Goal: Task Accomplishment & Management: Use online tool/utility

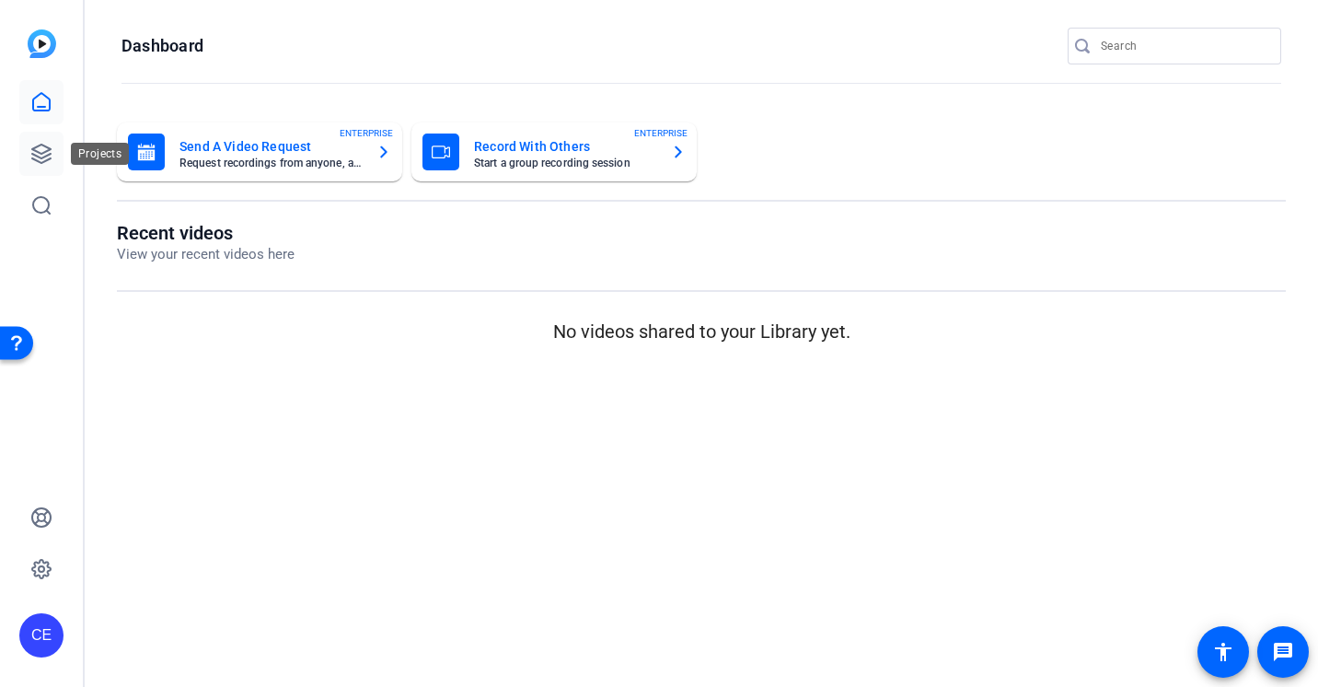
click at [41, 162] on icon at bounding box center [41, 153] width 18 height 18
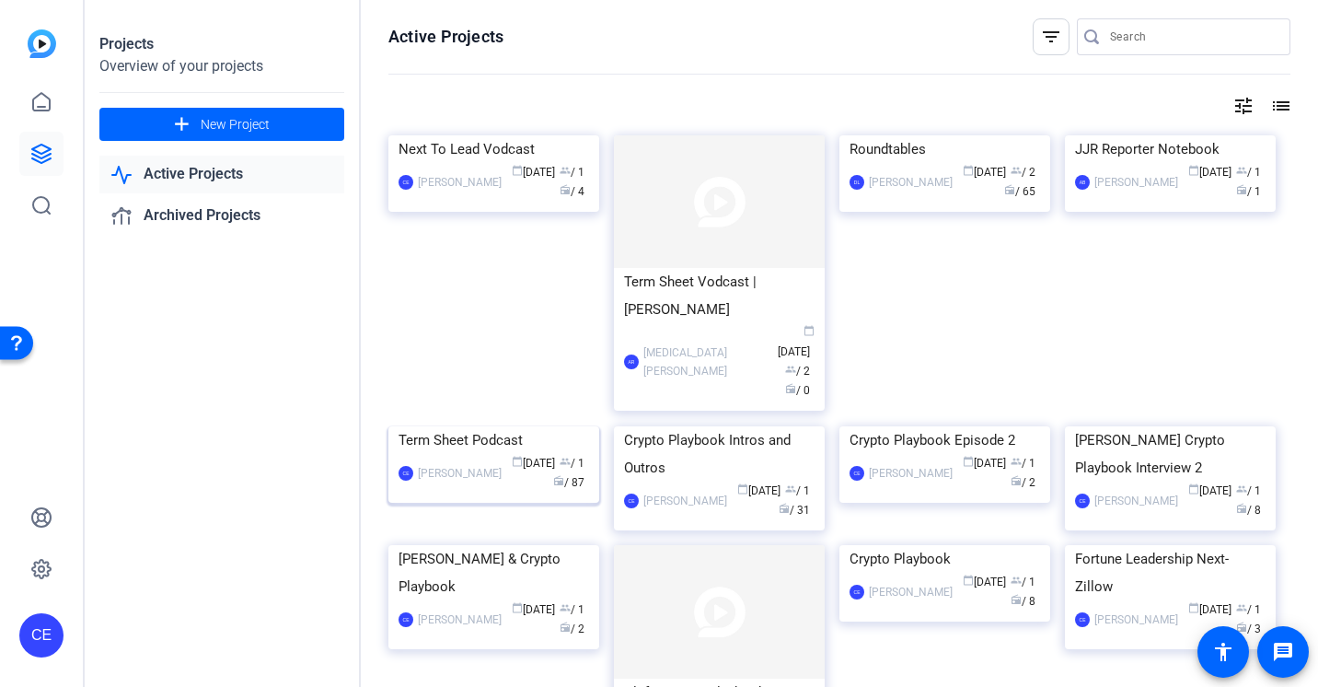
click at [472, 454] on div "Term Sheet Podcast" at bounding box center [494, 440] width 191 height 28
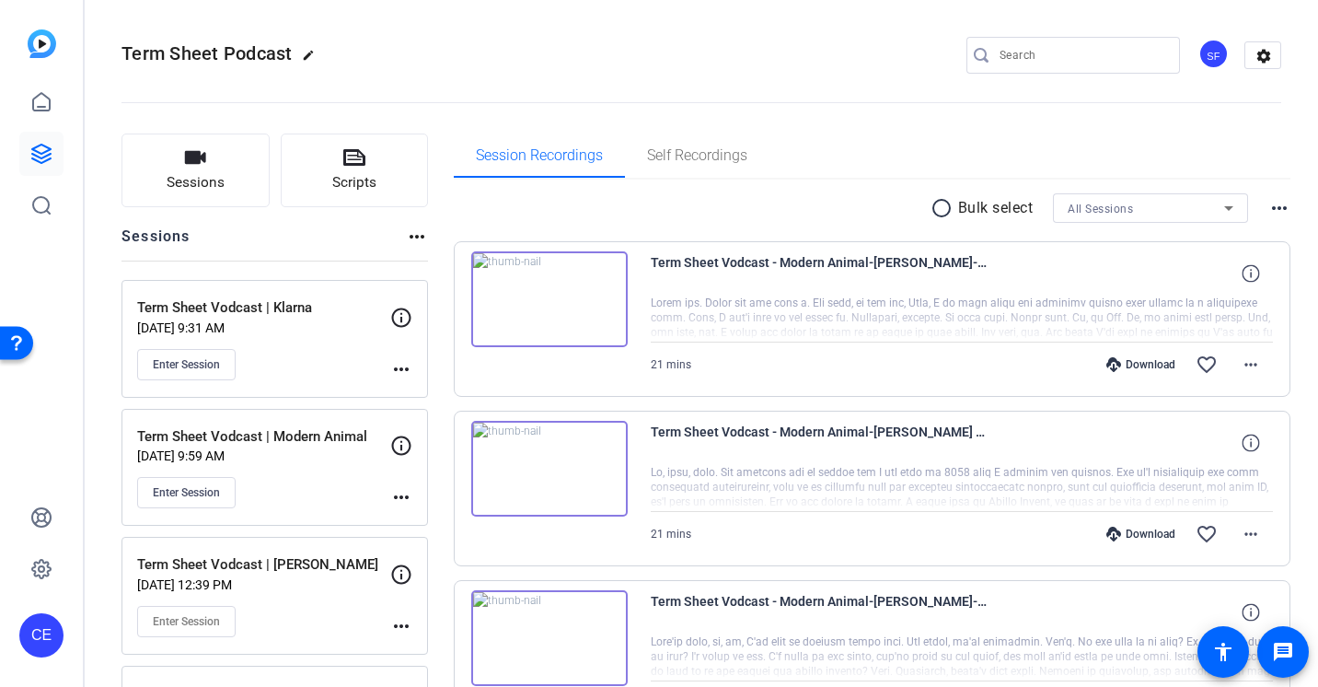
click at [243, 321] on p "Sep 03, 2025 @ 9:31 AM" at bounding box center [263, 327] width 253 height 15
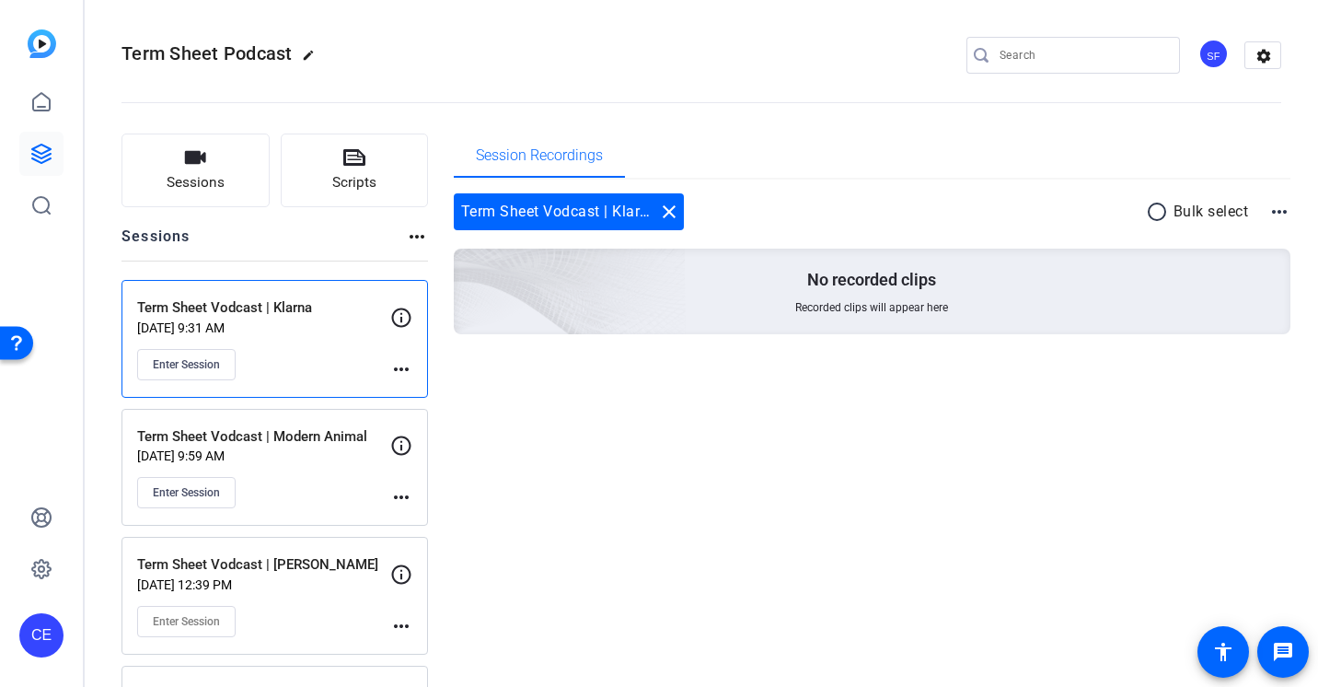
click at [406, 363] on mat-icon "more_horiz" at bounding box center [401, 369] width 22 height 22
click at [412, 403] on span "Edit Session" at bounding box center [447, 396] width 84 height 22
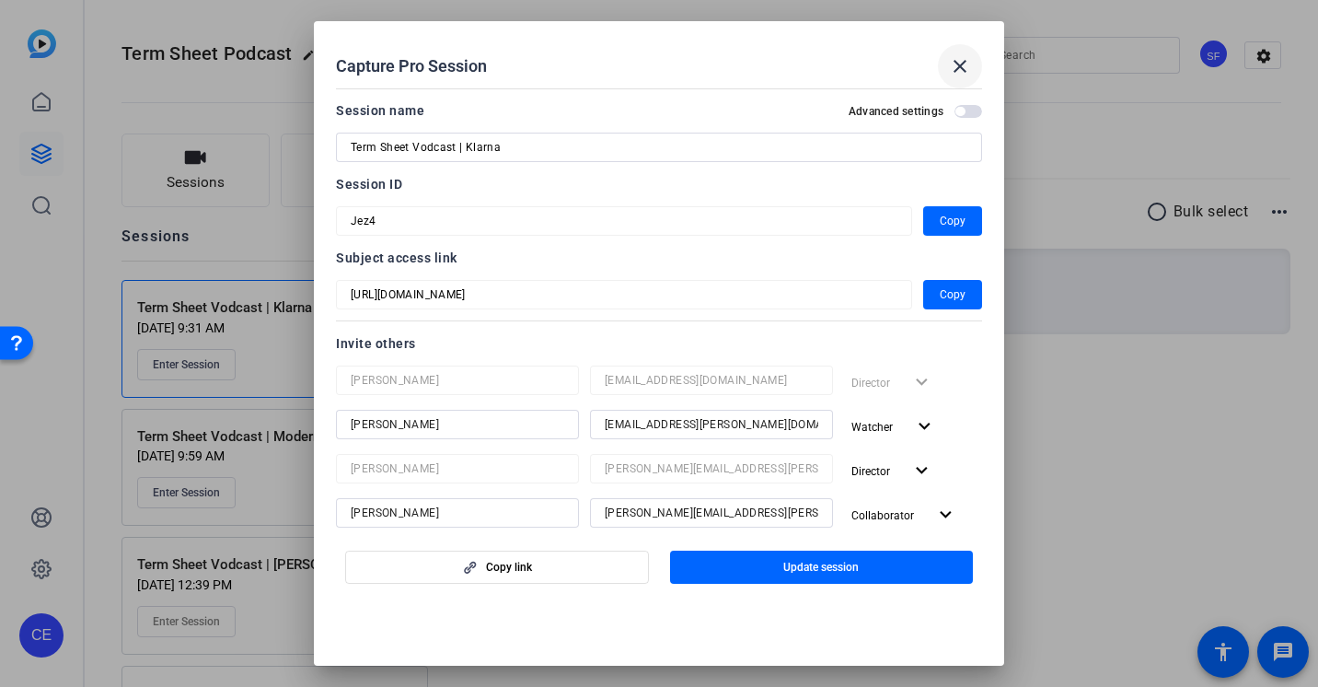
click at [957, 73] on mat-icon "close" at bounding box center [960, 66] width 22 height 22
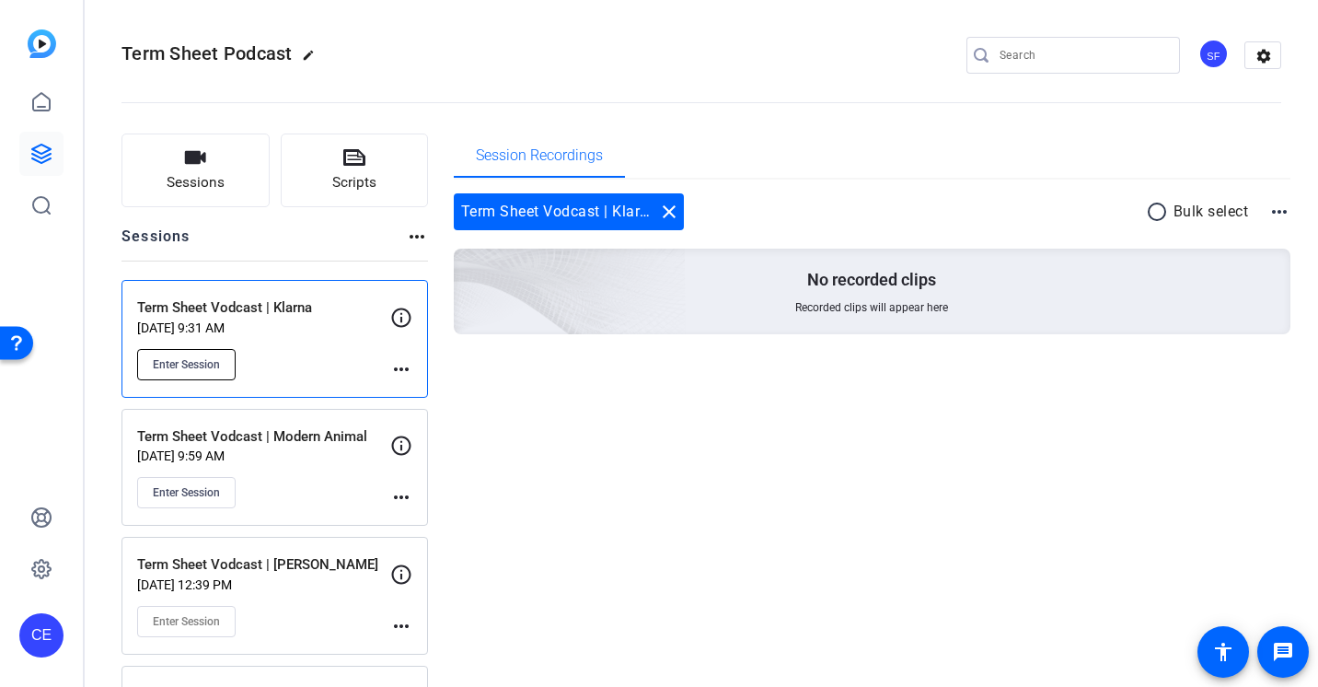
click at [167, 372] on button "Enter Session" at bounding box center [186, 364] width 98 height 31
click at [179, 365] on span "Enter Session" at bounding box center [186, 364] width 67 height 15
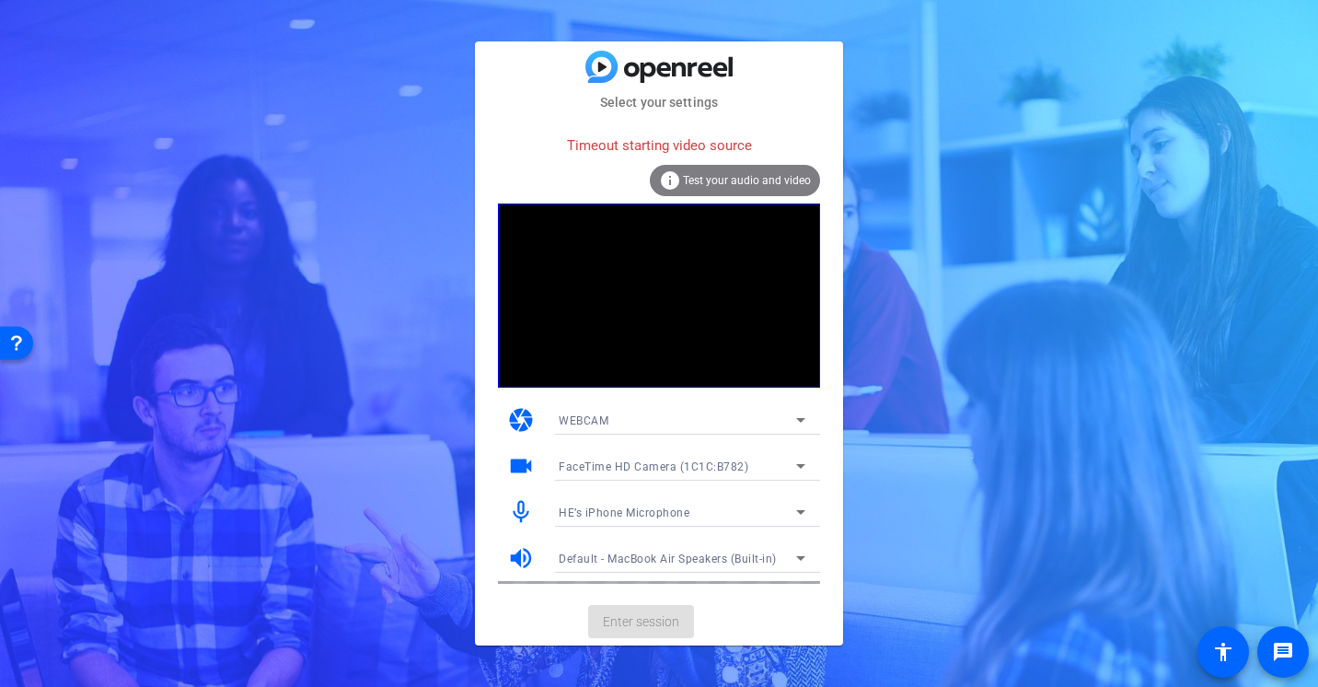
click at [924, 333] on div "Select your settings Timeout starting video source info Test your audio and vid…" at bounding box center [659, 343] width 1318 height 687
click at [941, 132] on div "Select your settings Timeout starting video source info Test your audio and vid…" at bounding box center [659, 343] width 1318 height 687
click at [698, 510] on div "HE’s iPhone Microphone" at bounding box center [677, 512] width 237 height 23
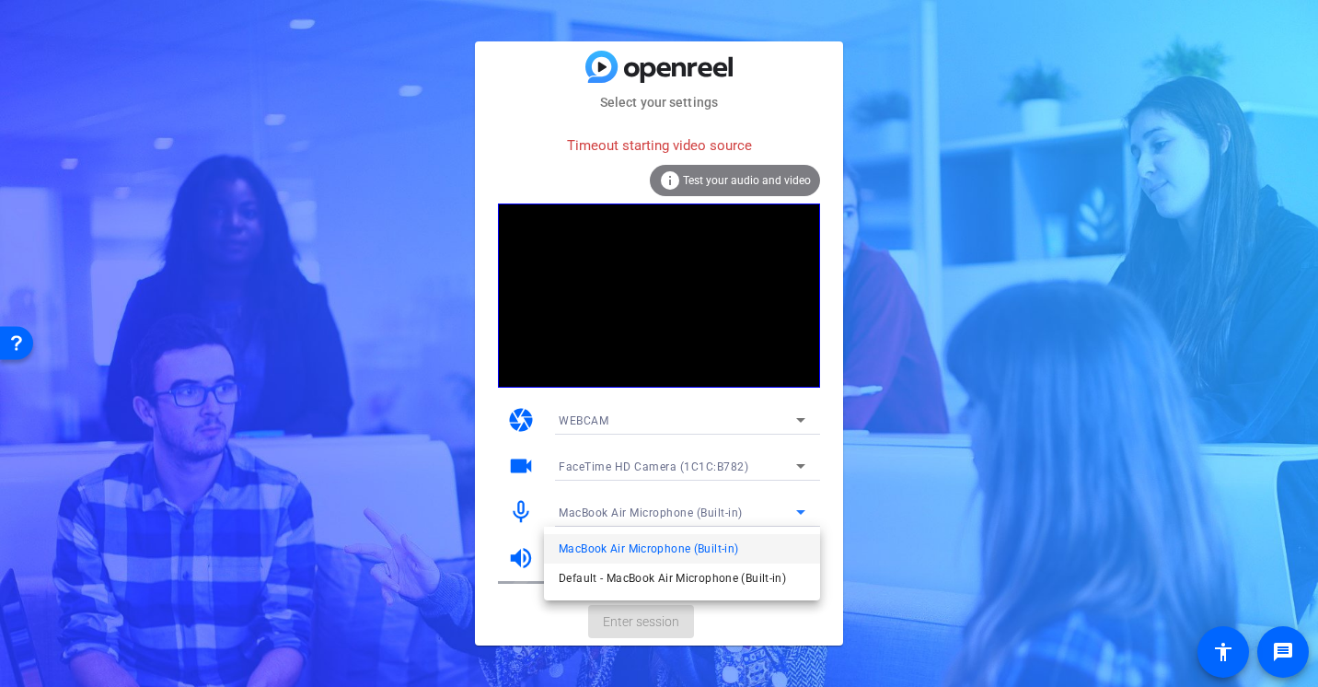
click at [936, 511] on div at bounding box center [659, 343] width 1318 height 687
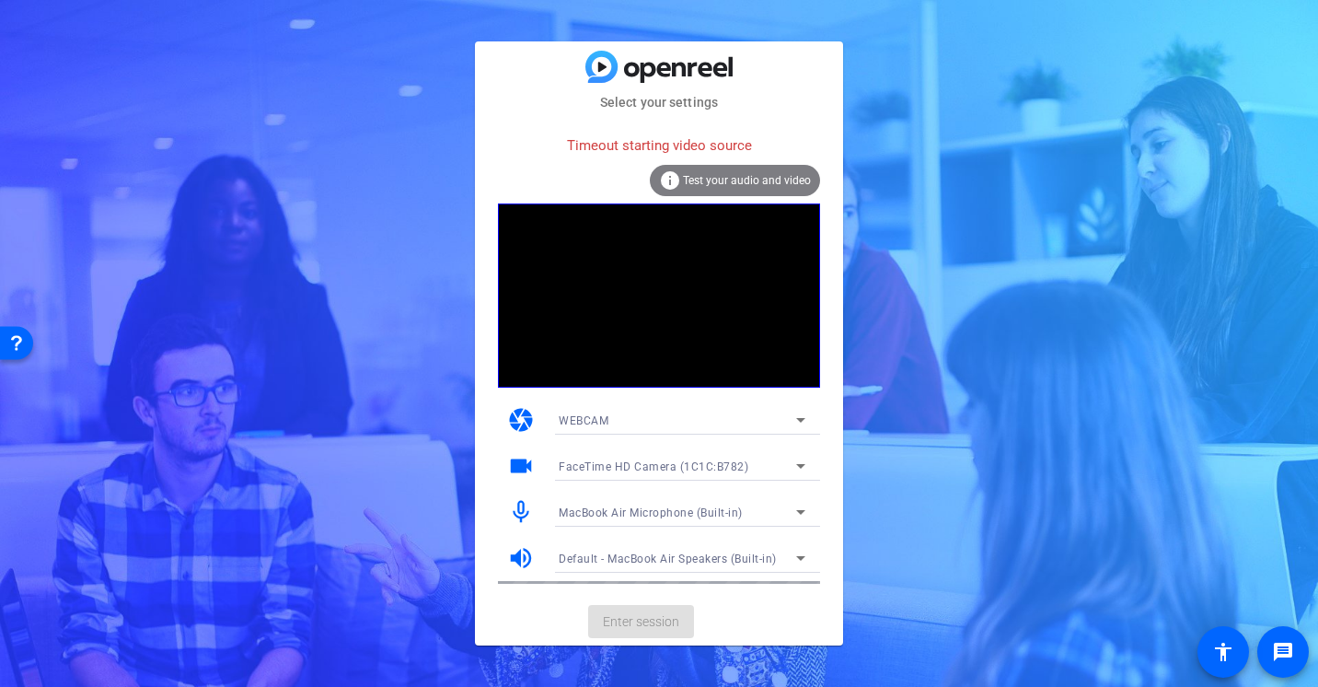
click at [653, 626] on mat-card-actions "Enter session" at bounding box center [659, 621] width 368 height 48
click at [645, 616] on mat-card-actions "Enter session" at bounding box center [659, 621] width 368 height 48
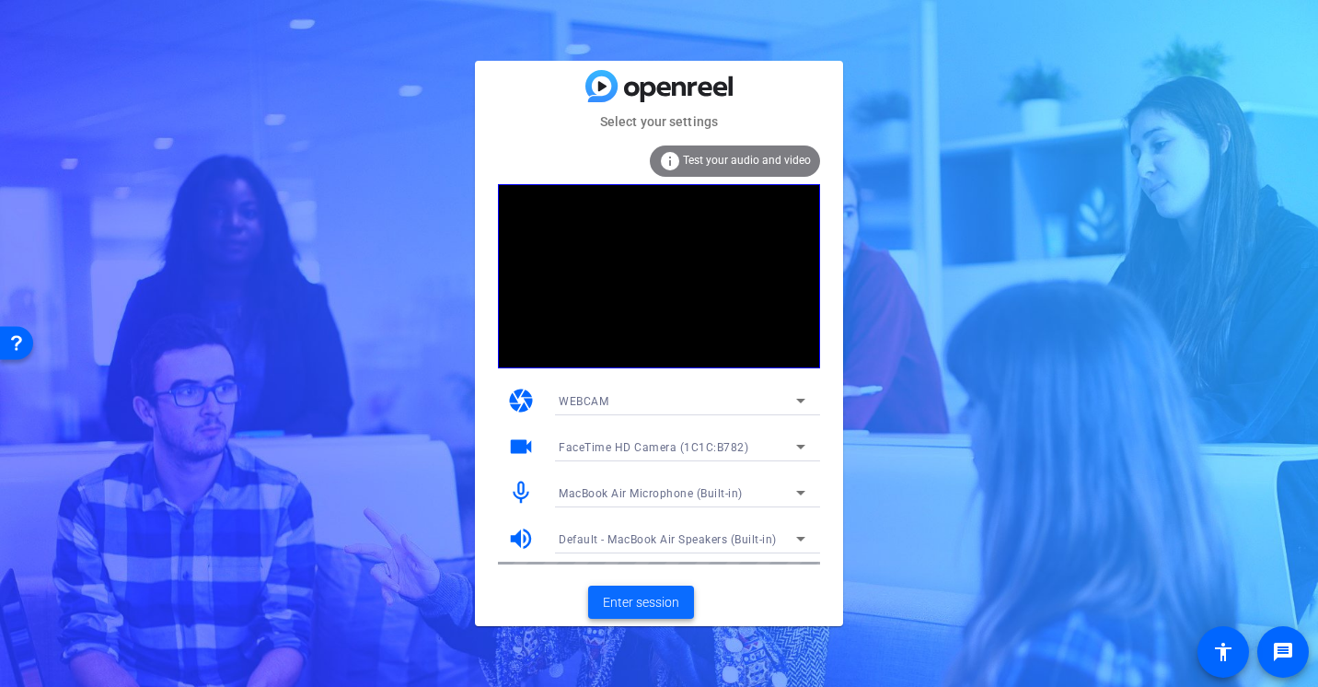
click at [650, 616] on span at bounding box center [641, 602] width 106 height 44
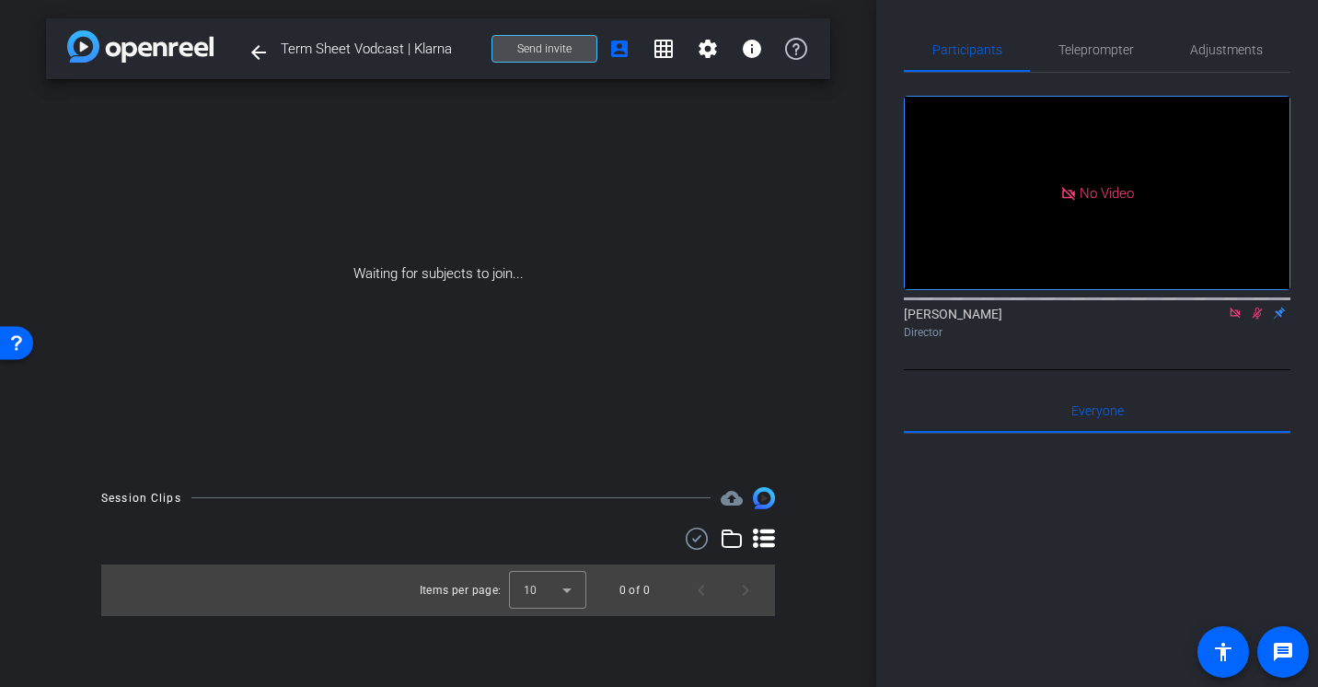
click at [589, 53] on span at bounding box center [544, 49] width 104 height 44
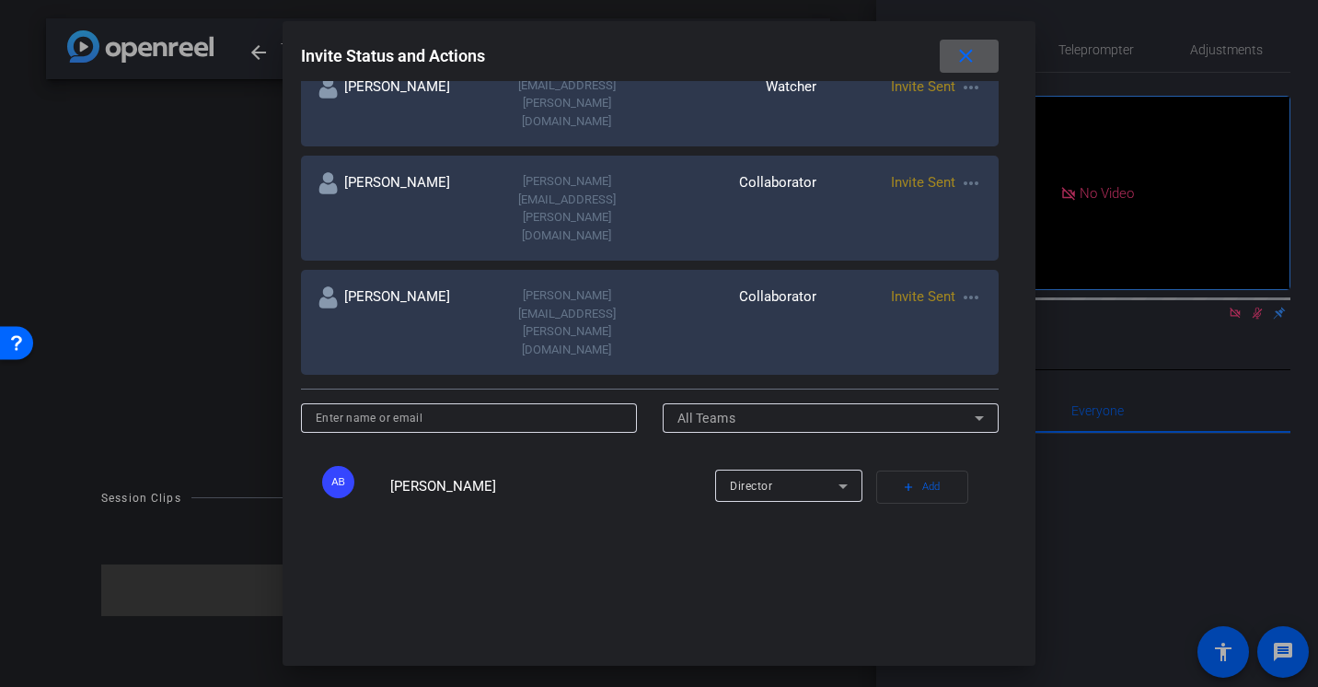
scroll to position [570, 0]
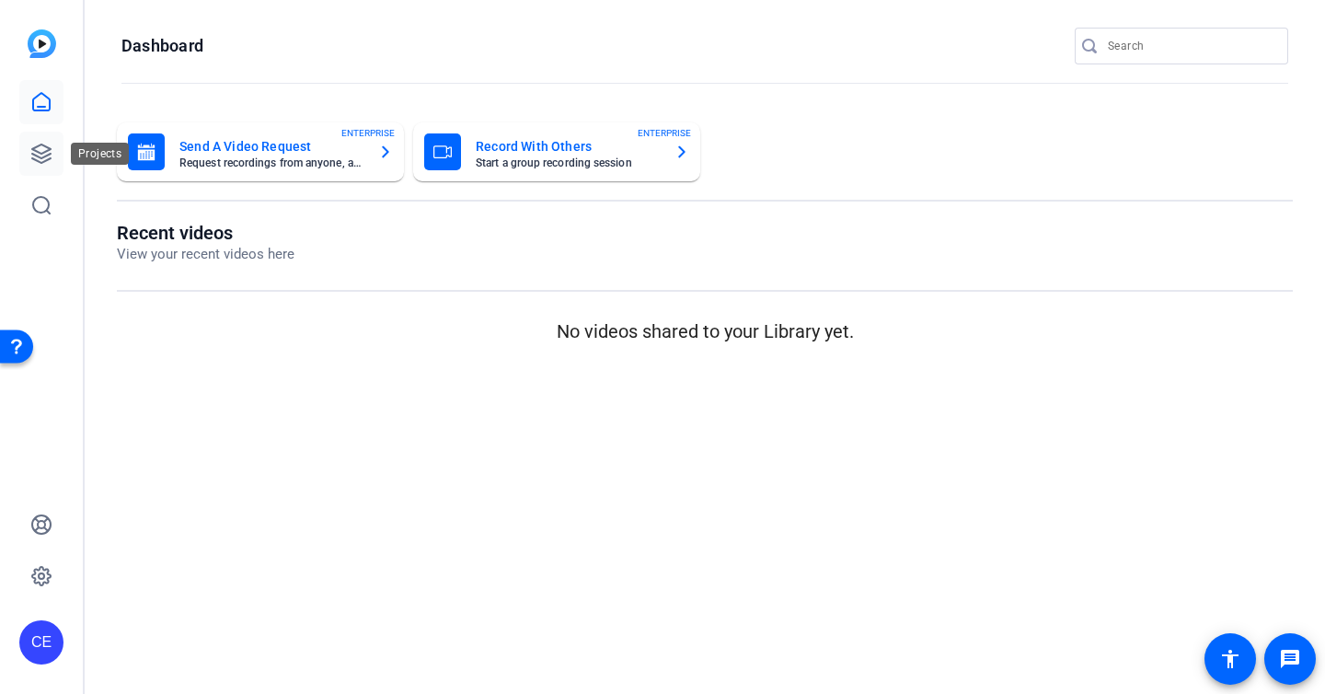
click at [43, 167] on link at bounding box center [41, 154] width 44 height 44
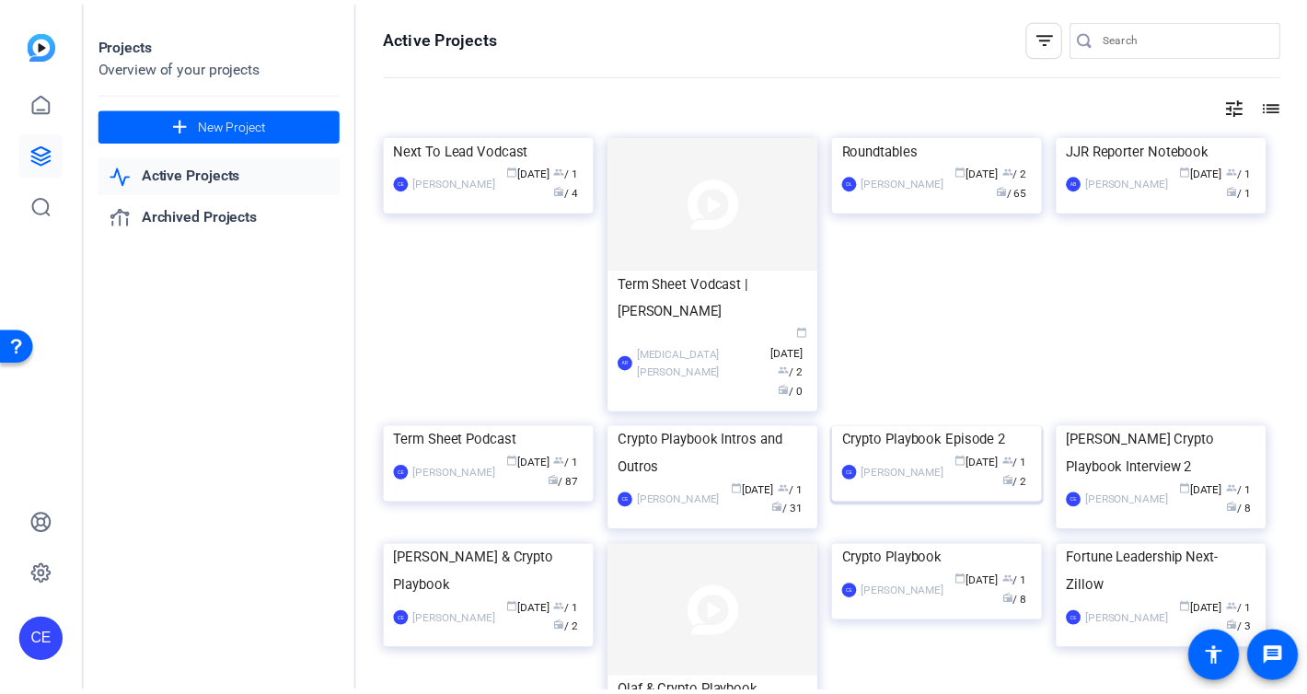
scroll to position [42, 0]
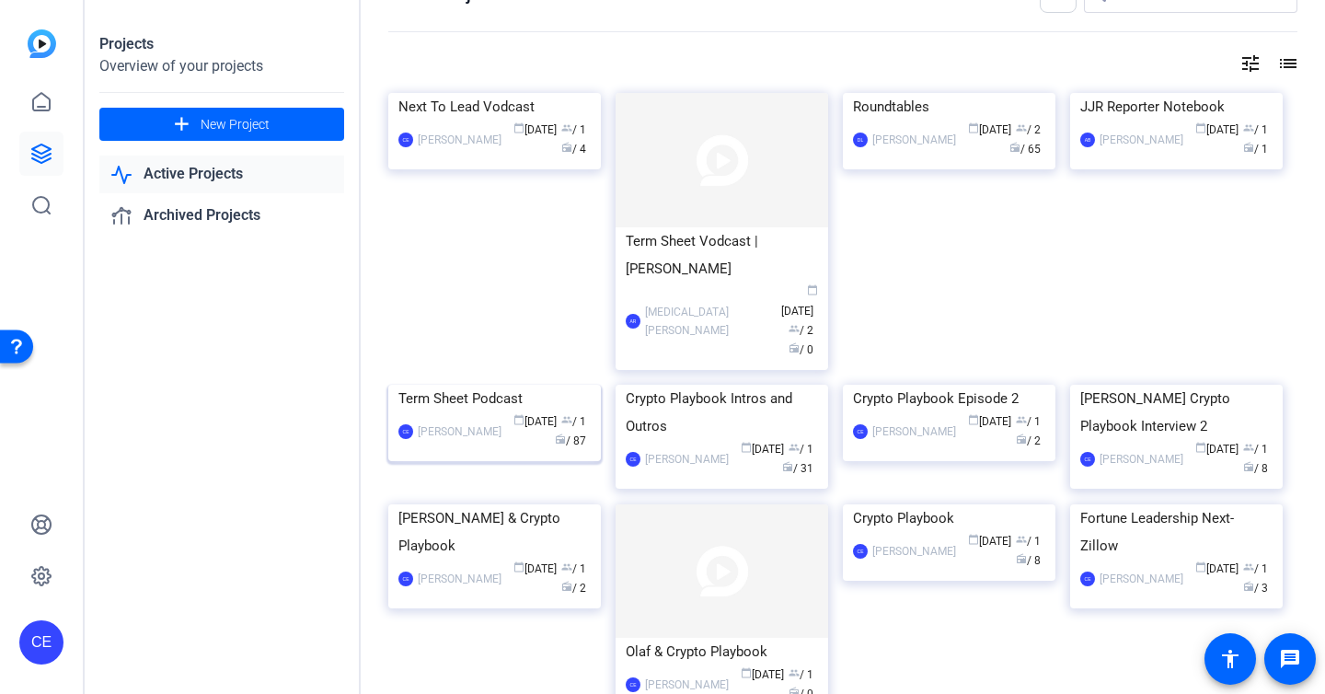
click at [487, 412] on div "Term Sheet Podcast" at bounding box center [495, 399] width 192 height 28
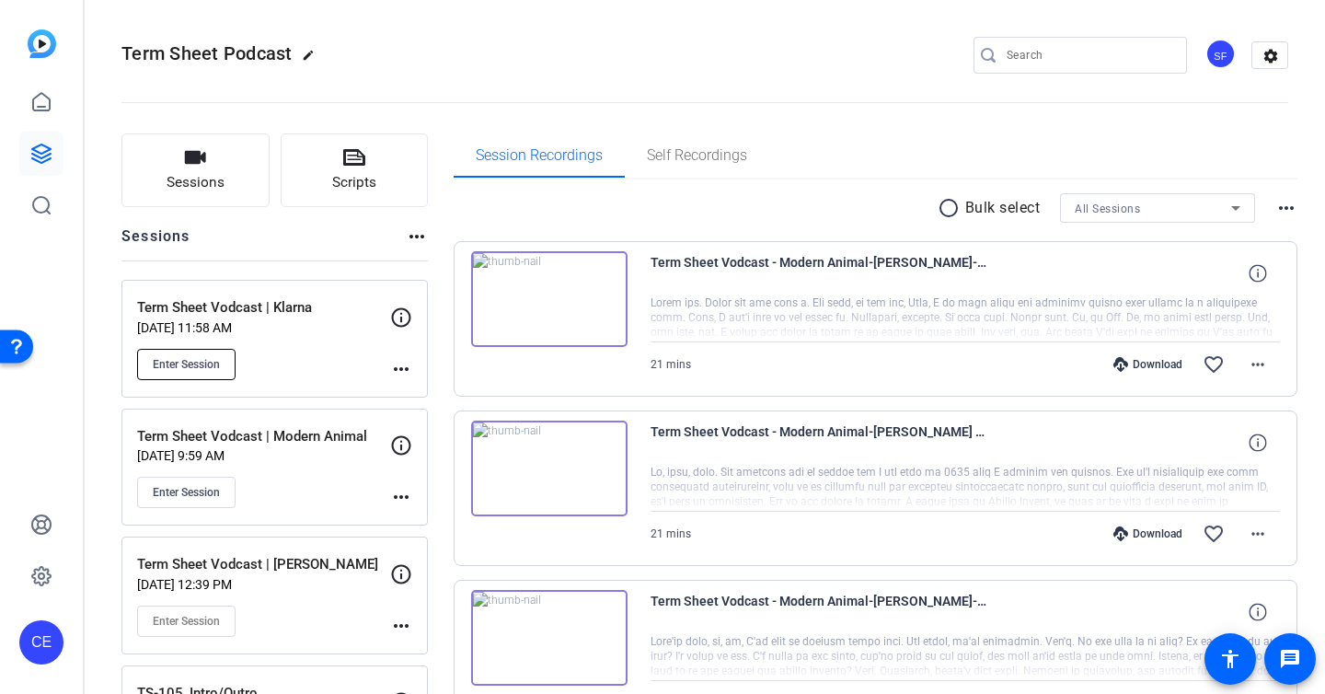
click at [198, 364] on span "Enter Session" at bounding box center [186, 364] width 67 height 15
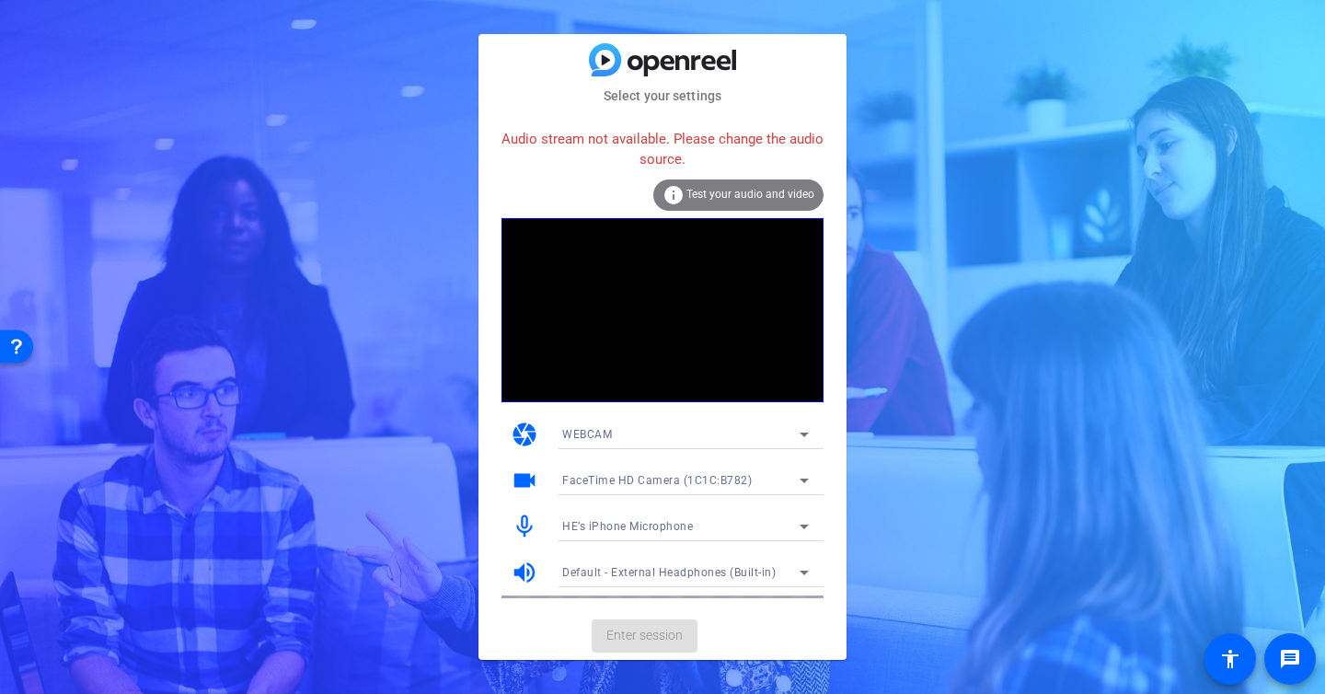
click at [625, 498] on div at bounding box center [686, 505] width 276 height 20
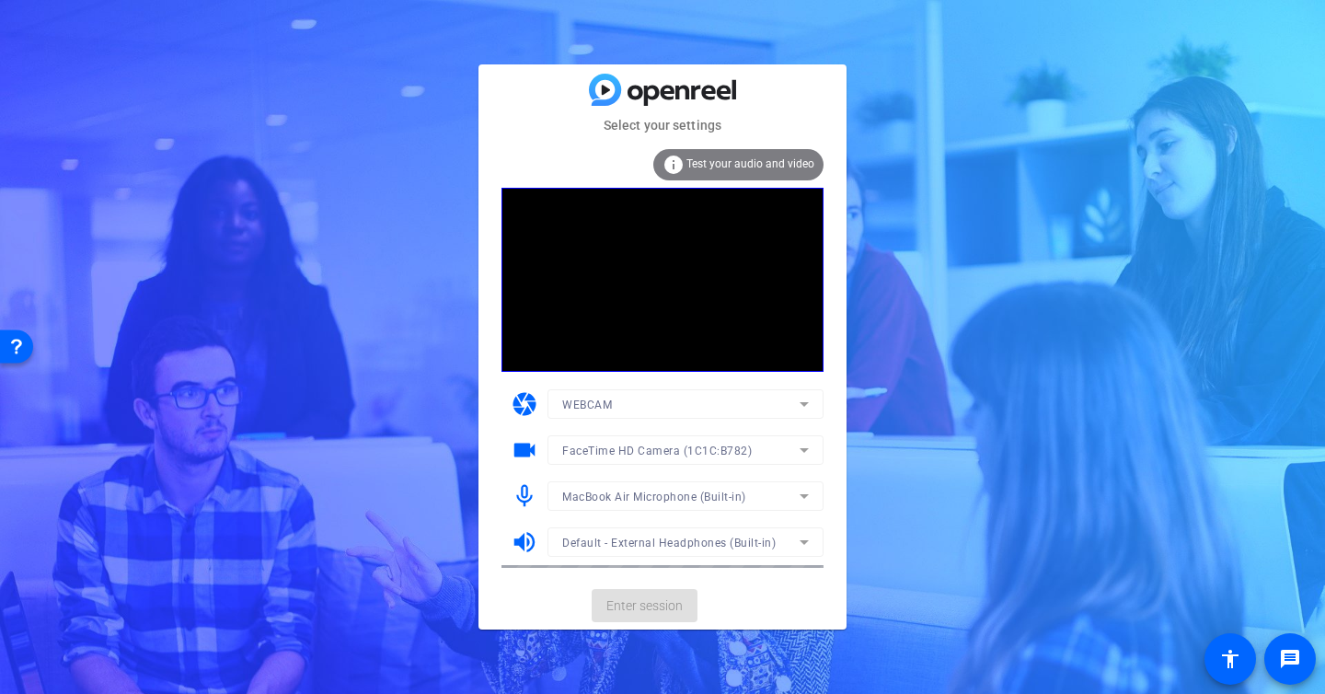
click at [622, 512] on div at bounding box center [686, 521] width 276 height 20
click at [639, 613] on span "Enter session" at bounding box center [645, 605] width 76 height 19
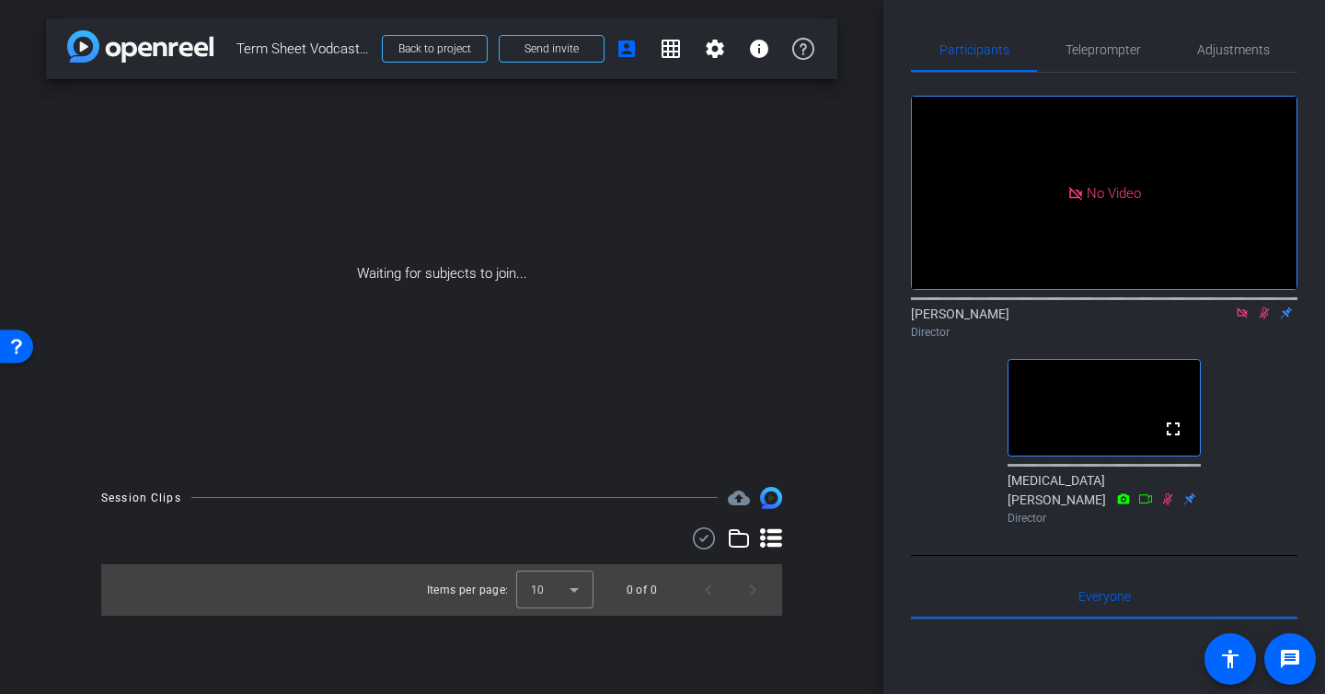
click at [1242, 318] on icon at bounding box center [1242, 312] width 10 height 10
click at [1242, 319] on icon at bounding box center [1242, 312] width 15 height 13
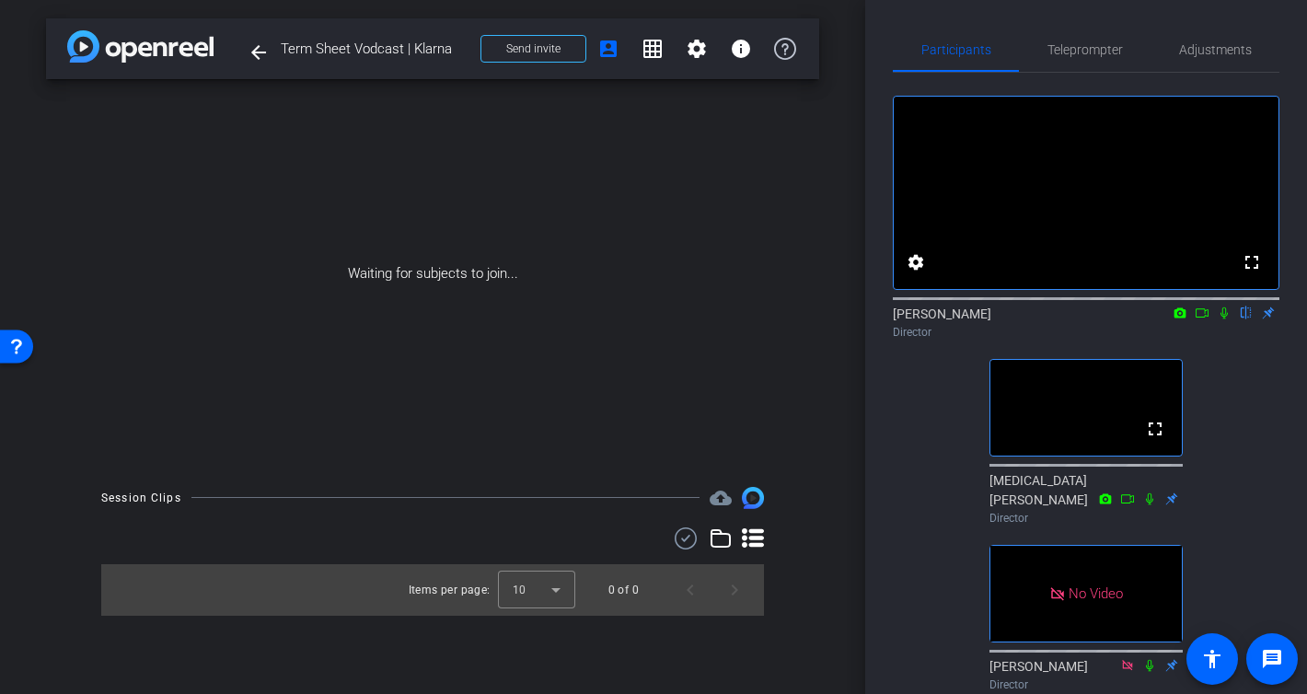
scroll to position [47, 0]
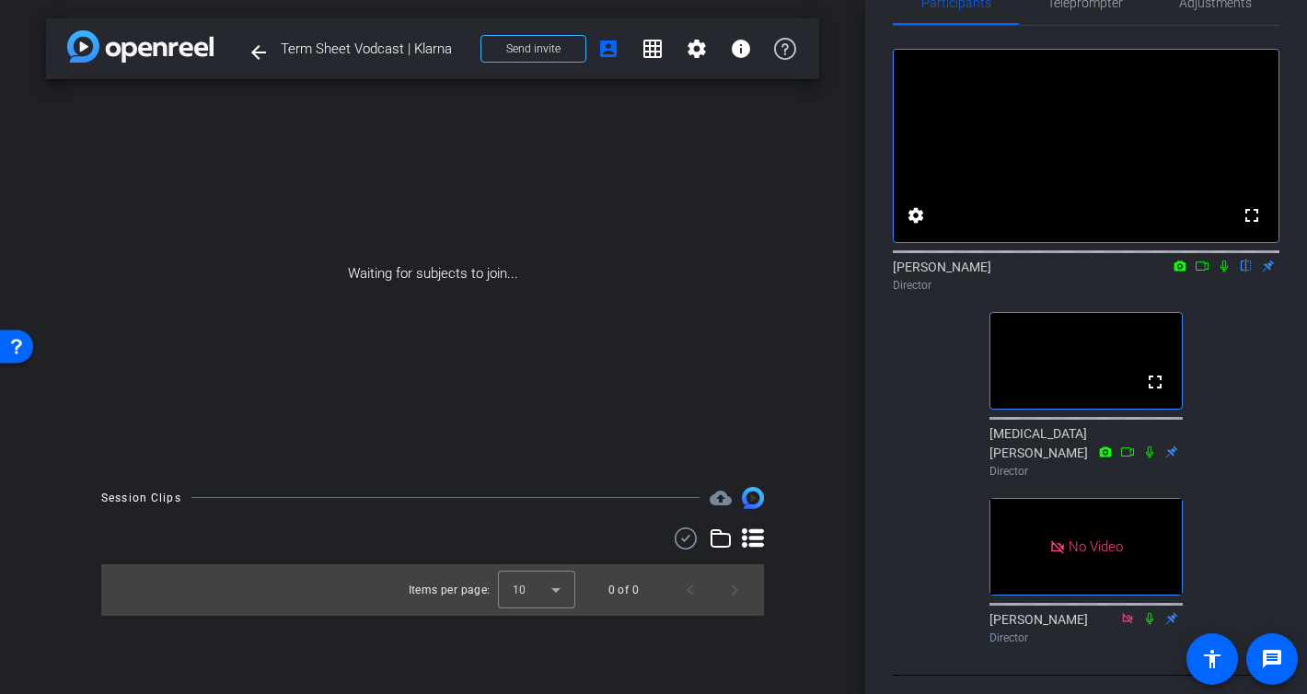
click at [1220, 272] on icon at bounding box center [1223, 266] width 7 height 12
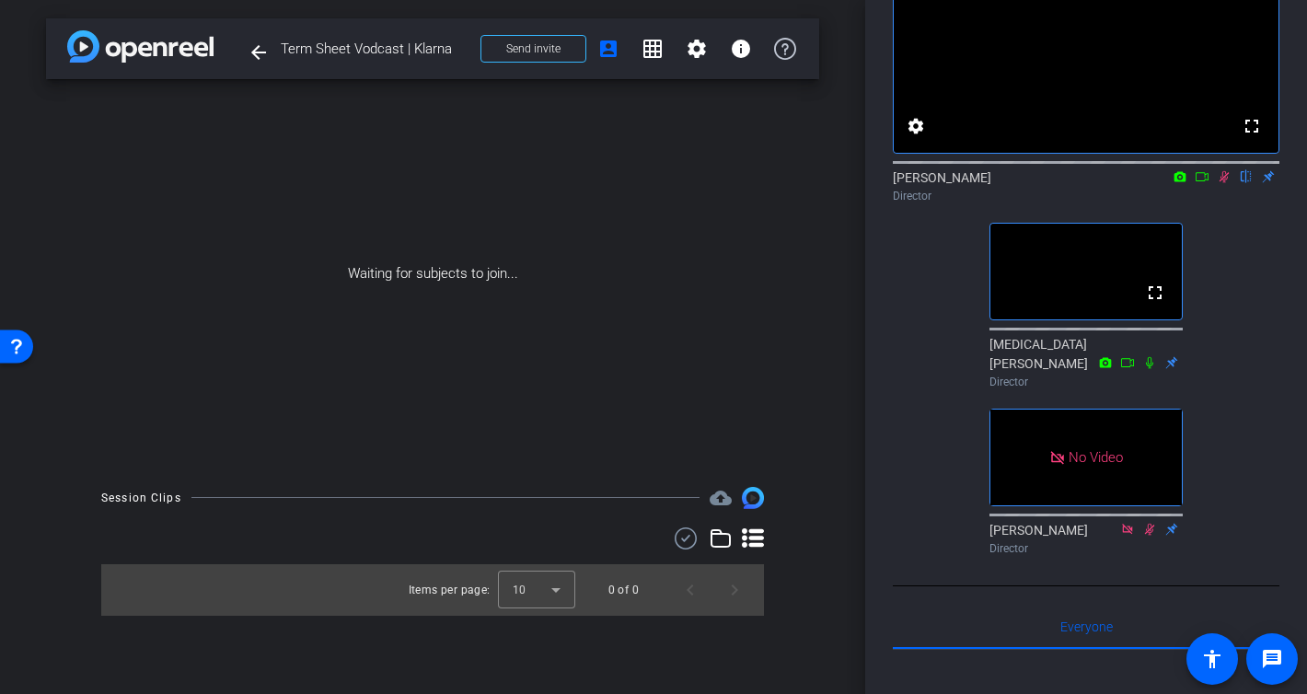
scroll to position [154, 0]
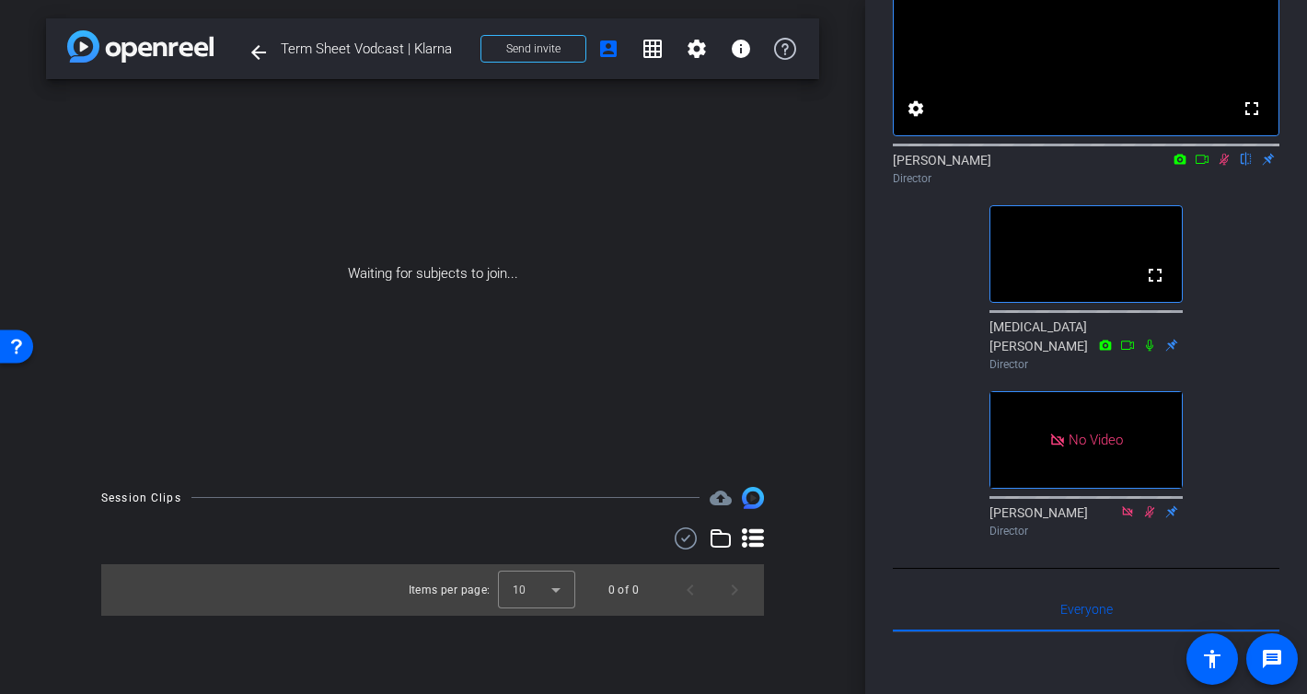
click at [1229, 166] on icon at bounding box center [1224, 159] width 15 height 13
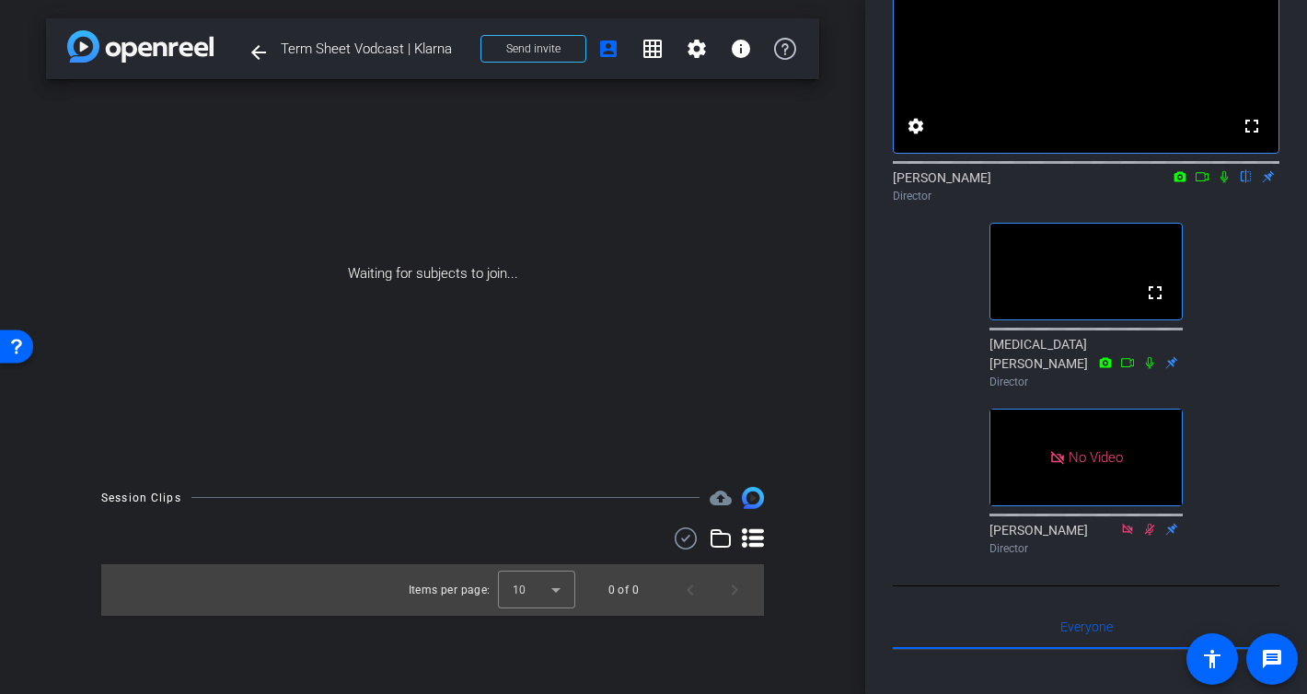
scroll to position [129, 0]
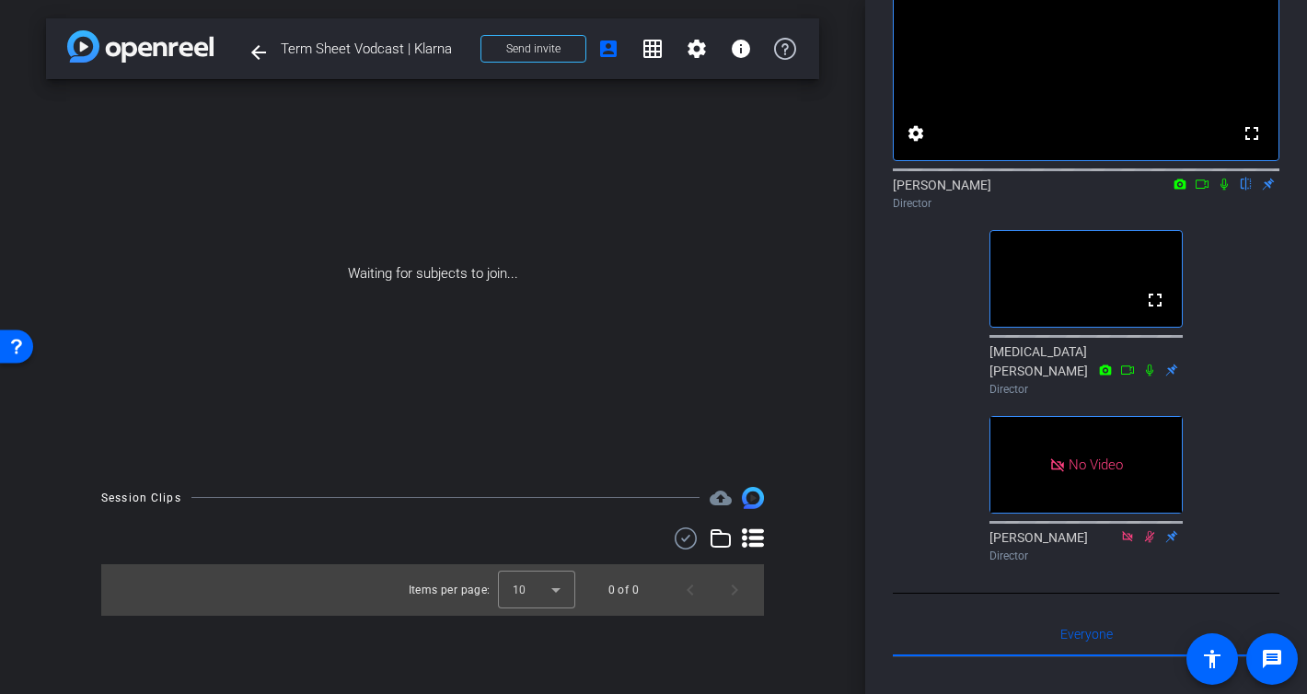
click at [1222, 192] on mat-icon at bounding box center [1224, 184] width 22 height 17
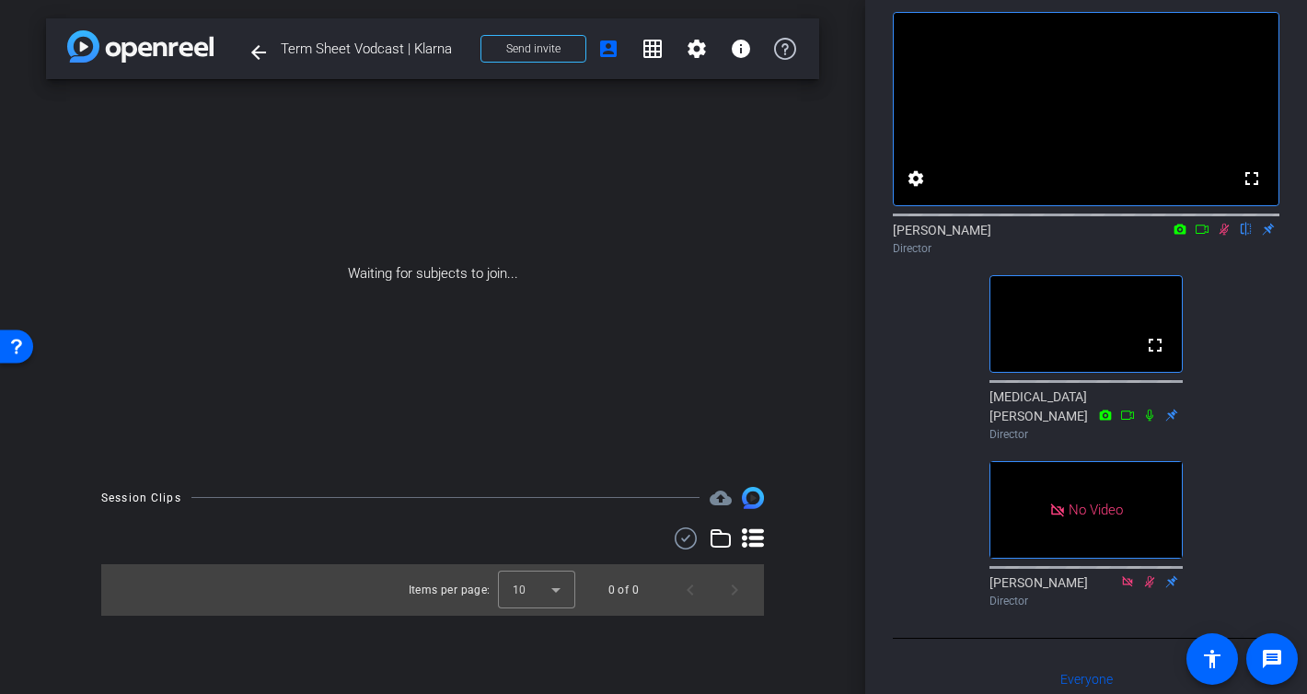
scroll to position [69, 0]
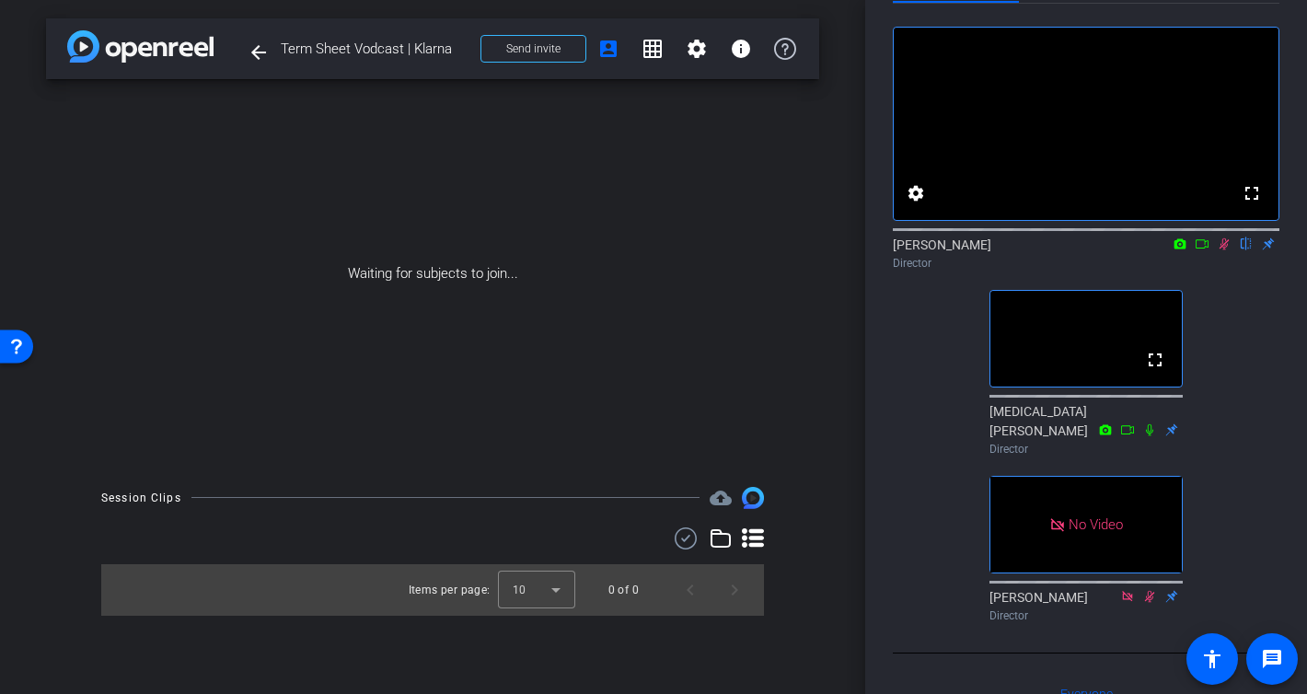
click at [1225, 250] on icon at bounding box center [1224, 243] width 15 height 13
click at [1219, 272] on div "Director" at bounding box center [1086, 263] width 387 height 17
click at [1229, 236] on div at bounding box center [1086, 228] width 387 height 15
click at [1227, 250] on icon at bounding box center [1224, 243] width 15 height 13
click at [1225, 250] on icon at bounding box center [1224, 243] width 15 height 13
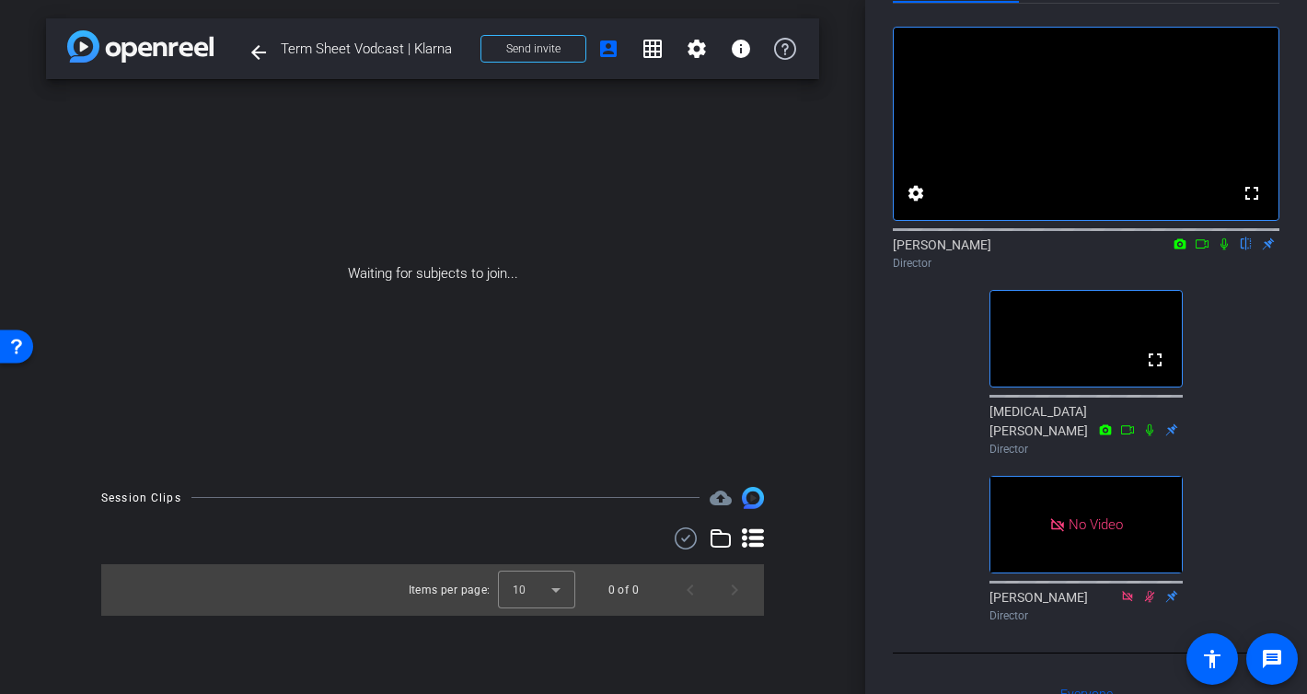
click at [1224, 250] on icon at bounding box center [1223, 244] width 7 height 12
click at [1206, 248] on icon at bounding box center [1202, 243] width 13 height 9
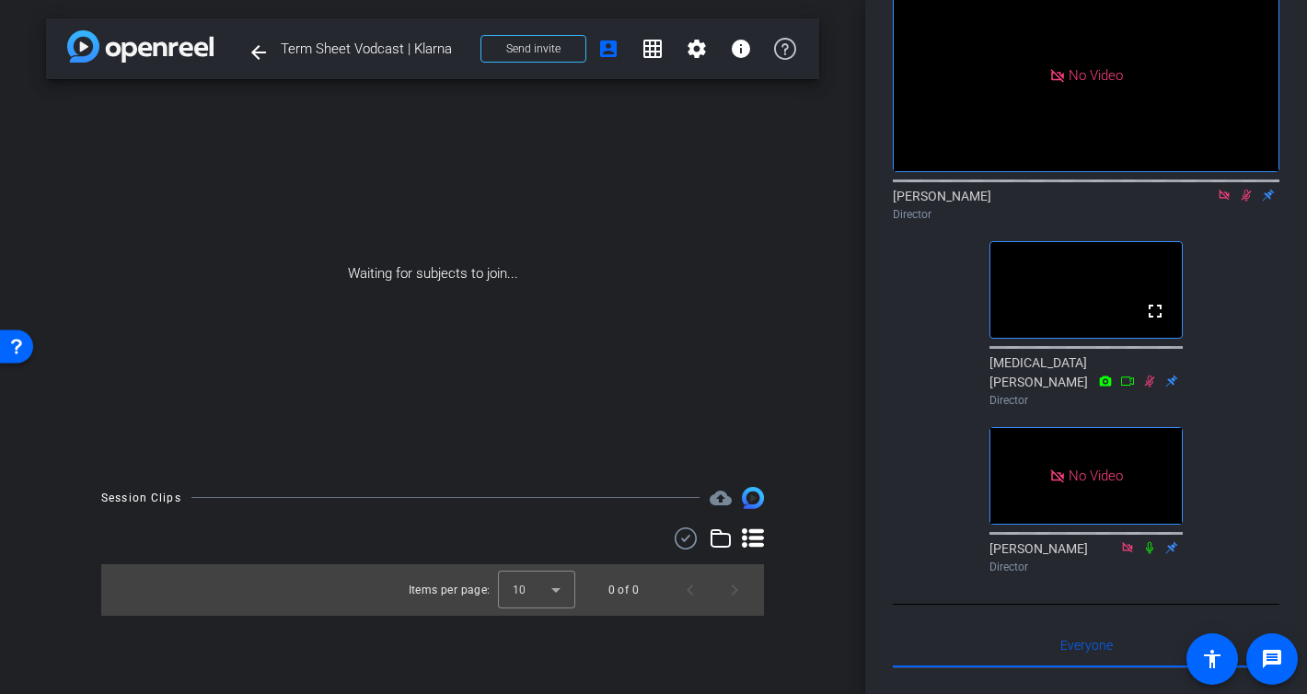
scroll to position [0, 0]
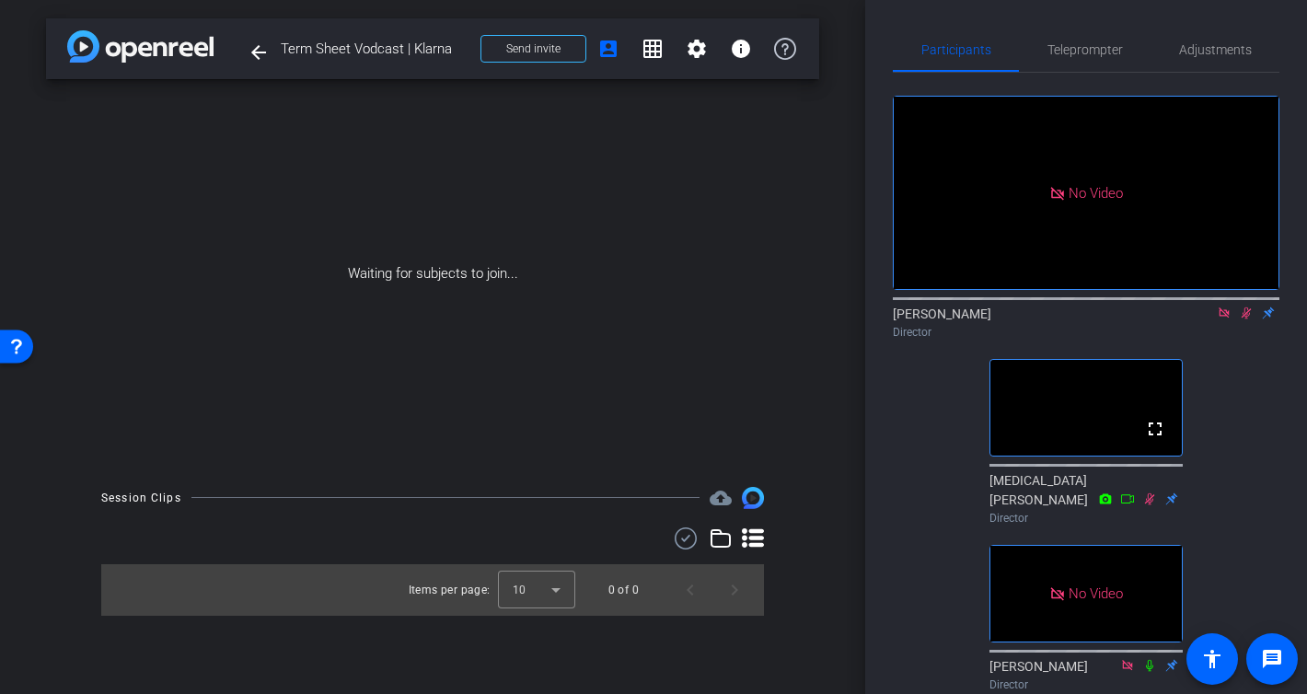
click at [1220, 319] on icon at bounding box center [1224, 312] width 15 height 13
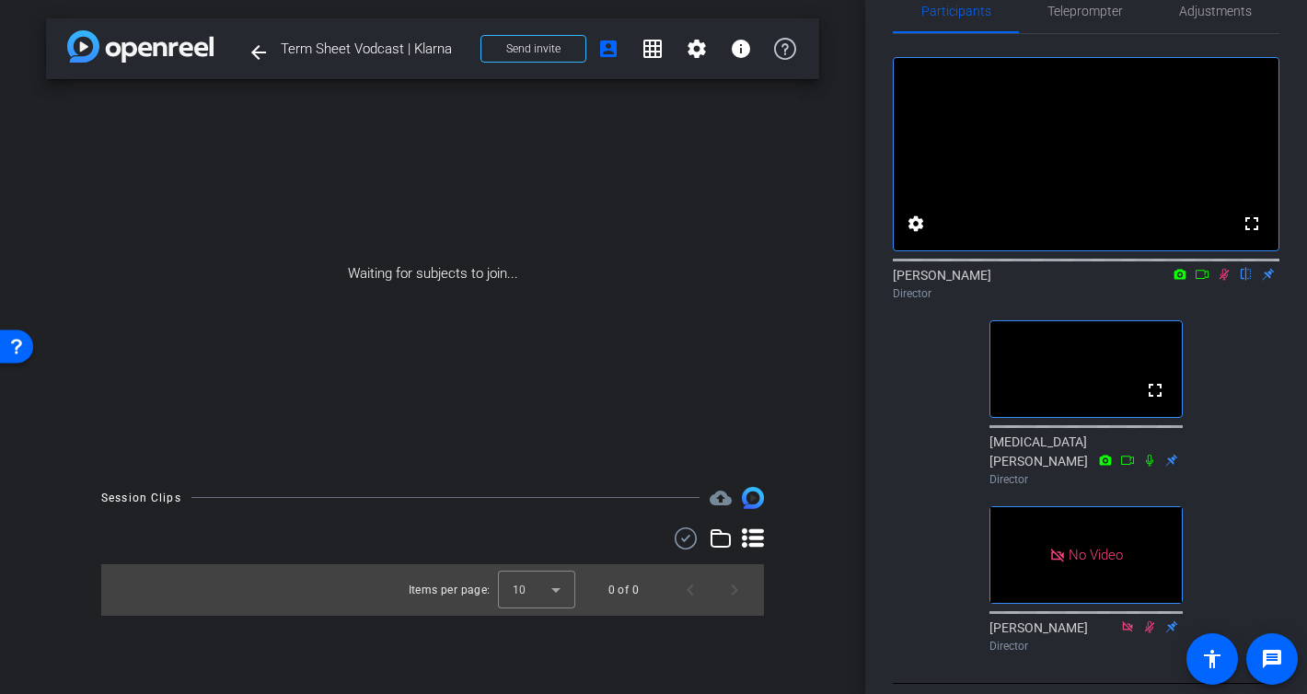
scroll to position [32, 0]
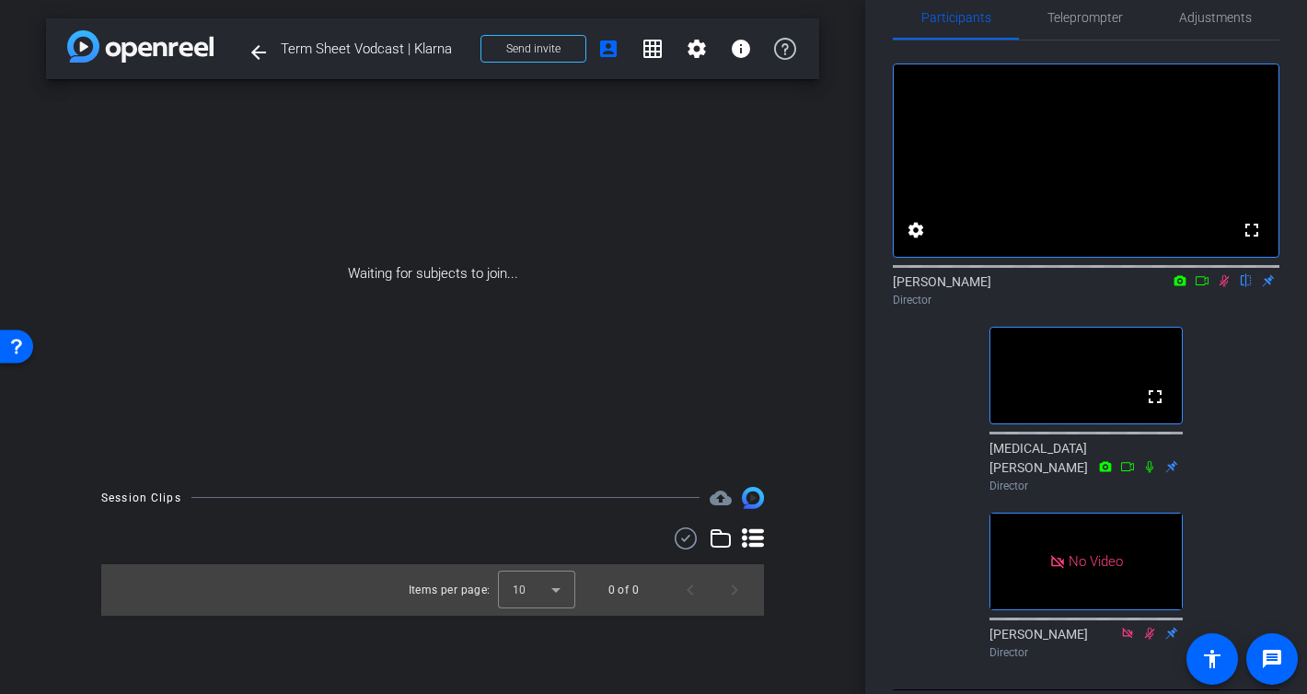
click at [1224, 287] on icon at bounding box center [1224, 281] width 10 height 12
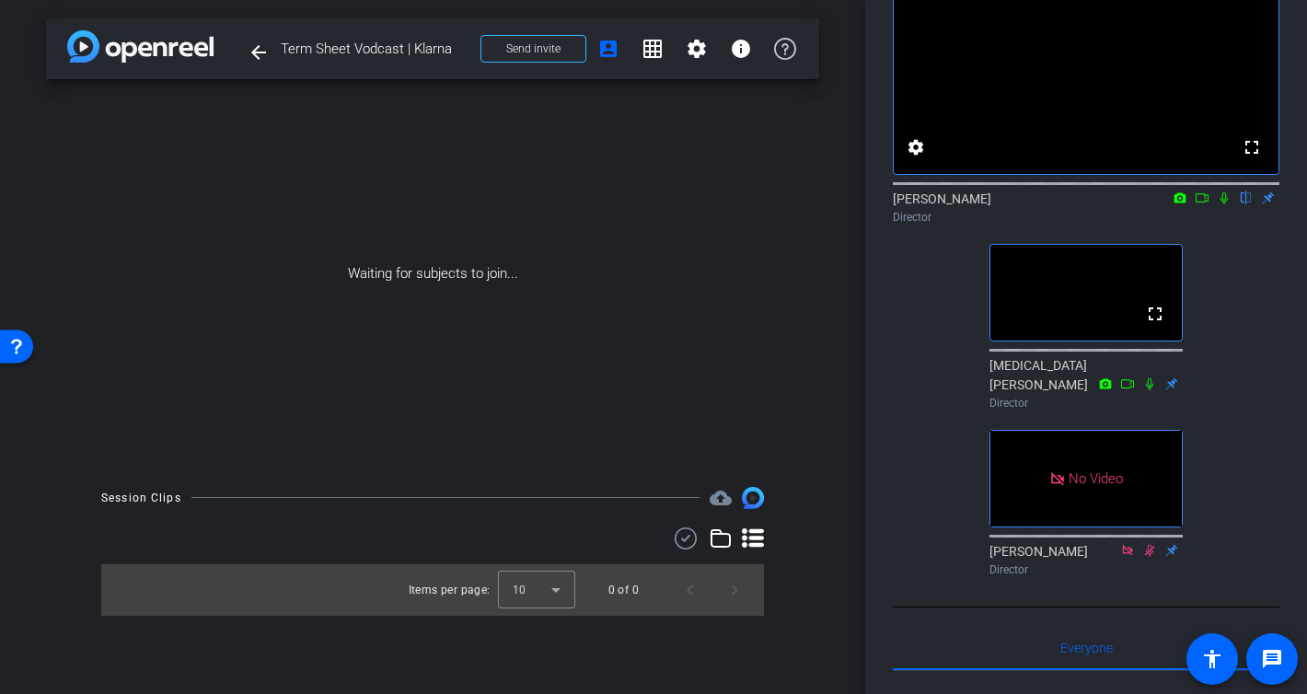
scroll to position [80, 0]
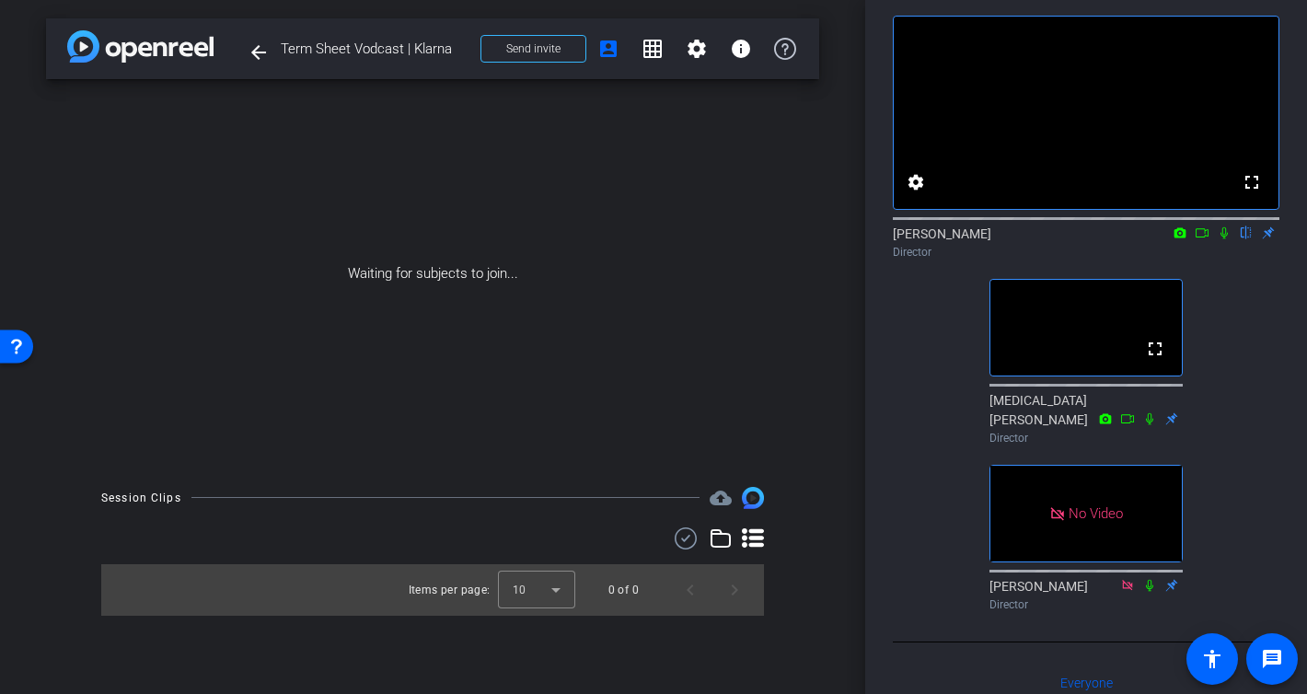
click at [1223, 239] on icon at bounding box center [1224, 232] width 15 height 13
click at [702, 46] on mat-icon "settings" at bounding box center [697, 49] width 22 height 22
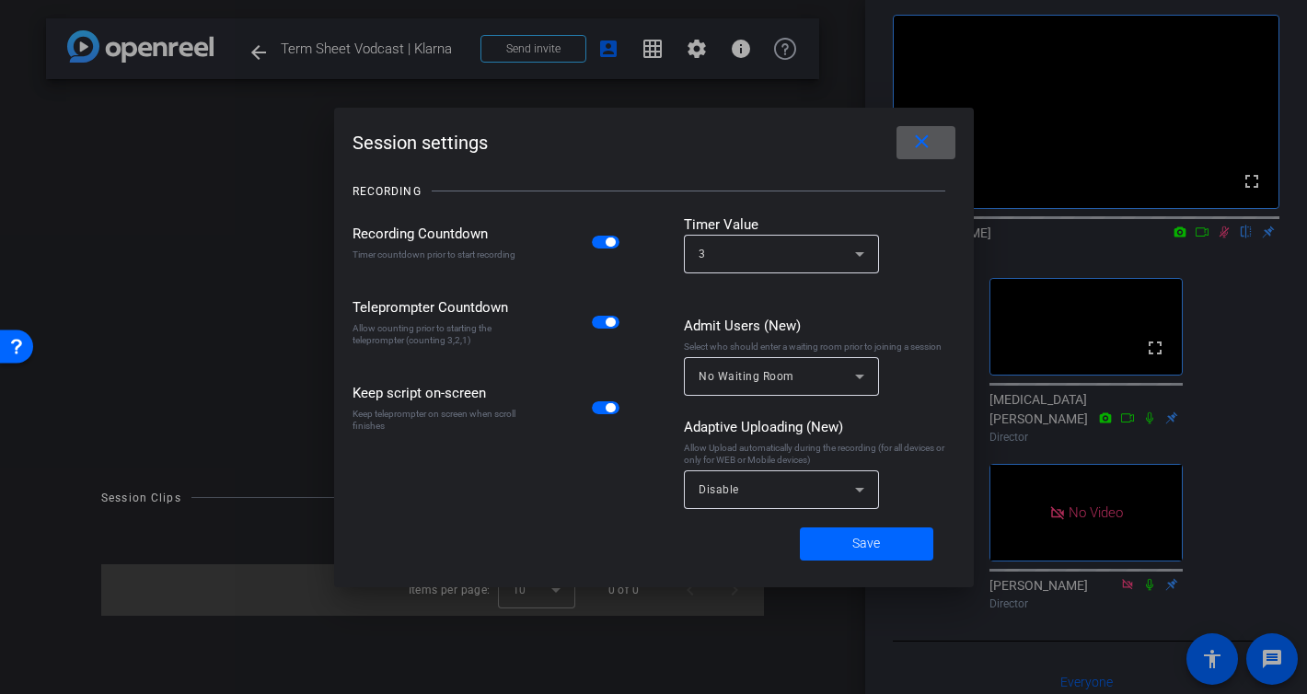
click at [926, 147] on mat-icon "close" at bounding box center [921, 142] width 23 height 23
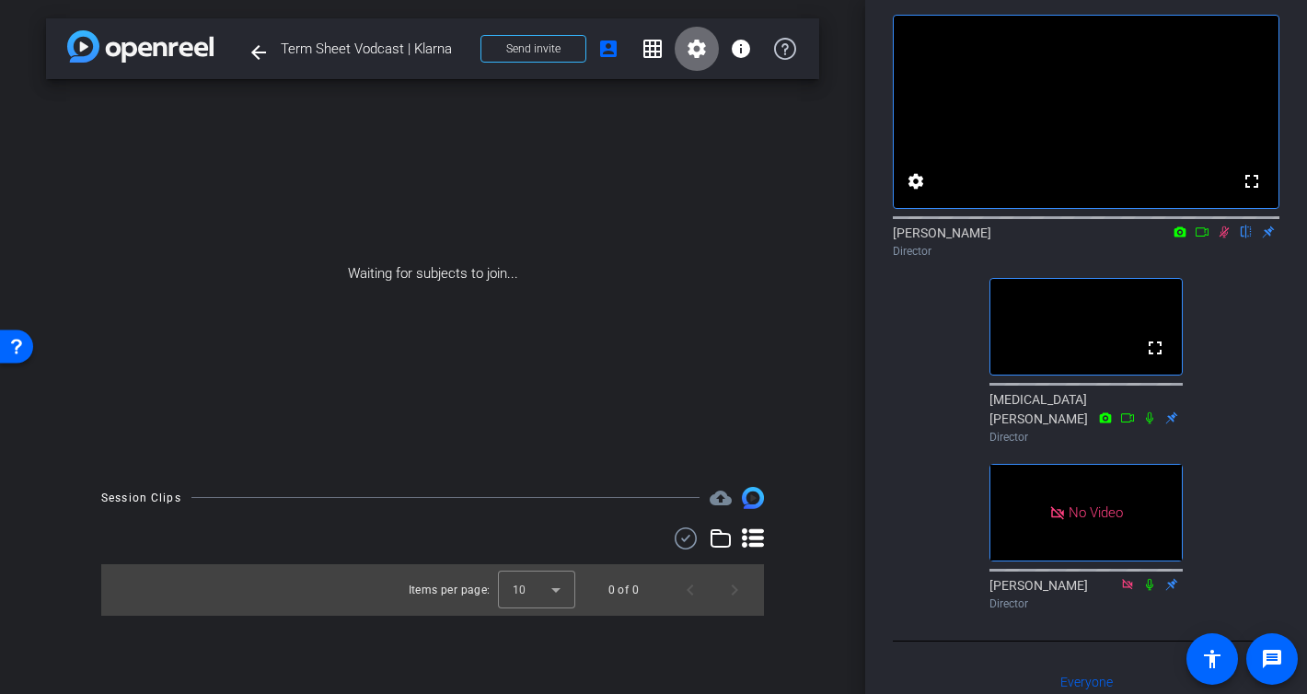
click at [693, 52] on mat-icon "settings" at bounding box center [697, 49] width 22 height 22
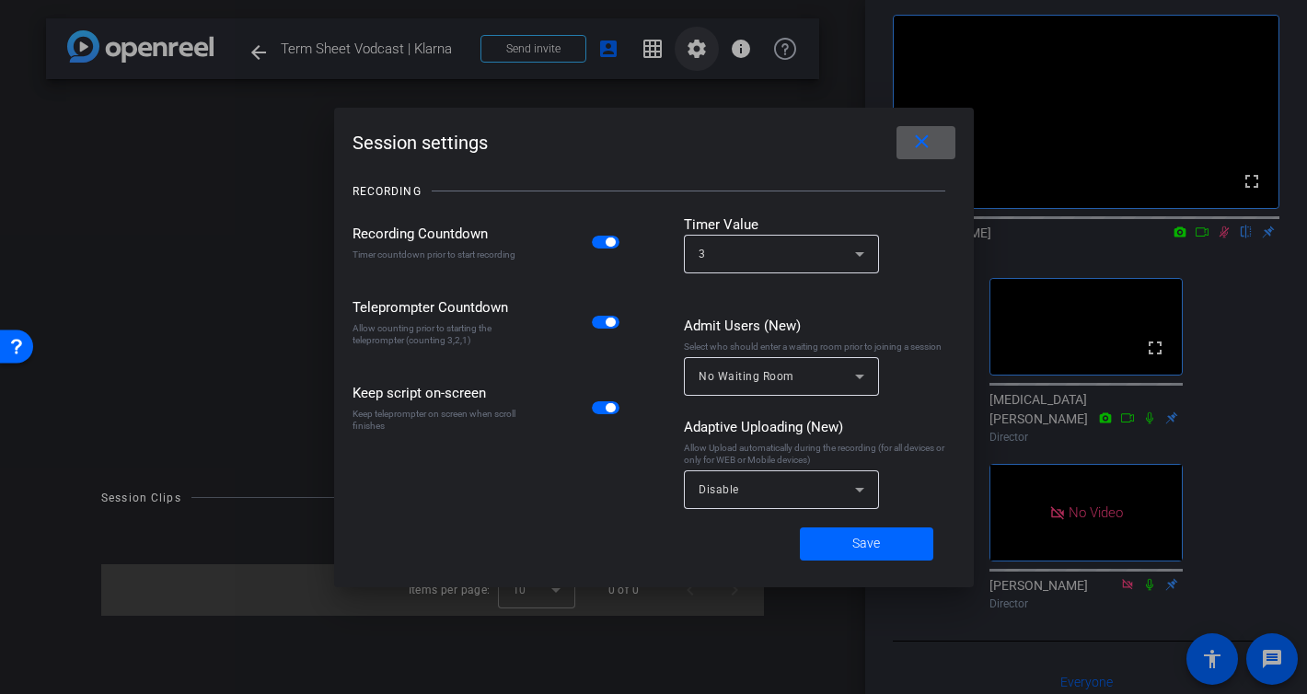
click at [693, 52] on div at bounding box center [653, 347] width 1307 height 694
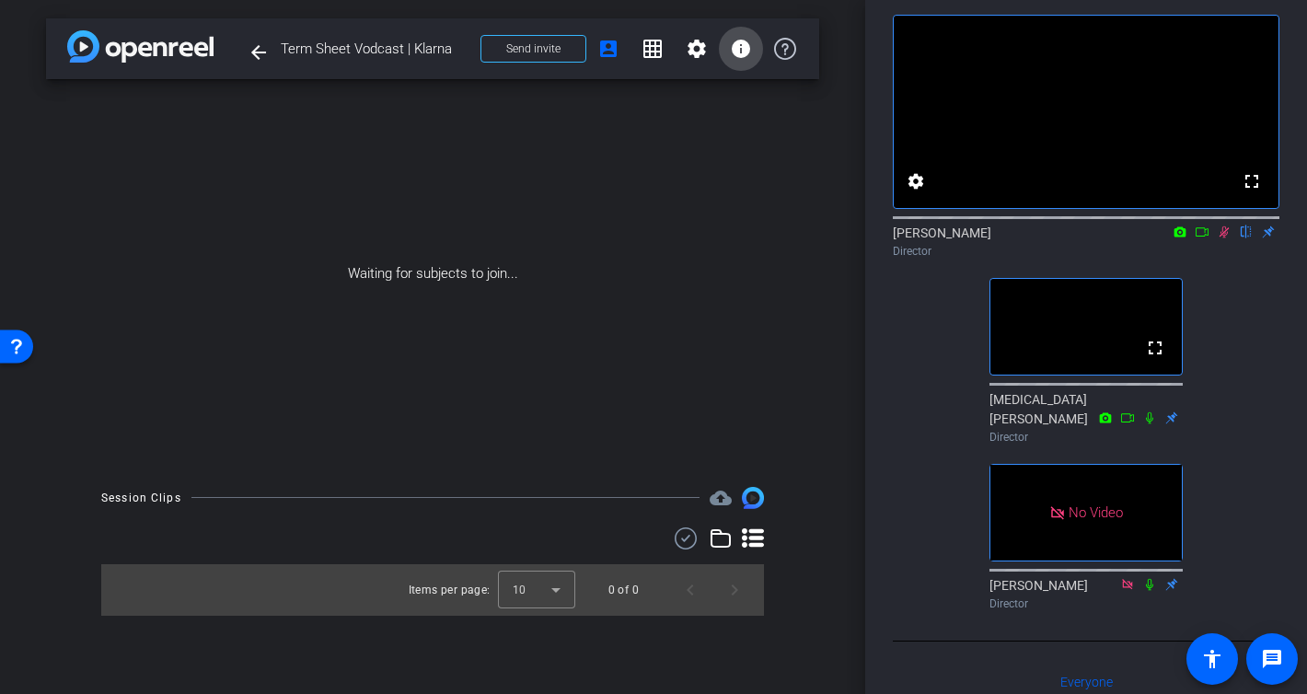
click at [727, 52] on span at bounding box center [741, 49] width 44 height 44
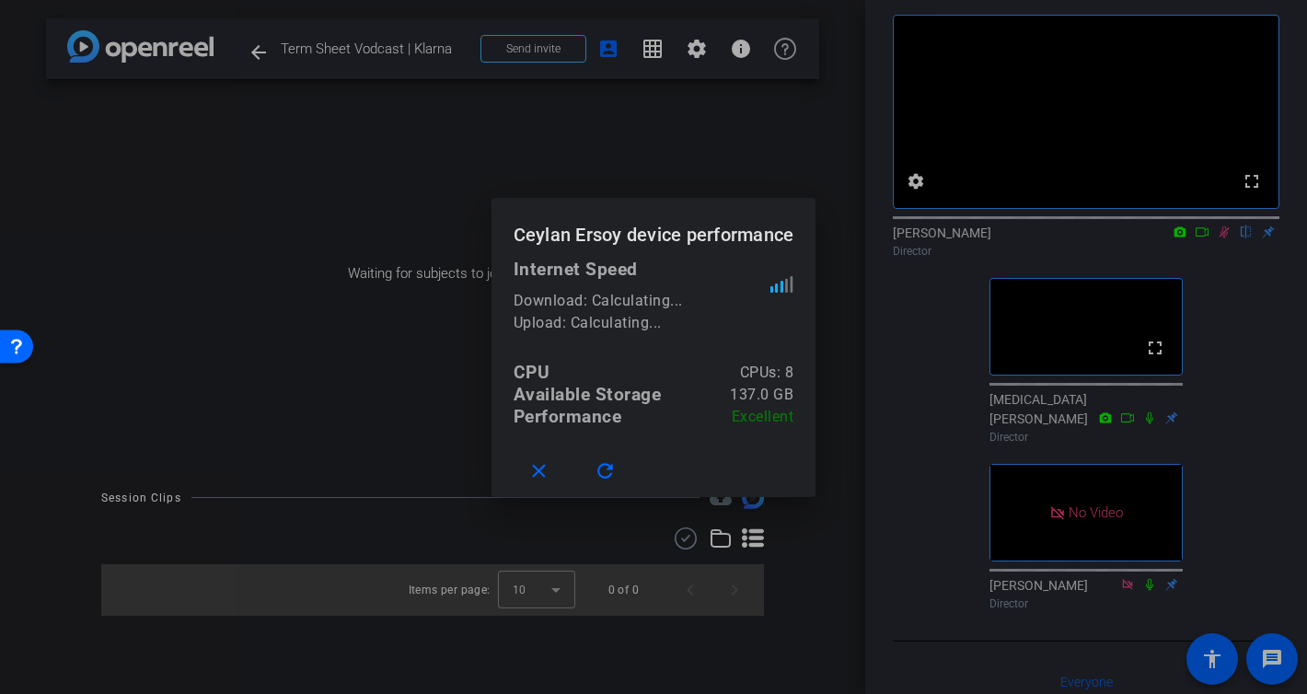
click at [751, 40] on div at bounding box center [653, 347] width 1307 height 694
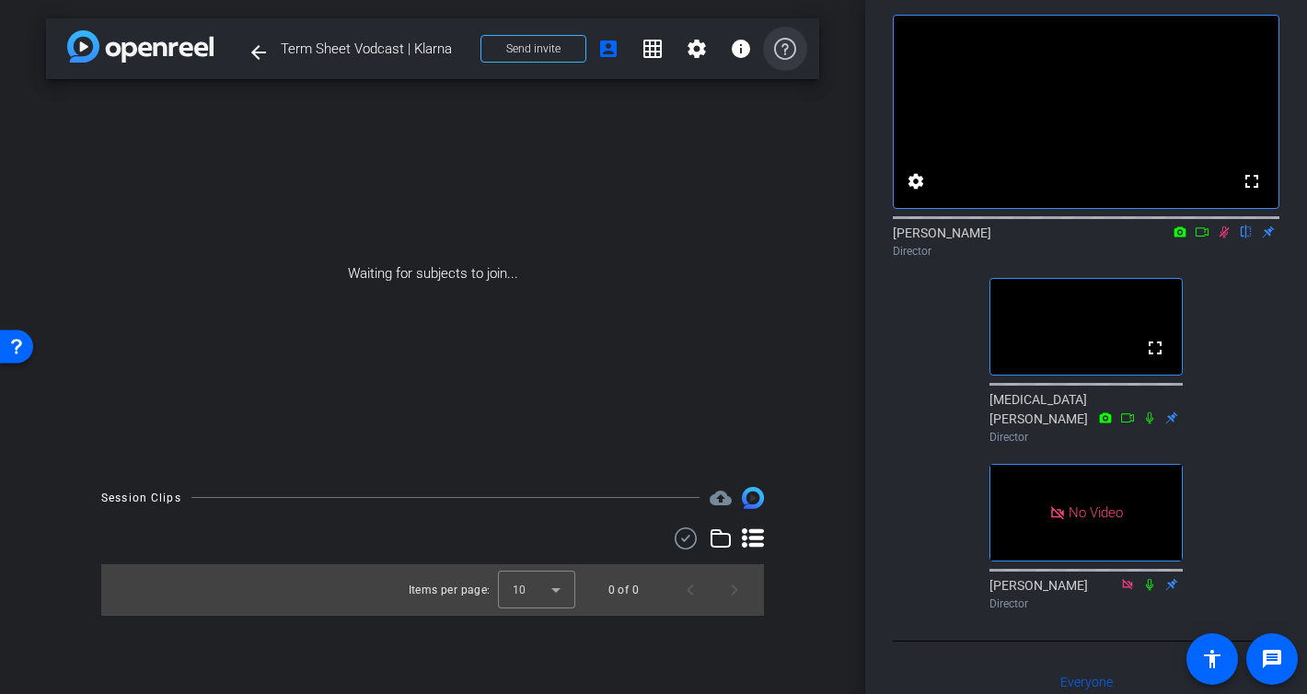
click at [790, 44] on icon at bounding box center [785, 49] width 22 height 22
click at [1225, 238] on icon at bounding box center [1224, 231] width 15 height 13
click at [1220, 238] on icon at bounding box center [1224, 231] width 15 height 13
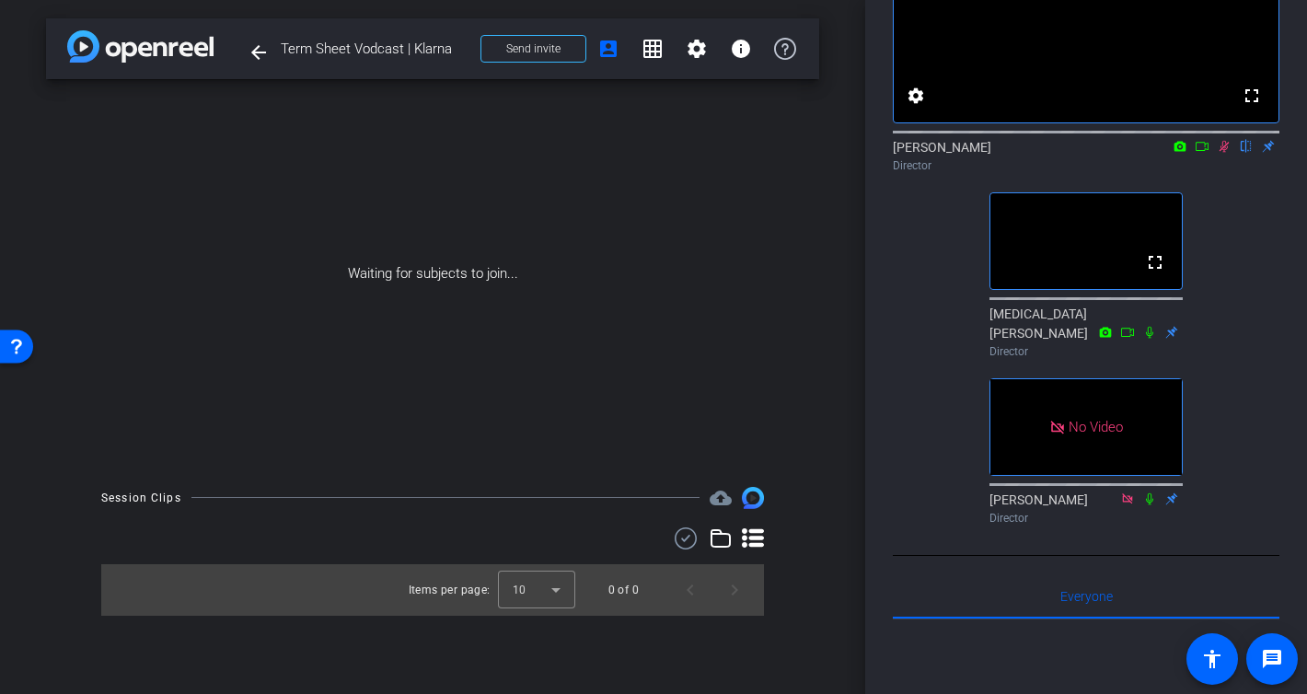
scroll to position [53, 0]
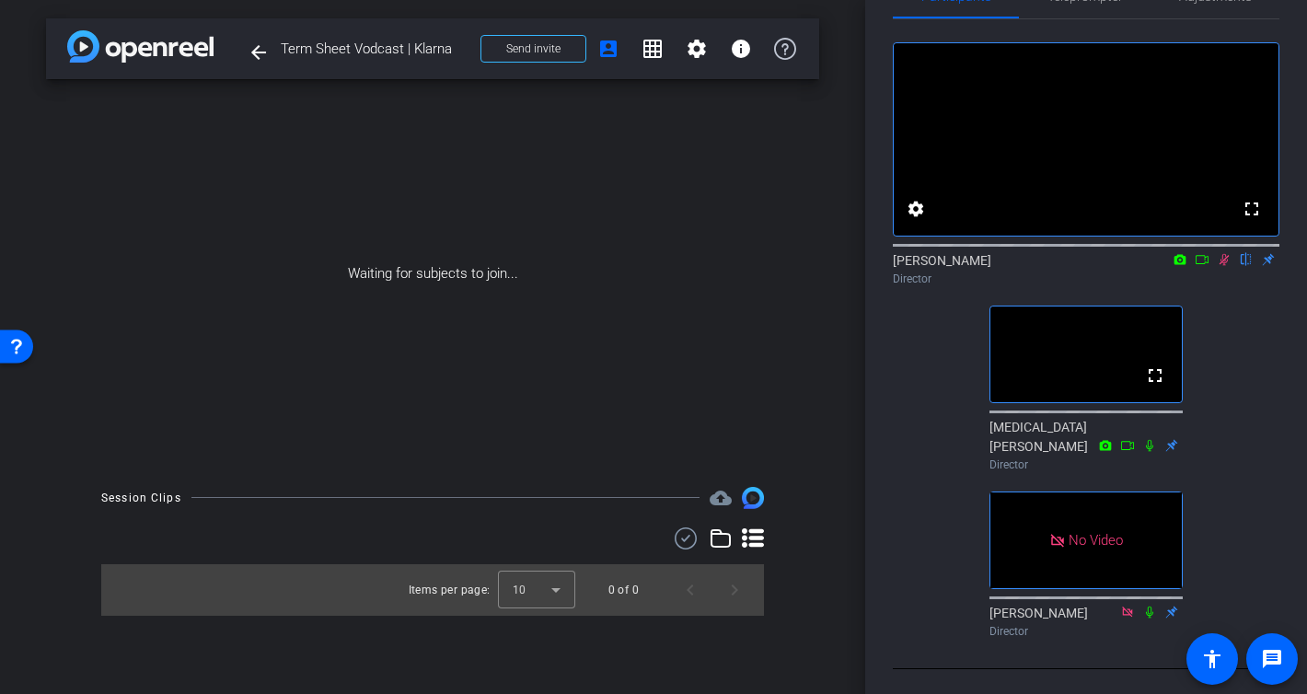
click at [1228, 266] on icon at bounding box center [1224, 259] width 15 height 13
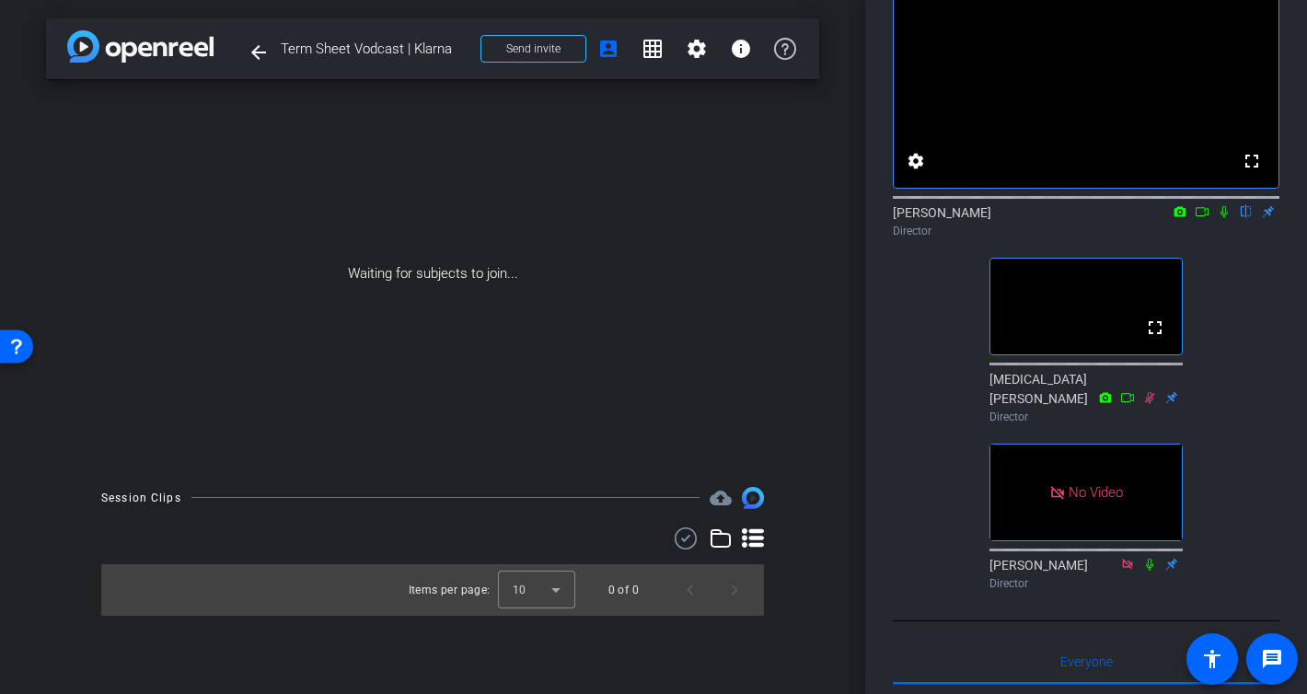
scroll to position [87, 0]
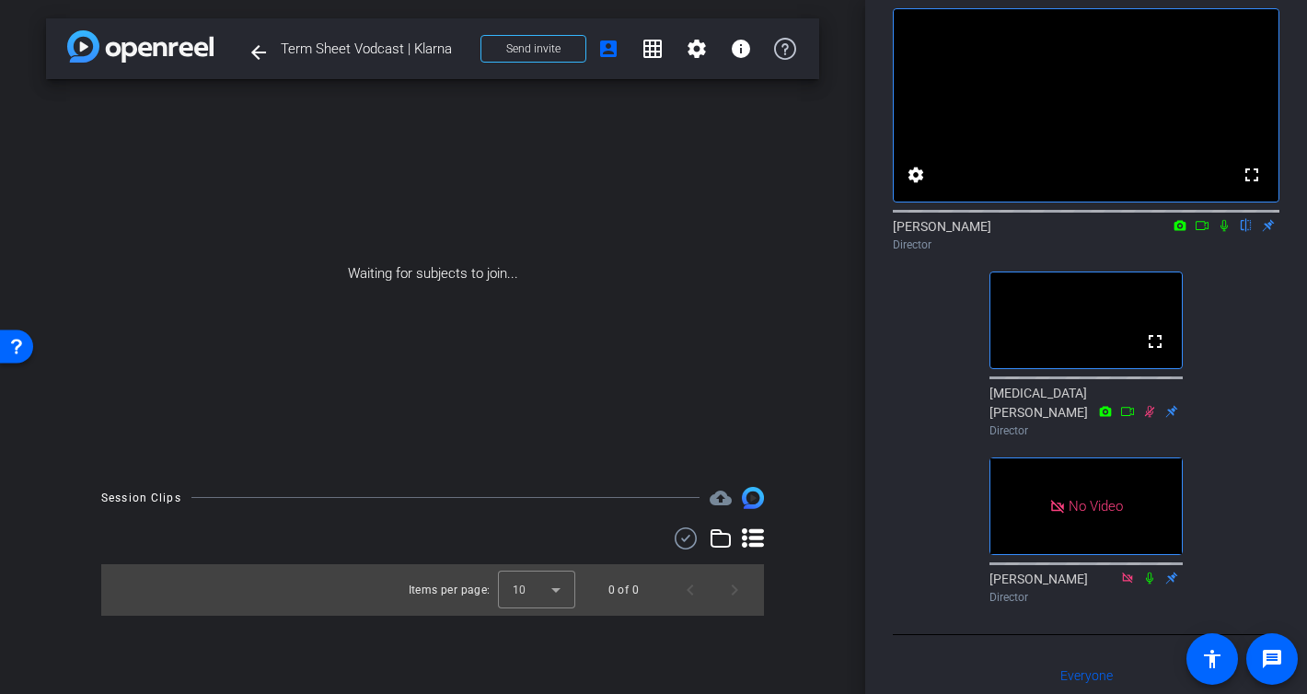
click at [1221, 232] on icon at bounding box center [1223, 226] width 7 height 12
click at [1279, 658] on mat-icon "message" at bounding box center [1272, 659] width 22 height 22
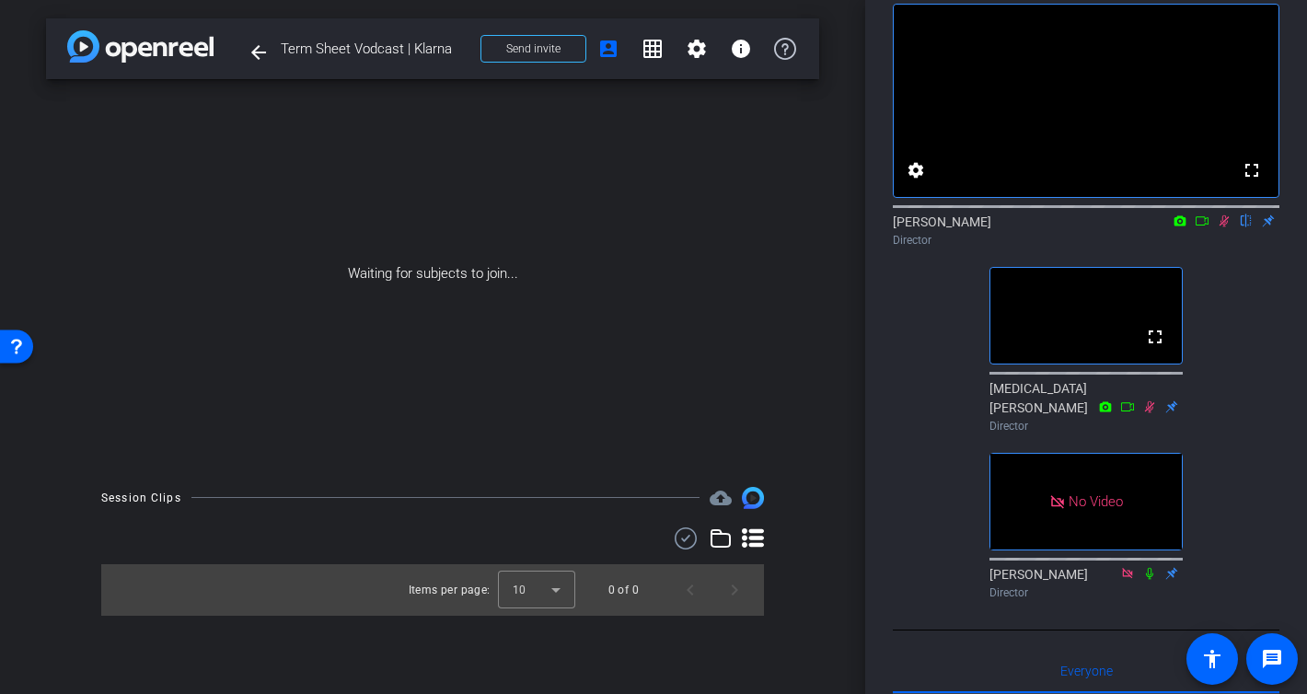
scroll to position [87, 0]
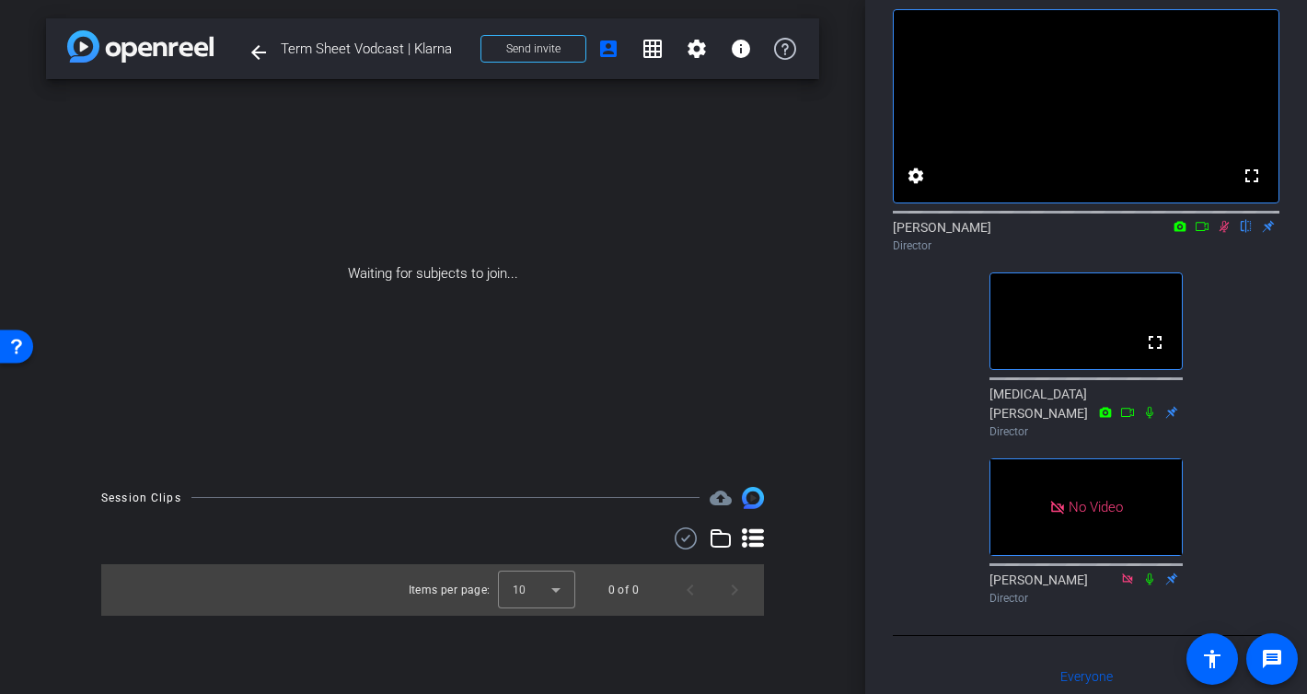
click at [1225, 233] on icon at bounding box center [1224, 226] width 15 height 13
click at [1224, 233] on icon at bounding box center [1224, 226] width 15 height 13
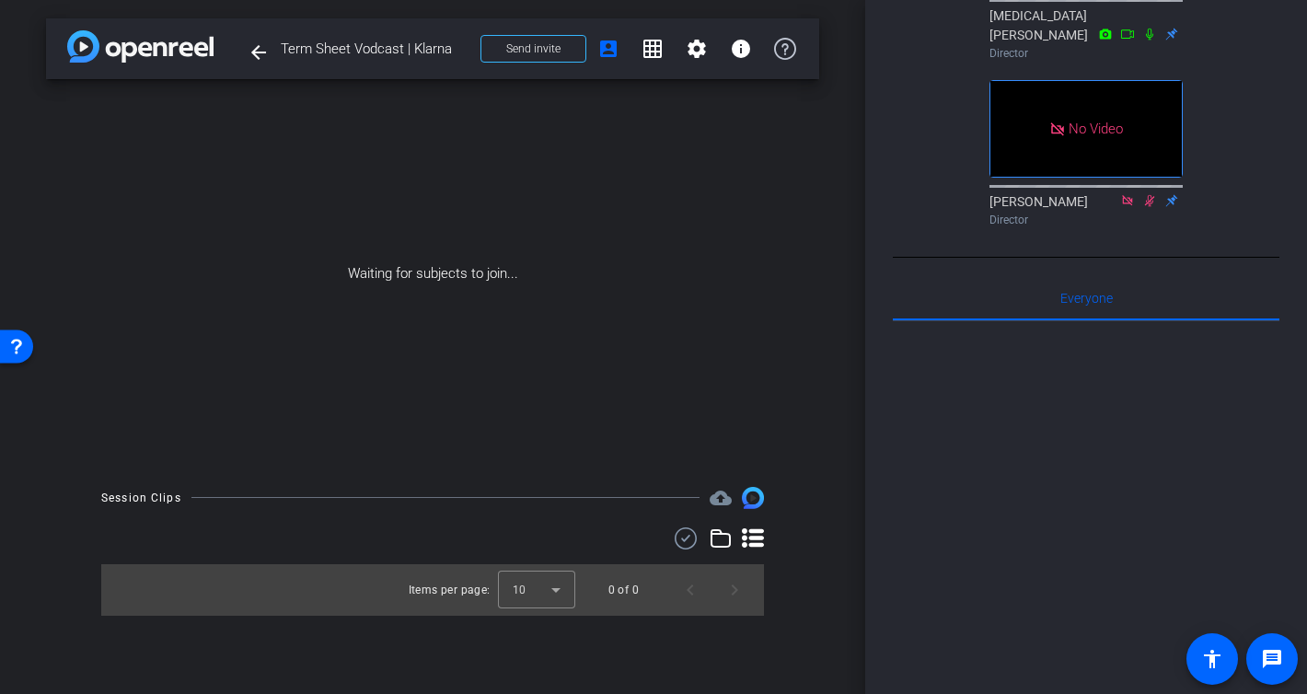
scroll to position [0, 0]
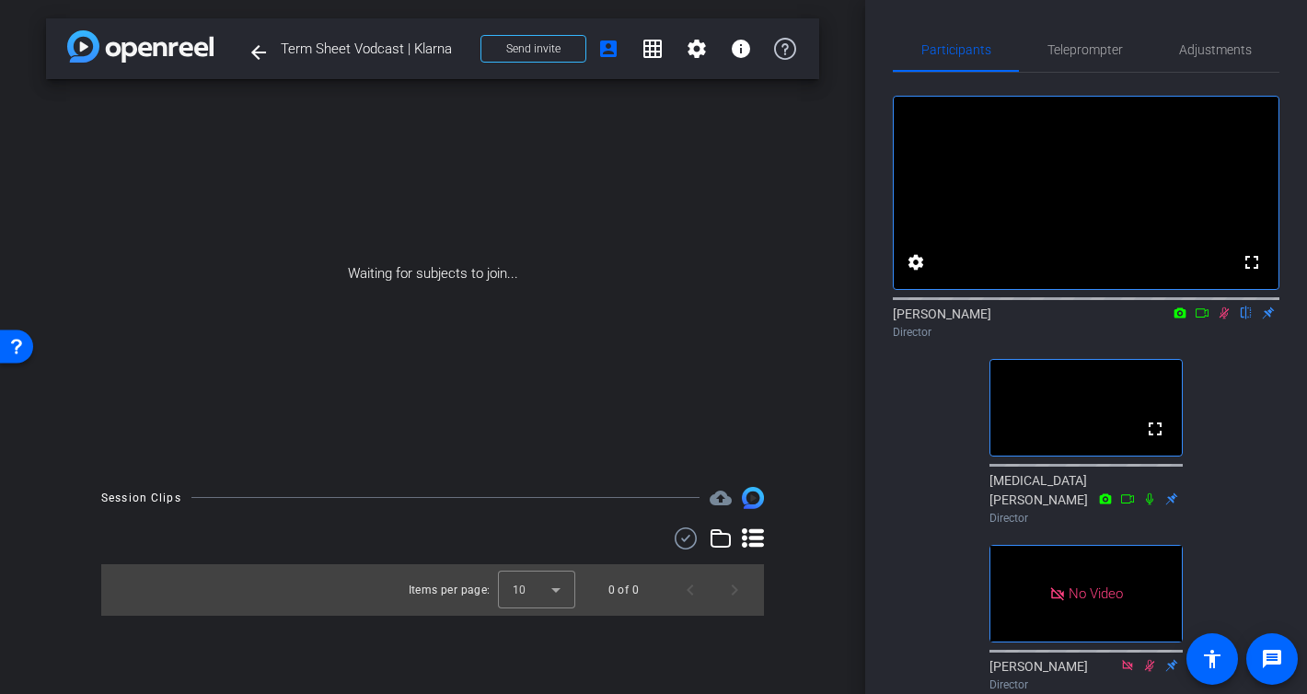
click at [1219, 319] on icon at bounding box center [1224, 312] width 15 height 13
click at [1223, 319] on icon at bounding box center [1223, 313] width 7 height 12
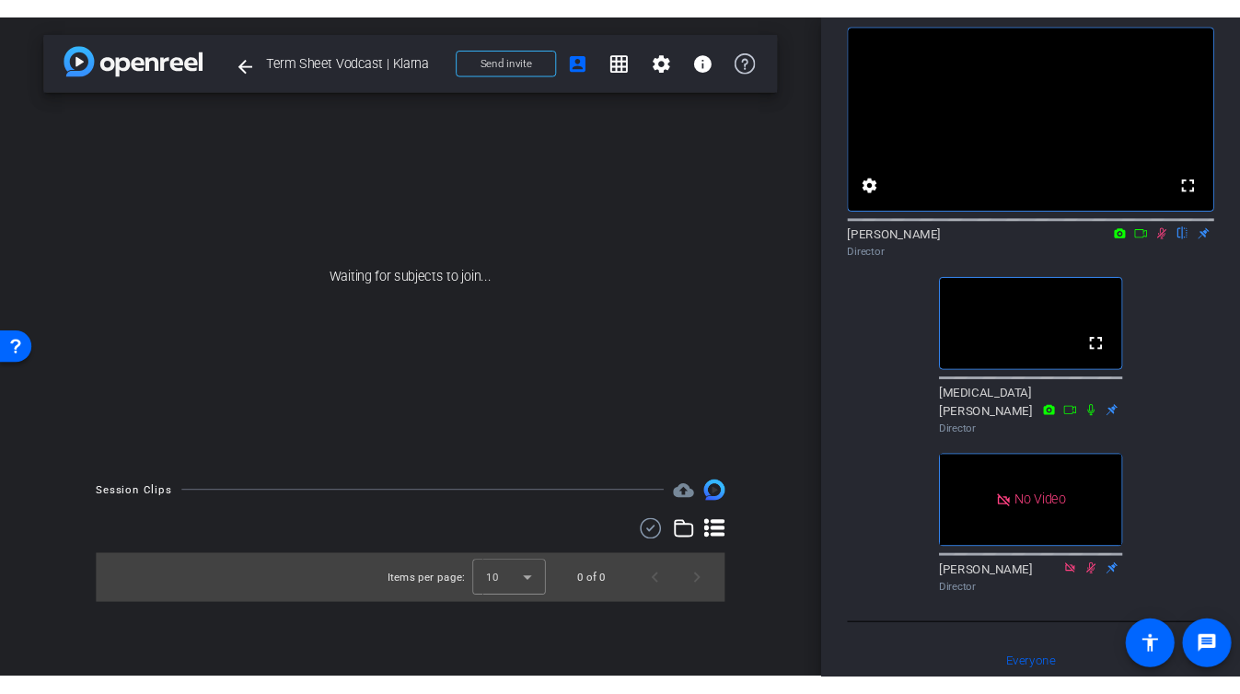
scroll to position [87, 0]
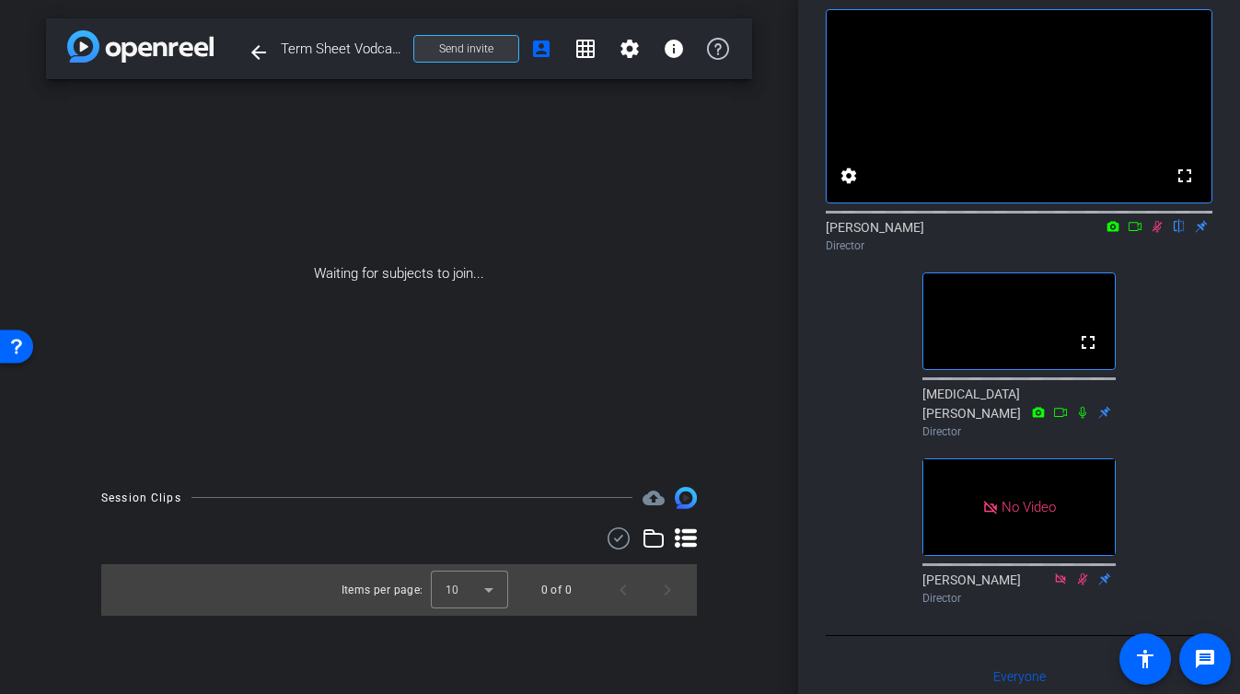
click at [464, 54] on span "Send invite" at bounding box center [466, 48] width 54 height 15
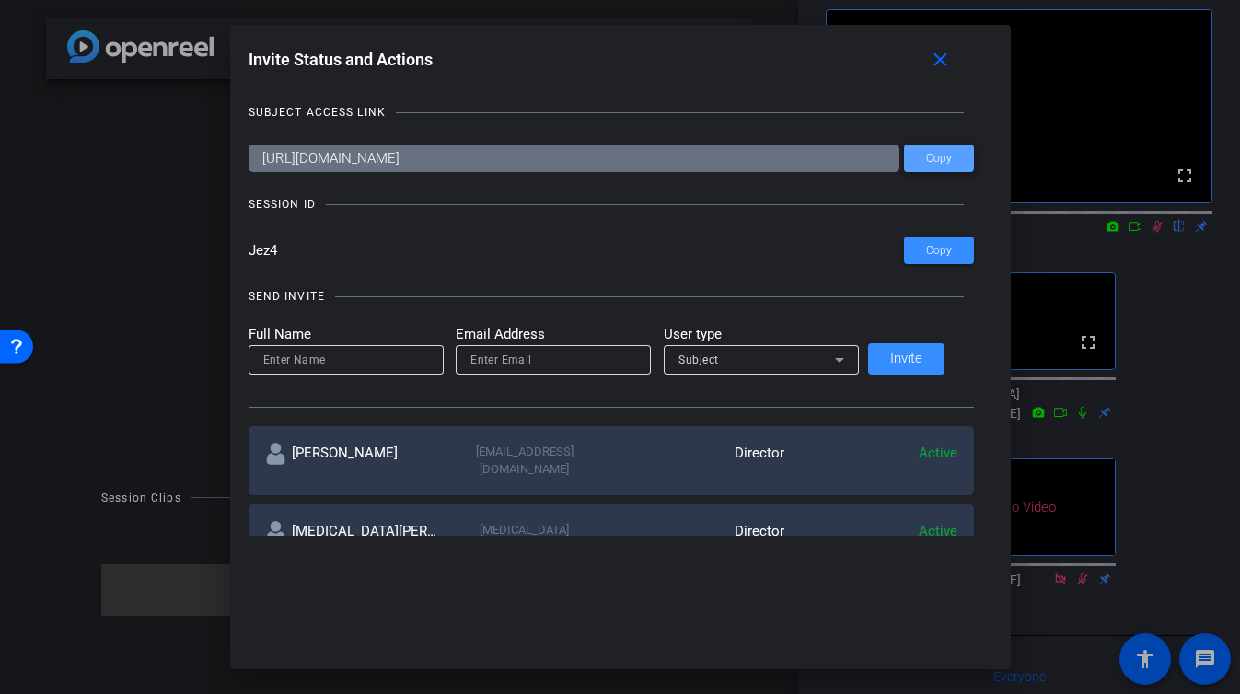
click at [926, 154] on span "Copy" at bounding box center [939, 159] width 26 height 14
click at [932, 249] on span "Copy" at bounding box center [939, 251] width 26 height 14
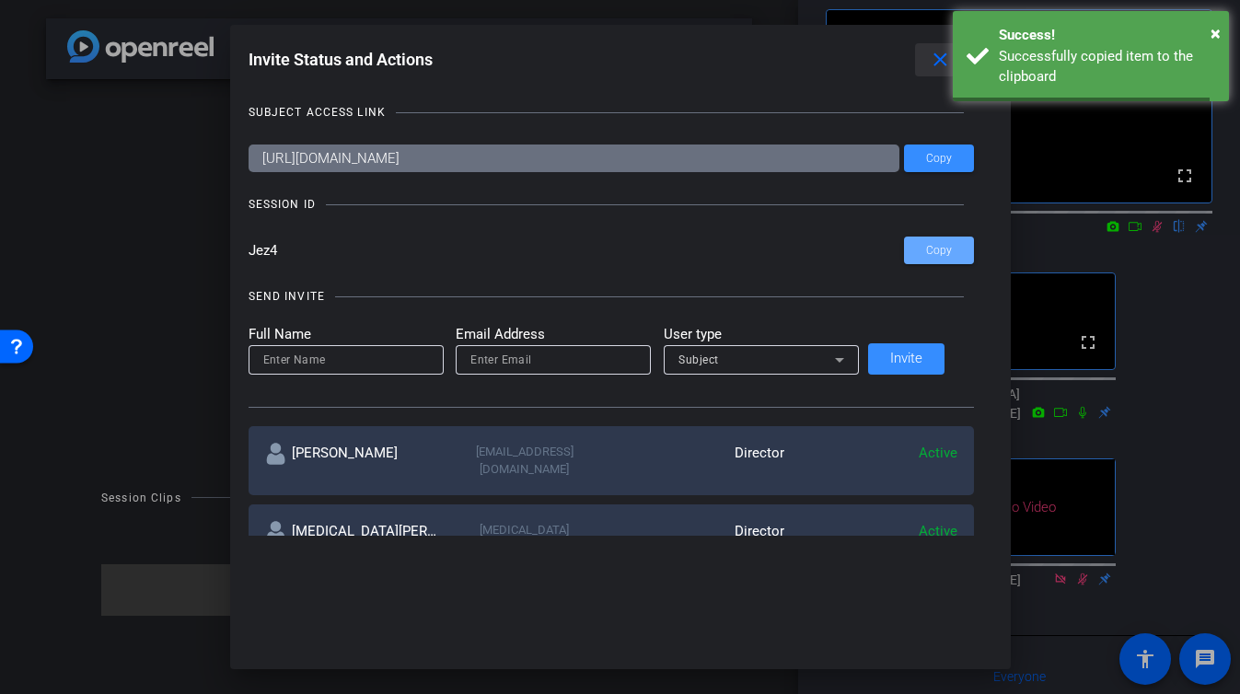
click at [924, 47] on span at bounding box center [944, 60] width 59 height 44
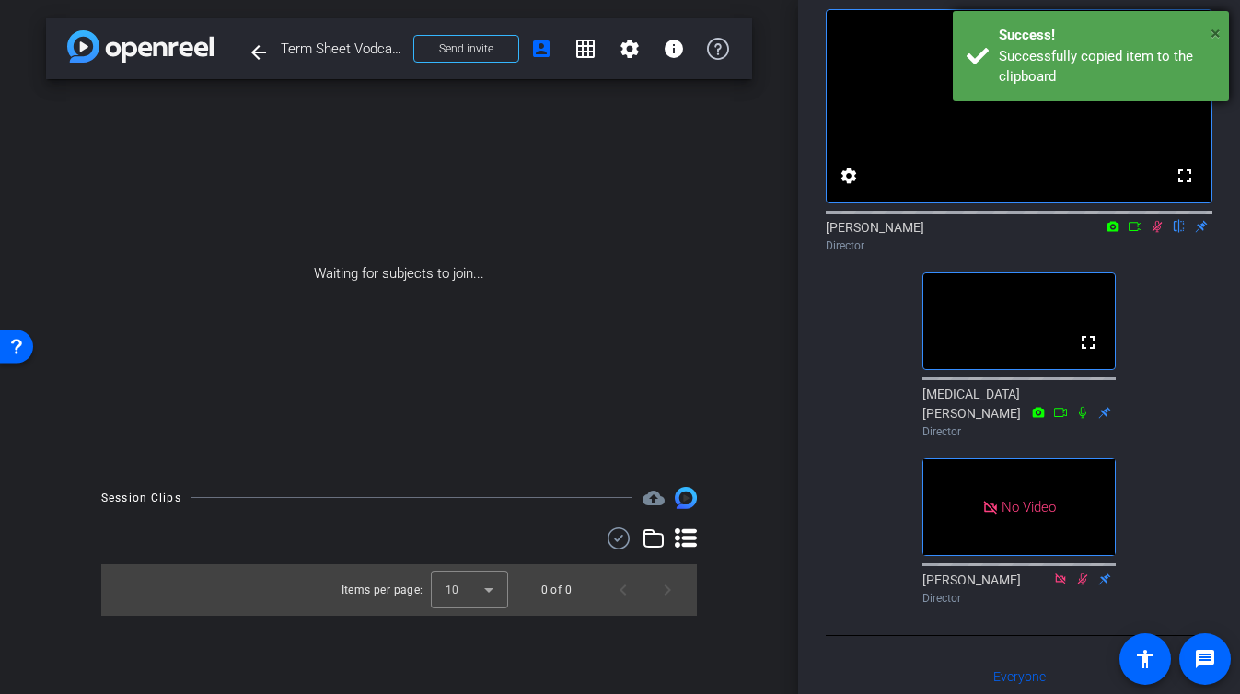
click at [1214, 34] on span "×" at bounding box center [1215, 33] width 10 height 22
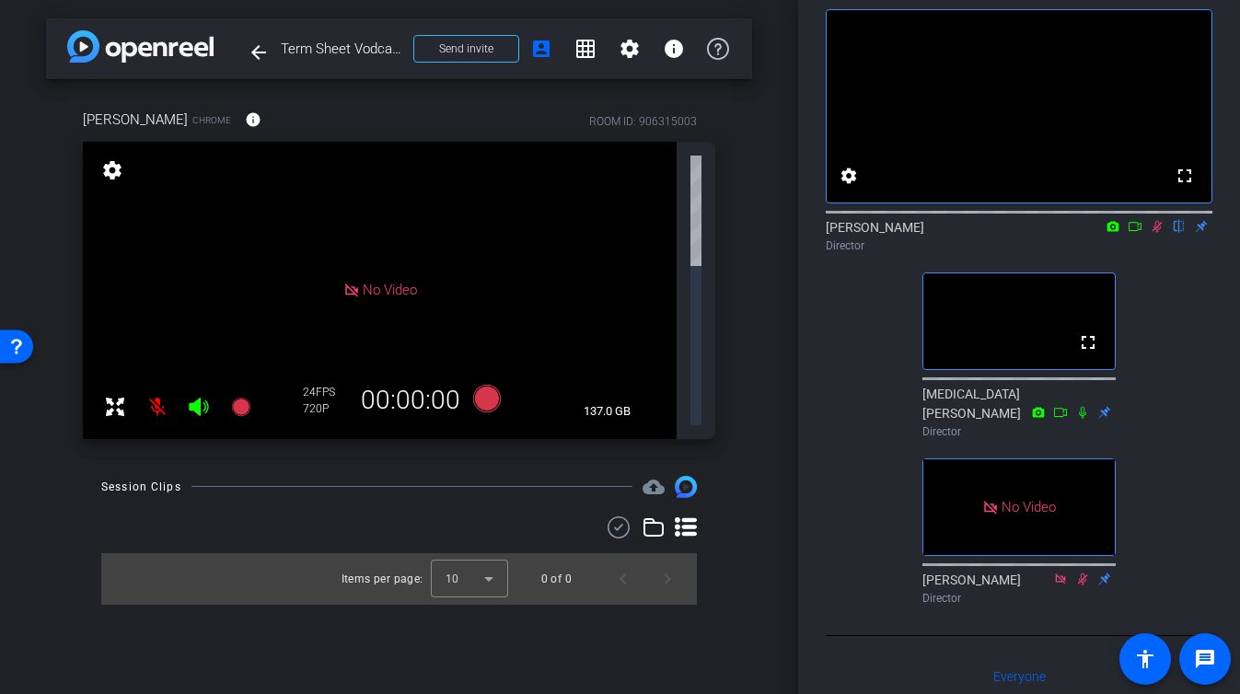
click at [1156, 233] on icon at bounding box center [1157, 227] width 10 height 12
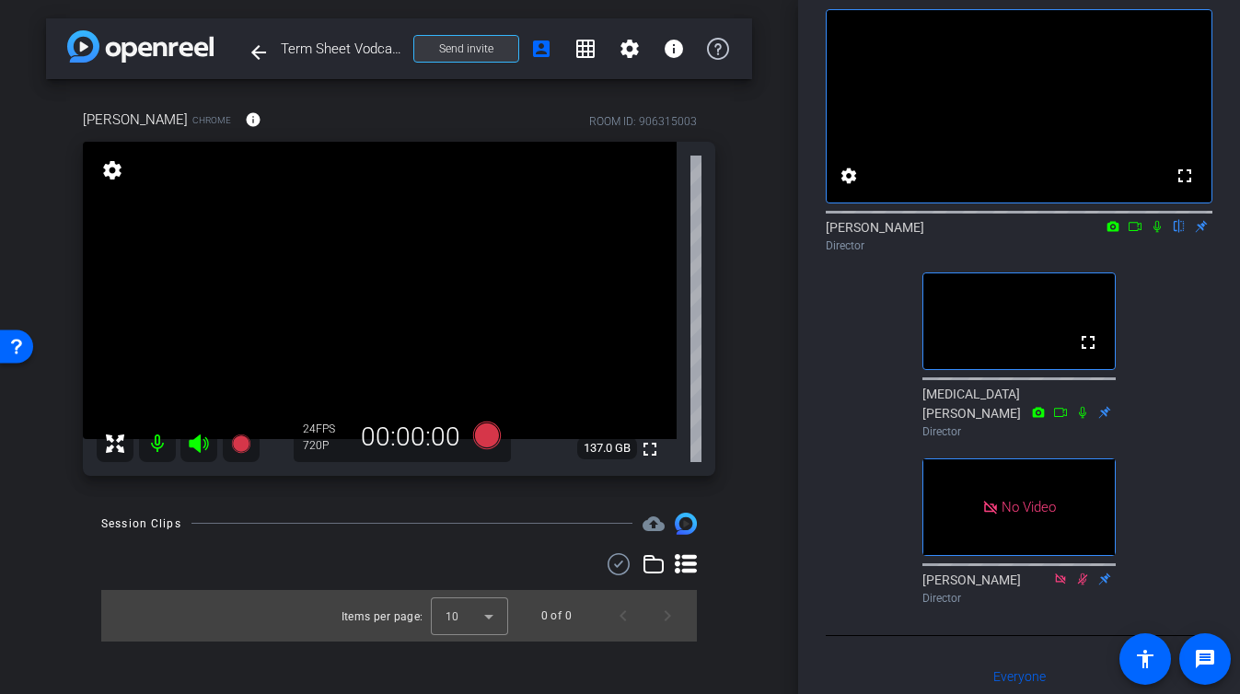
click at [468, 45] on span "Send invite" at bounding box center [466, 48] width 54 height 15
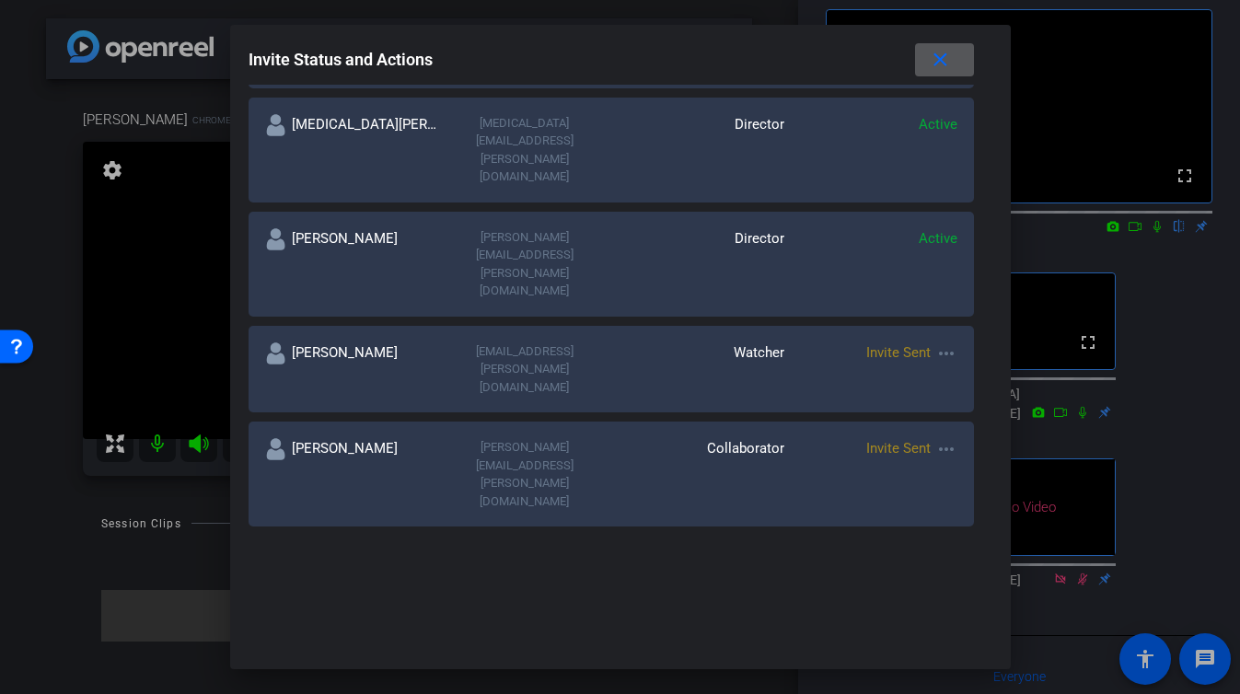
scroll to position [406, 0]
click at [935, 553] on mat-icon "more_horiz" at bounding box center [946, 564] width 22 height 22
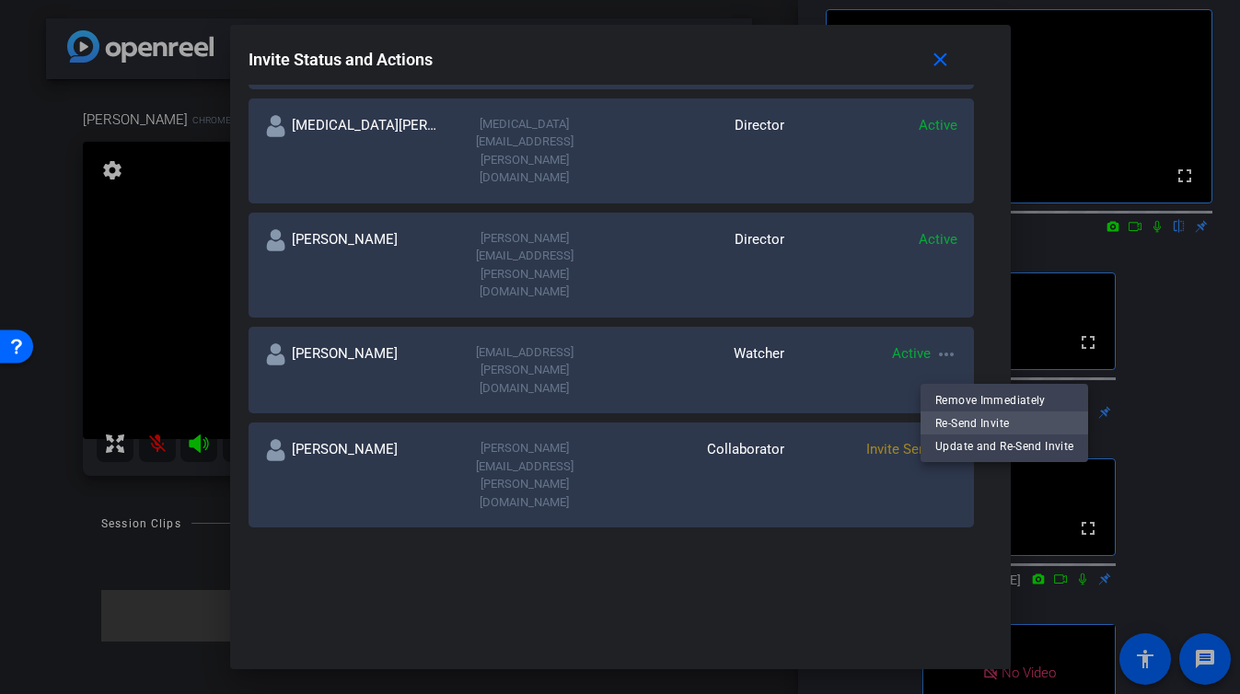
click at [964, 420] on span "Re-Send Invite" at bounding box center [1004, 422] width 138 height 22
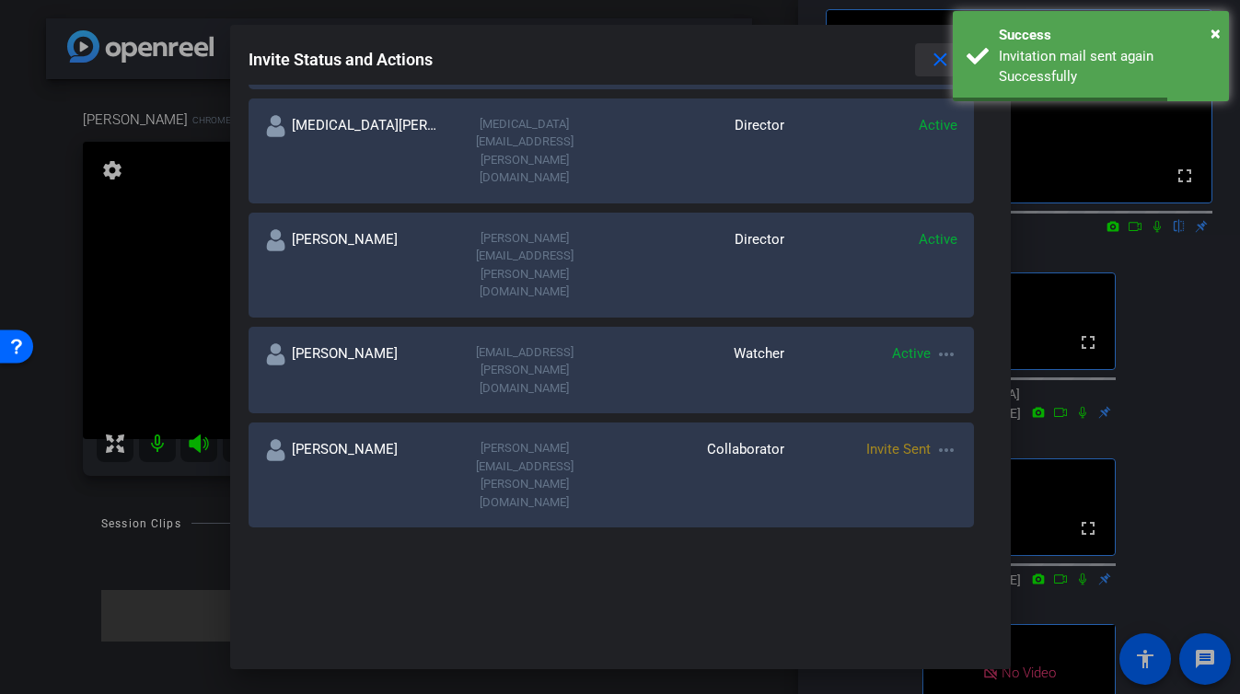
click at [929, 57] on mat-icon "close" at bounding box center [940, 60] width 23 height 23
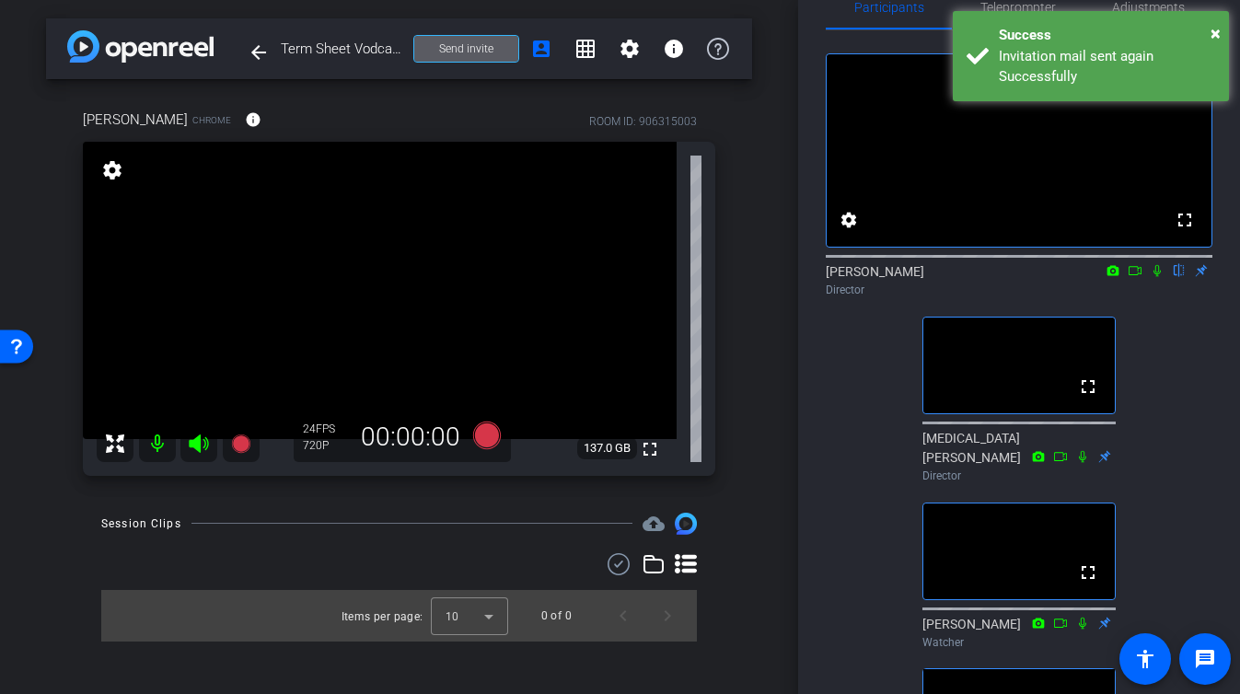
scroll to position [33, 0]
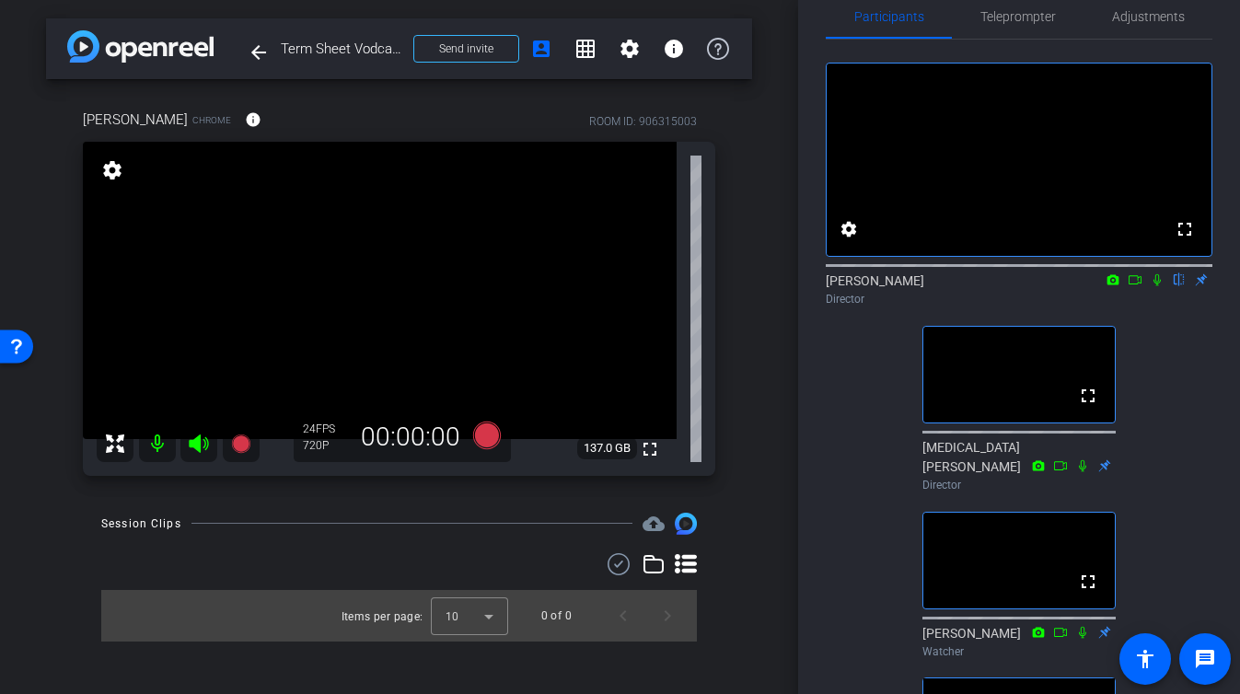
click at [1157, 286] on icon at bounding box center [1157, 279] width 15 height 13
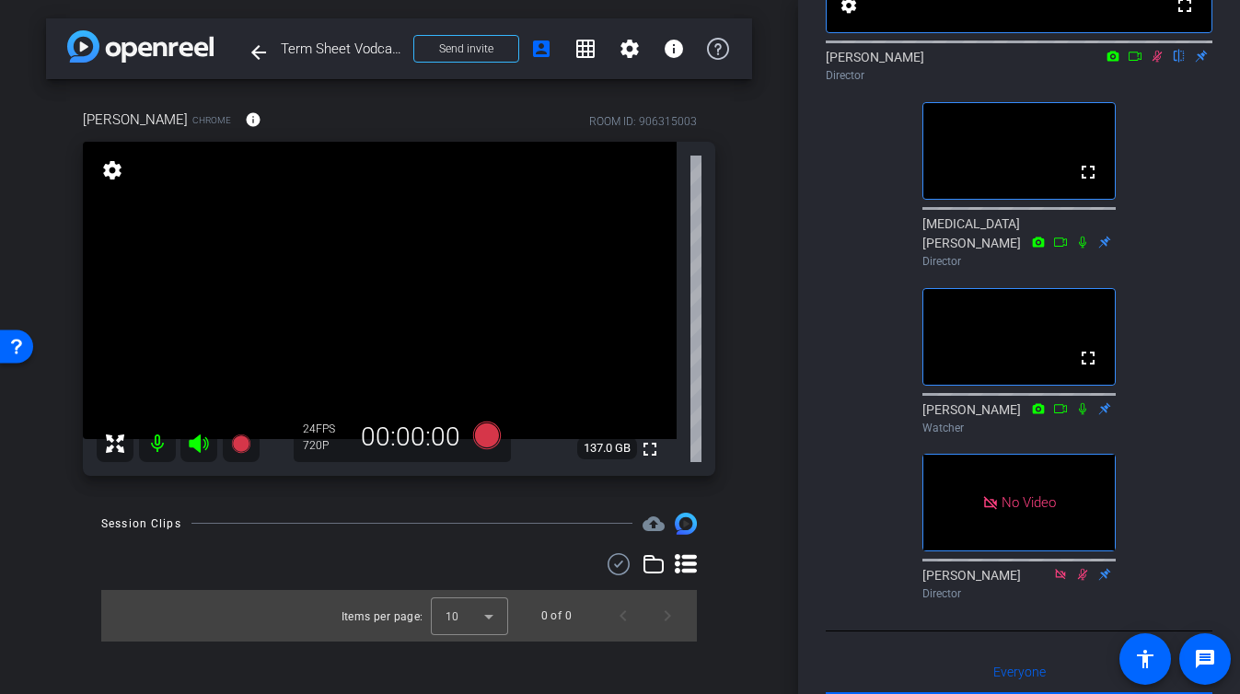
scroll to position [248, 0]
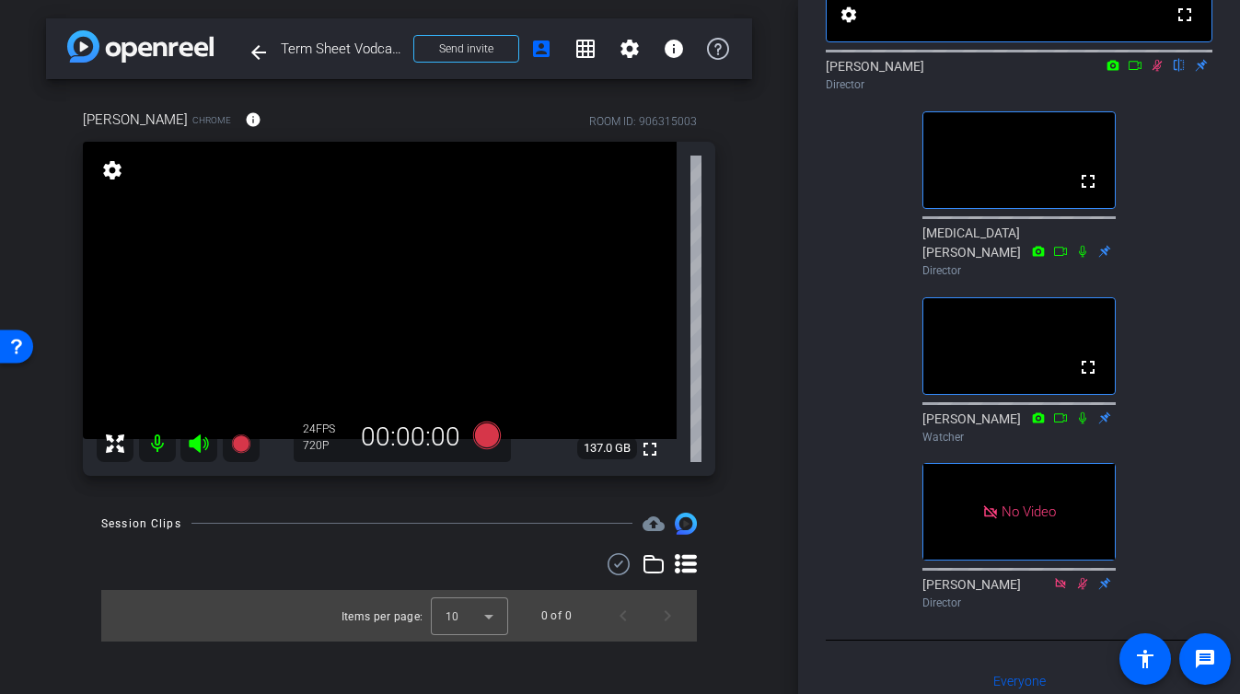
click at [1160, 72] on icon at bounding box center [1157, 66] width 10 height 12
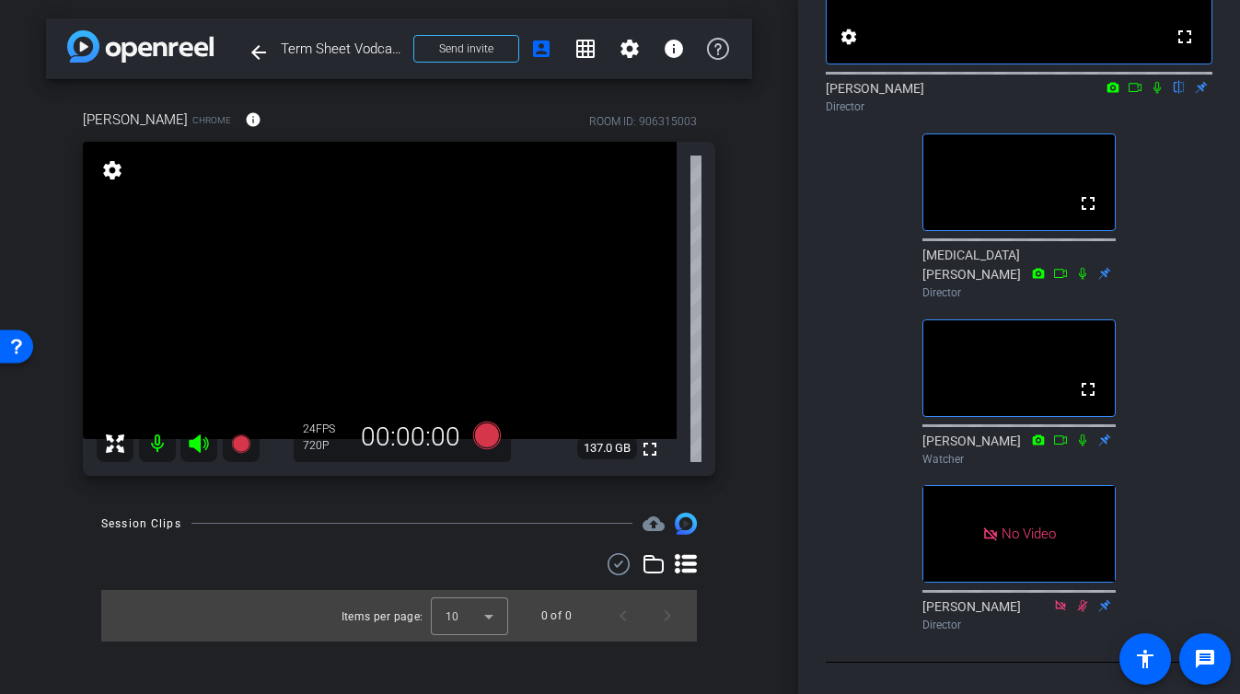
scroll to position [226, 0]
click at [1157, 93] on icon at bounding box center [1157, 86] width 15 height 13
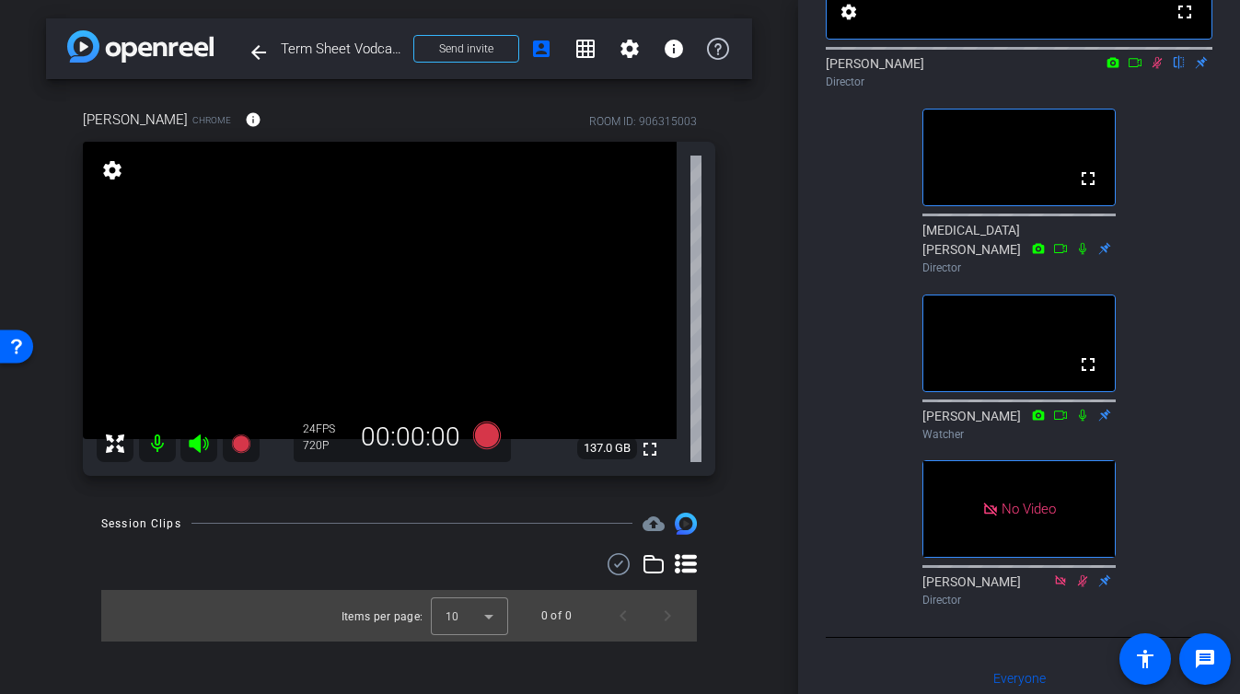
scroll to position [253, 0]
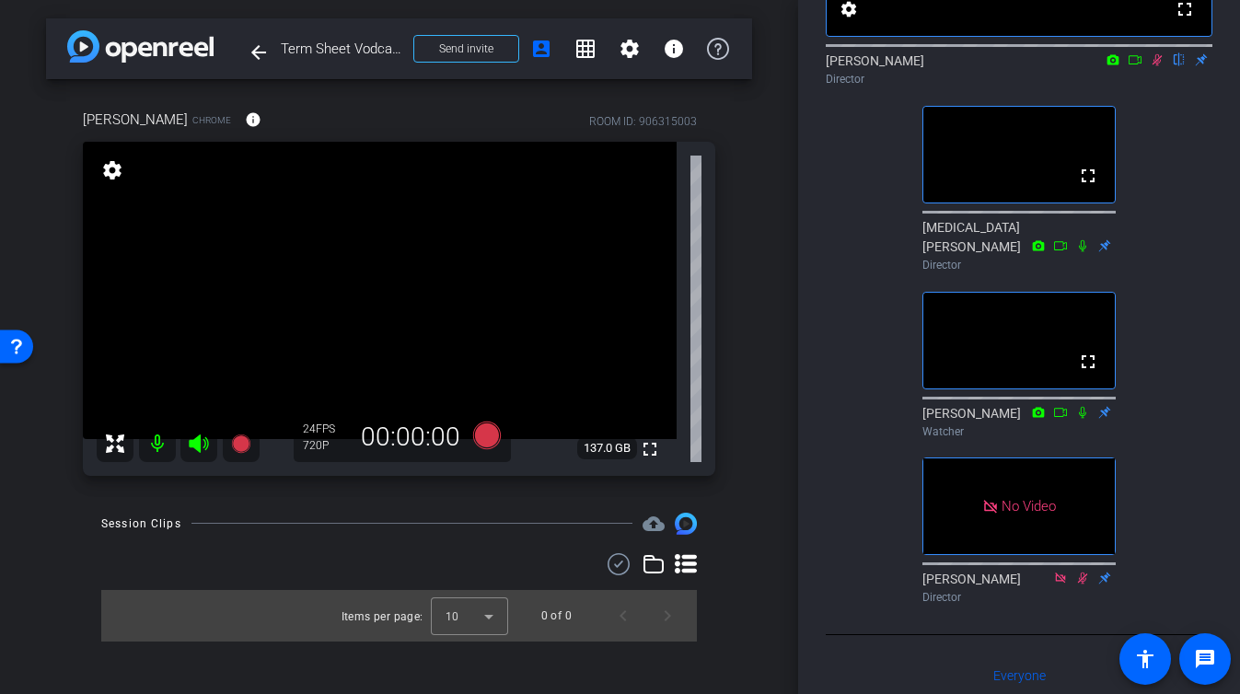
click at [1159, 66] on icon at bounding box center [1157, 59] width 15 height 13
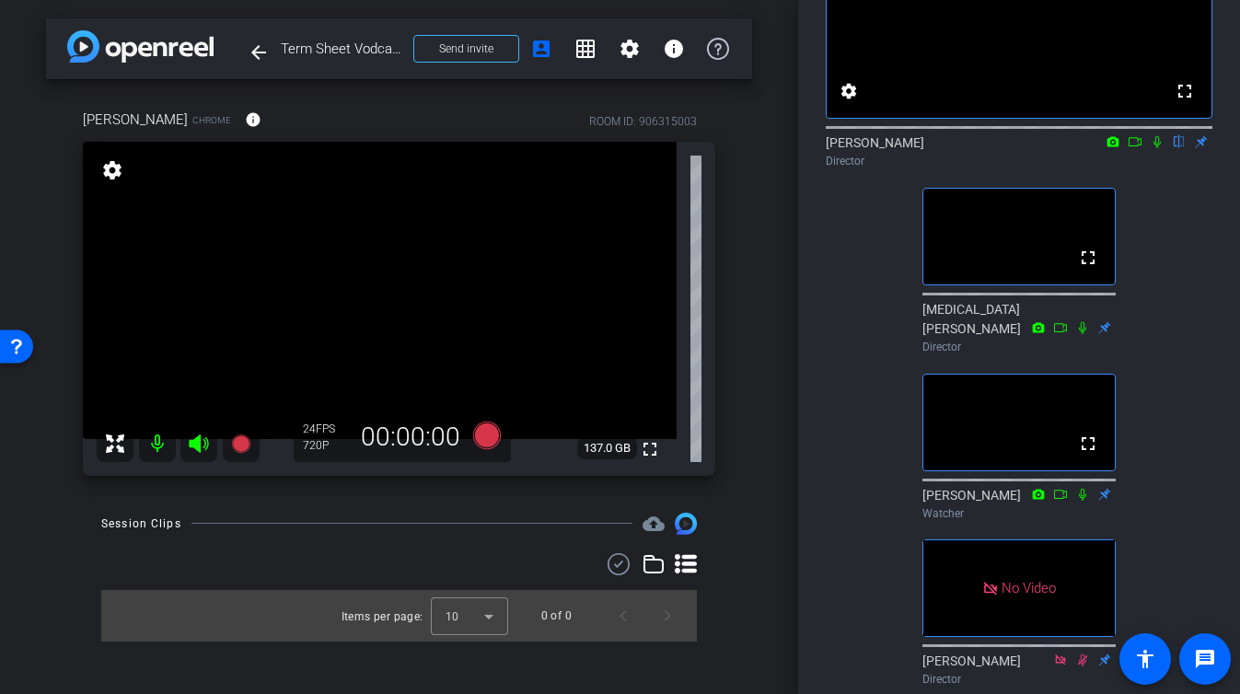
scroll to position [168, 0]
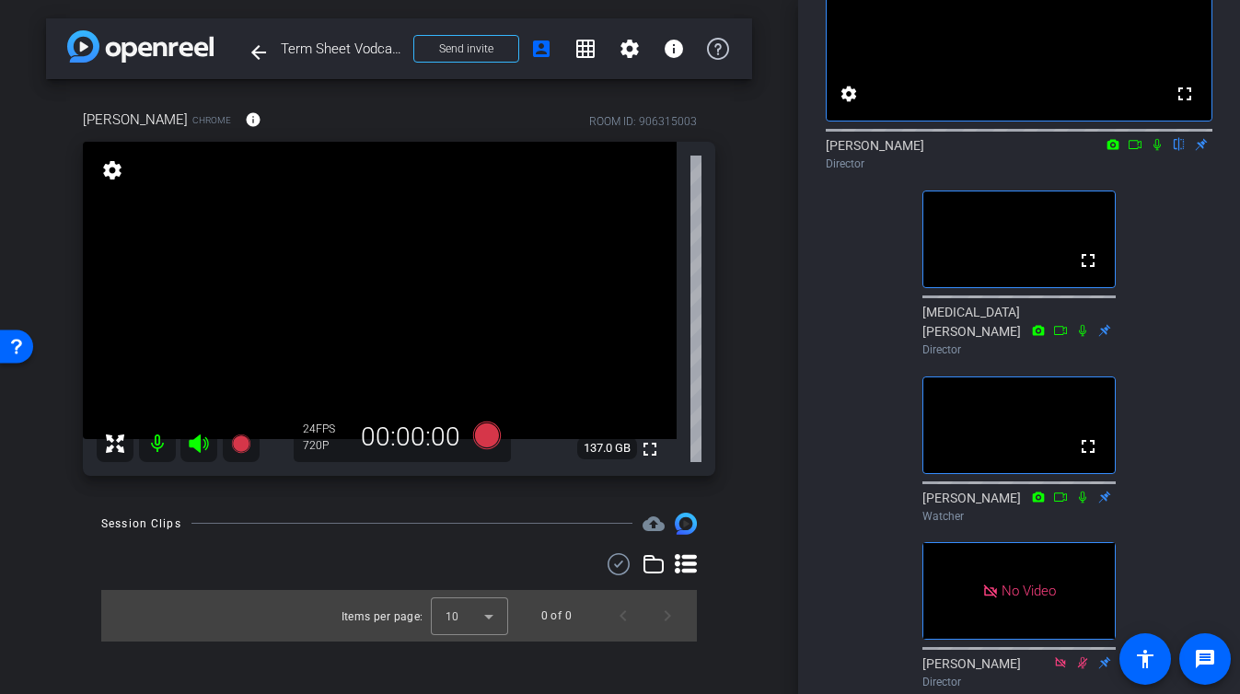
click at [1081, 337] on icon at bounding box center [1082, 330] width 15 height 13
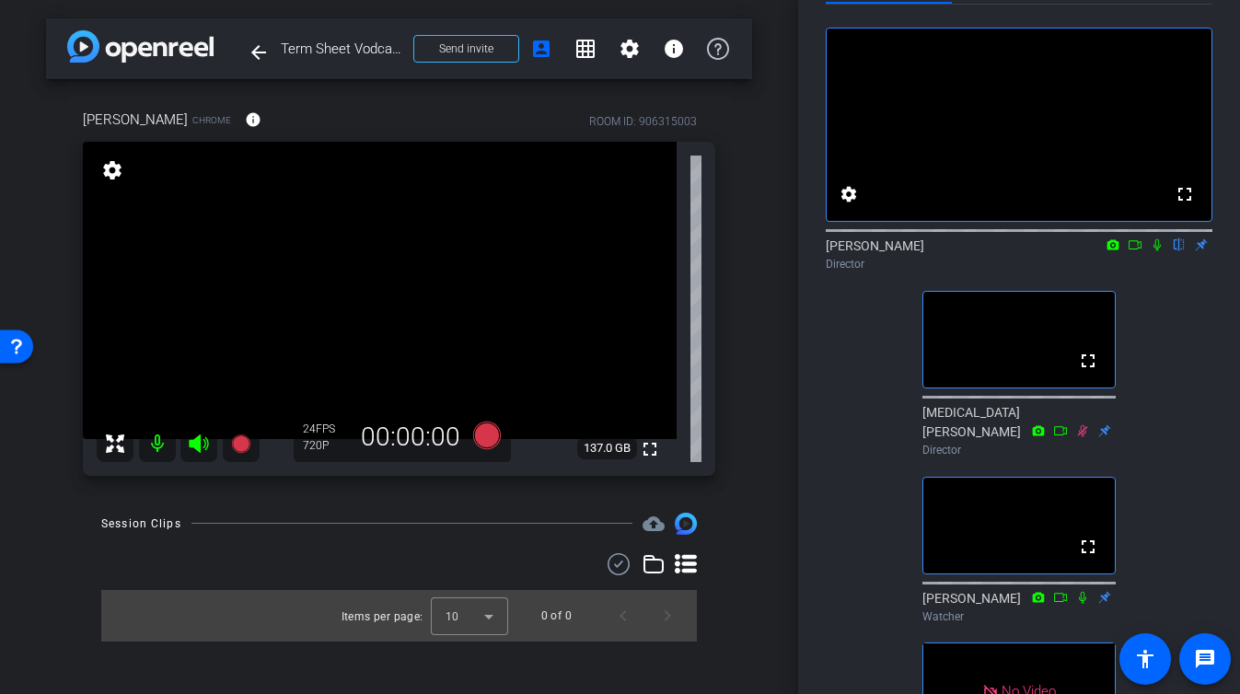
scroll to position [66, 0]
click at [1157, 253] on icon at bounding box center [1157, 246] width 15 height 13
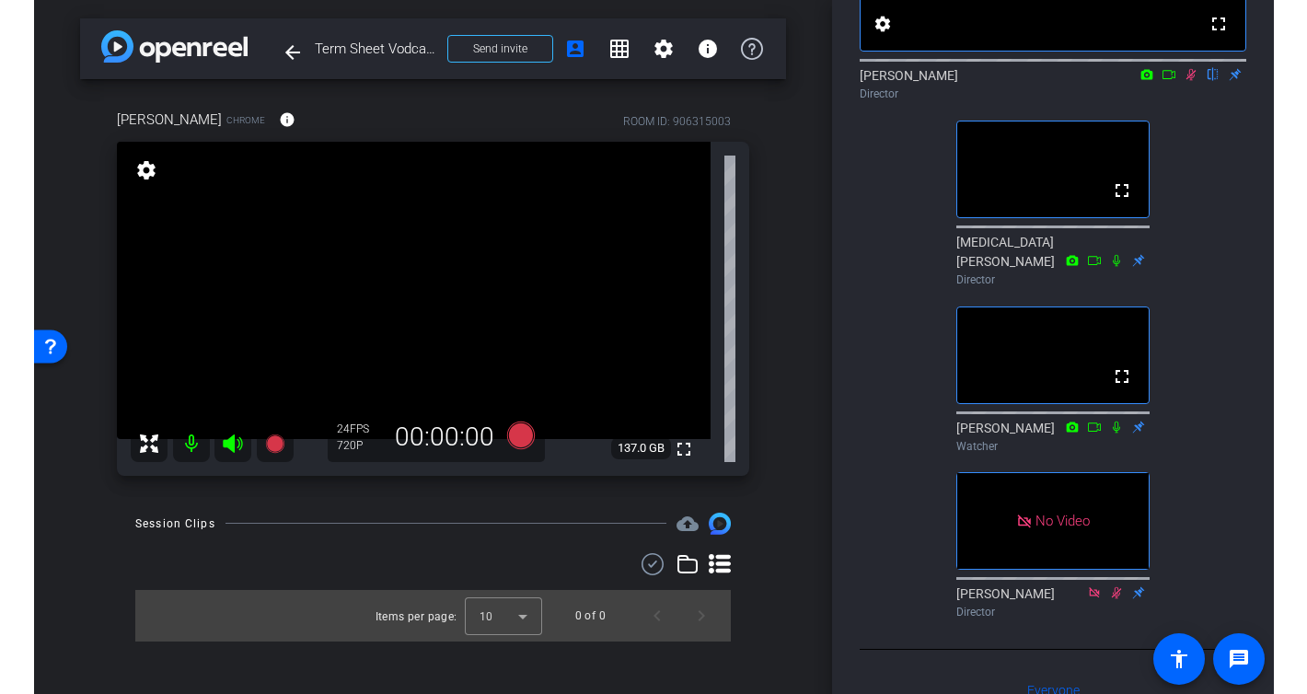
scroll to position [239, 0]
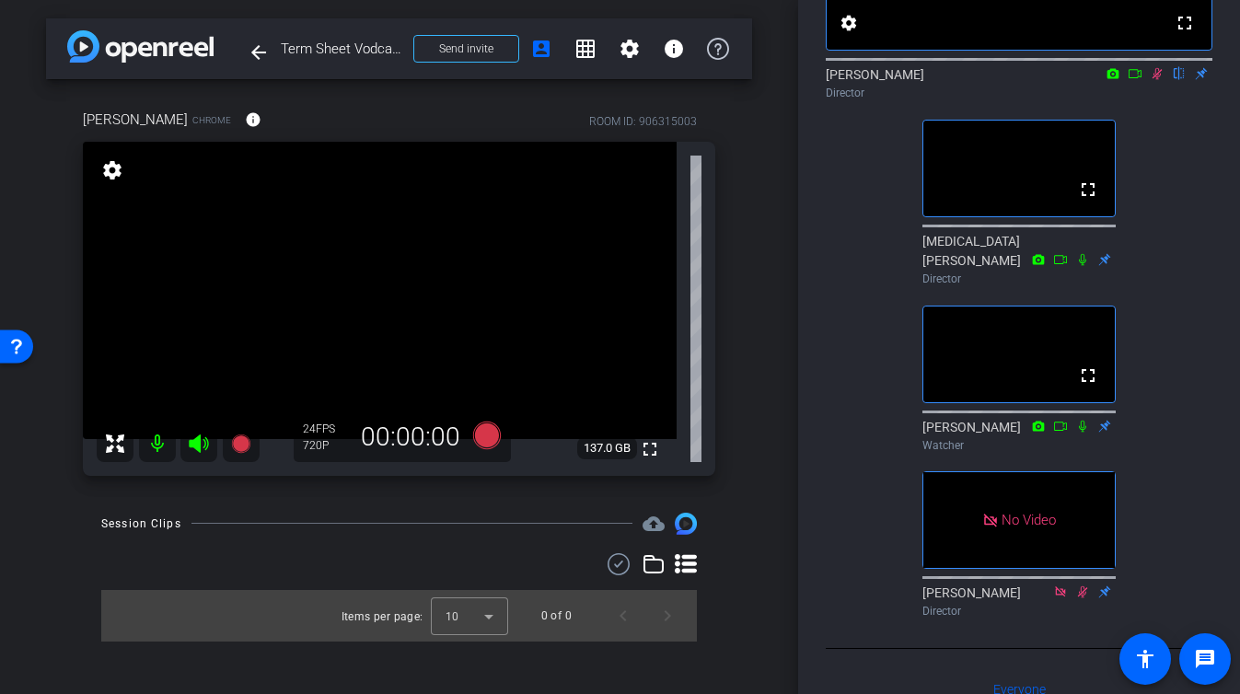
click at [1155, 80] on icon at bounding box center [1157, 74] width 10 height 12
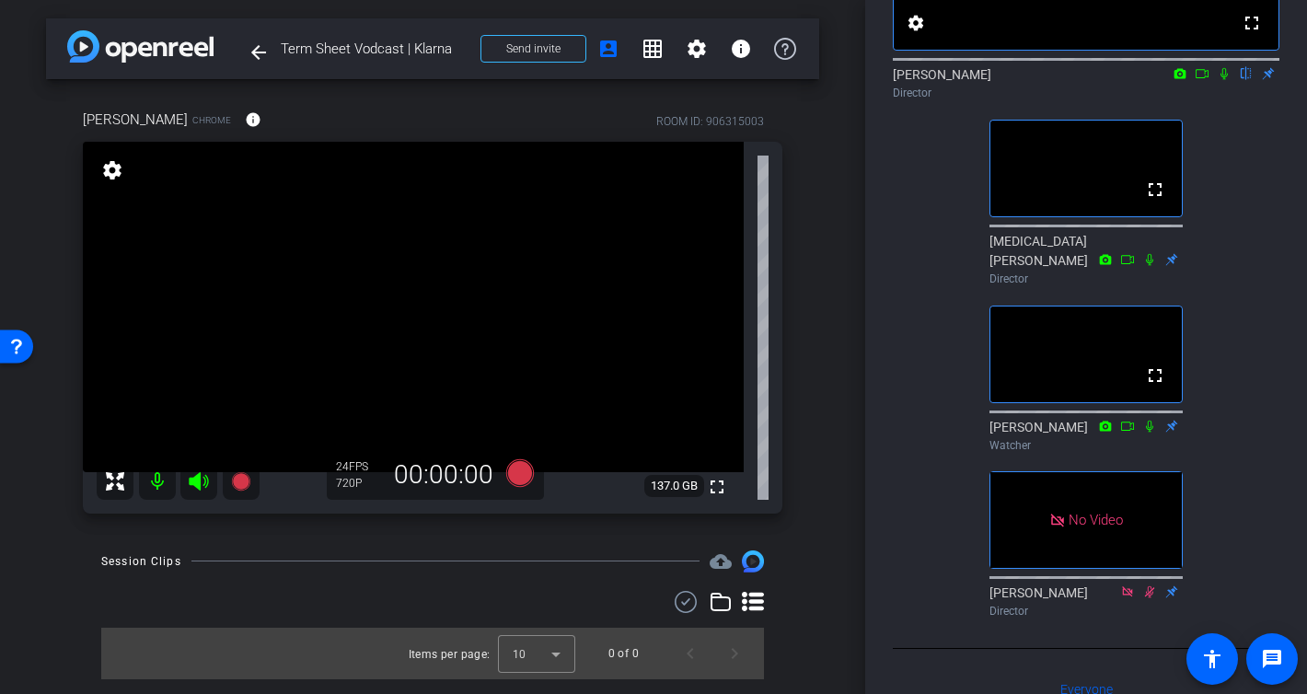
scroll to position [164, 0]
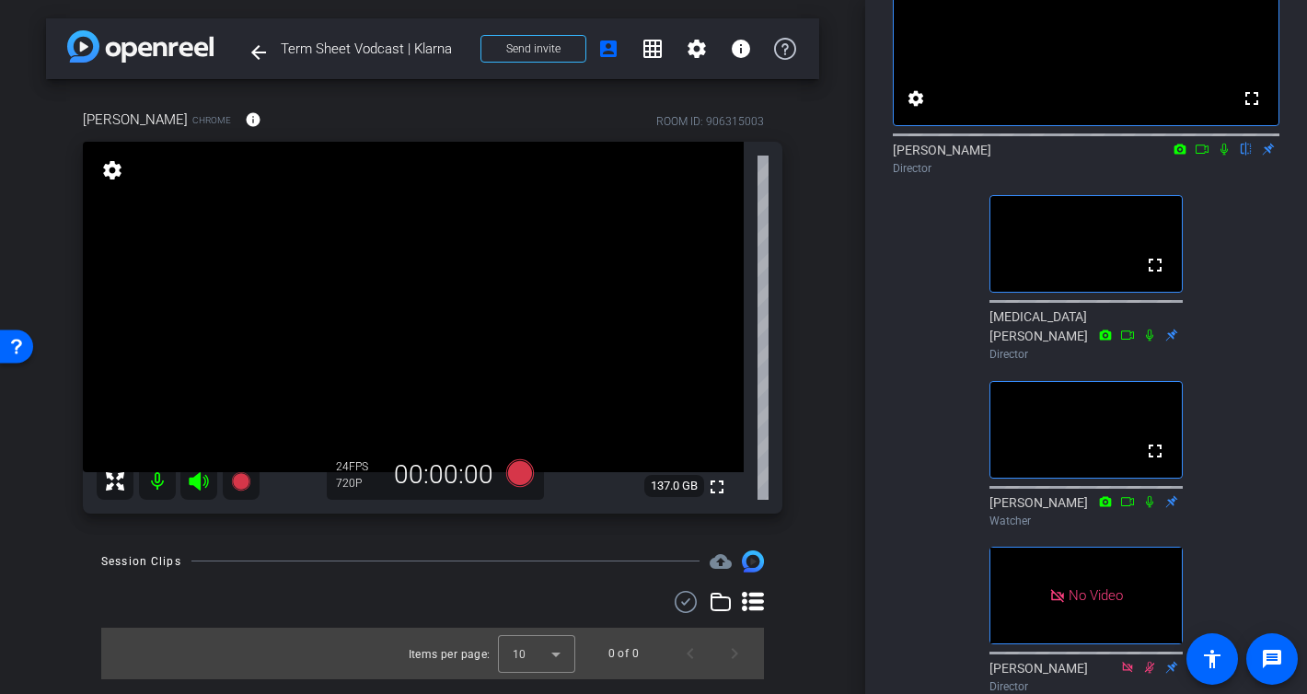
click at [1221, 156] on icon at bounding box center [1223, 150] width 7 height 12
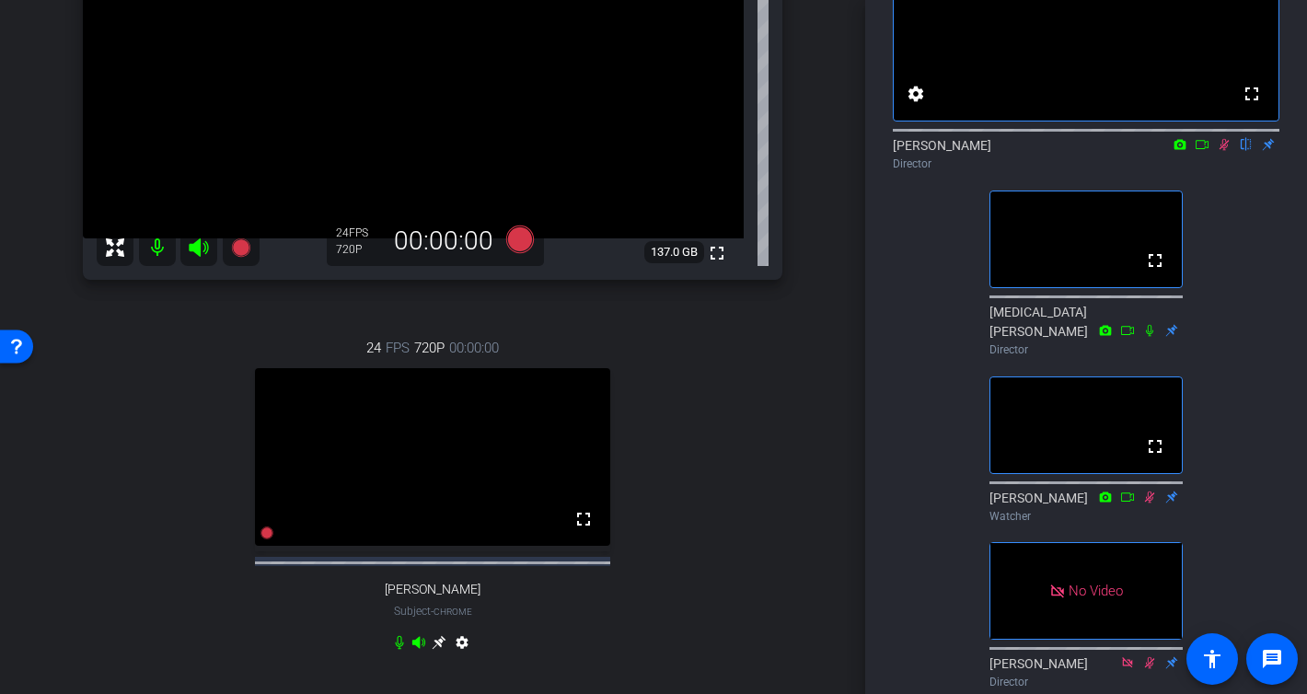
scroll to position [342, 0]
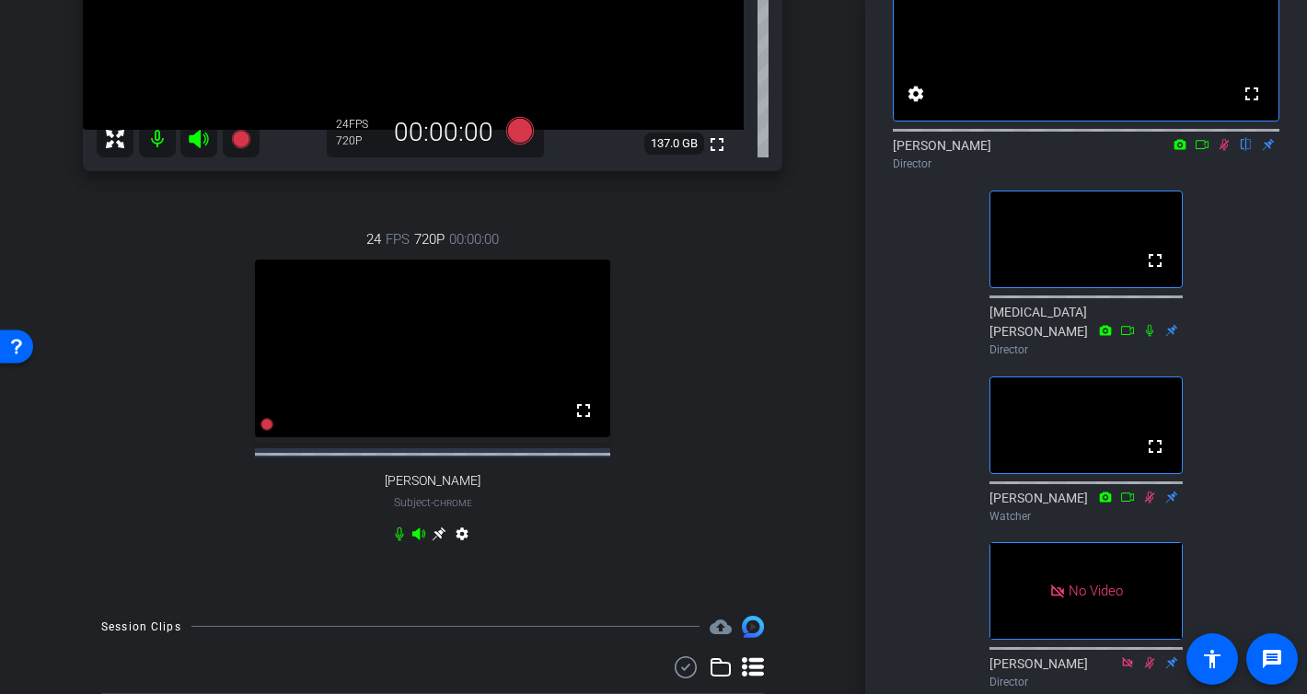
click at [464, 549] on mat-icon "settings" at bounding box center [462, 537] width 22 height 22
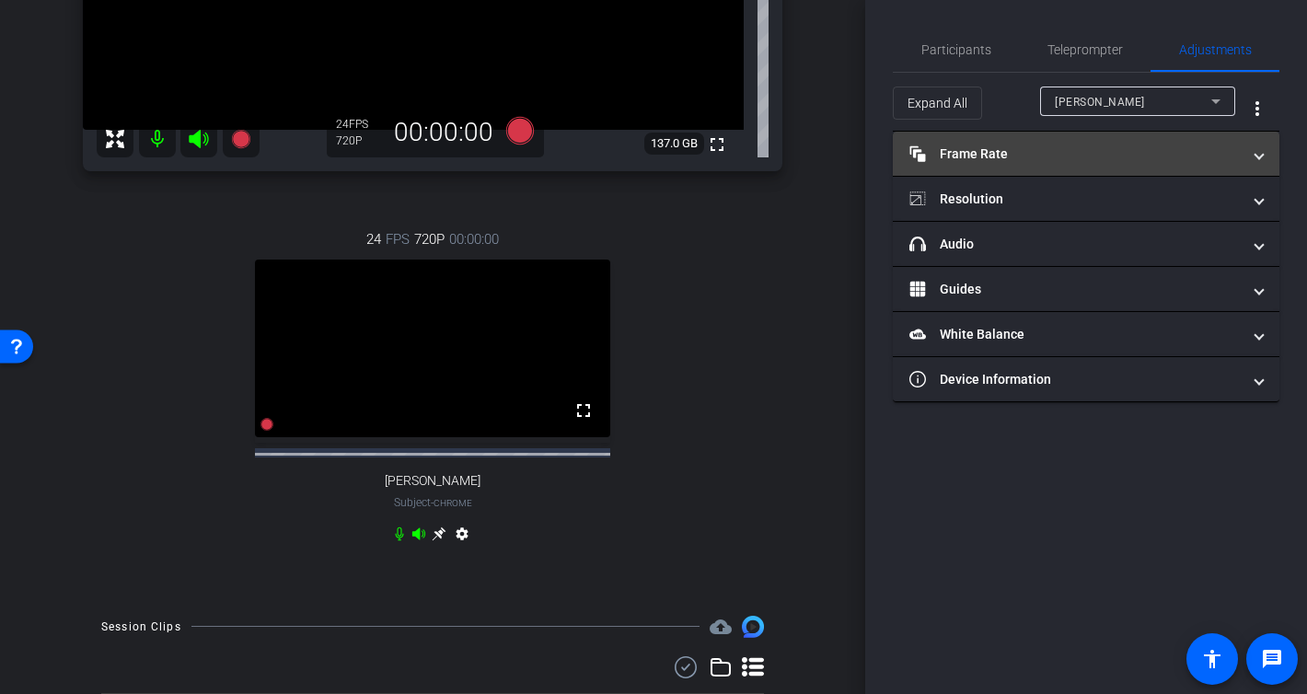
click at [1003, 153] on mat-panel-title "Frame Rate Frame Rate" at bounding box center [1074, 153] width 331 height 19
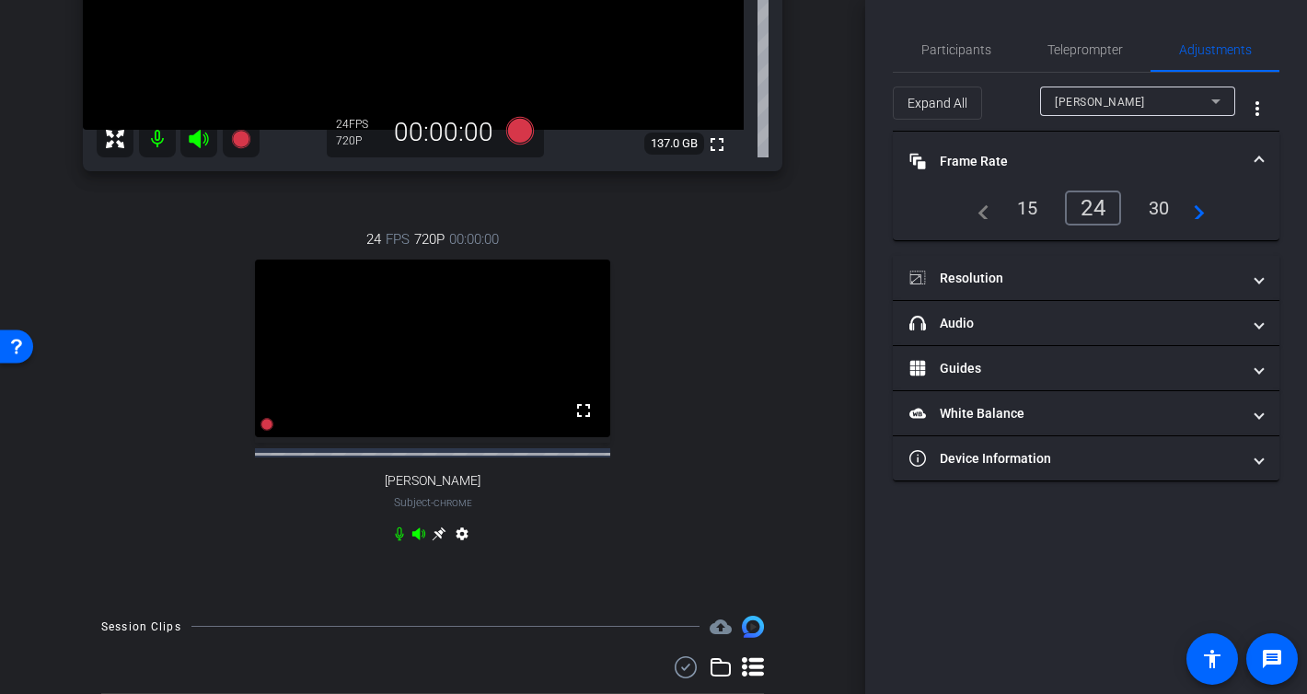
click at [1003, 153] on mat-panel-title "Frame Rate Frame Rate" at bounding box center [1074, 161] width 331 height 19
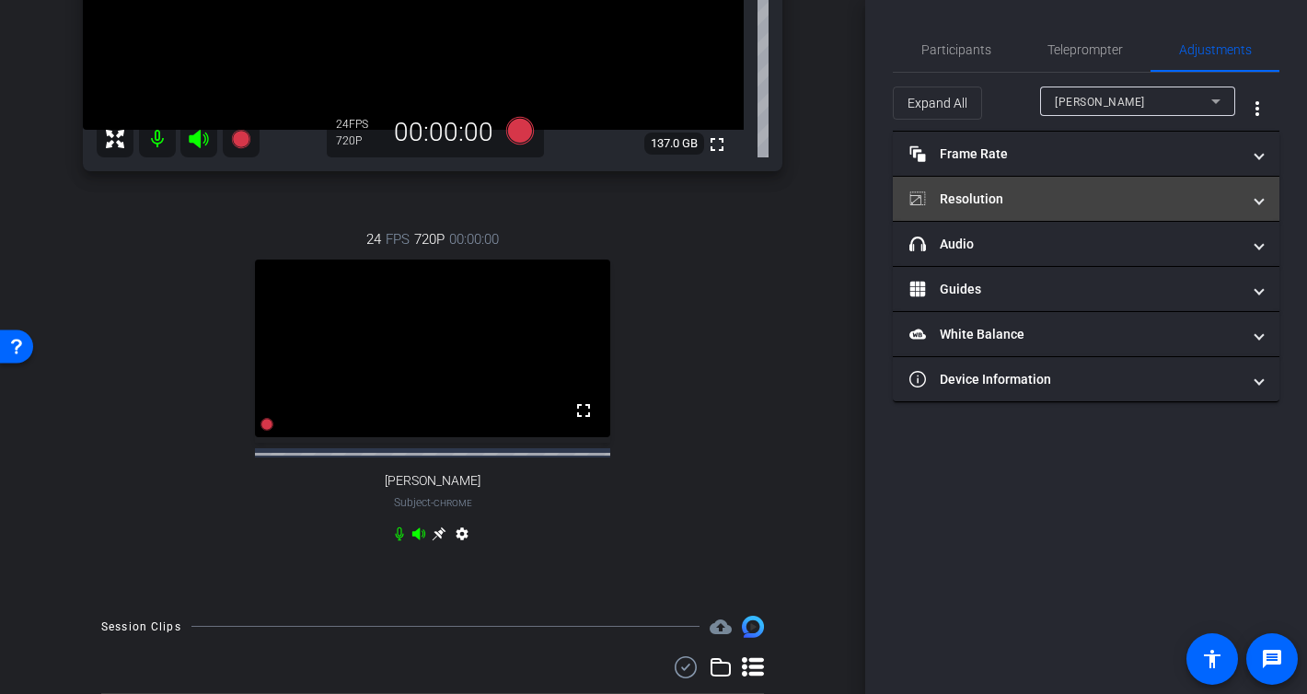
click at [1000, 193] on mat-panel-title "Resolution" at bounding box center [1074, 199] width 331 height 19
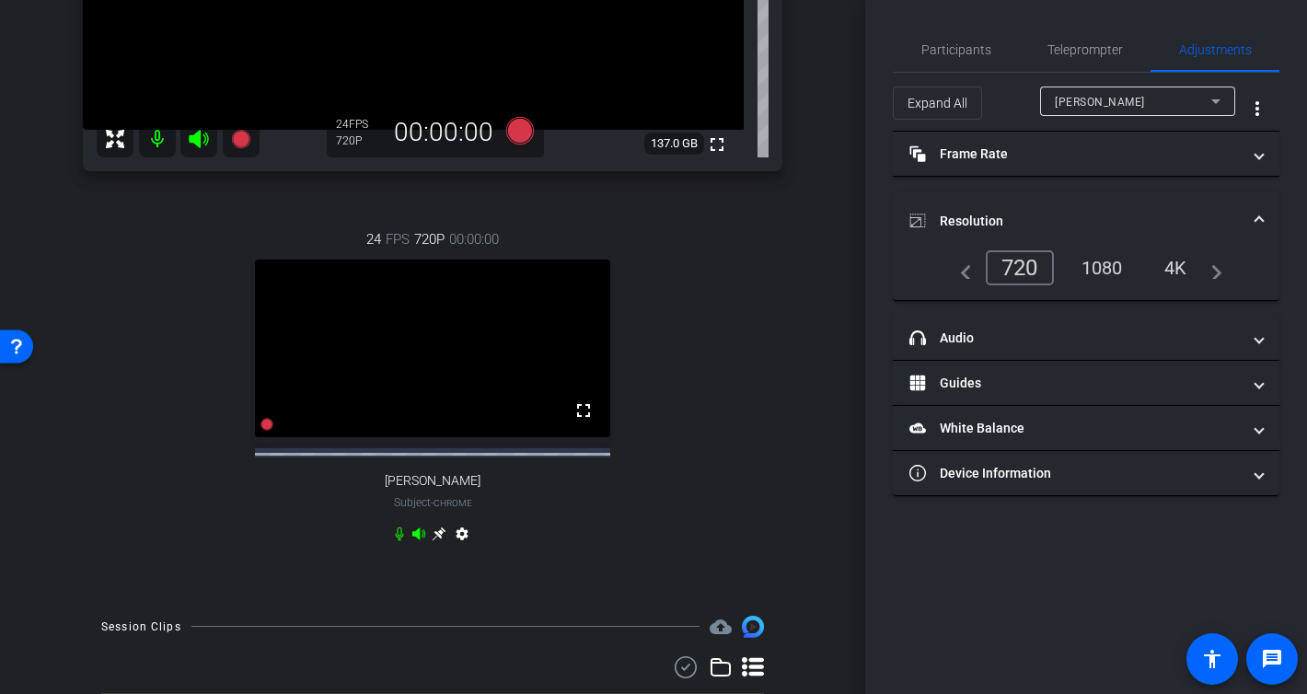
click at [1103, 264] on div "1080" at bounding box center [1102, 267] width 69 height 31
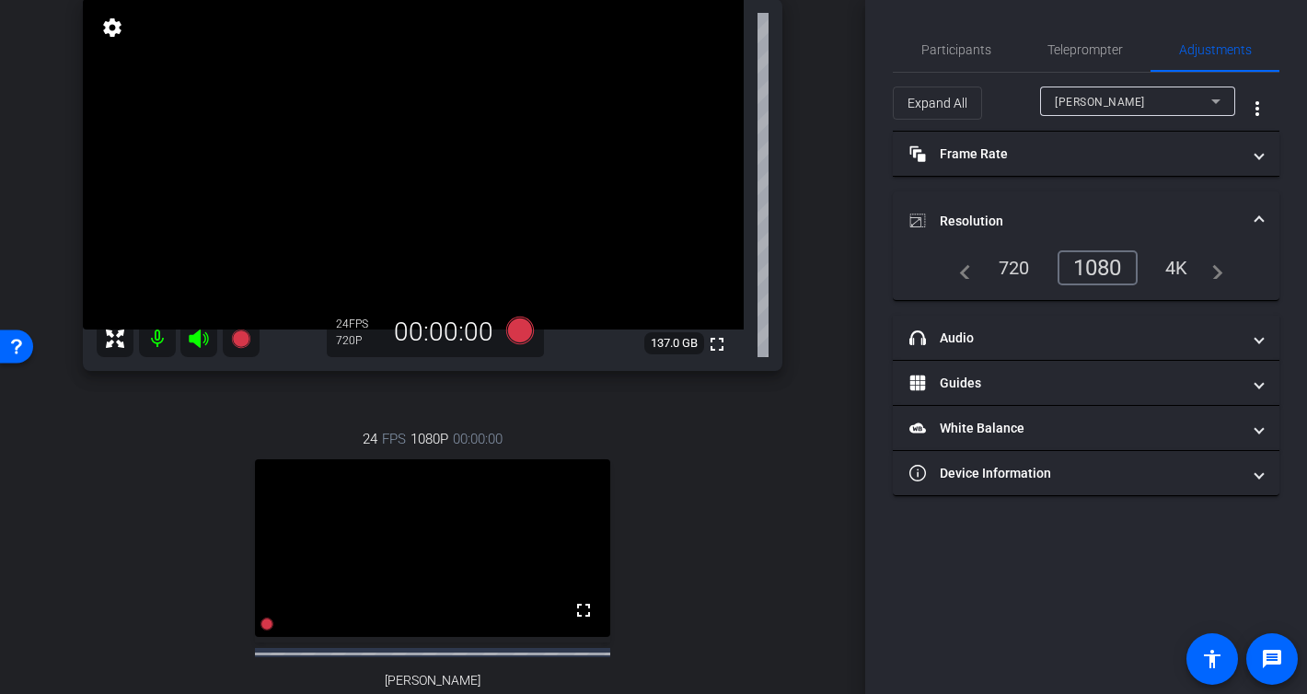
scroll to position [136, 0]
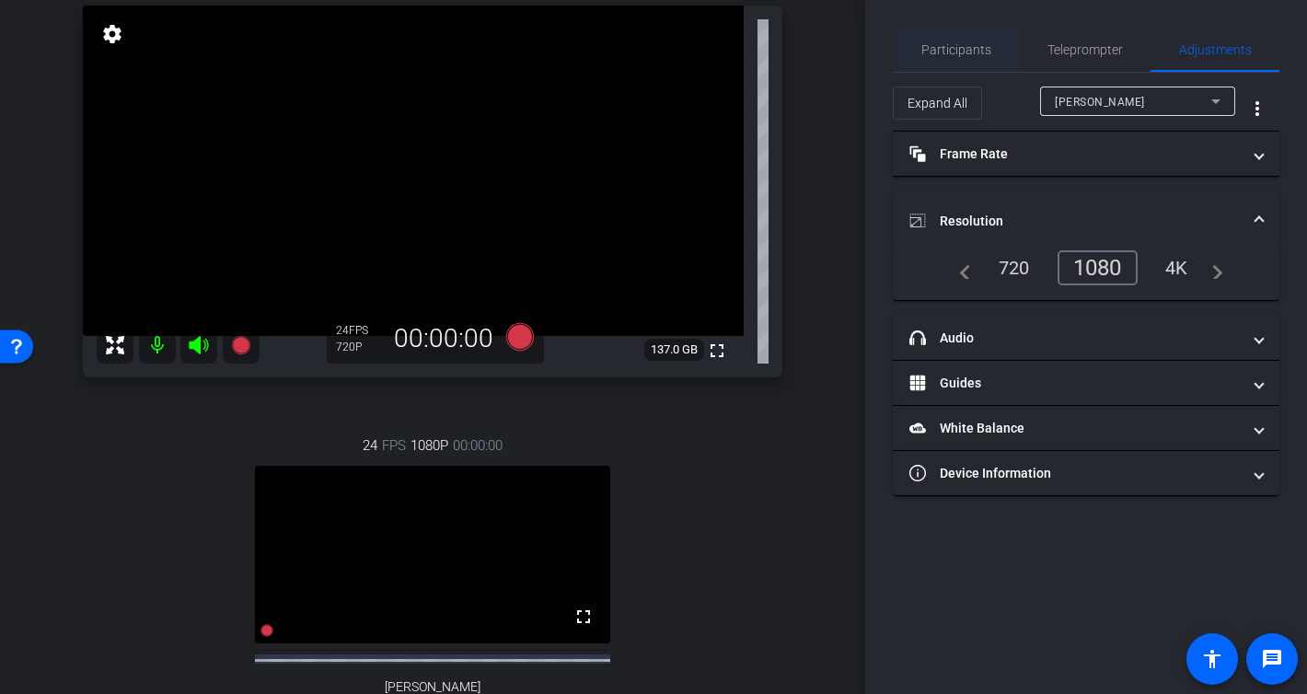
click at [981, 43] on span "Participants" at bounding box center [956, 49] width 70 height 13
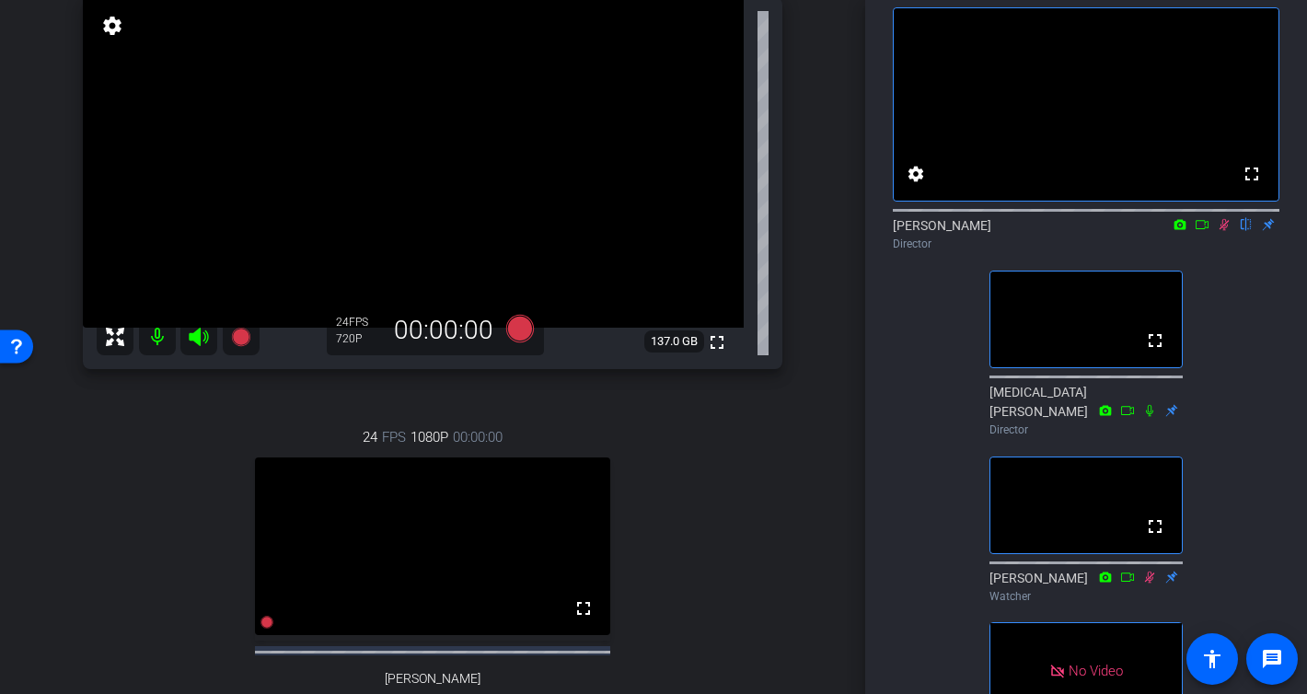
scroll to position [148, 0]
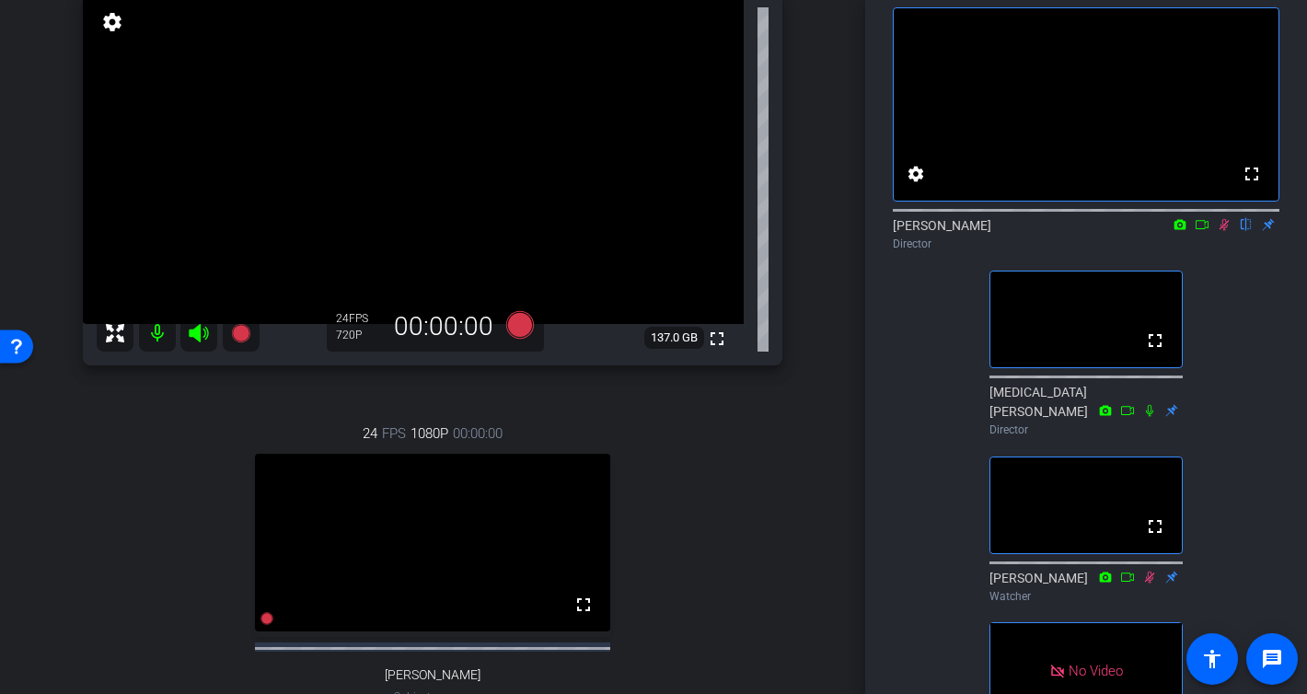
click at [1225, 231] on icon at bounding box center [1224, 225] width 10 height 12
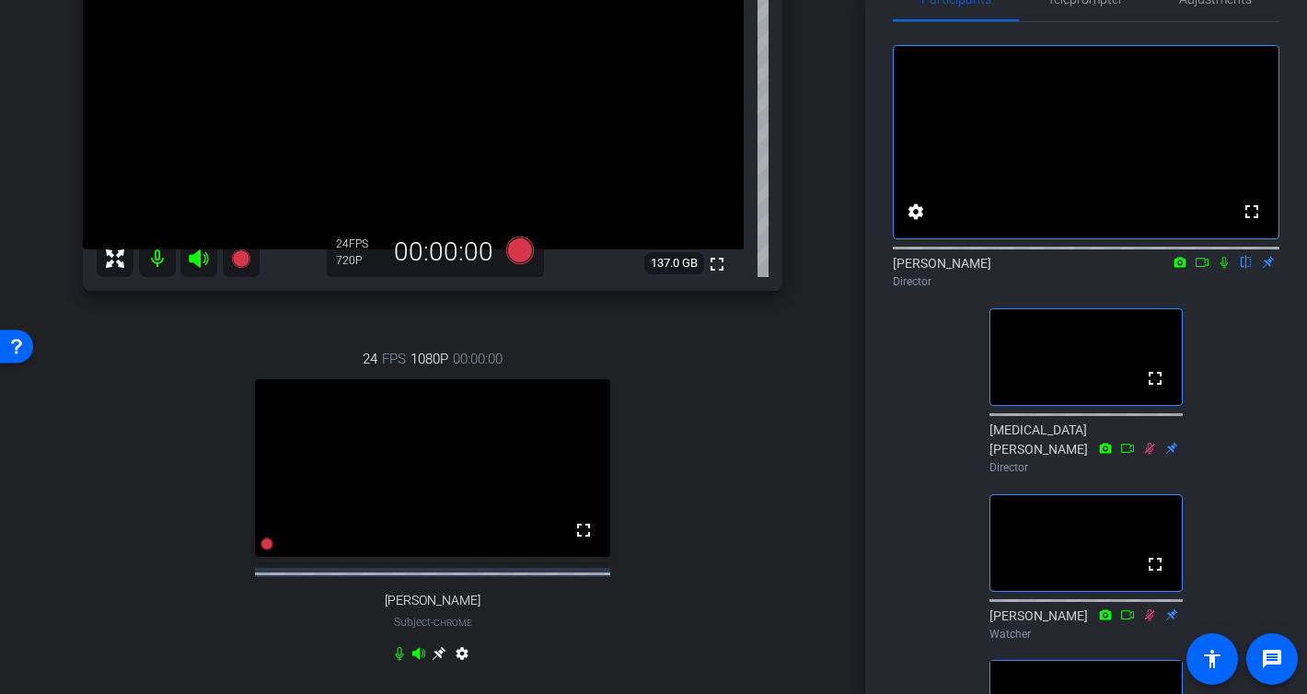
scroll to position [197, 0]
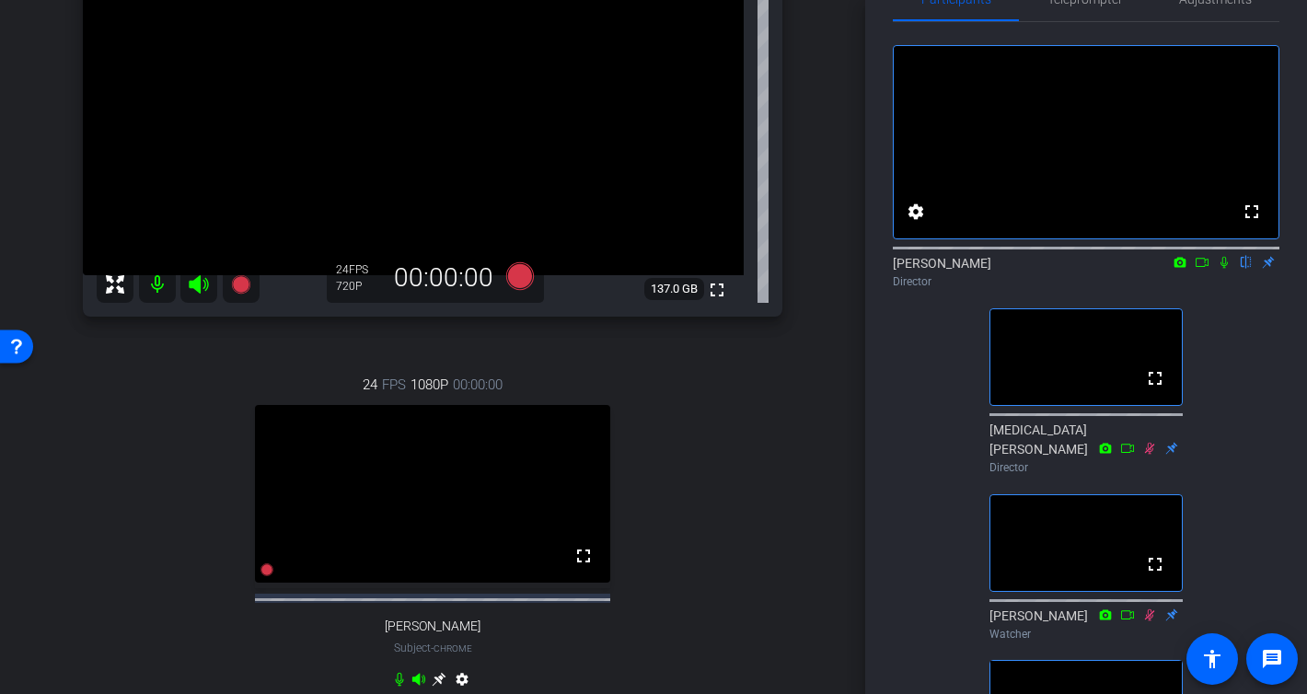
click at [1225, 269] on icon at bounding box center [1224, 262] width 15 height 13
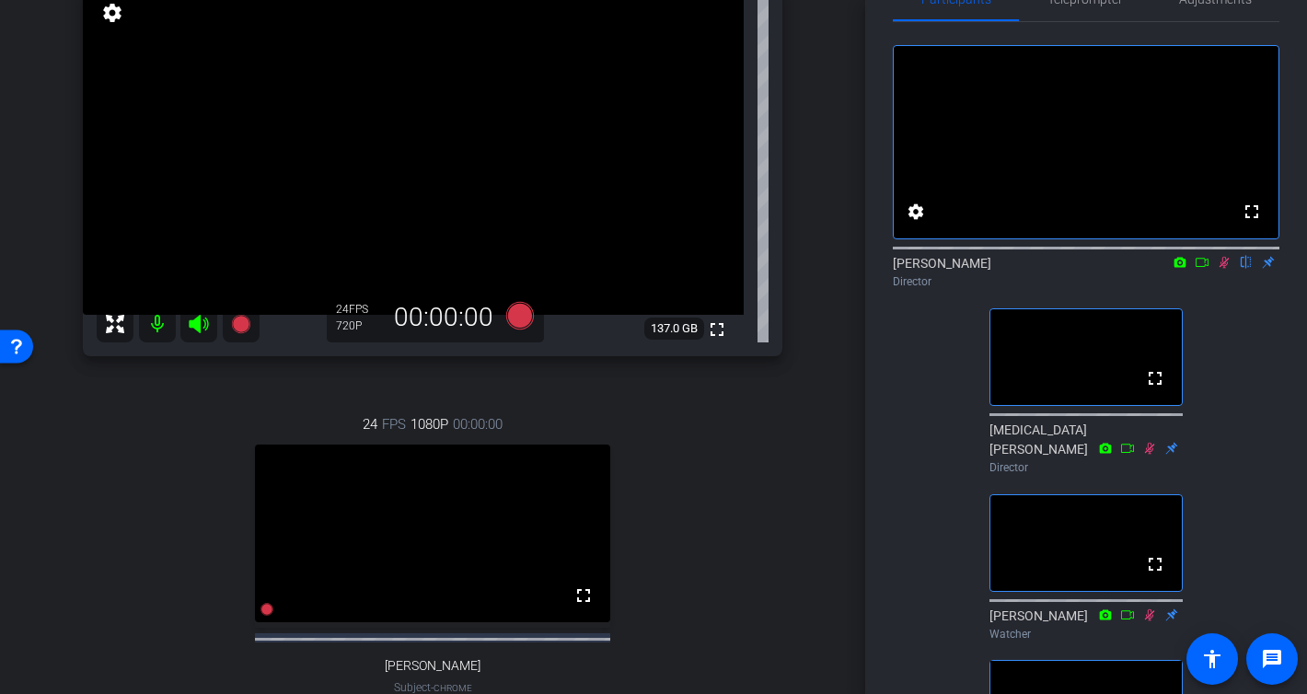
scroll to position [158, 0]
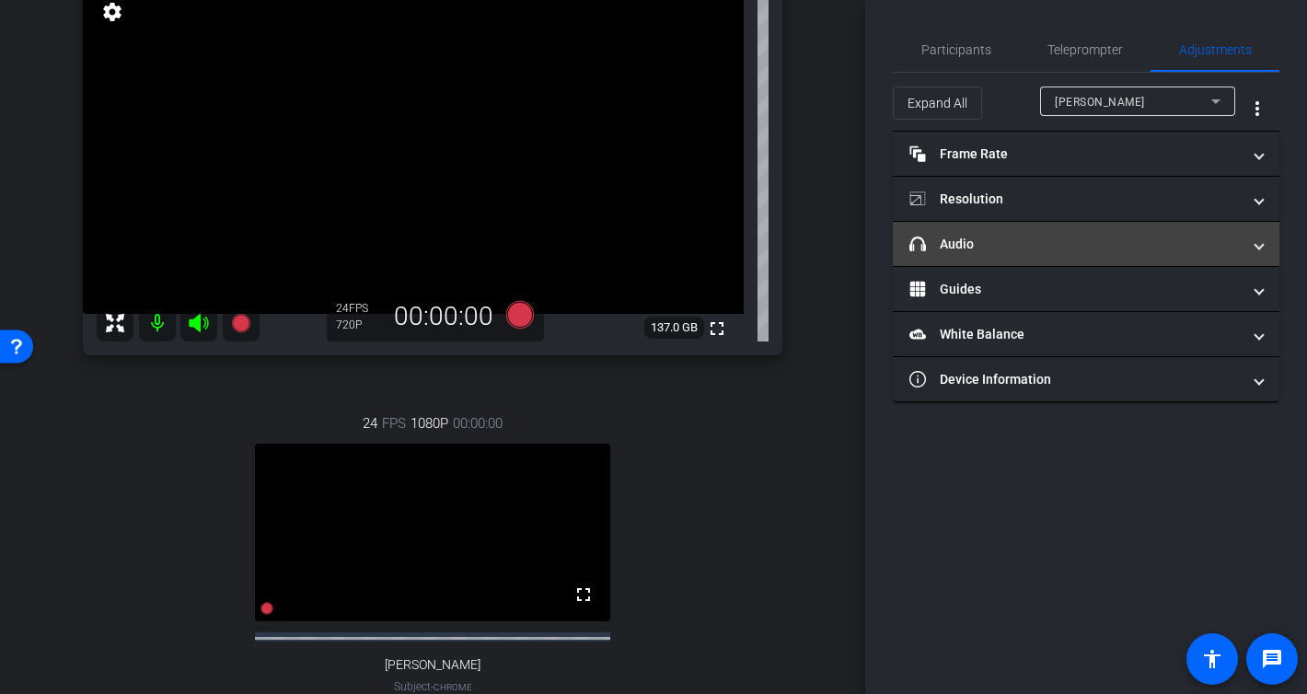
click at [1043, 224] on mat-expansion-panel-header "headphone icon Audio" at bounding box center [1086, 244] width 387 height 44
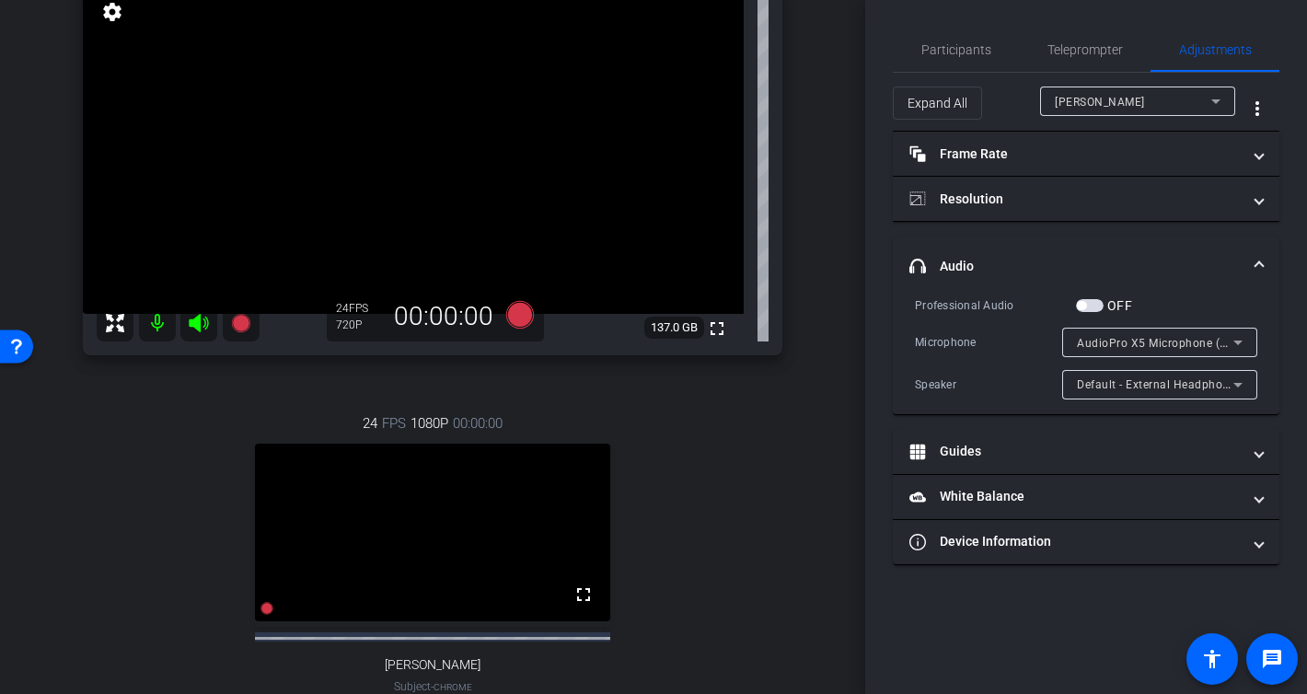
click at [1097, 303] on span "button" at bounding box center [1090, 305] width 28 height 13
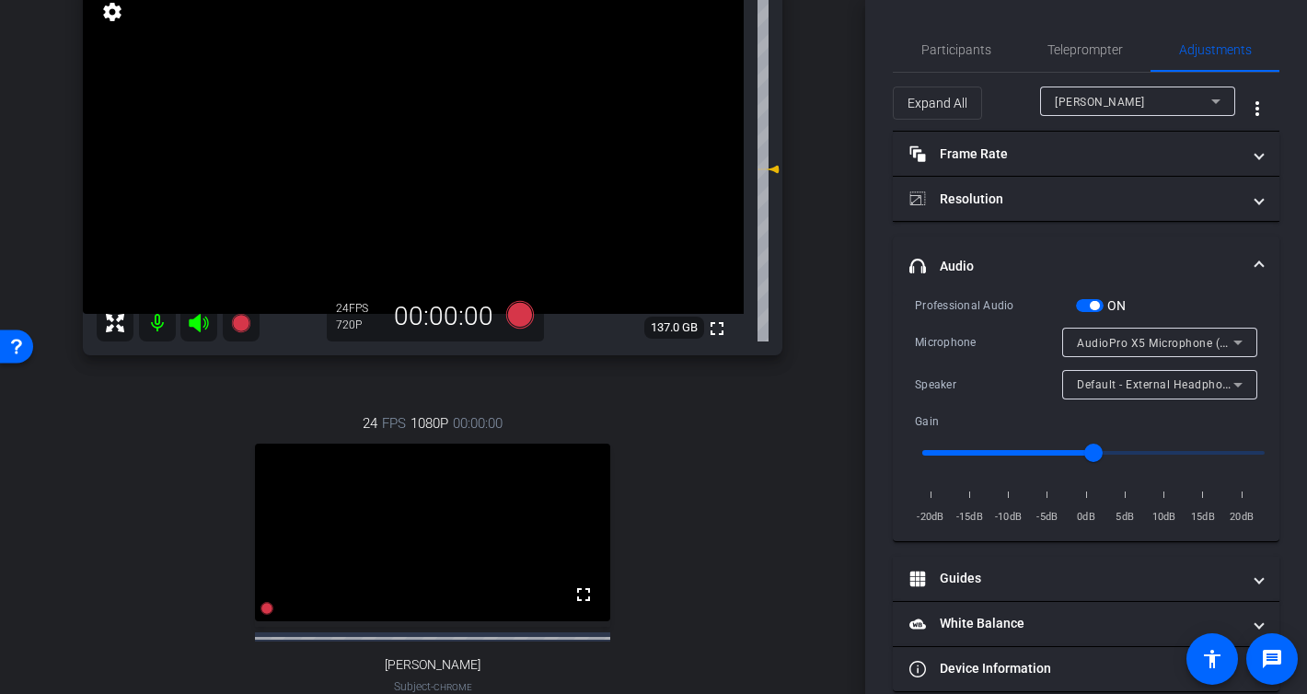
click at [1057, 452] on input "range" at bounding box center [1093, 453] width 381 height 40
type input "0.7"
click at [1050, 448] on input "range" at bounding box center [1093, 453] width 381 height 40
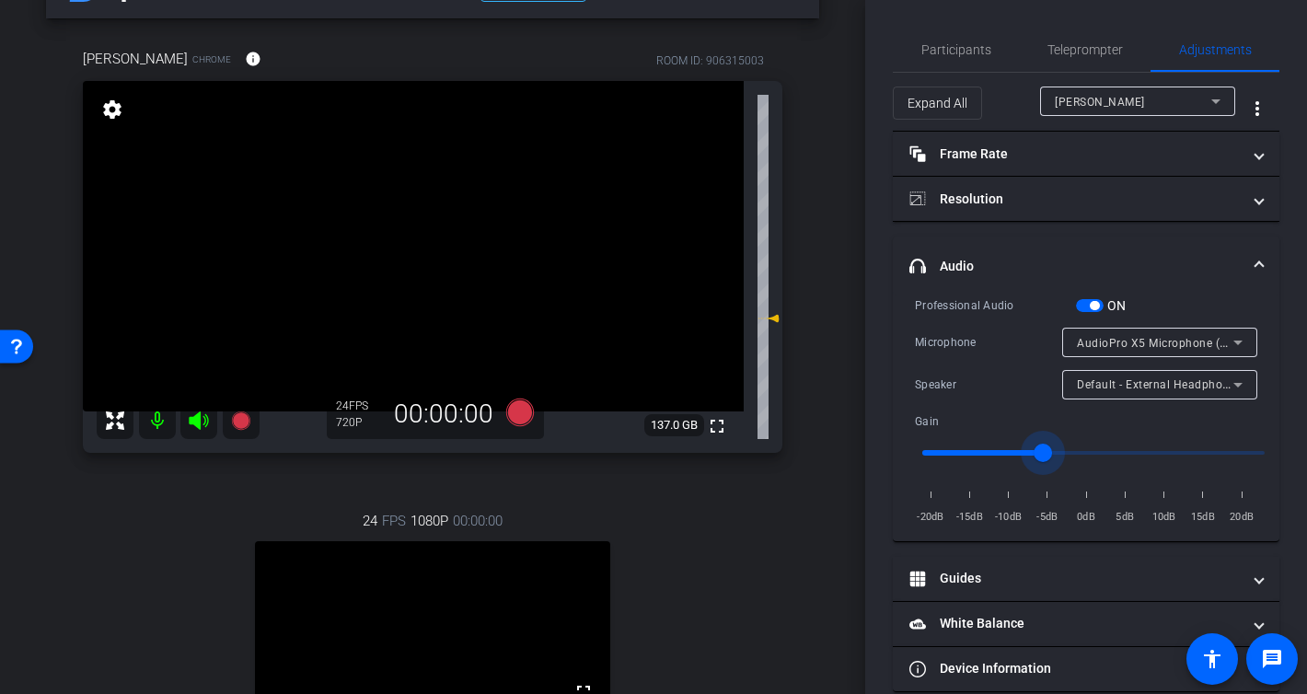
scroll to position [2, 0]
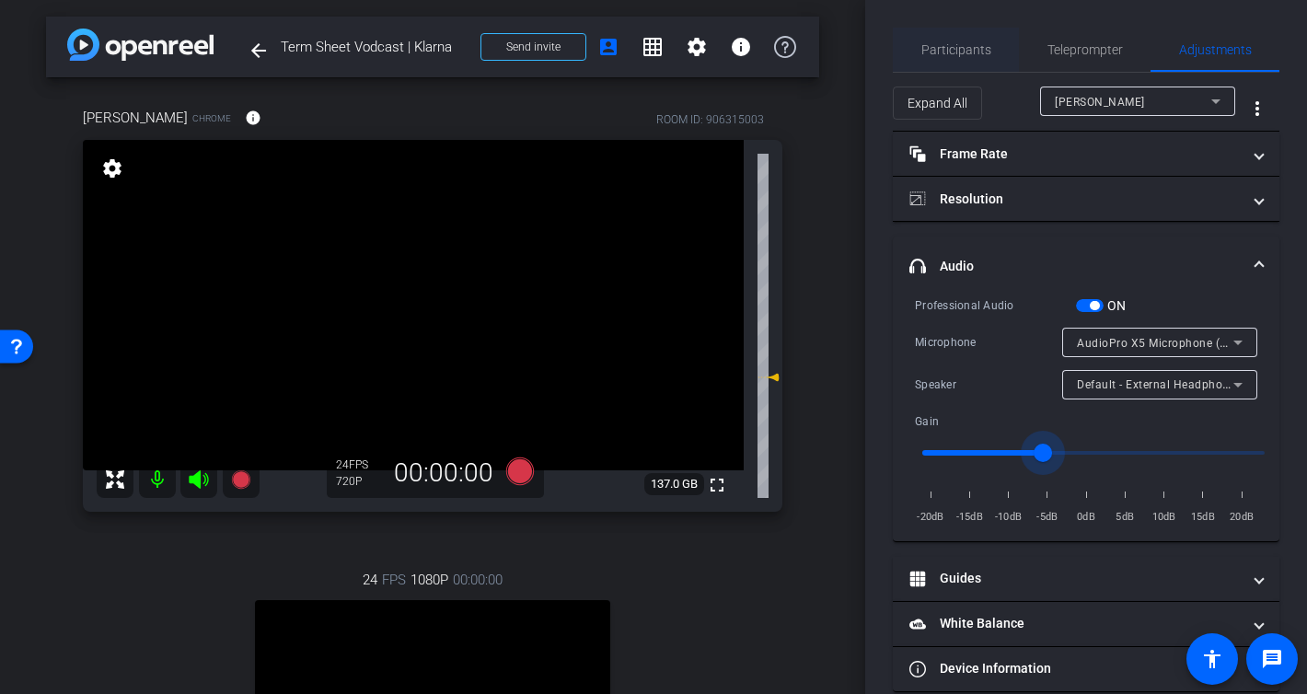
click at [981, 45] on span "Participants" at bounding box center [956, 49] width 70 height 13
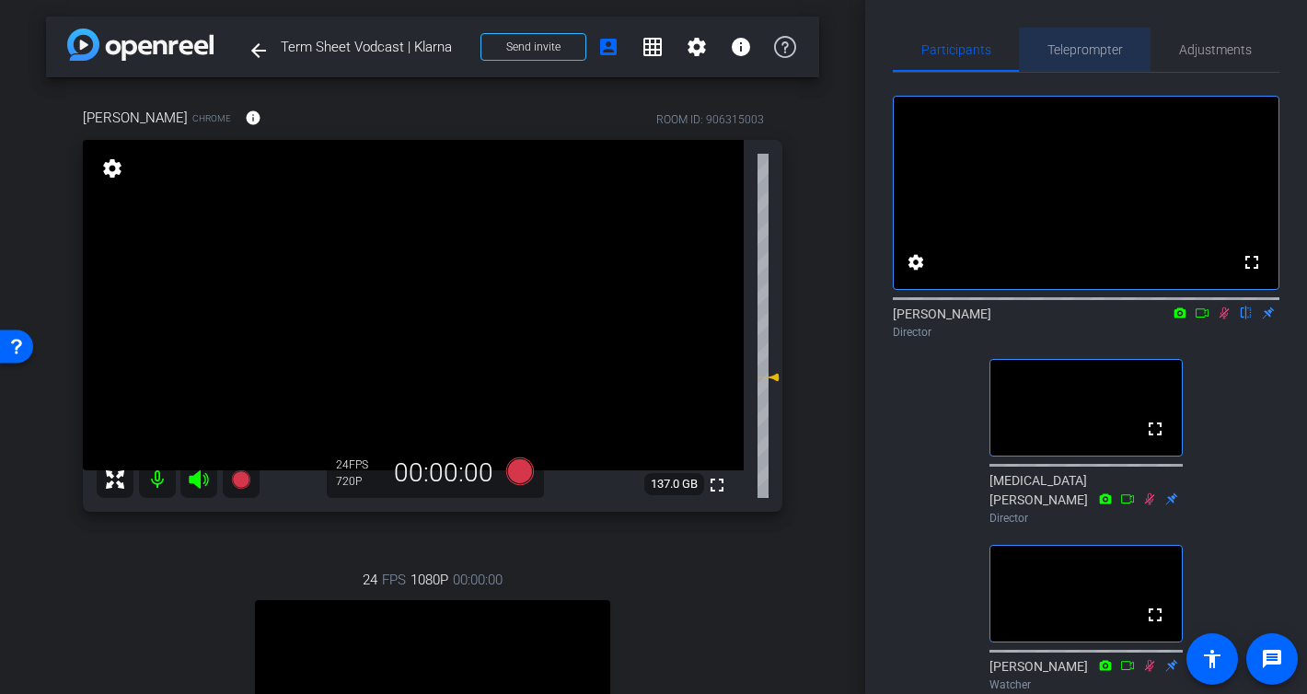
click at [1096, 38] on span "Teleprompter" at bounding box center [1084, 50] width 75 height 44
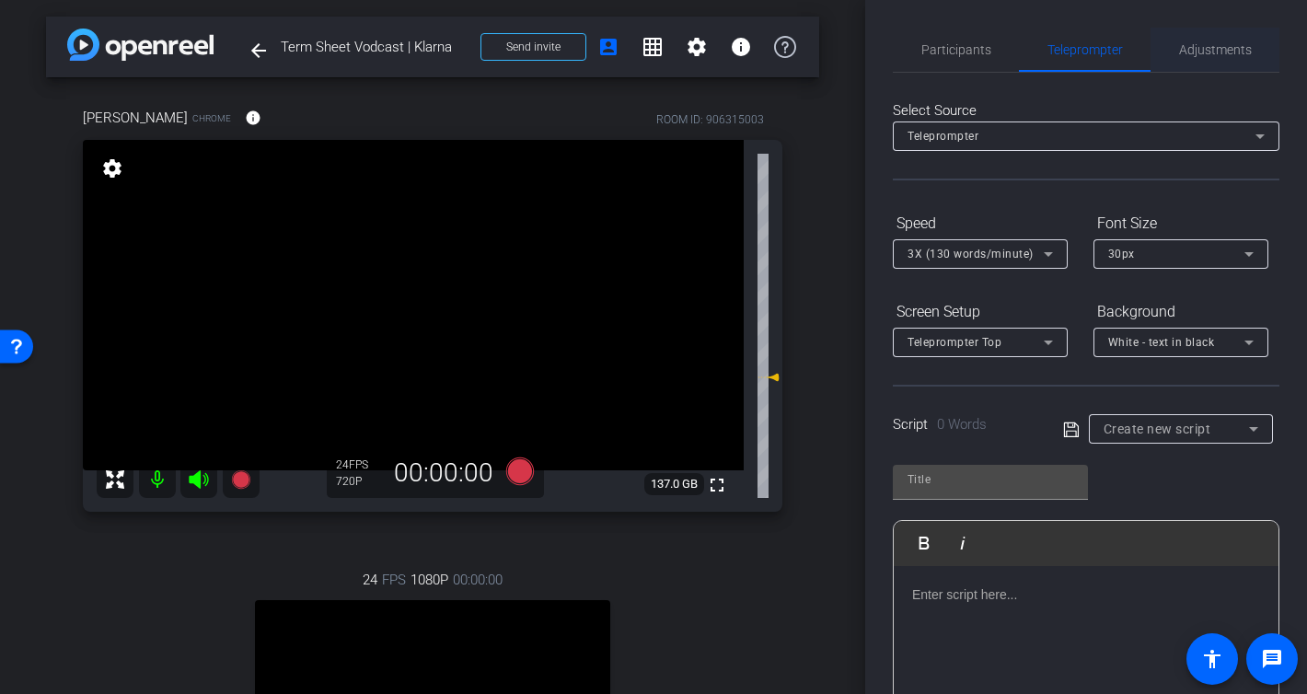
click at [1216, 46] on span "Adjustments" at bounding box center [1215, 49] width 73 height 13
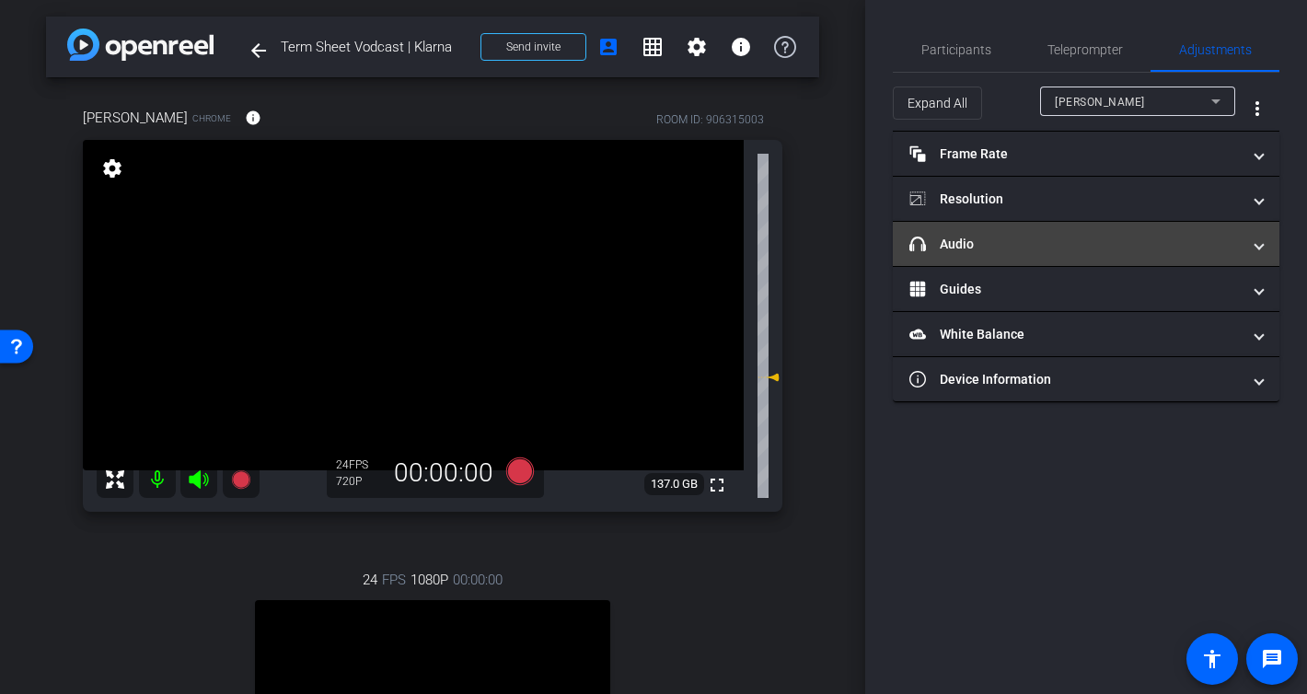
click at [1030, 238] on mat-panel-title "headphone icon Audio" at bounding box center [1074, 244] width 331 height 19
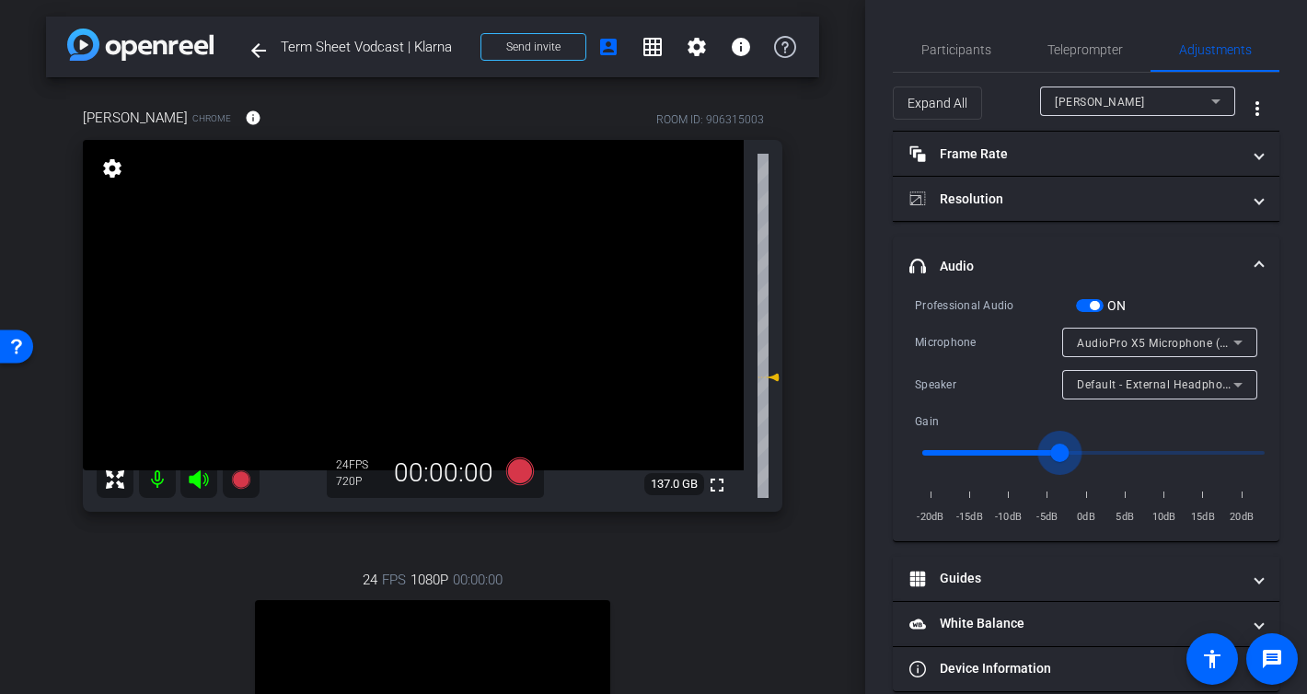
click at [1060, 449] on input "range" at bounding box center [1093, 453] width 381 height 40
click at [1060, 448] on input "range" at bounding box center [1093, 453] width 381 height 40
click at [1069, 450] on input "range" at bounding box center [1093, 453] width 381 height 40
click at [1088, 450] on input "range" at bounding box center [1093, 453] width 381 height 40
click at [1103, 456] on input "range" at bounding box center [1093, 453] width 381 height 40
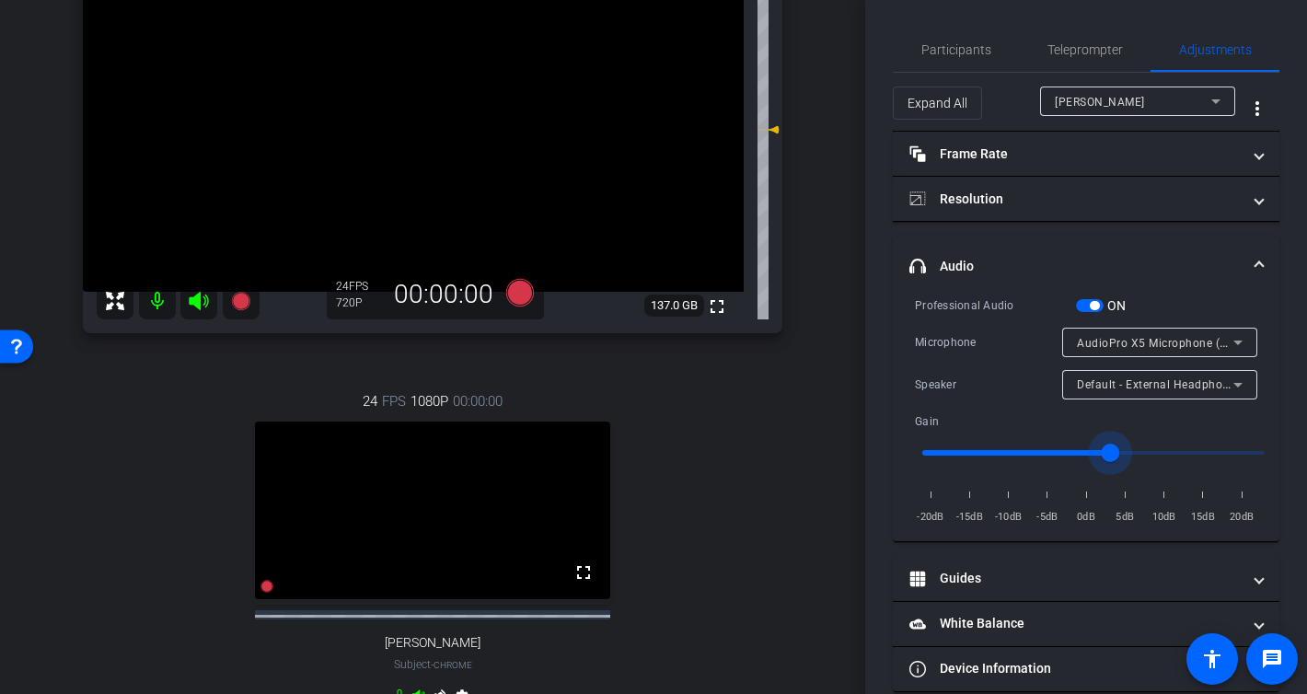
scroll to position [188, 0]
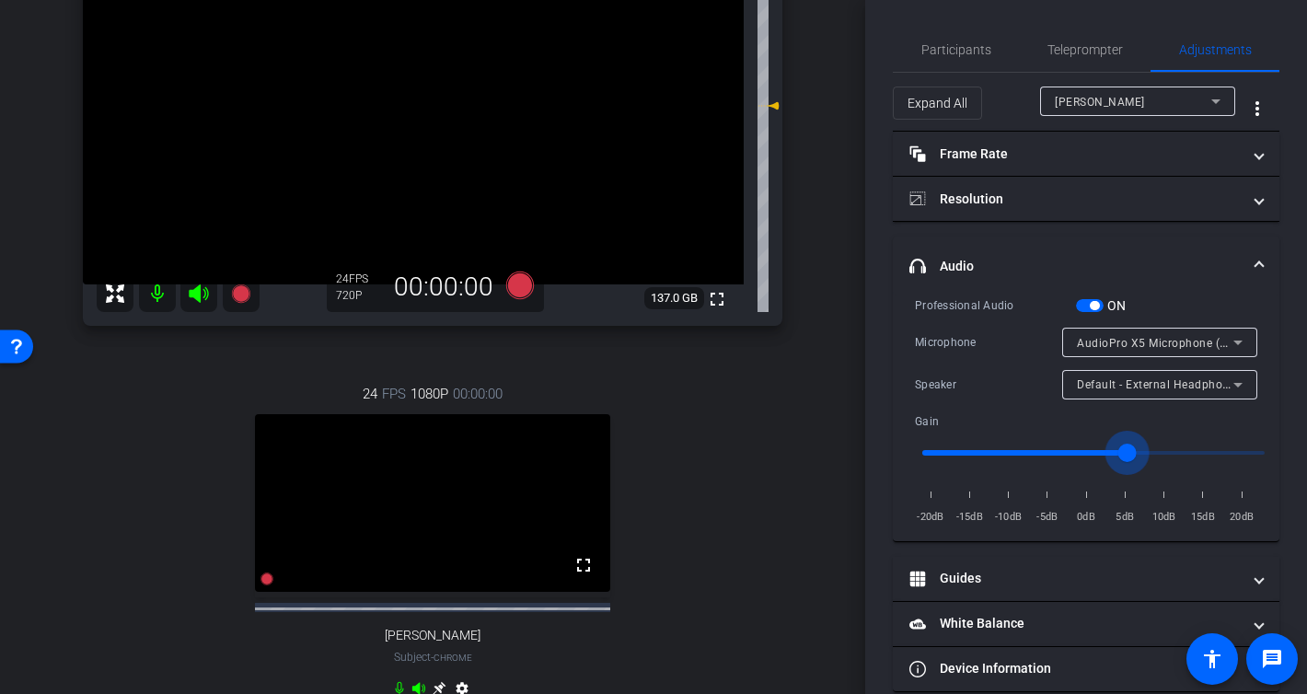
type input "1.2"
click at [1118, 450] on input "range" at bounding box center [1093, 453] width 381 height 40
click at [972, 51] on span "Participants" at bounding box center [956, 49] width 70 height 13
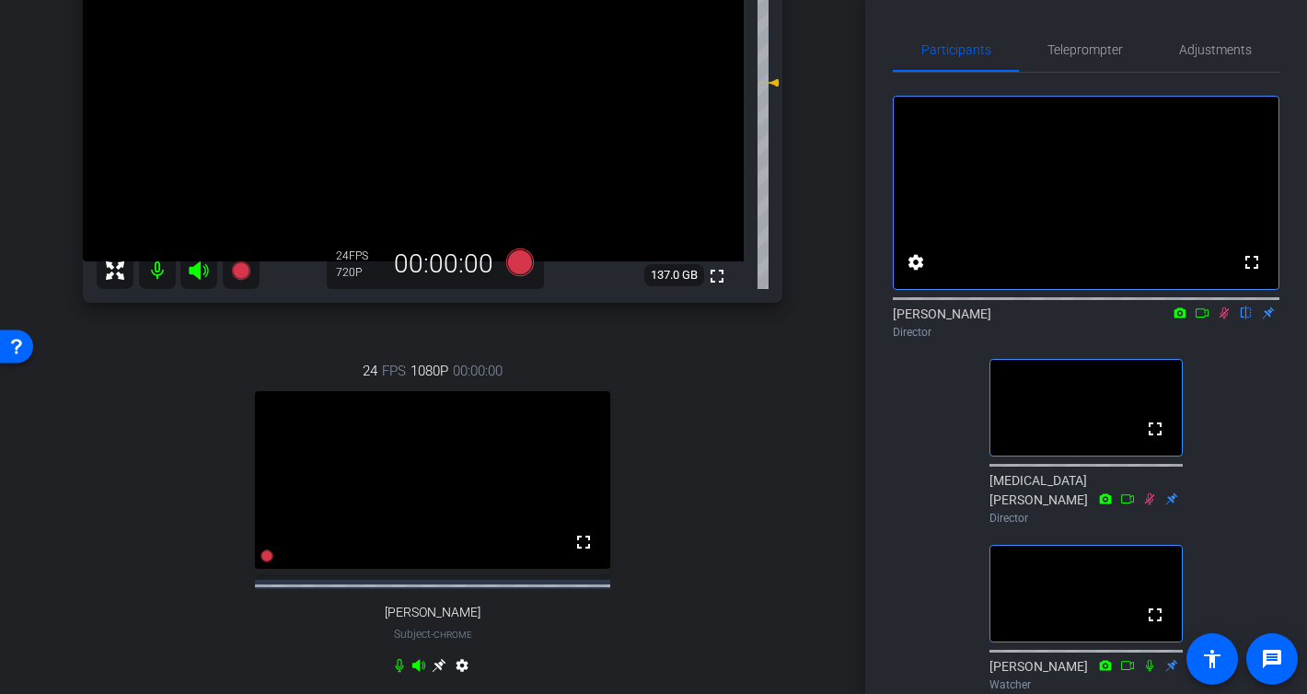
scroll to position [269, 0]
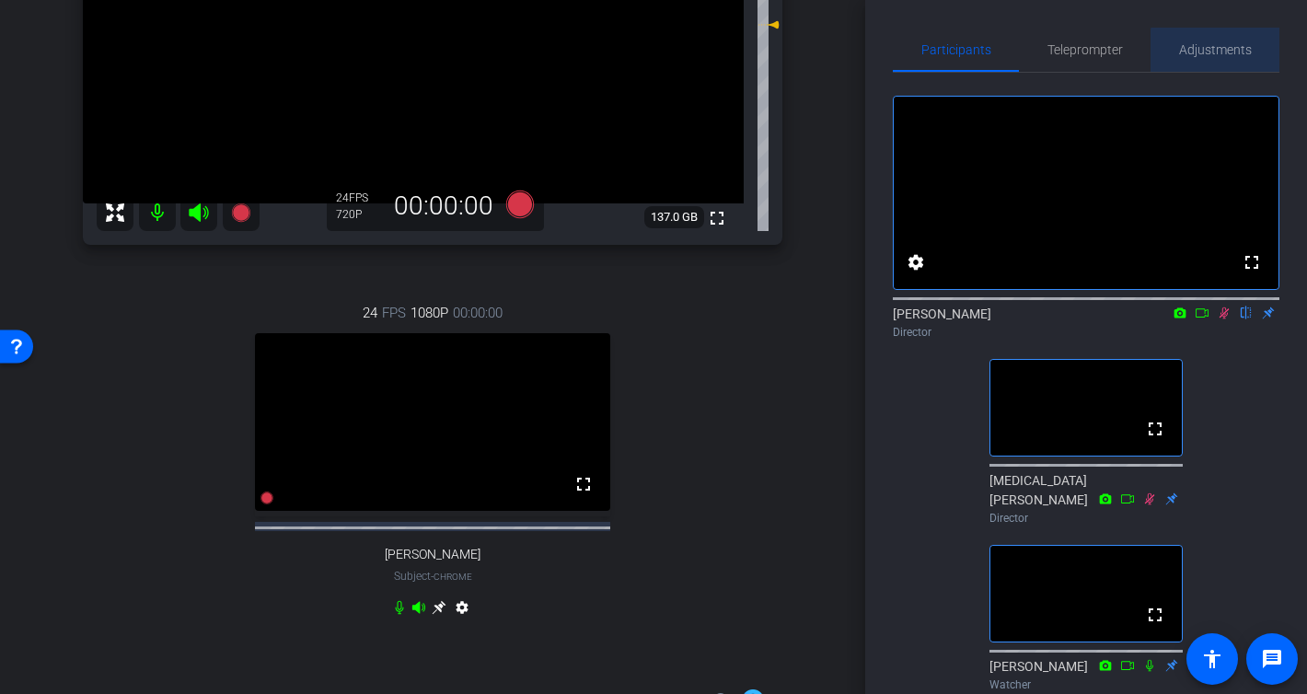
click at [1225, 58] on span "Adjustments" at bounding box center [1215, 50] width 73 height 44
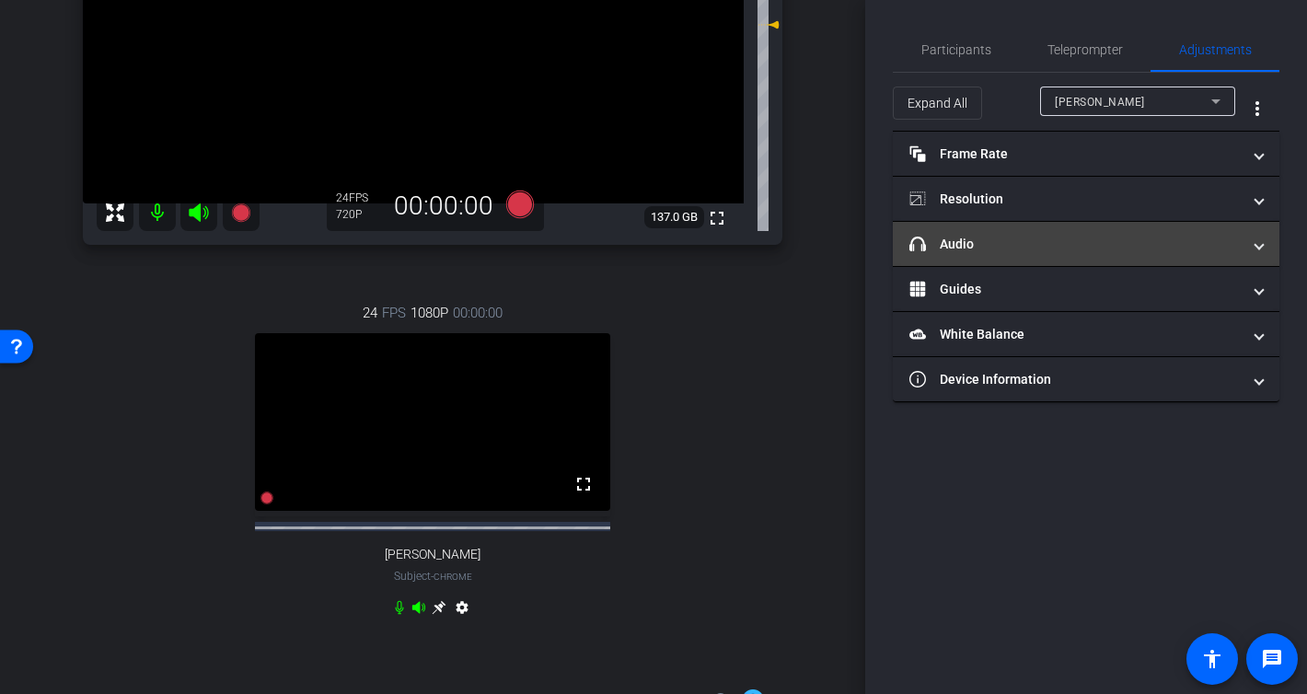
click at [1036, 233] on mat-expansion-panel-header "headphone icon Audio" at bounding box center [1086, 244] width 387 height 44
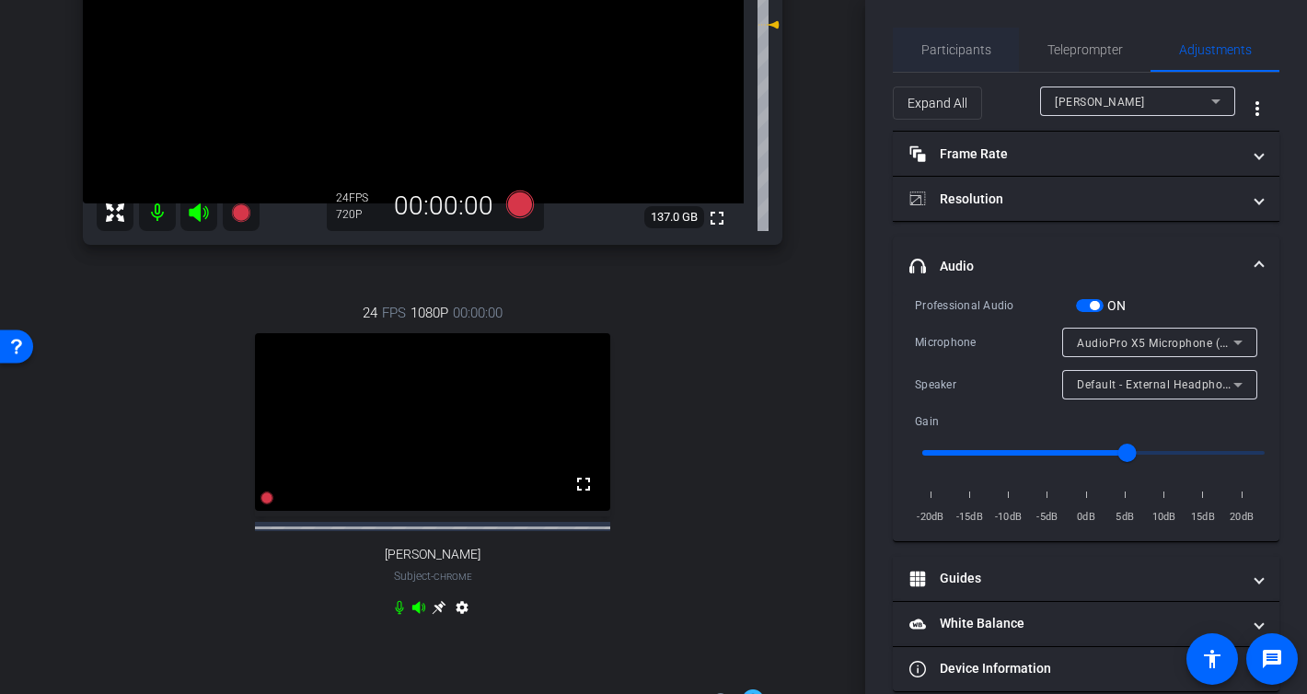
click at [972, 57] on span "Participants" at bounding box center [956, 50] width 70 height 44
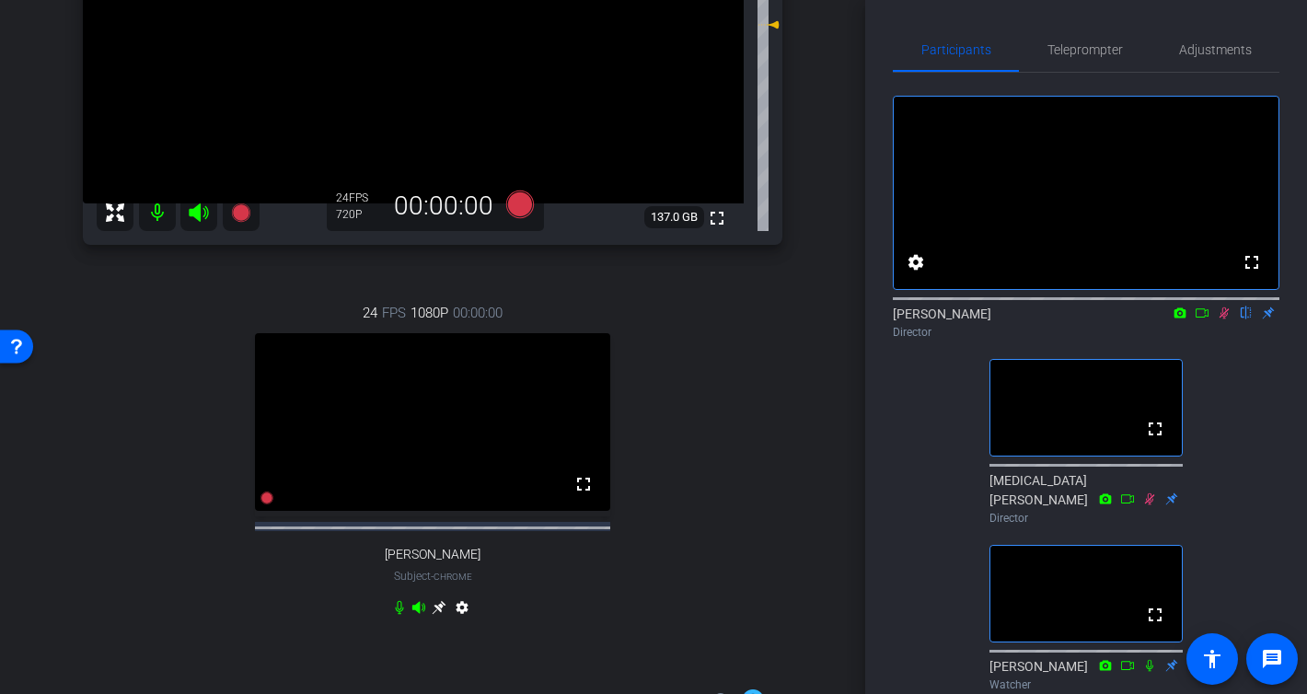
click at [1223, 319] on icon at bounding box center [1224, 312] width 15 height 13
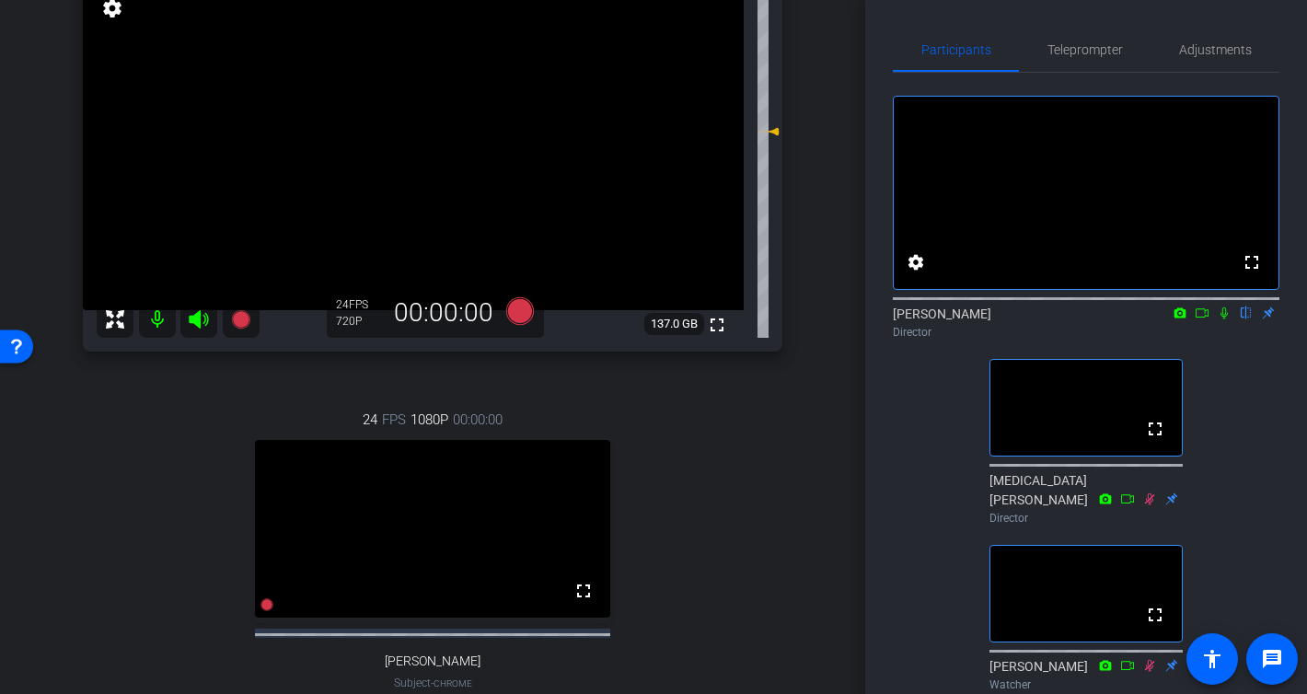
scroll to position [163, 0]
click at [1231, 23] on div "Participants Teleprompter Adjustments fullscreen settings Hélène Estèves flip D…" at bounding box center [1086, 347] width 442 height 694
click at [1210, 45] on span "Adjustments" at bounding box center [1215, 49] width 73 height 13
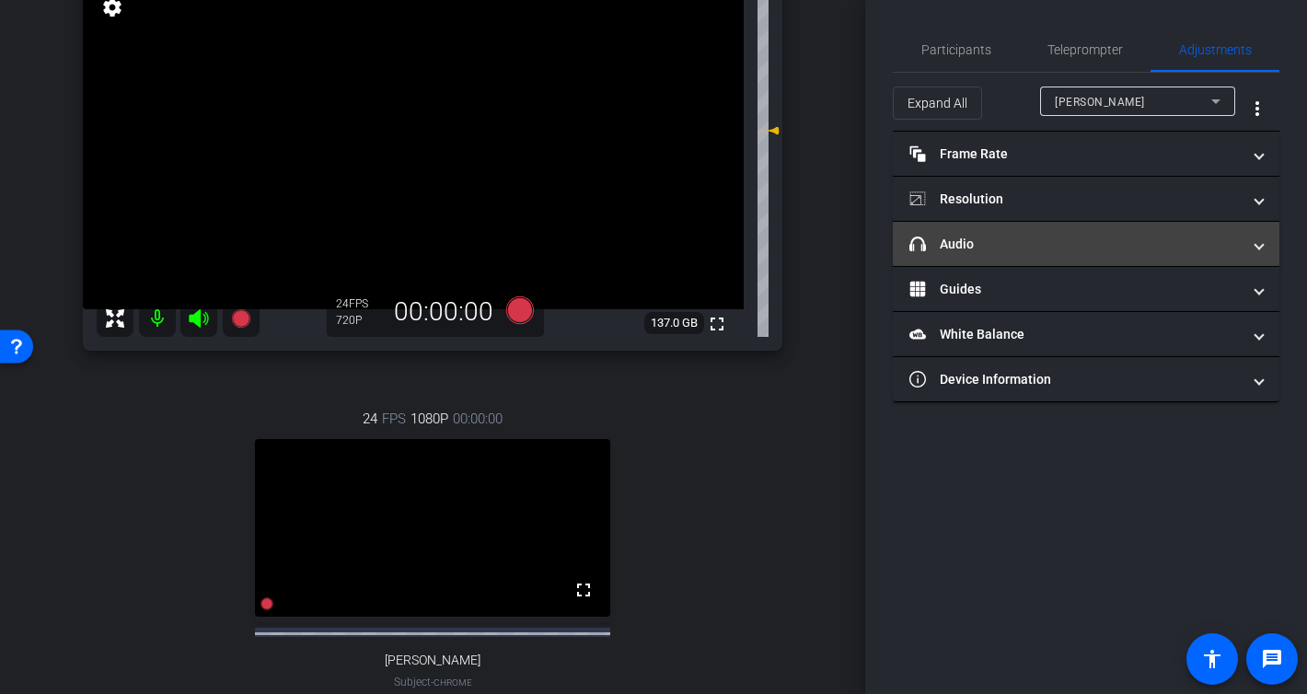
click at [1005, 256] on mat-expansion-panel-header "headphone icon Audio" at bounding box center [1086, 244] width 387 height 44
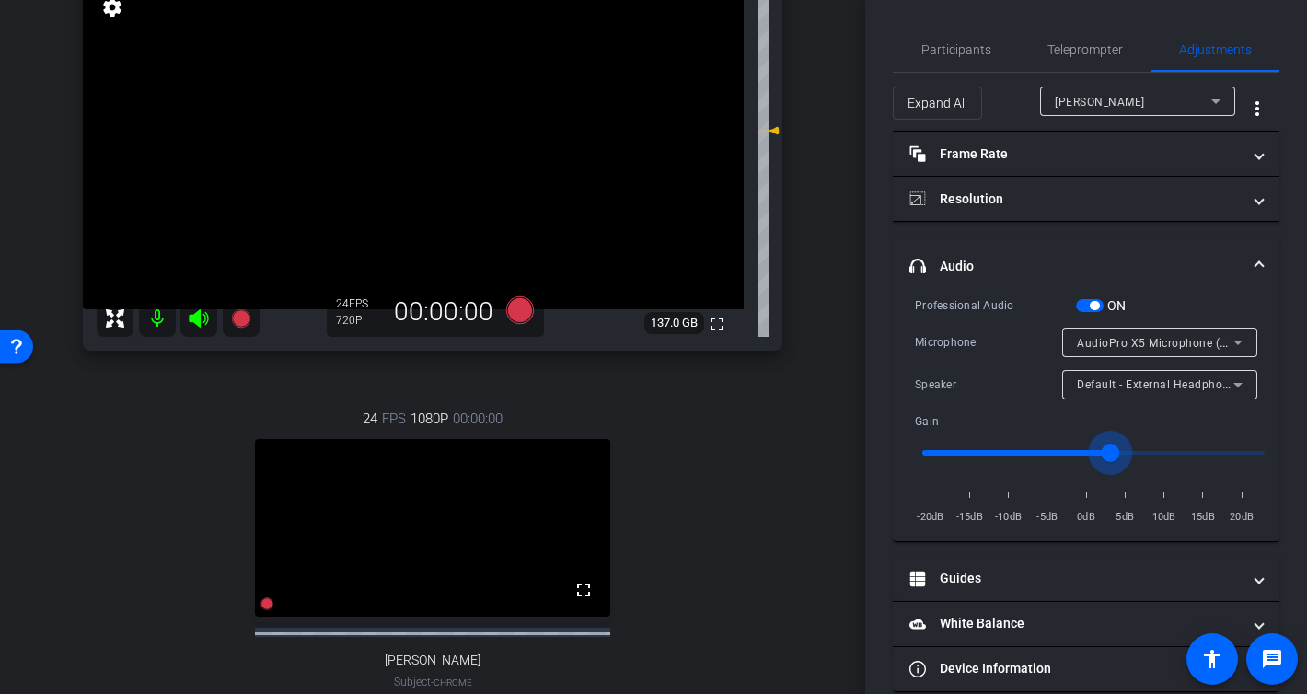
click at [1115, 454] on input "range" at bounding box center [1093, 453] width 381 height 40
type input "1.2"
click at [1123, 455] on input "range" at bounding box center [1093, 453] width 381 height 40
click at [973, 49] on span "Participants" at bounding box center [956, 49] width 70 height 13
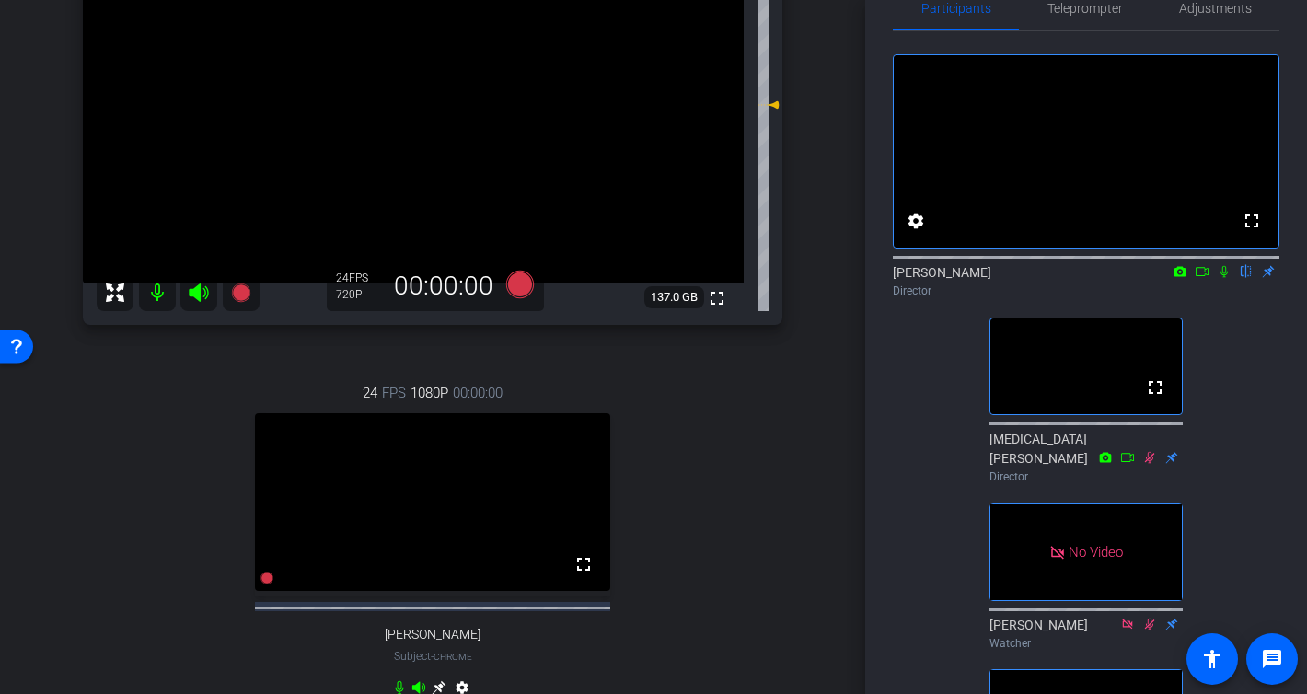
scroll to position [180, 0]
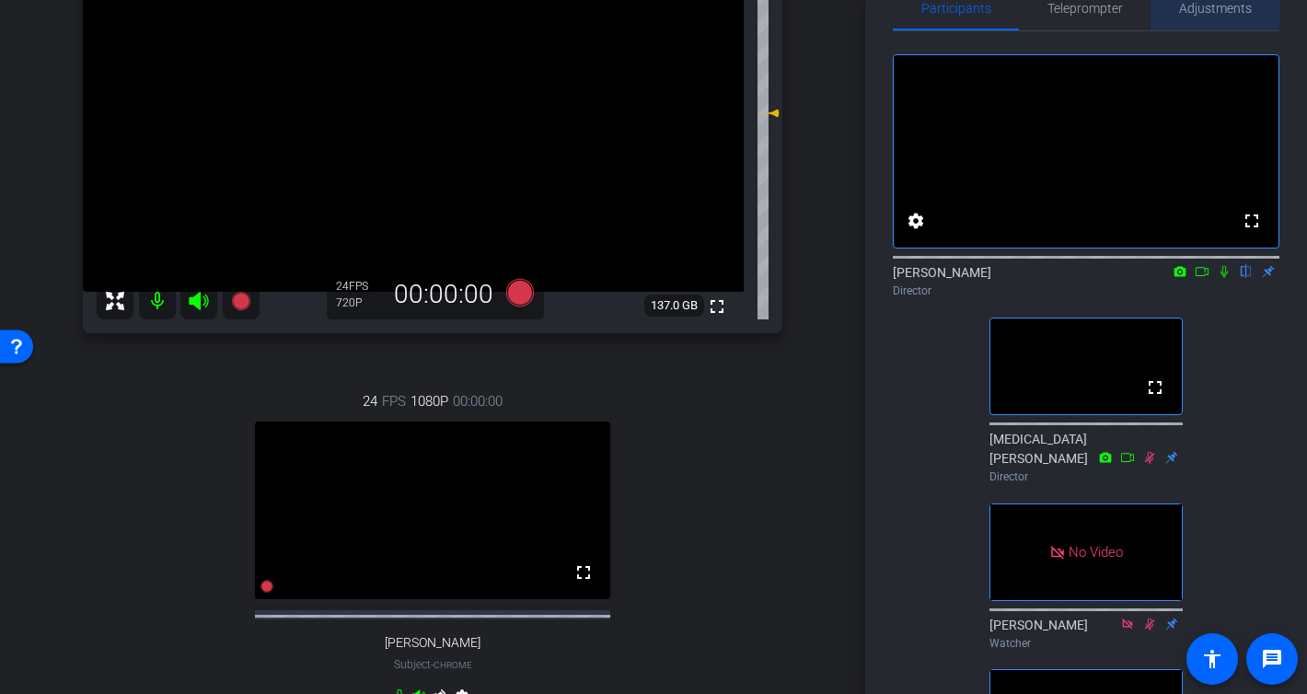
click at [1206, 13] on span "Adjustments" at bounding box center [1215, 8] width 73 height 13
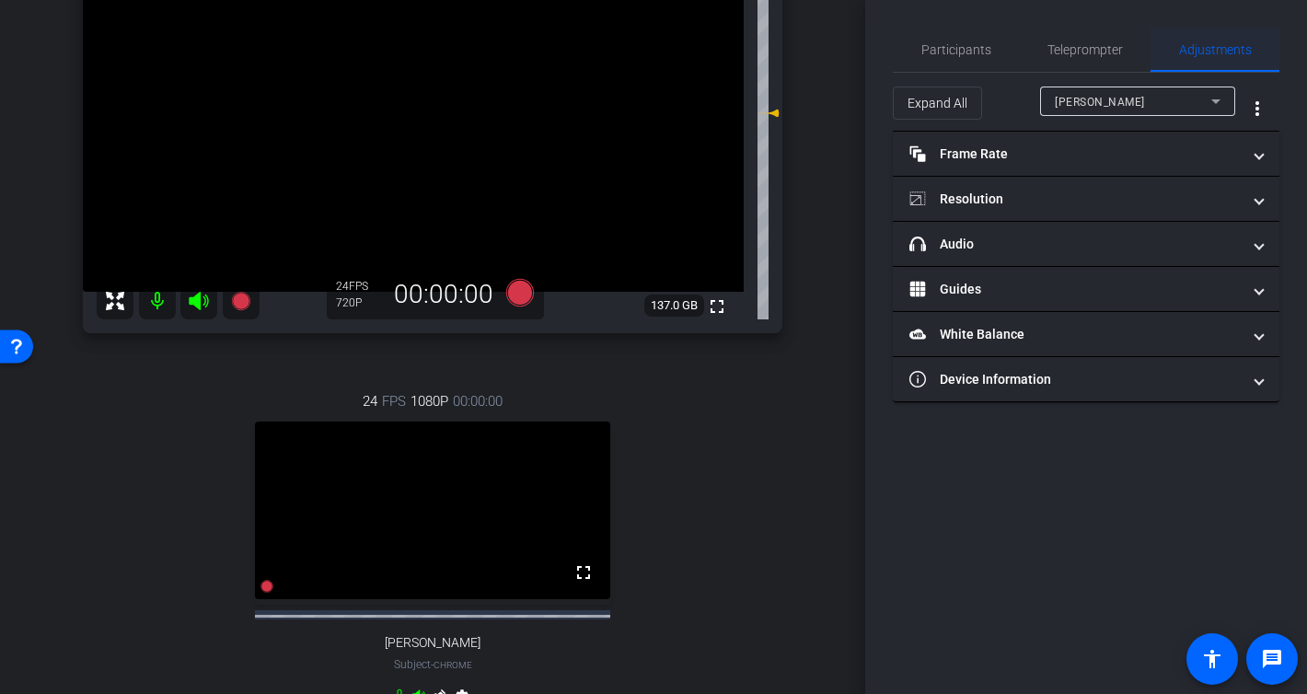
scroll to position [0, 0]
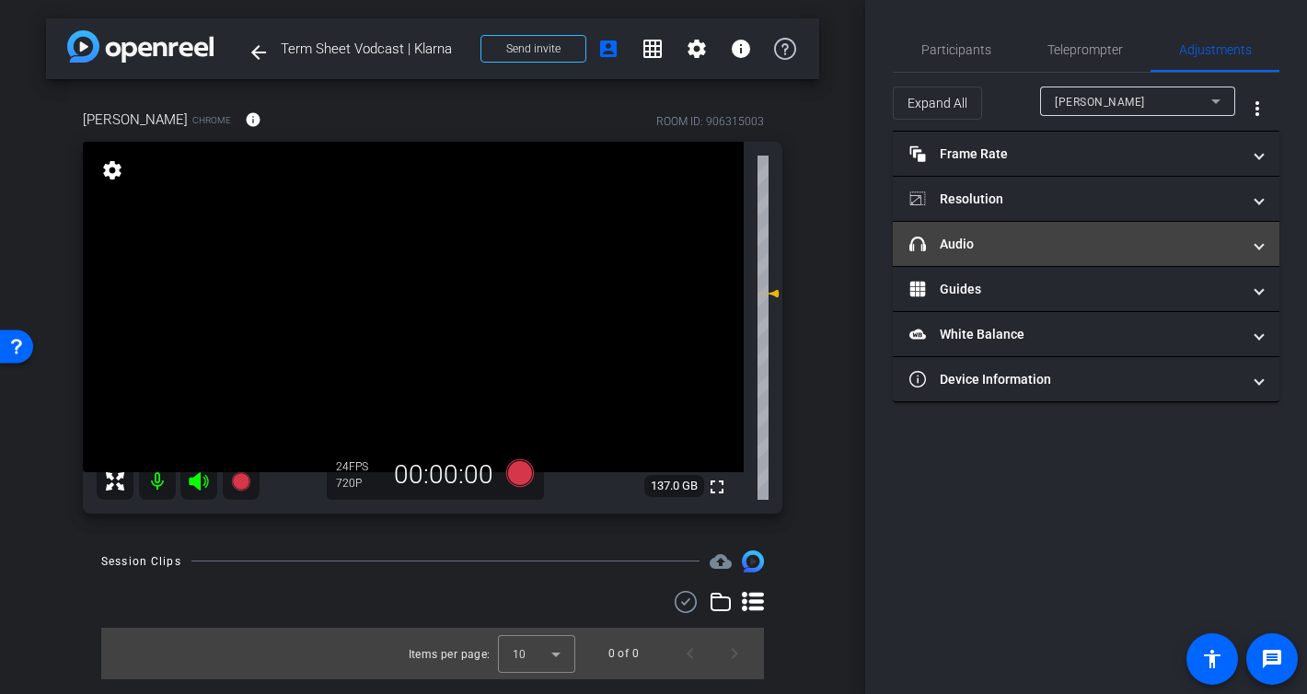
click at [998, 243] on mat-panel-title "headphone icon Audio" at bounding box center [1074, 244] width 331 height 19
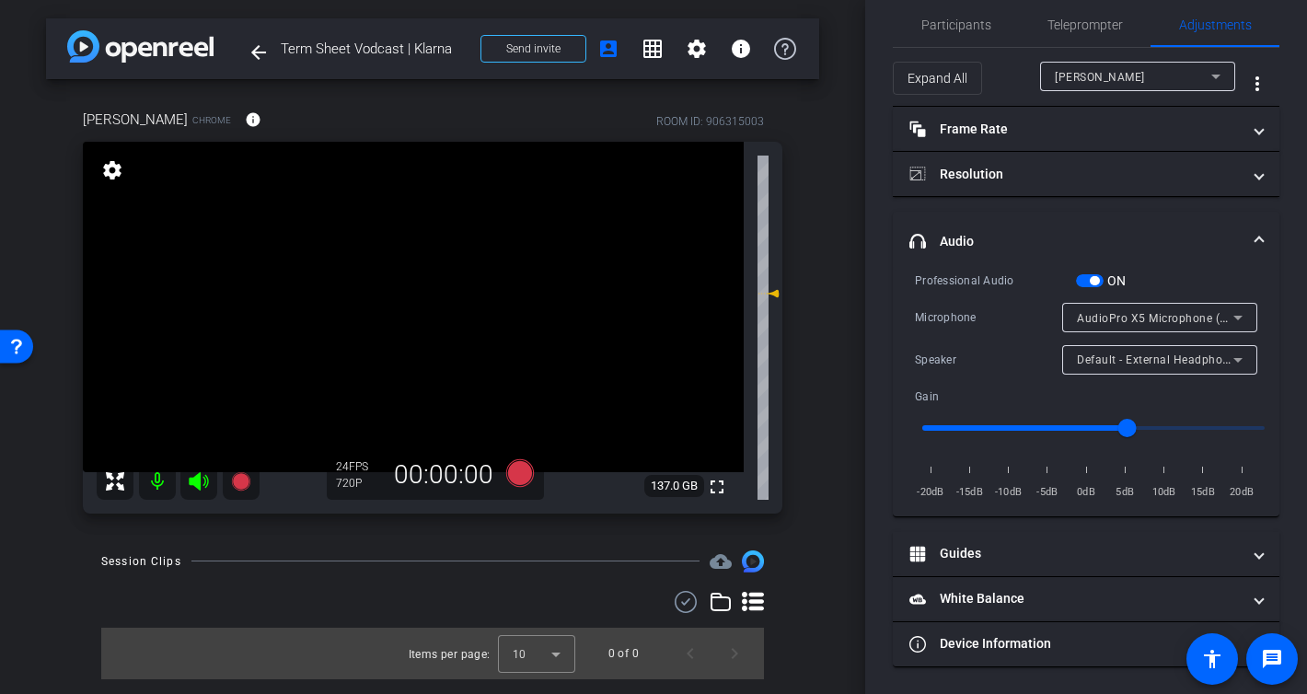
scroll to position [21, 0]
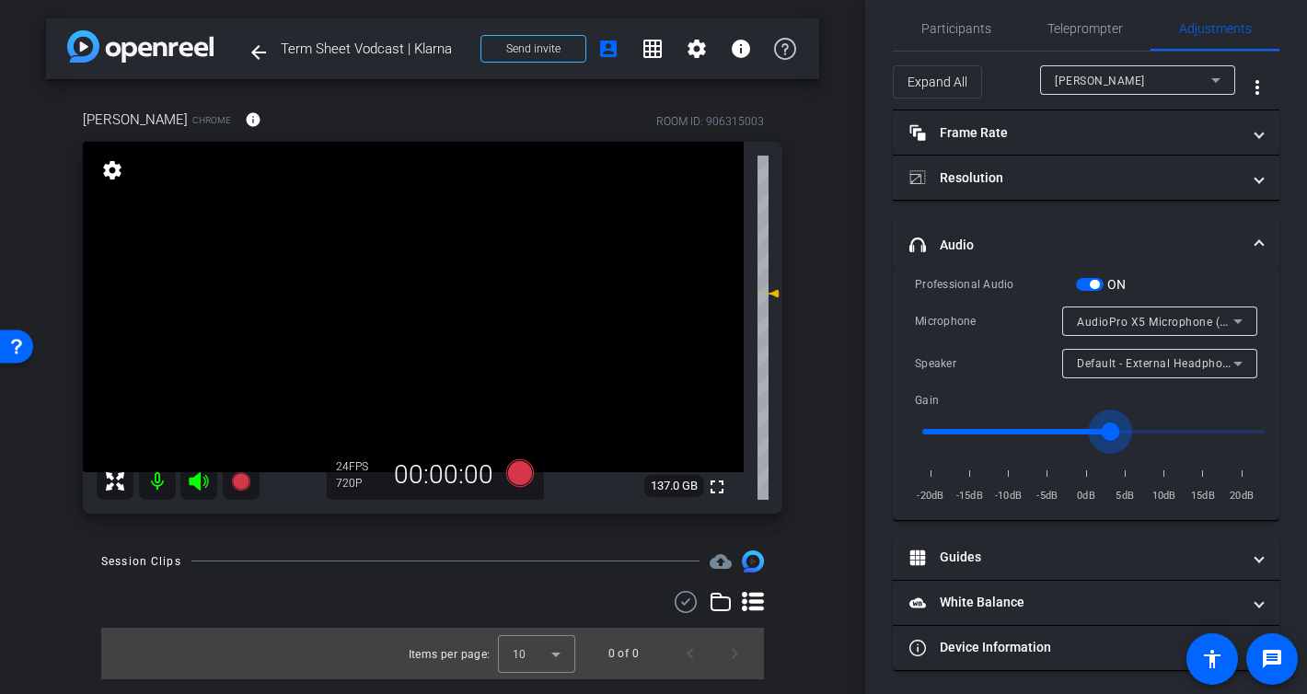
drag, startPoint x: 1115, startPoint y: 431, endPoint x: 1104, endPoint y: 431, distance: 10.1
click at [1104, 431] on input "range" at bounding box center [1093, 431] width 381 height 40
click at [1099, 429] on input "range" at bounding box center [1093, 431] width 381 height 40
type input "1.1"
click at [1103, 433] on input "range" at bounding box center [1093, 431] width 381 height 40
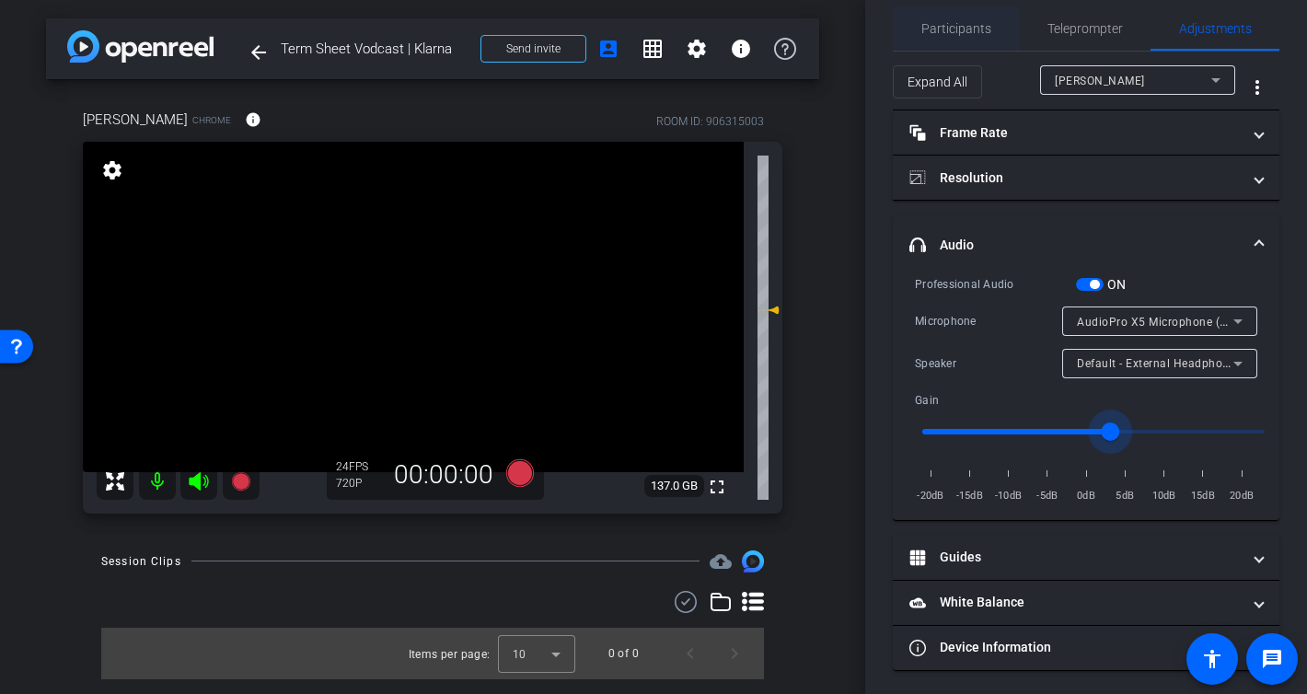
click at [944, 41] on span "Participants" at bounding box center [956, 28] width 70 height 44
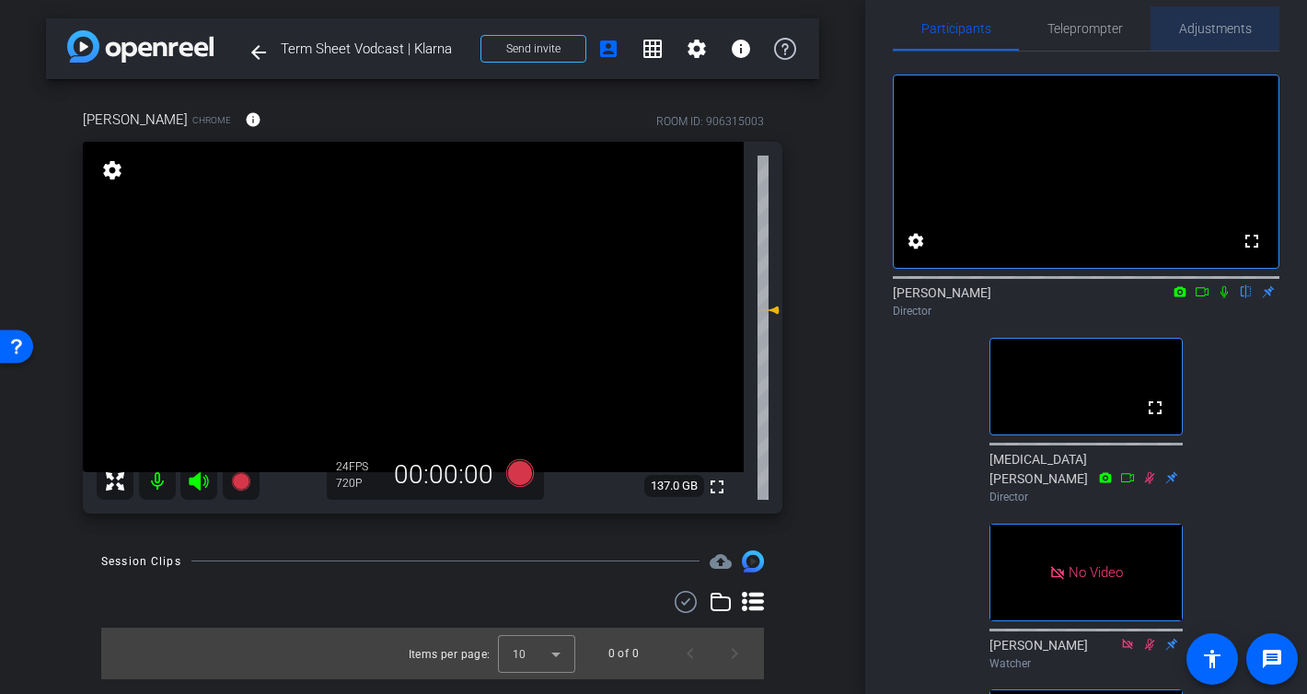
click at [1228, 31] on span "Adjustments" at bounding box center [1215, 28] width 73 height 13
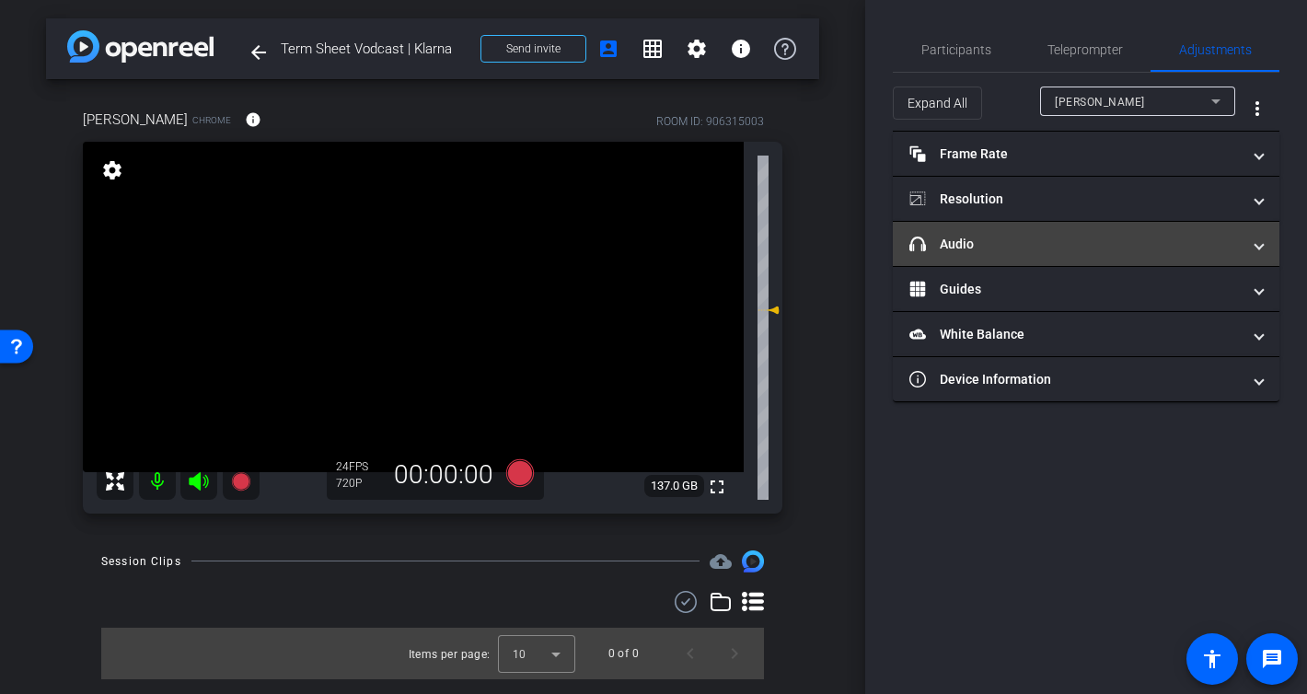
click at [1044, 237] on mat-panel-title "headphone icon Audio" at bounding box center [1074, 244] width 331 height 19
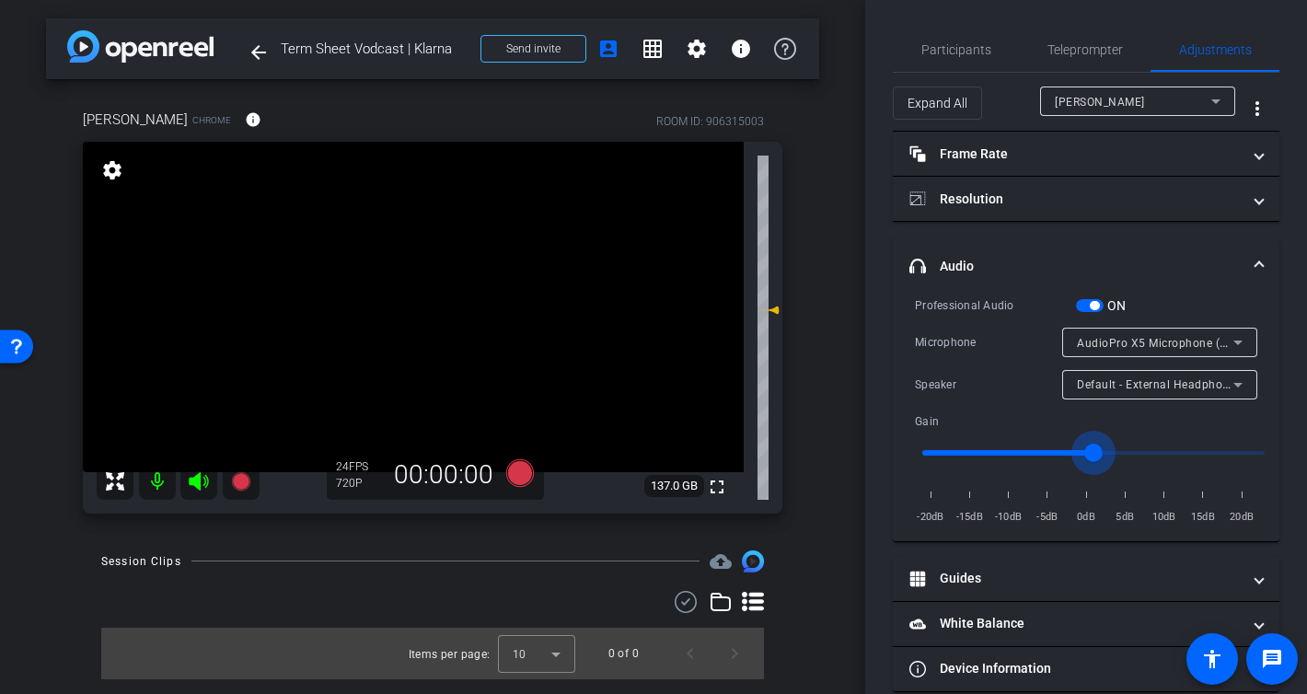
type input "1"
click at [1097, 454] on input "range" at bounding box center [1093, 453] width 381 height 40
click at [960, 53] on span "Participants" at bounding box center [956, 49] width 70 height 13
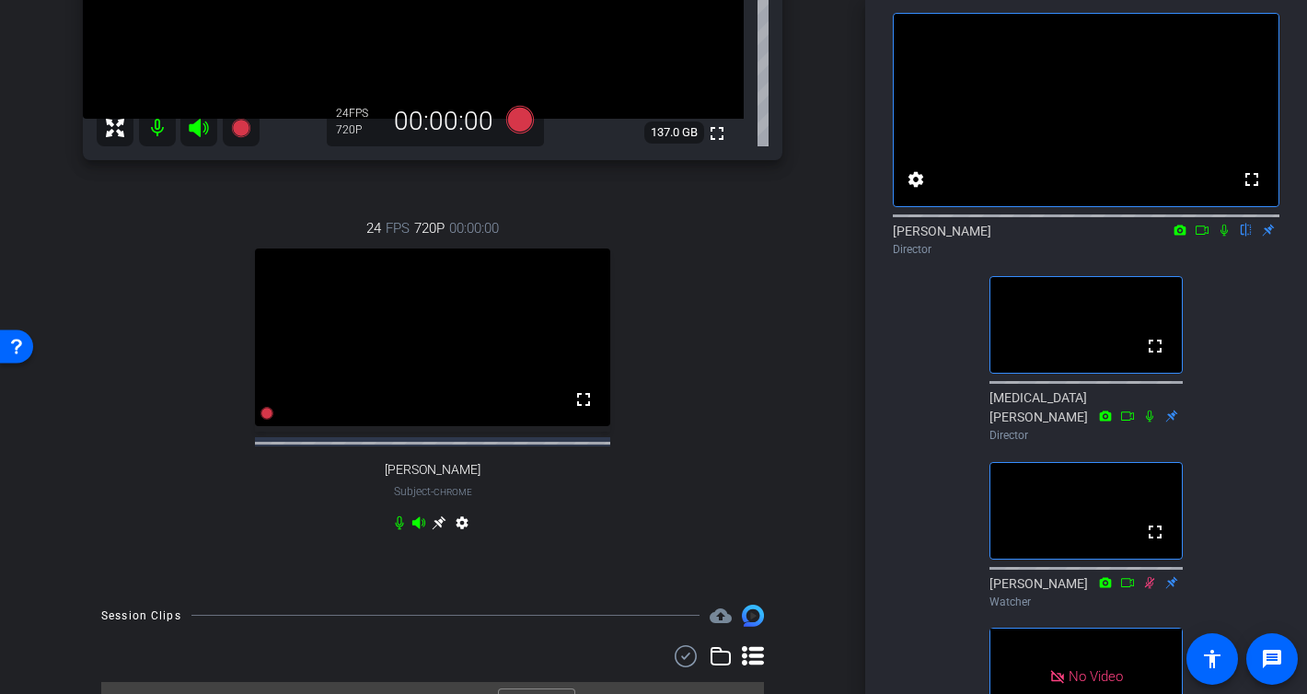
scroll to position [350, 0]
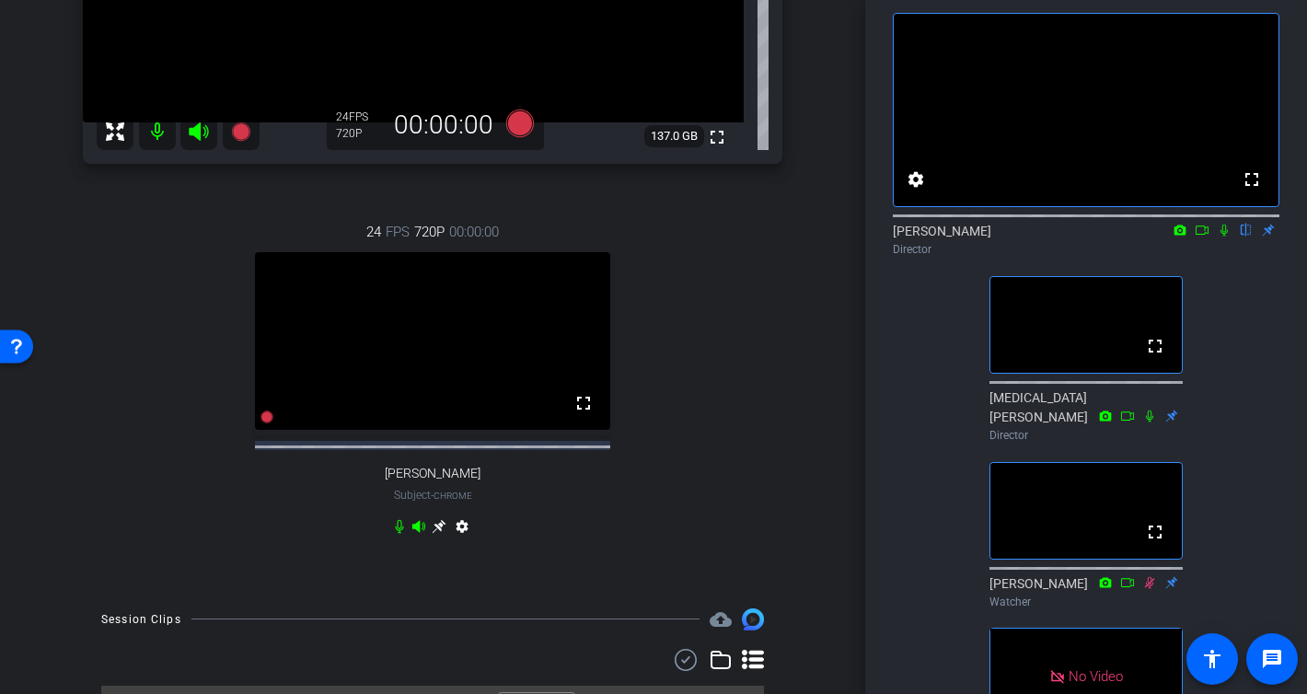
click at [461, 541] on mat-icon "settings" at bounding box center [462, 530] width 22 height 22
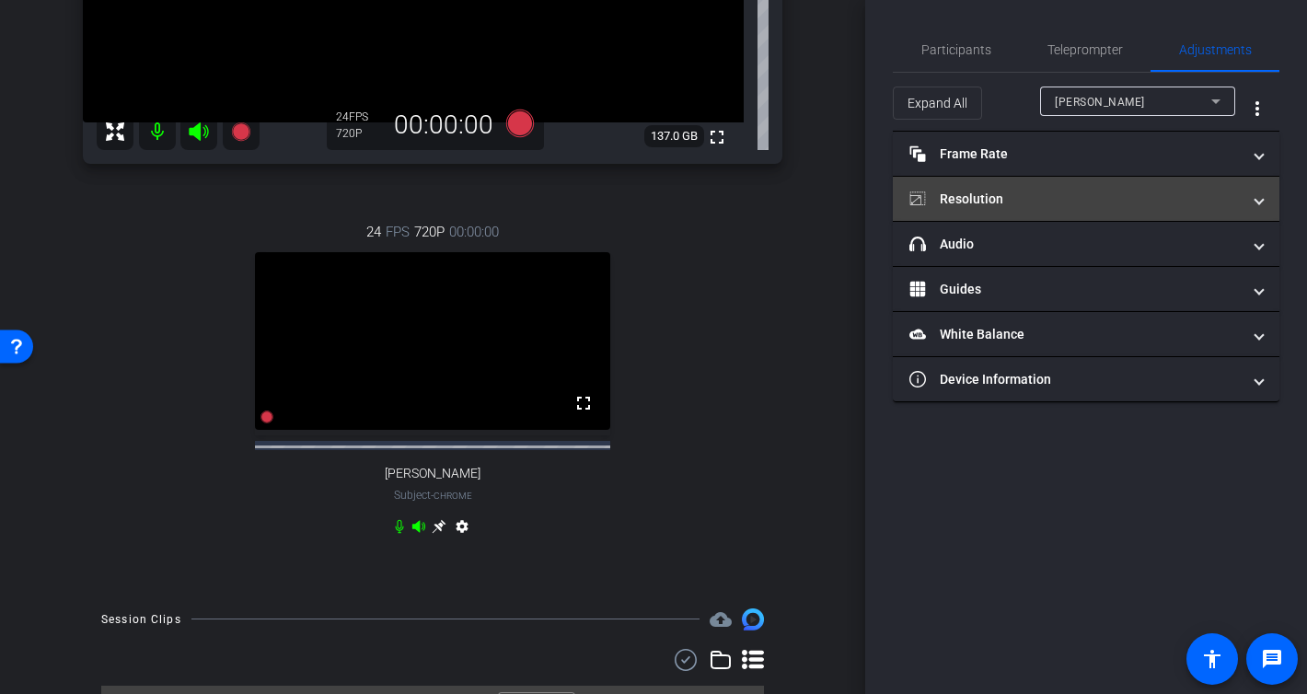
click at [1040, 202] on mat-panel-title "Resolution" at bounding box center [1074, 199] width 331 height 19
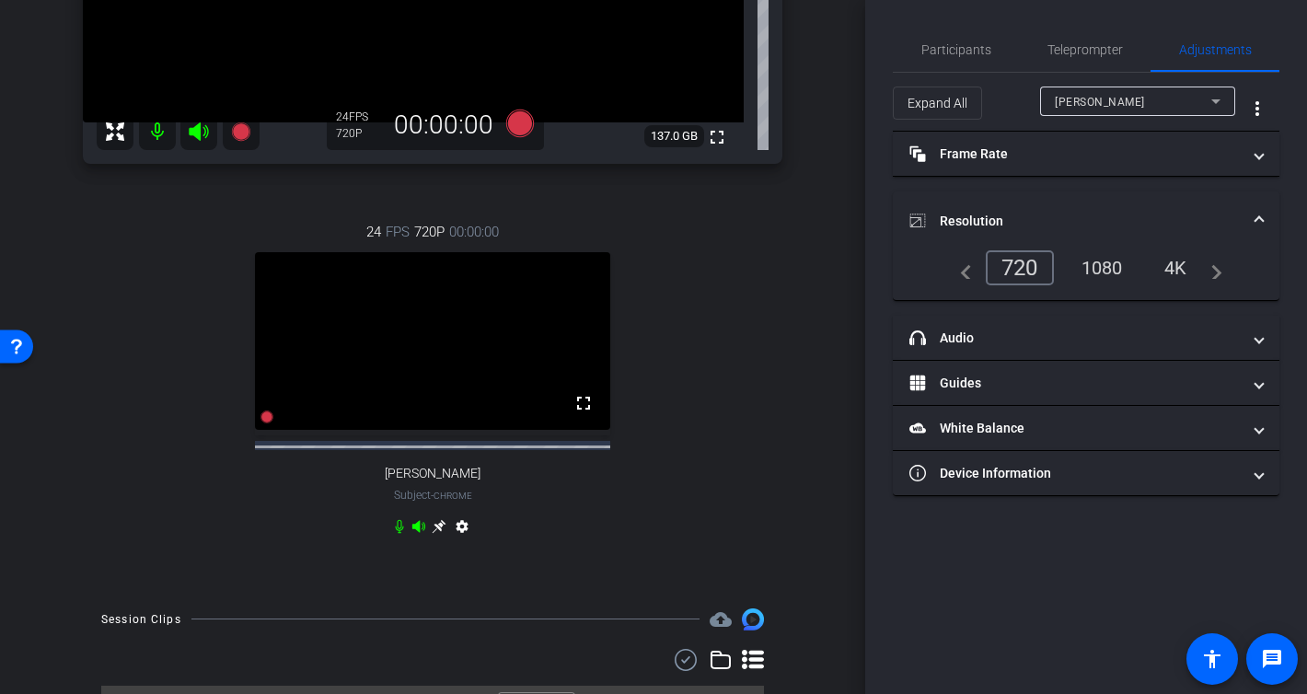
click at [1111, 276] on div "1080" at bounding box center [1102, 267] width 69 height 31
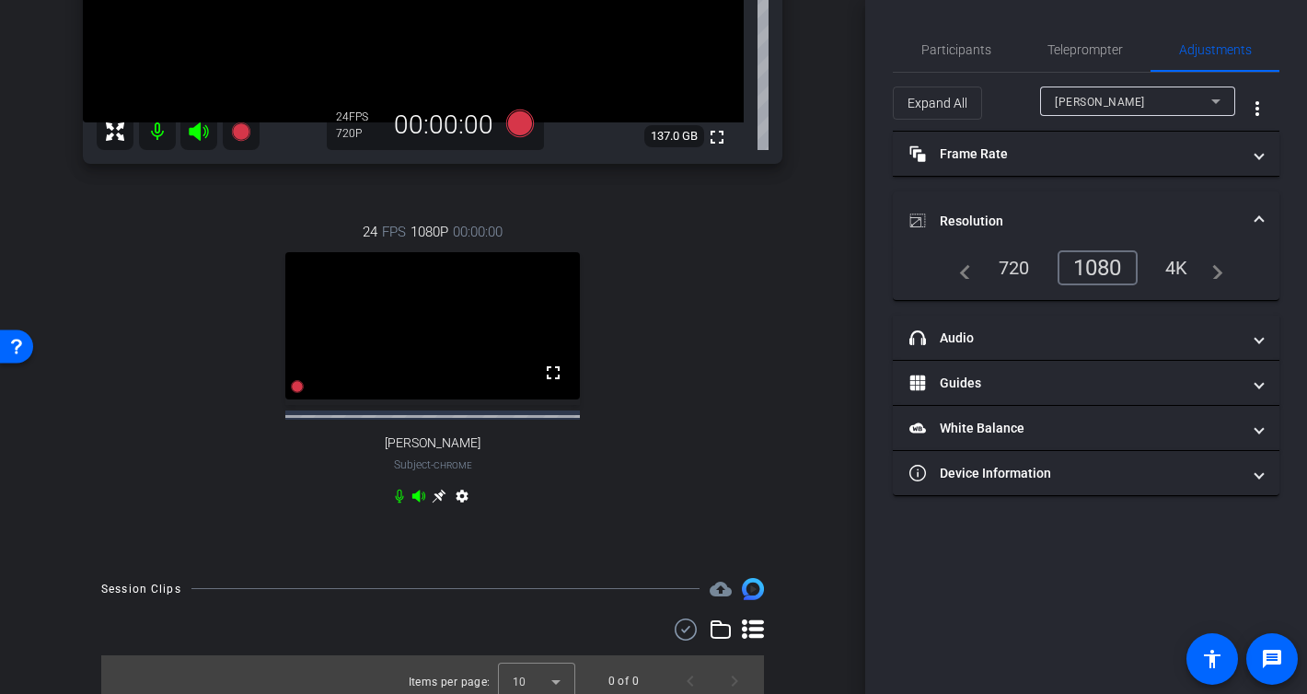
click at [1265, 223] on mat-expansion-panel-header "Resolution" at bounding box center [1086, 220] width 387 height 59
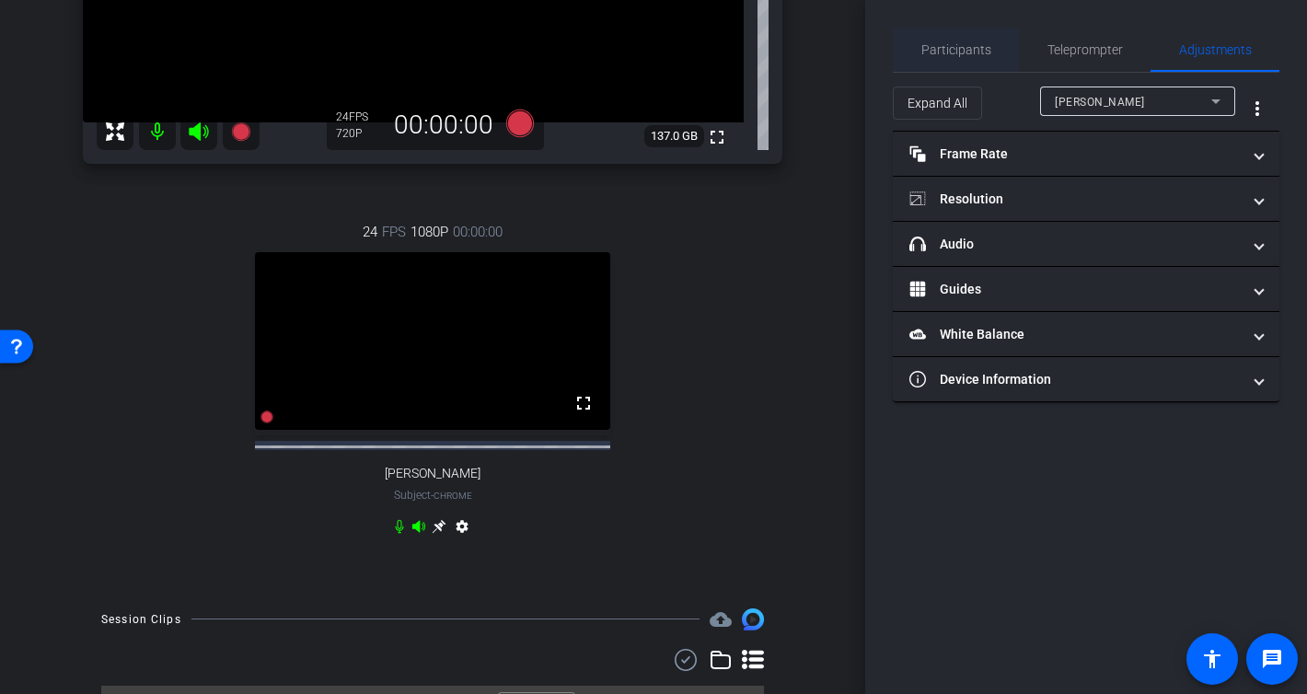
click at [951, 43] on span "Participants" at bounding box center [956, 49] width 70 height 13
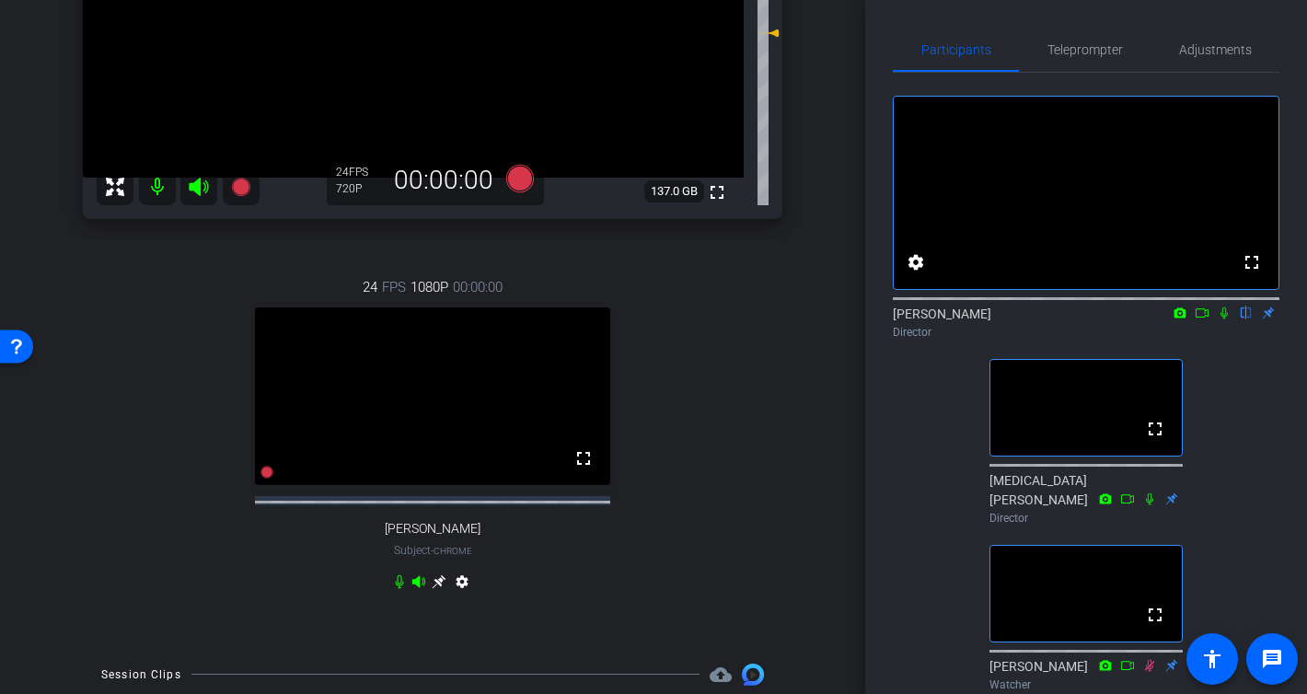
scroll to position [293, 0]
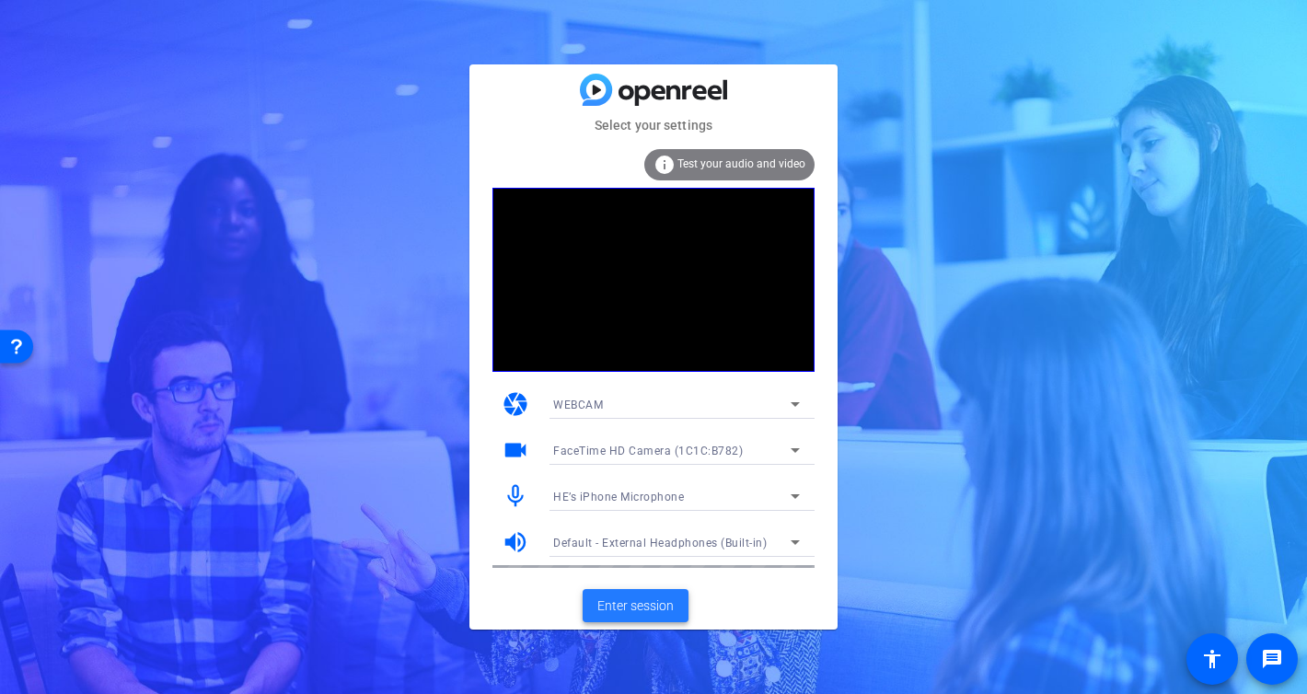
click at [649, 607] on span "Enter session" at bounding box center [635, 605] width 76 height 19
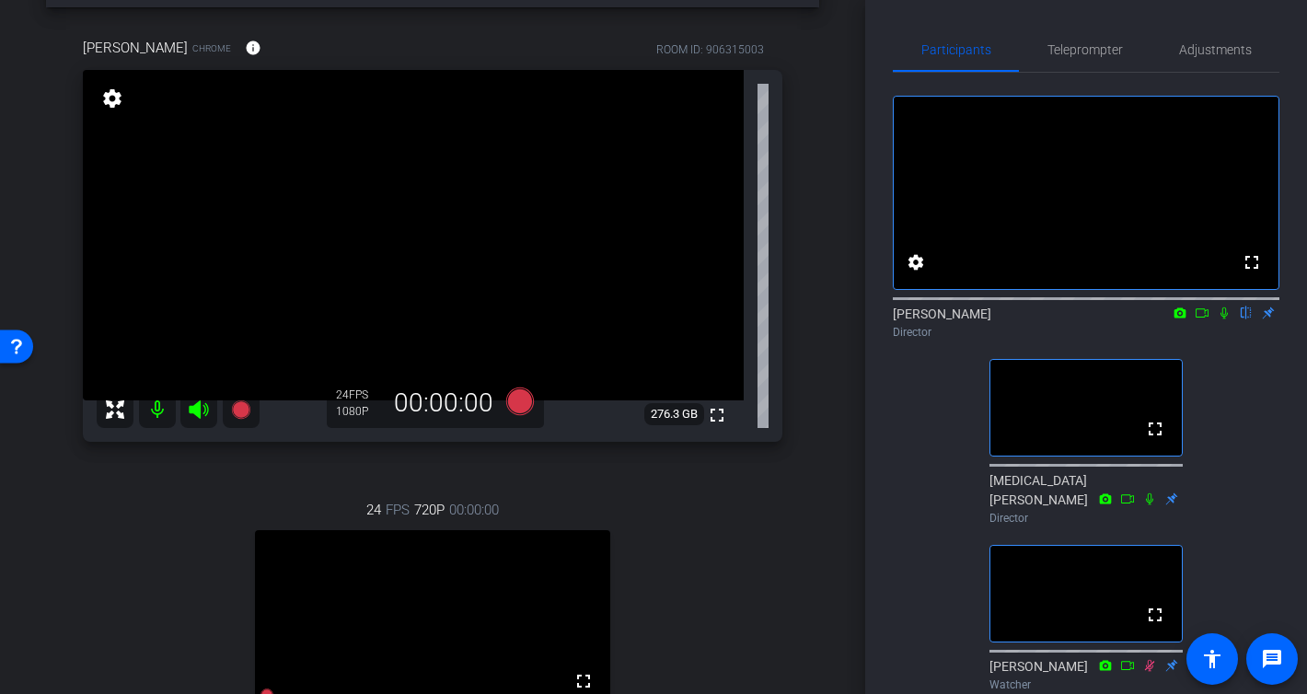
scroll to position [80, 0]
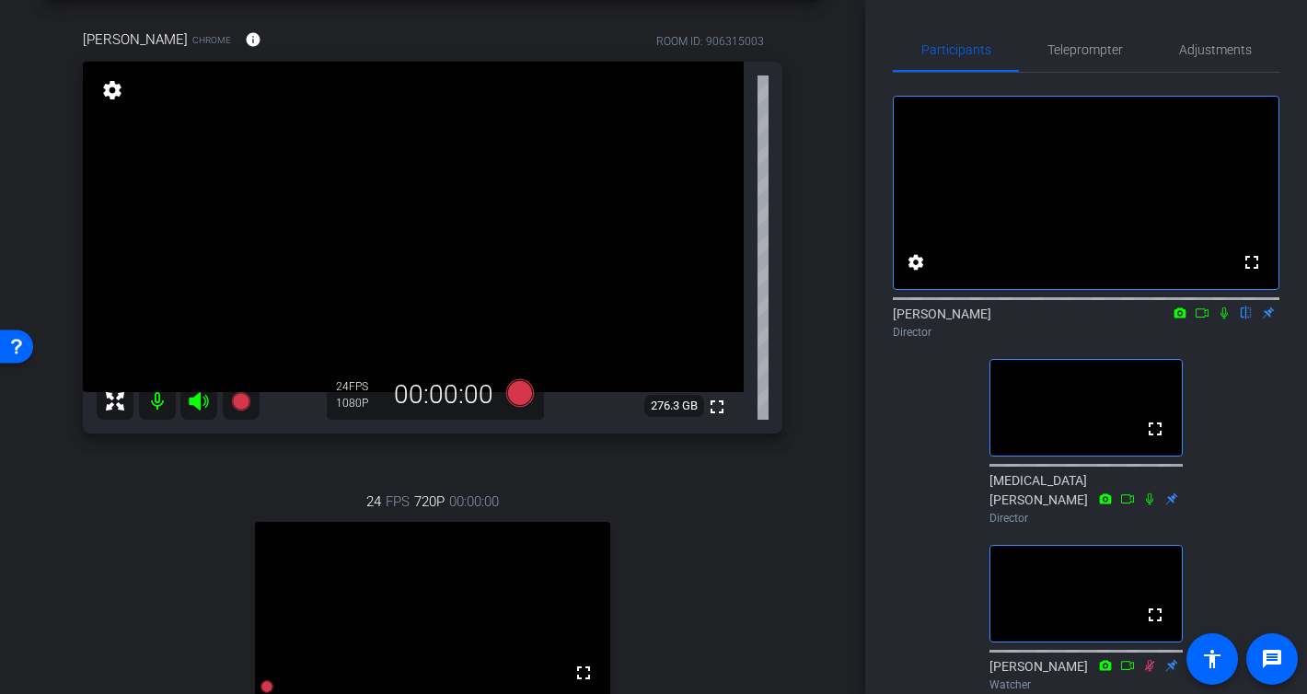
click at [1225, 319] on icon at bounding box center [1223, 313] width 7 height 12
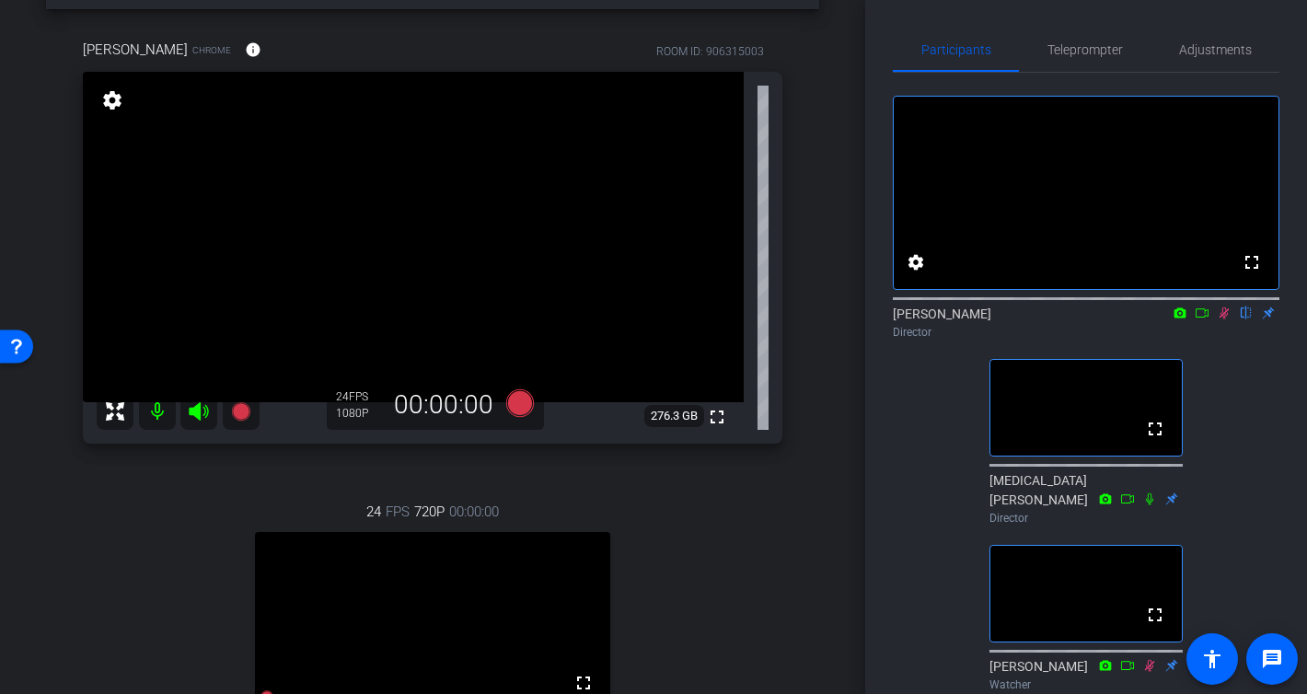
scroll to position [75, 0]
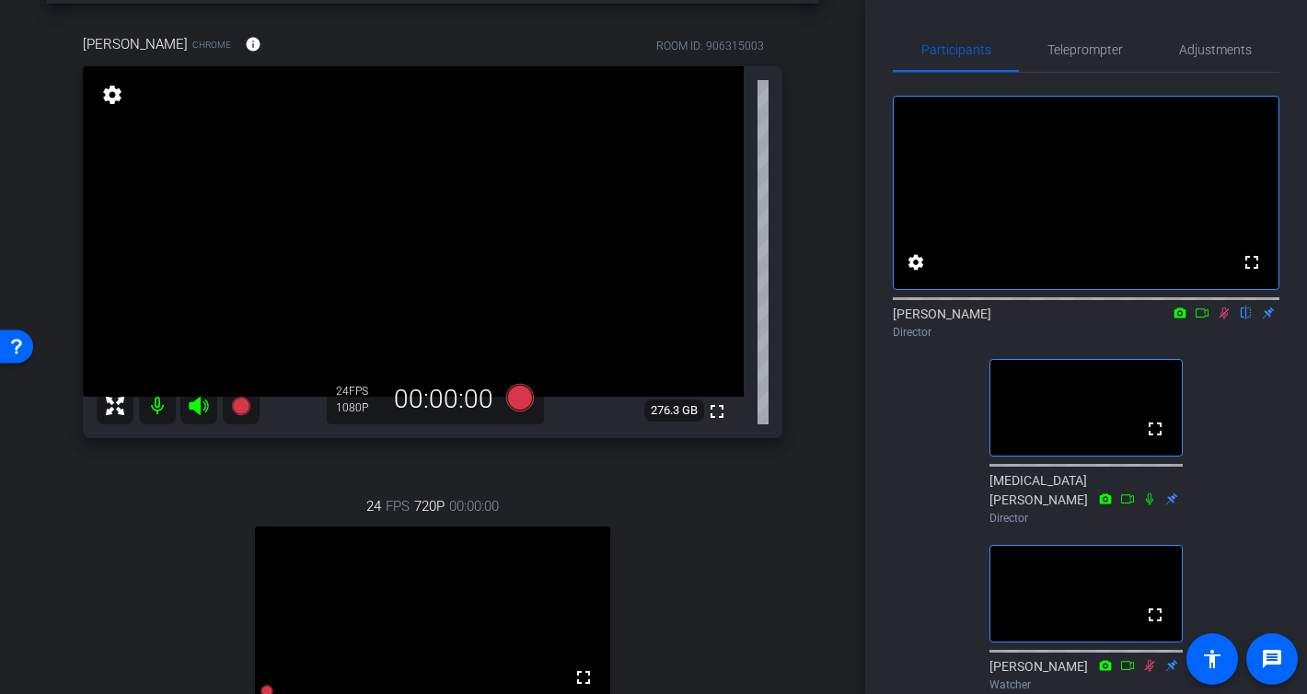
click at [1226, 319] on icon at bounding box center [1224, 312] width 15 height 13
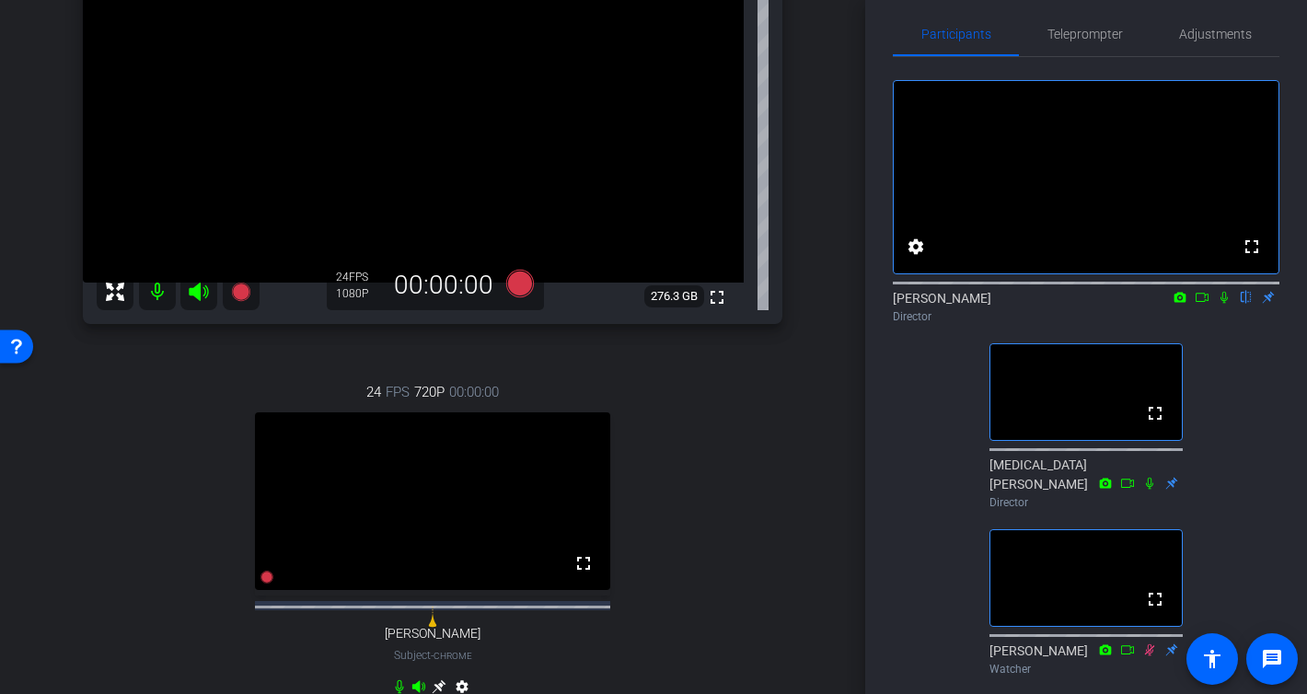
scroll to position [0, 0]
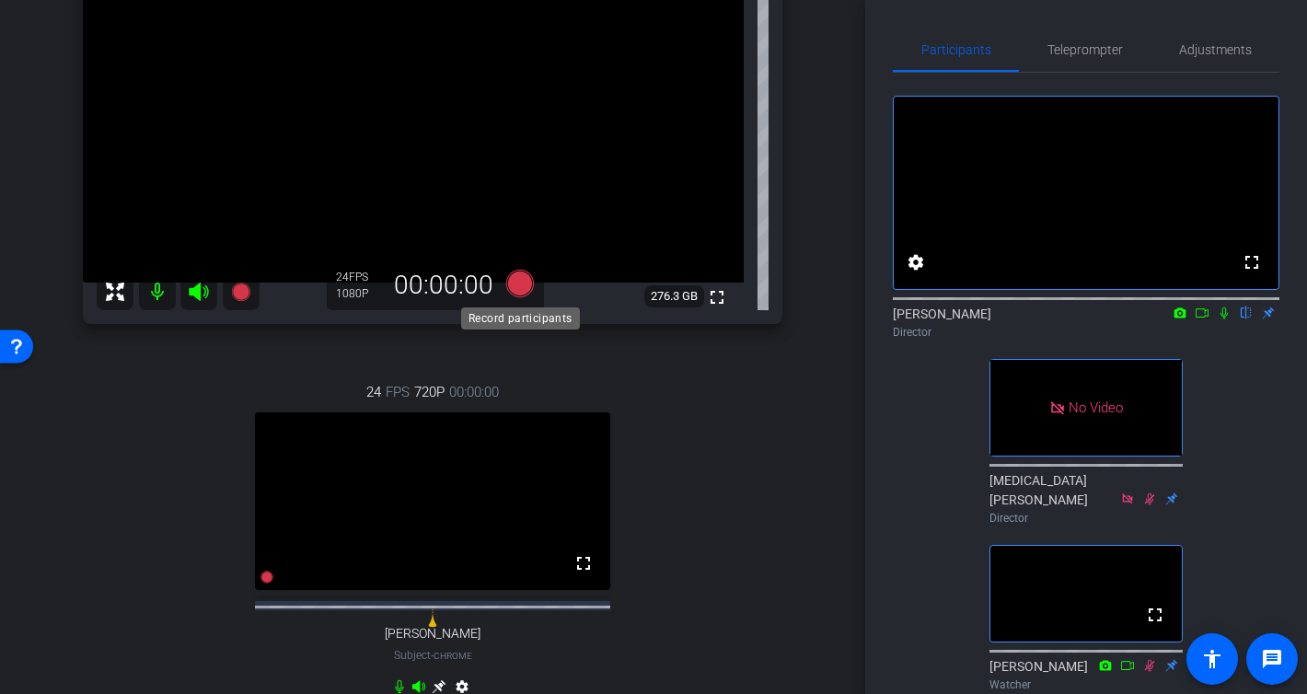
click at [526, 283] on icon at bounding box center [520, 284] width 28 height 28
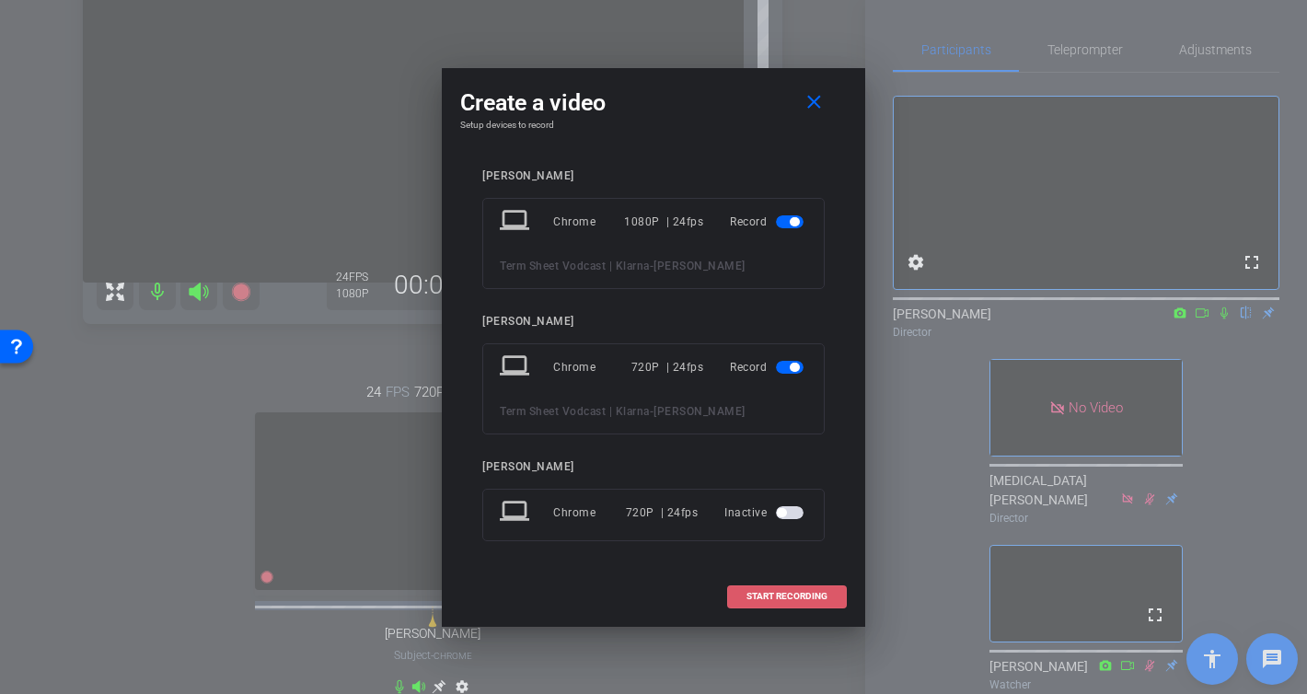
click at [792, 595] on span "START RECORDING" at bounding box center [786, 596] width 81 height 9
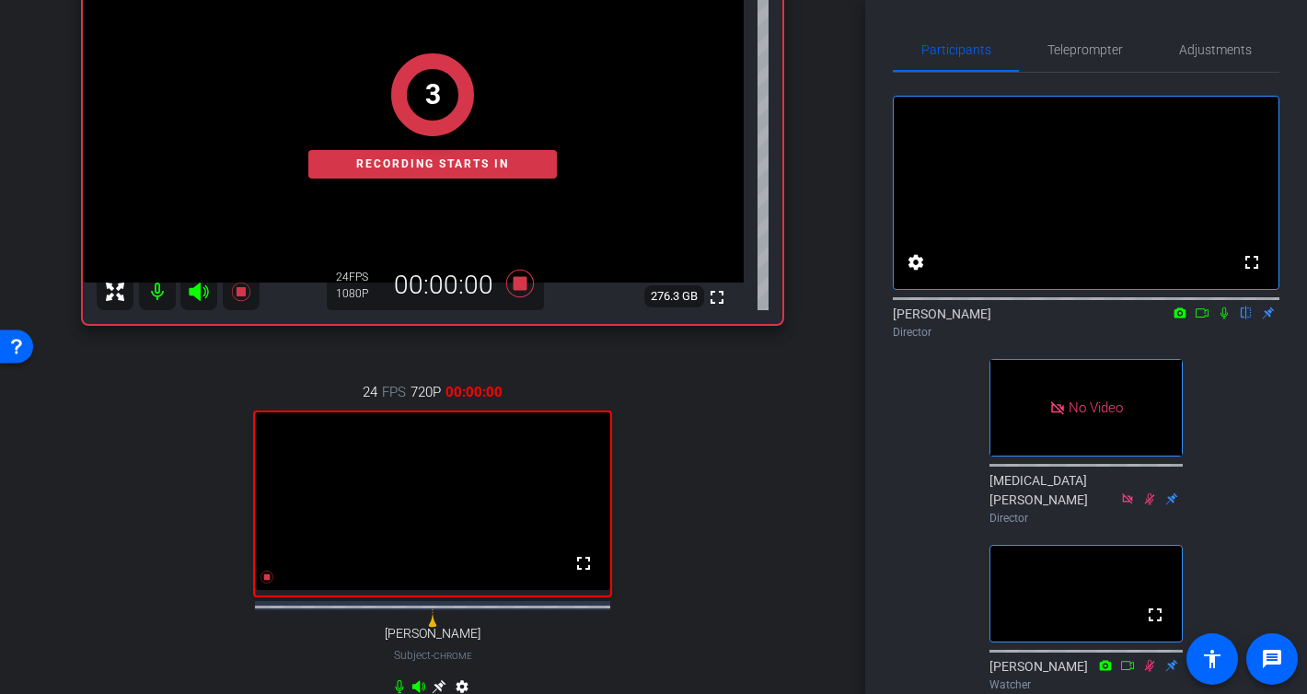
scroll to position [146, 0]
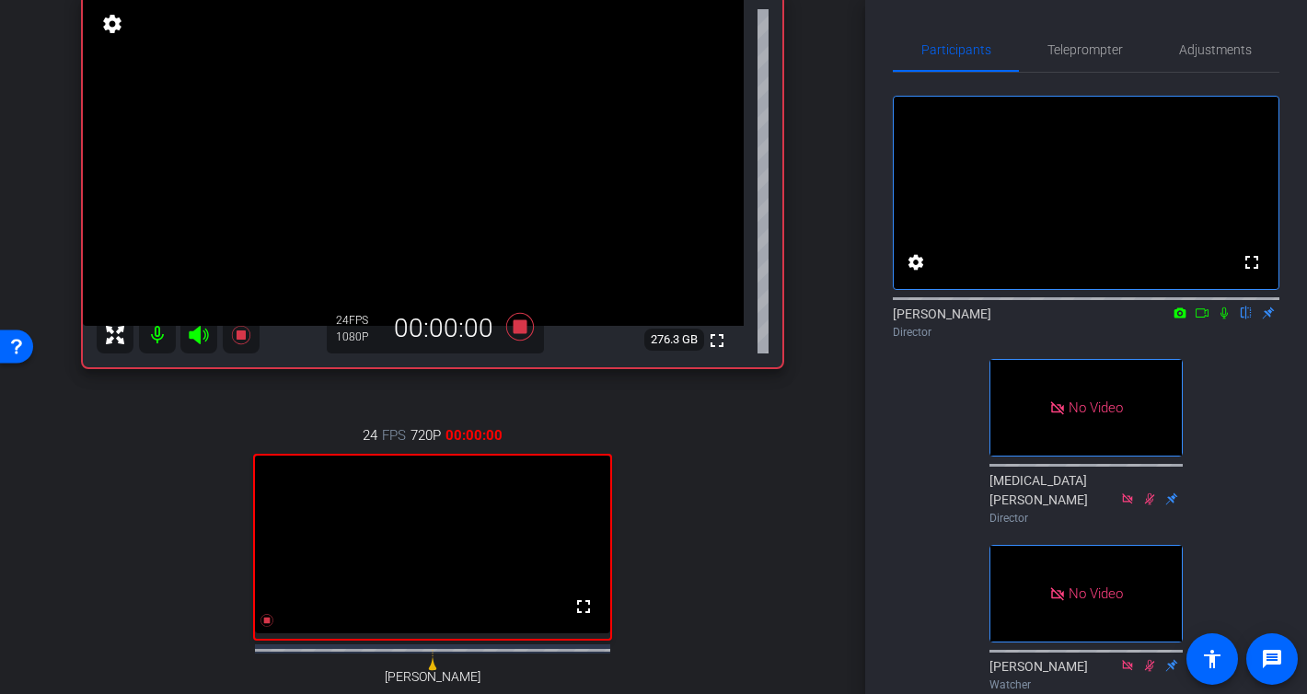
click at [1223, 319] on icon at bounding box center [1224, 312] width 15 height 13
click at [1202, 319] on icon at bounding box center [1202, 312] width 15 height 13
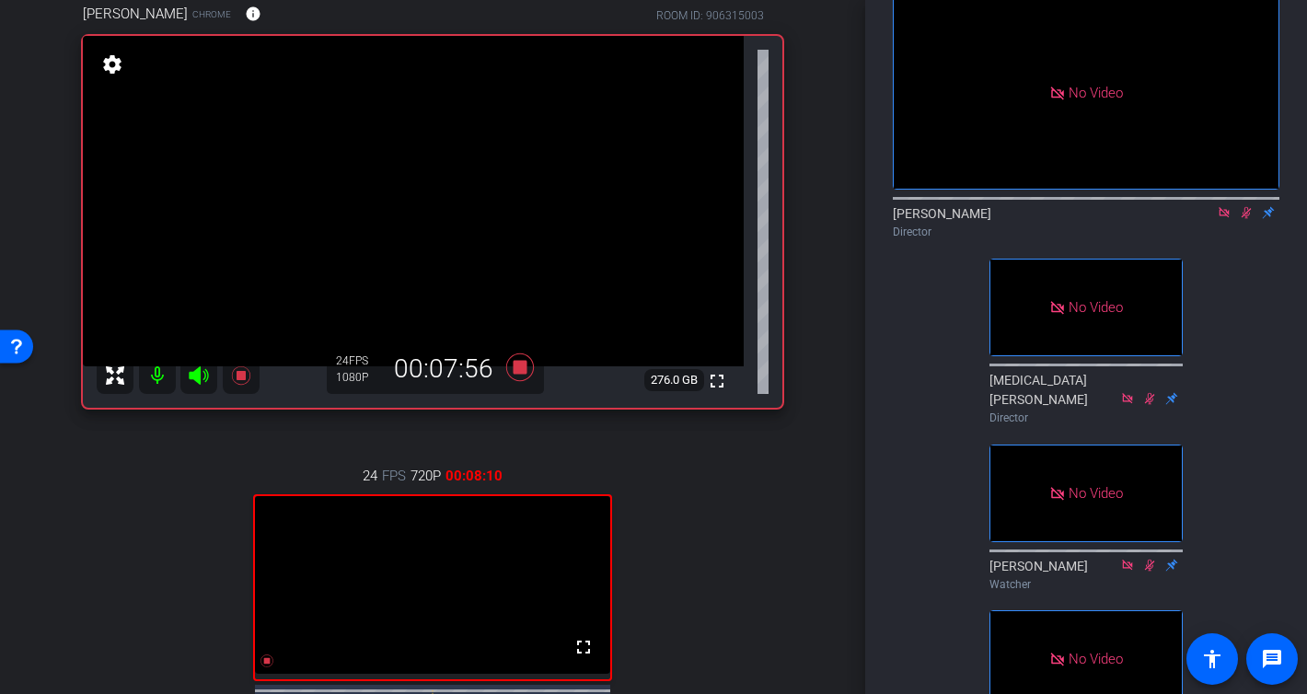
scroll to position [30, 0]
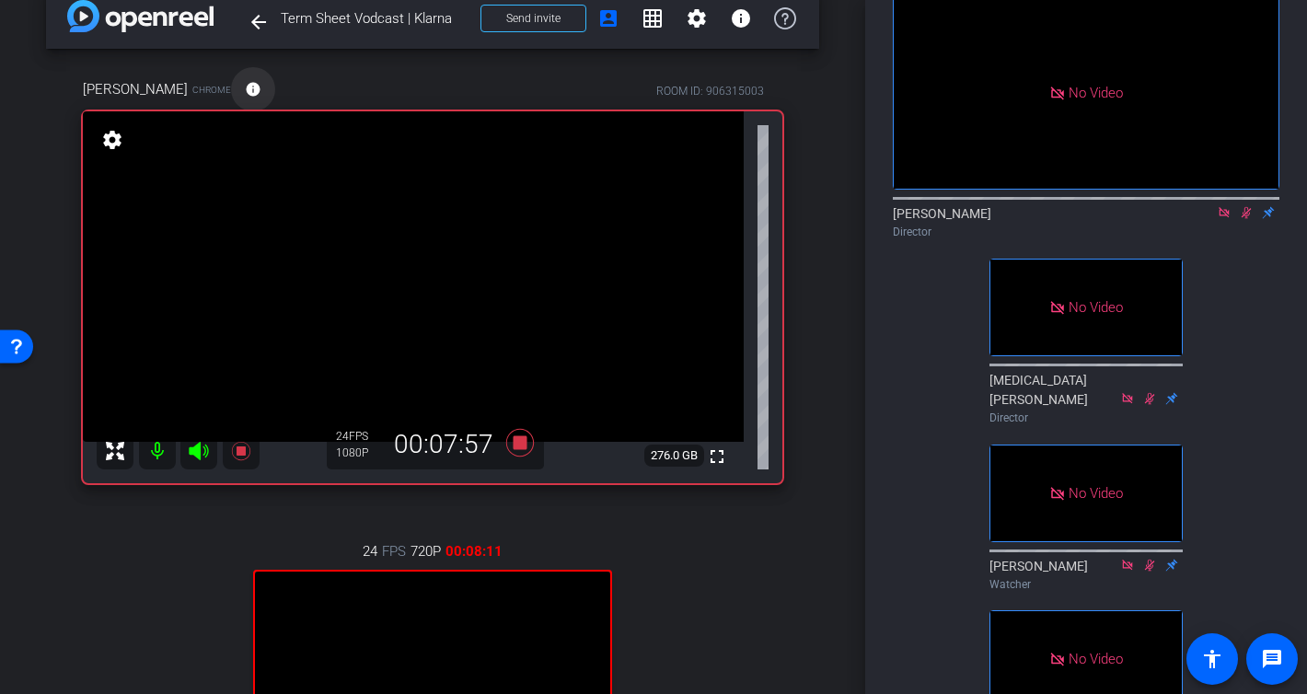
click at [261, 87] on mat-icon "info" at bounding box center [253, 89] width 17 height 17
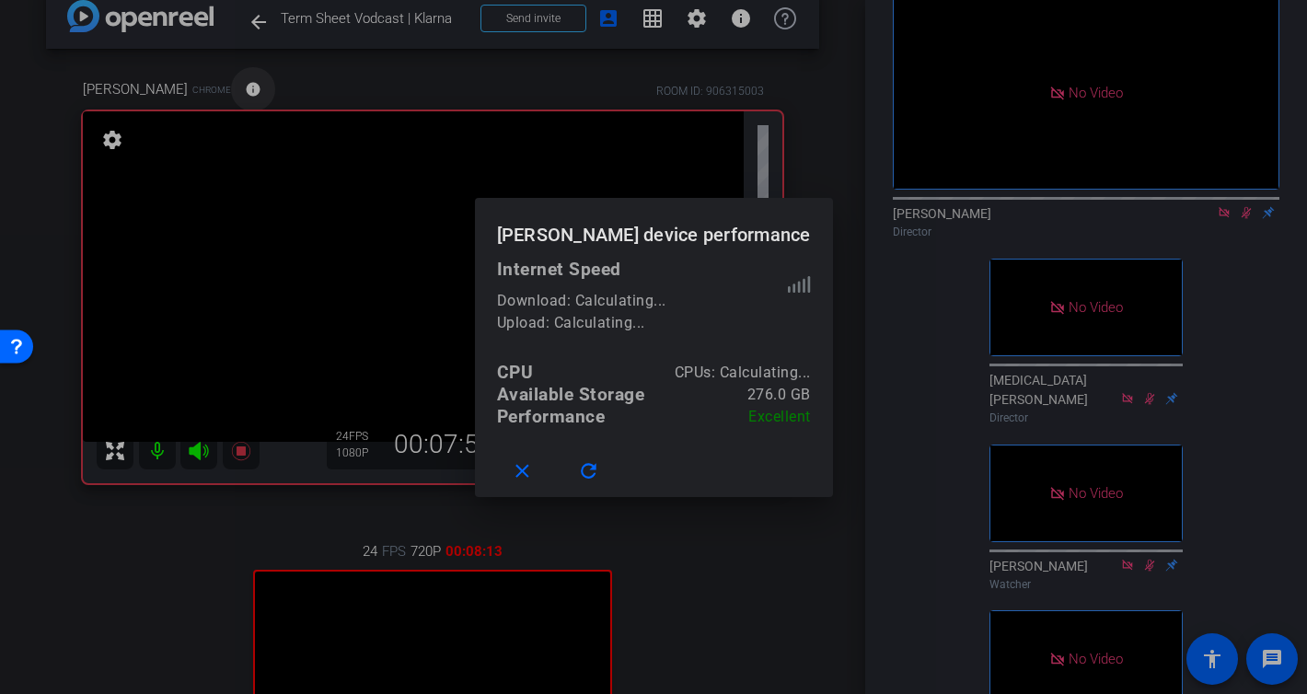
click at [297, 87] on div at bounding box center [653, 347] width 1307 height 694
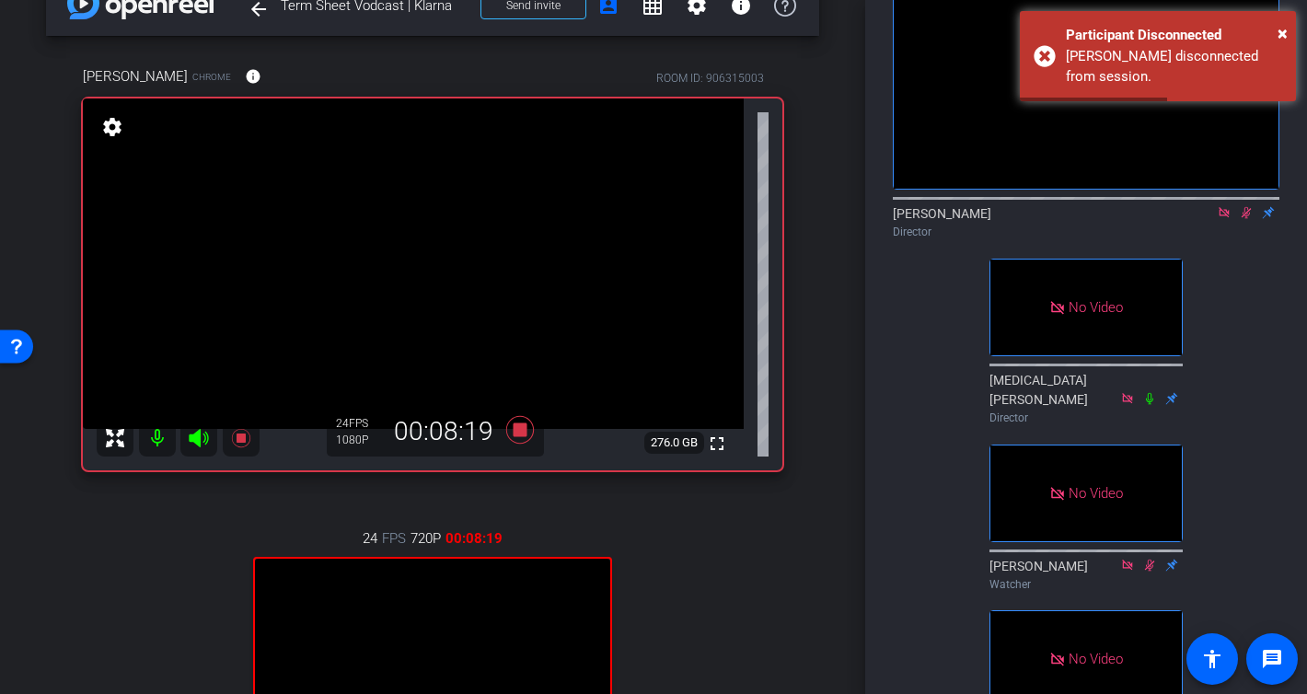
scroll to position [0, 0]
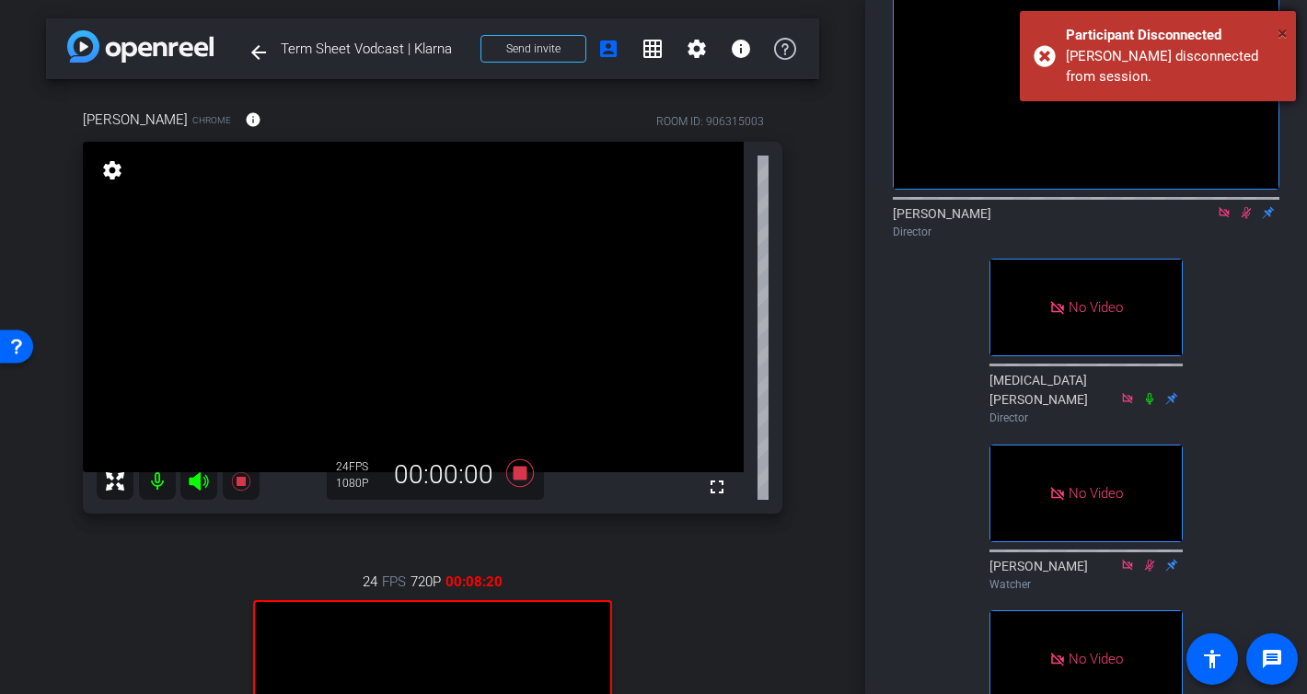
click at [1286, 34] on span "×" at bounding box center [1282, 33] width 10 height 22
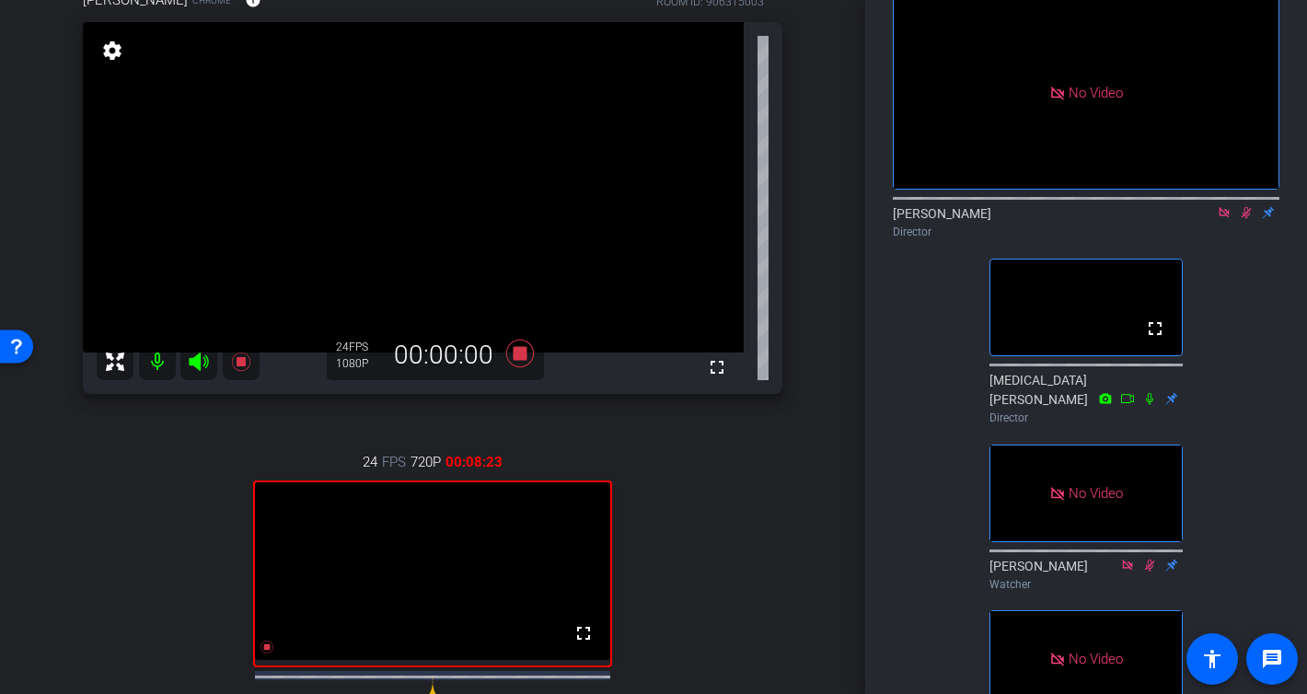
scroll to position [202, 0]
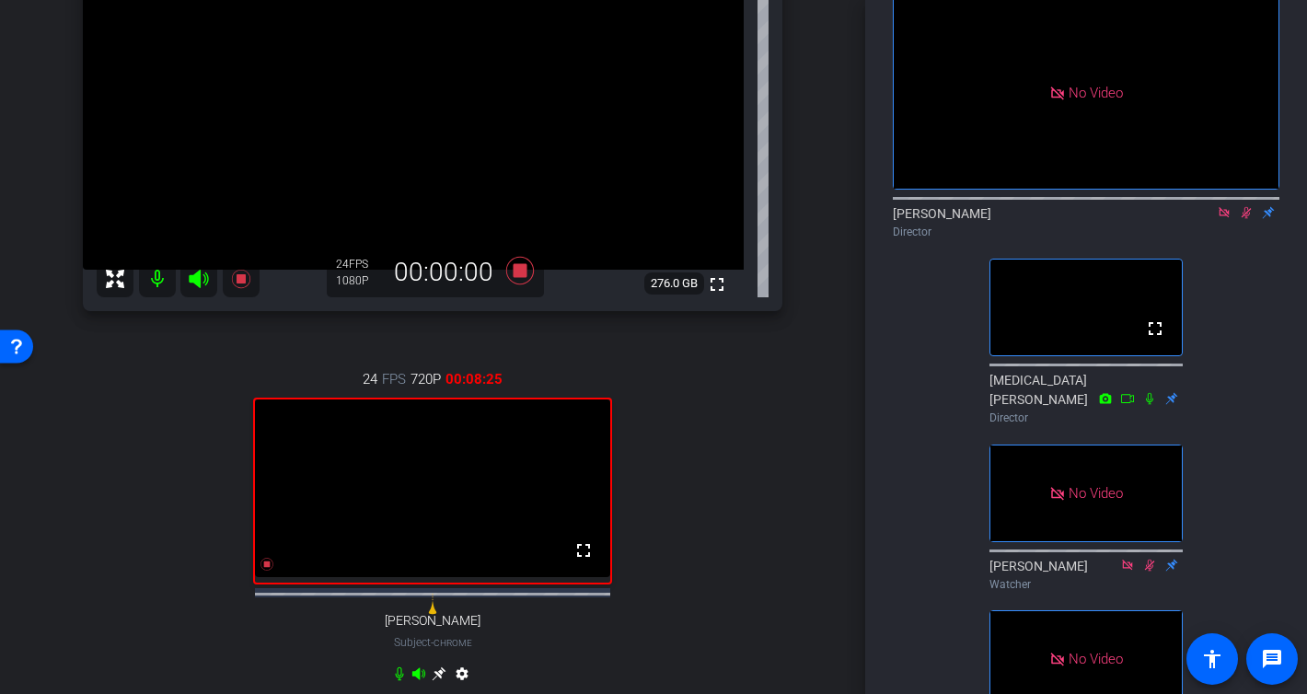
click at [1245, 219] on icon at bounding box center [1247, 213] width 10 height 12
click at [1221, 217] on icon at bounding box center [1224, 212] width 10 height 10
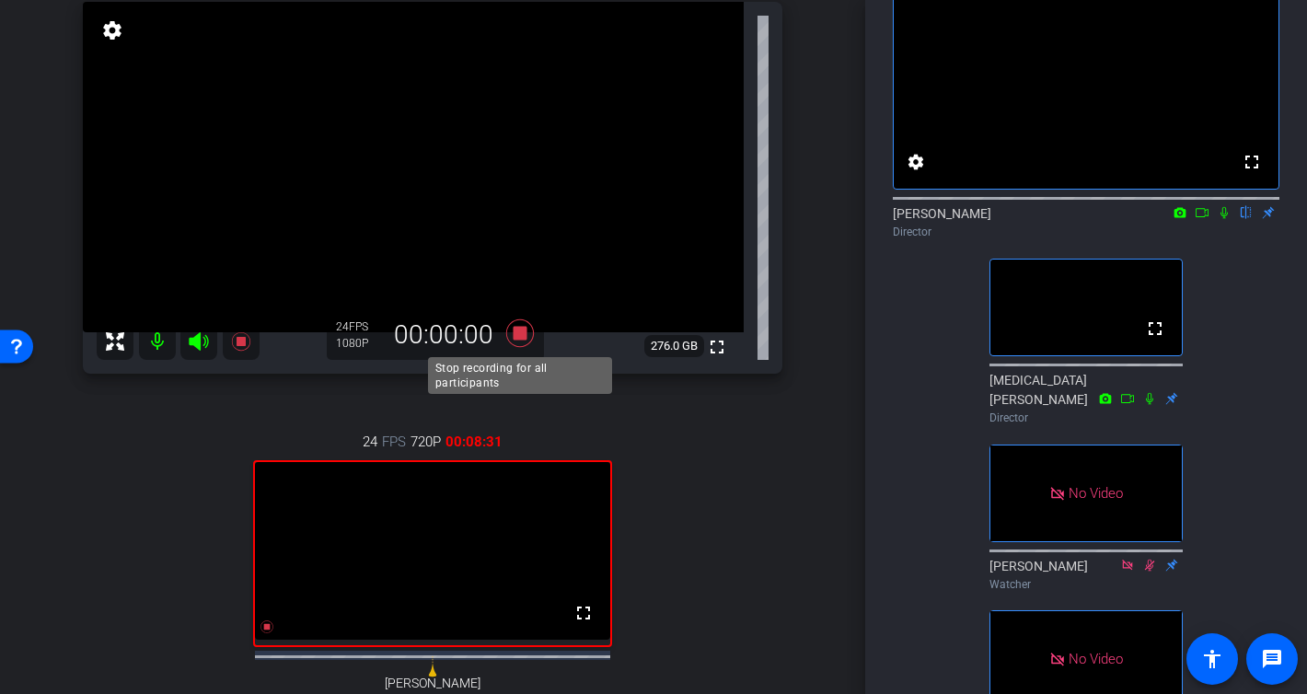
click at [520, 330] on icon at bounding box center [520, 333] width 28 height 28
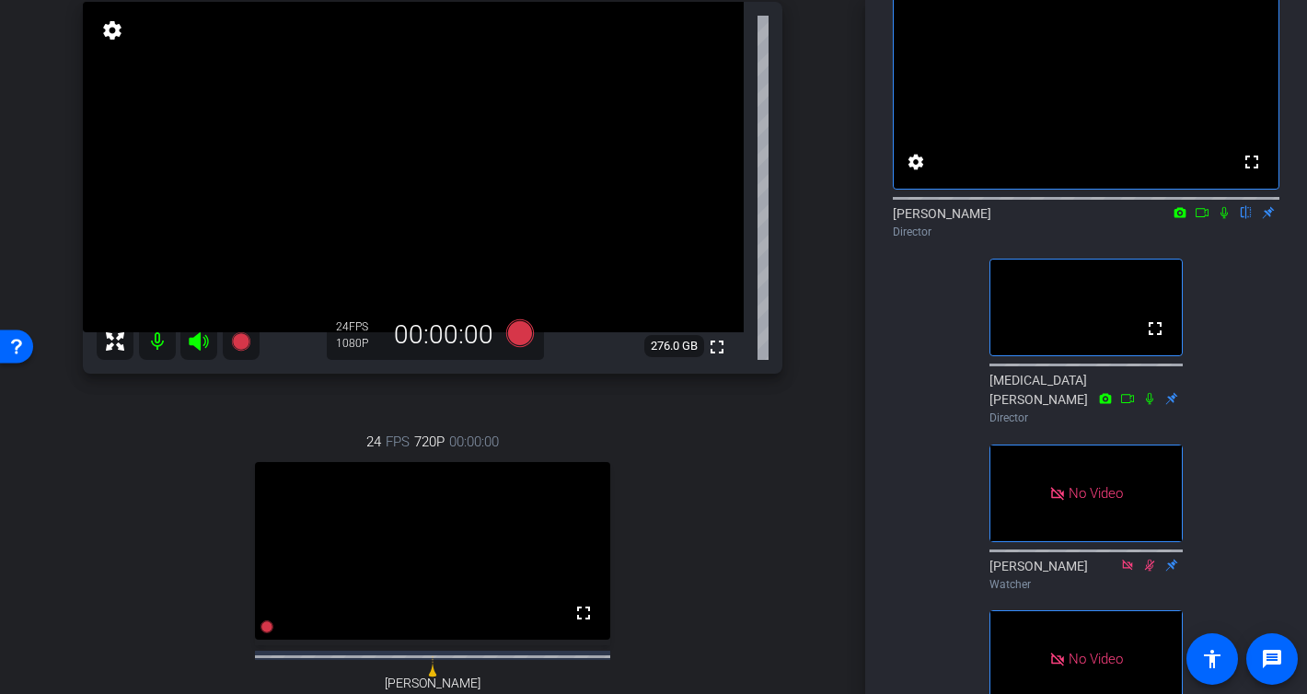
scroll to position [59, 0]
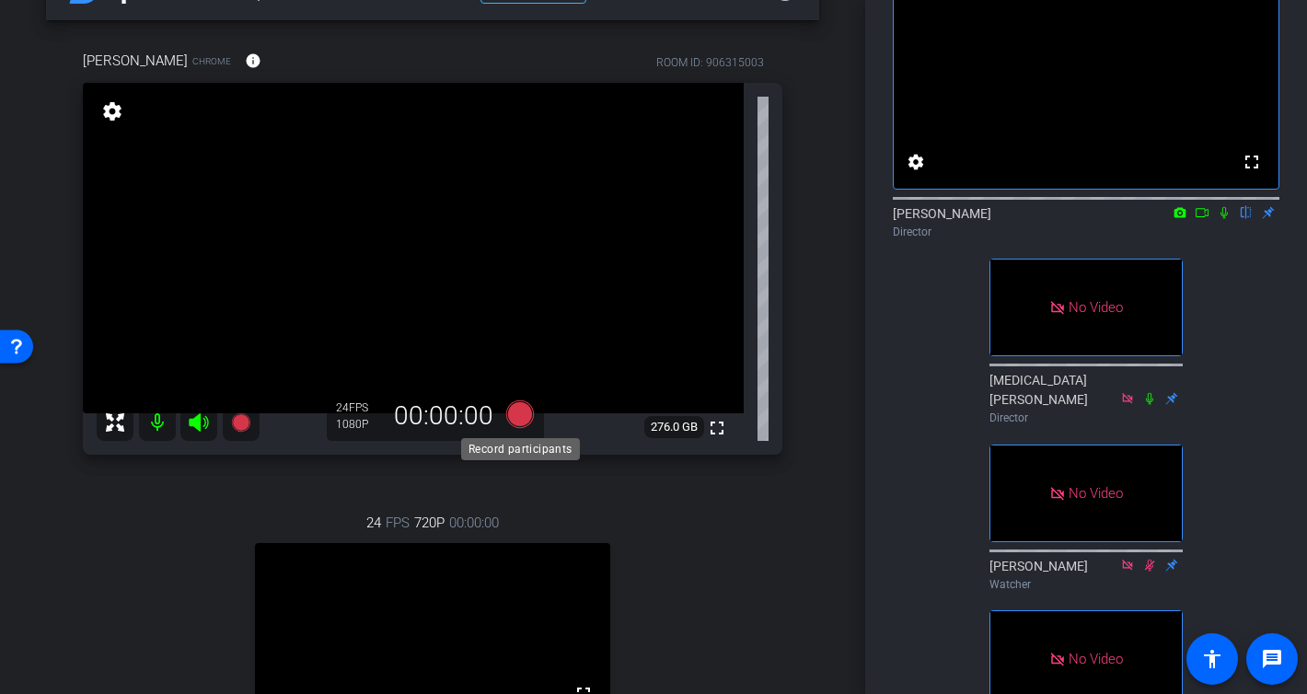
click at [517, 415] on icon at bounding box center [520, 414] width 28 height 28
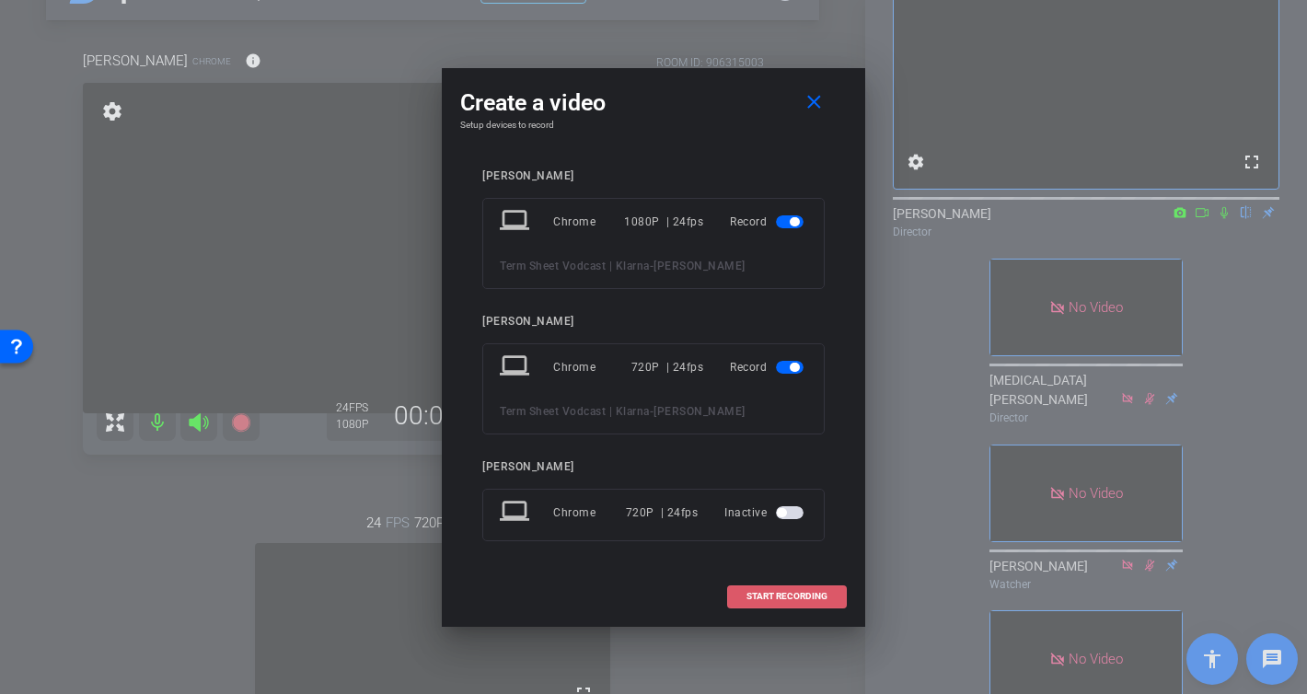
click at [806, 592] on span "START RECORDING" at bounding box center [786, 596] width 81 height 9
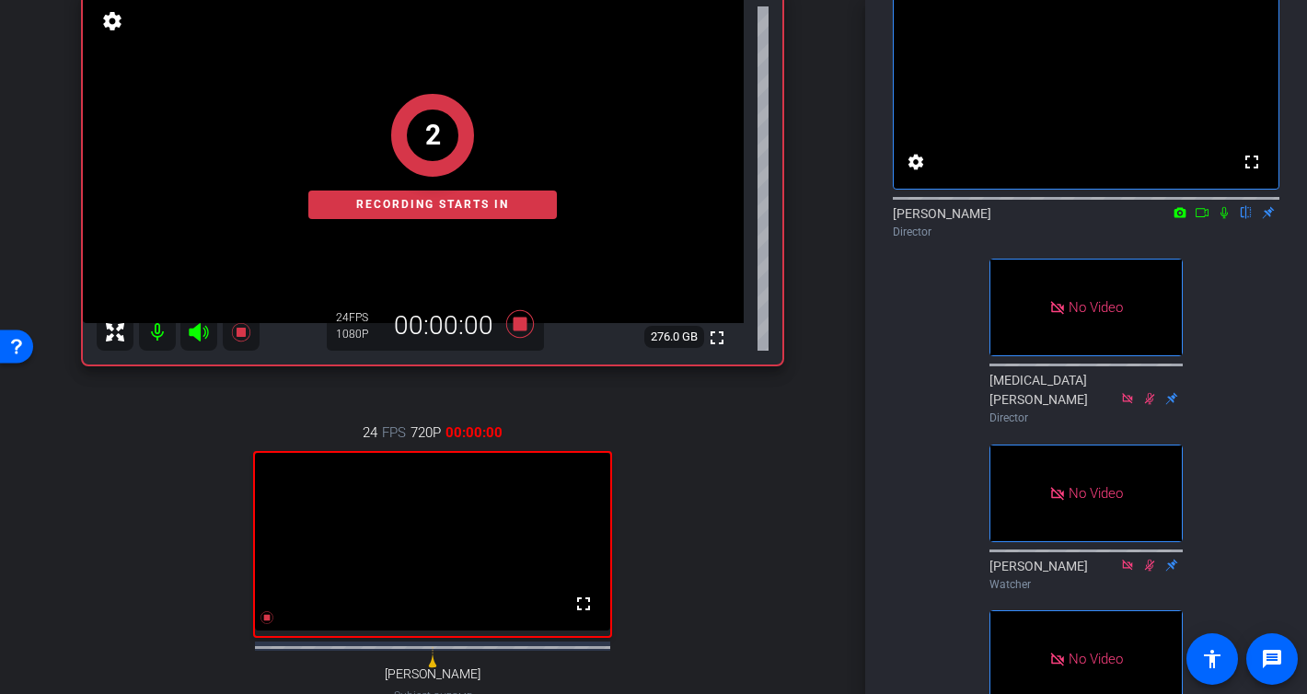
scroll to position [181, 0]
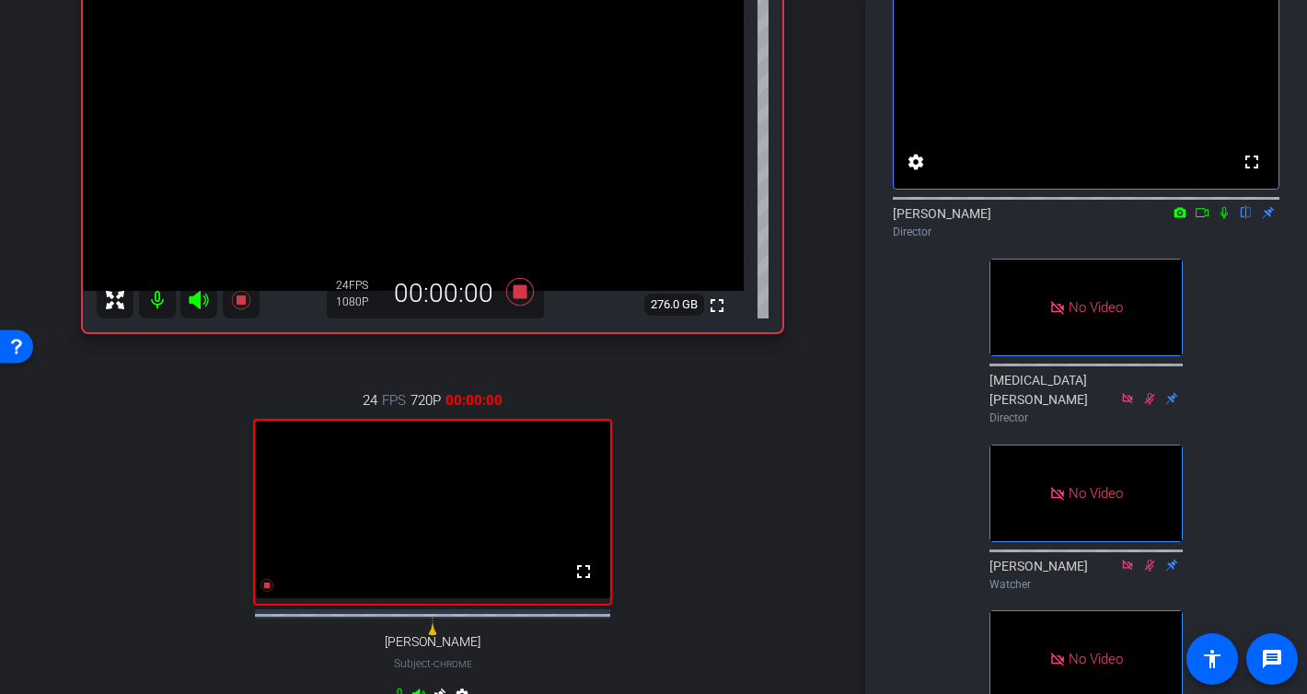
click at [1224, 219] on icon at bounding box center [1223, 213] width 7 height 12
click at [1204, 217] on icon at bounding box center [1202, 212] width 13 height 9
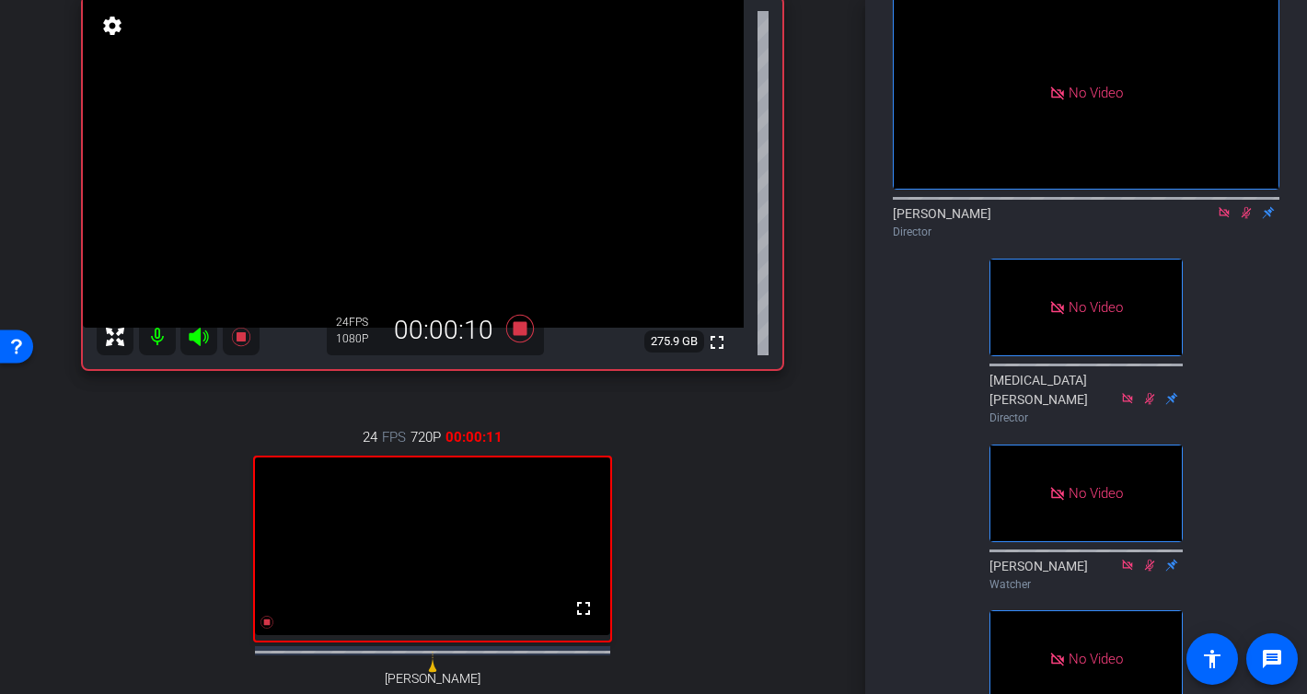
scroll to position [131, 0]
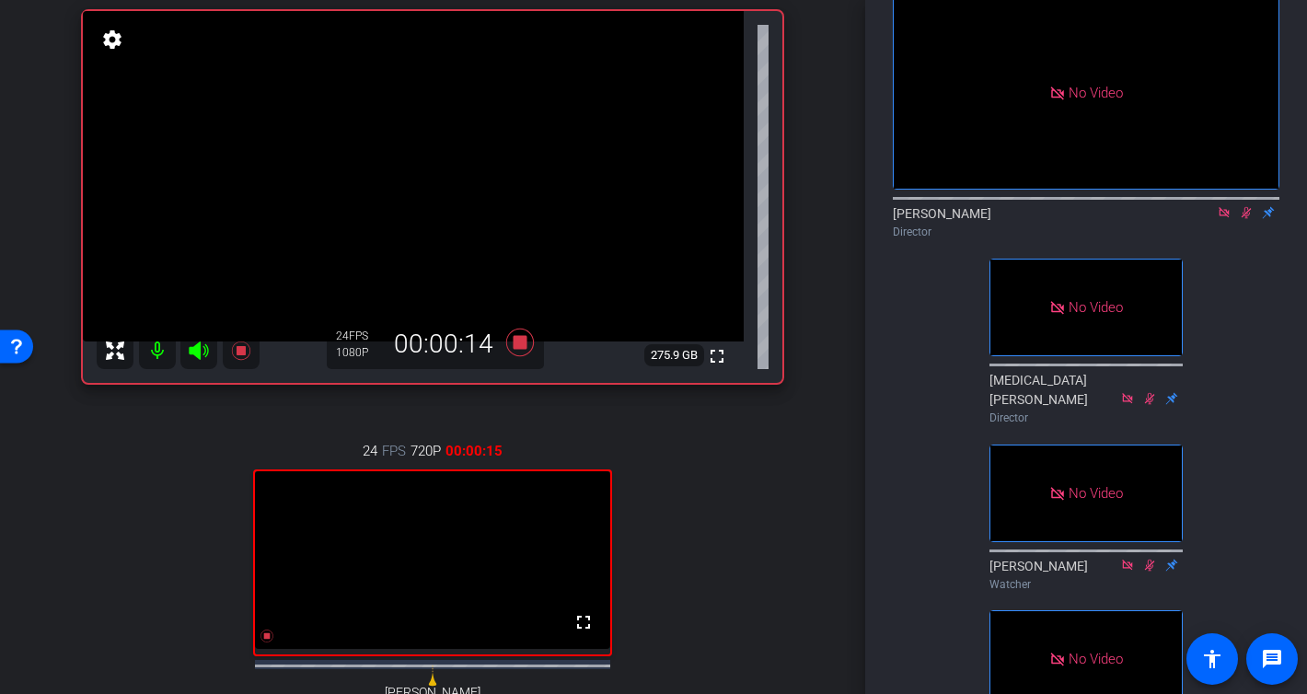
click at [1247, 219] on icon at bounding box center [1246, 212] width 15 height 13
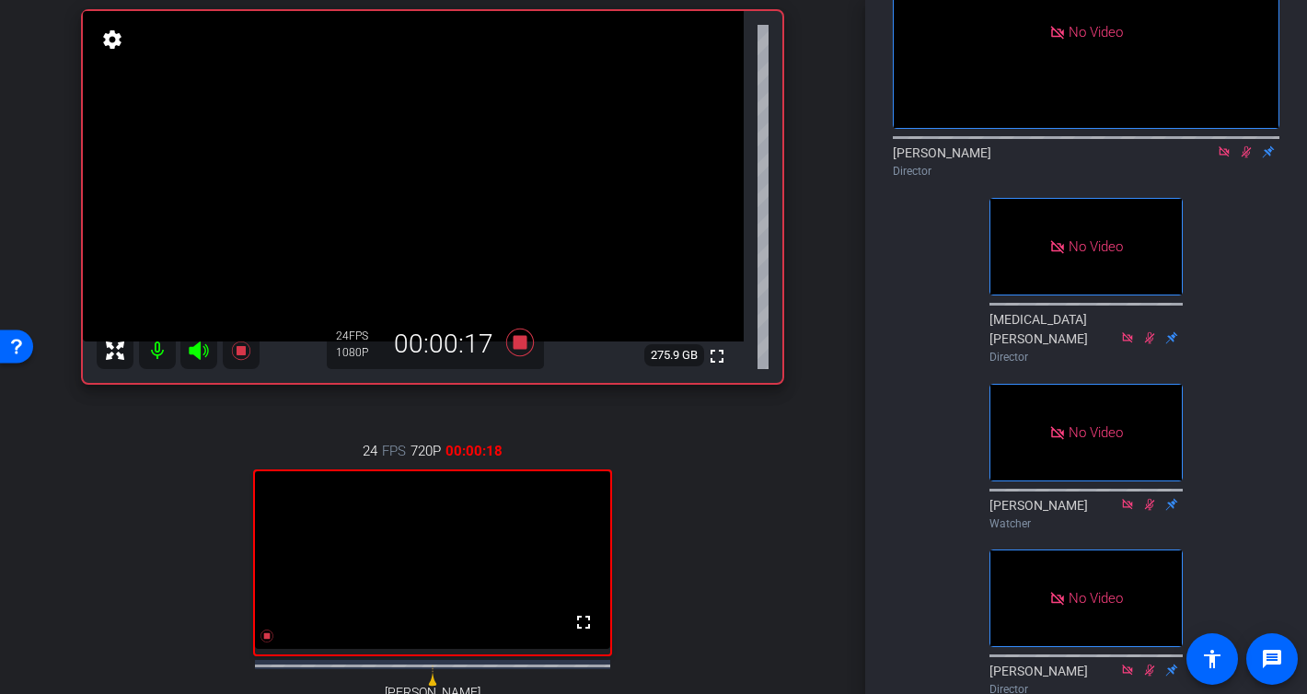
scroll to position [157, 0]
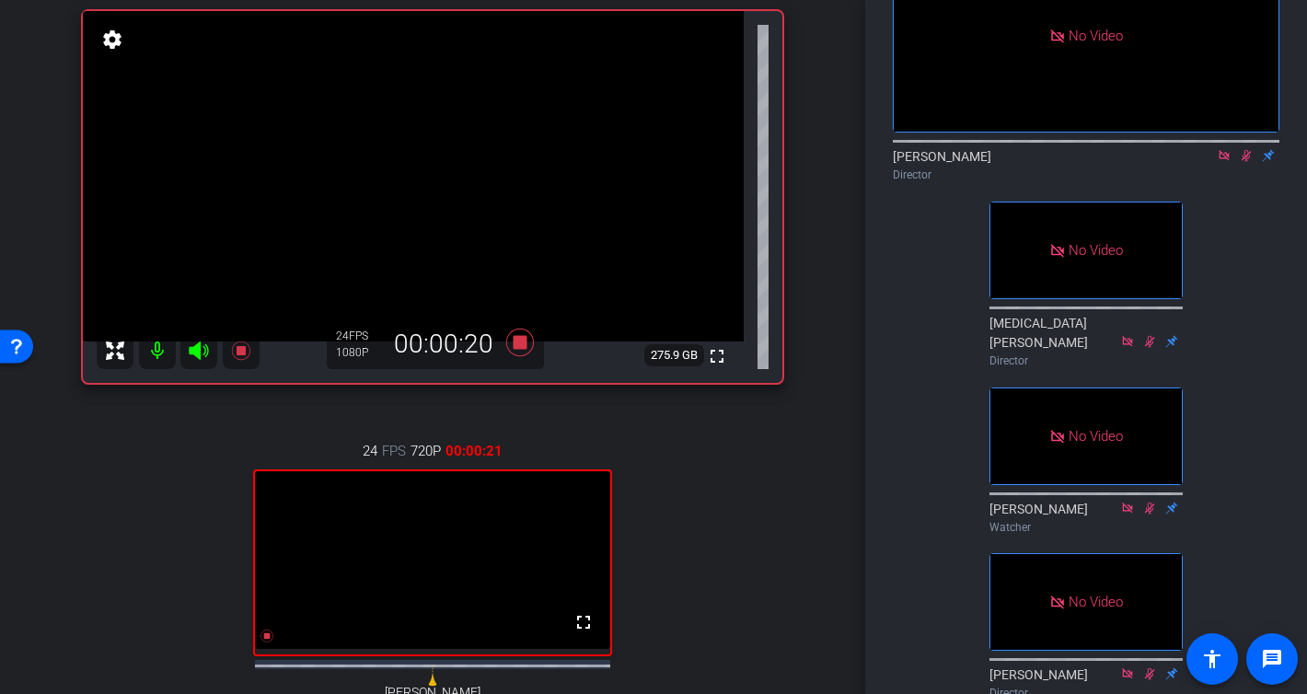
click at [1225, 160] on icon at bounding box center [1224, 155] width 10 height 10
click at [1224, 162] on icon at bounding box center [1224, 155] width 15 height 13
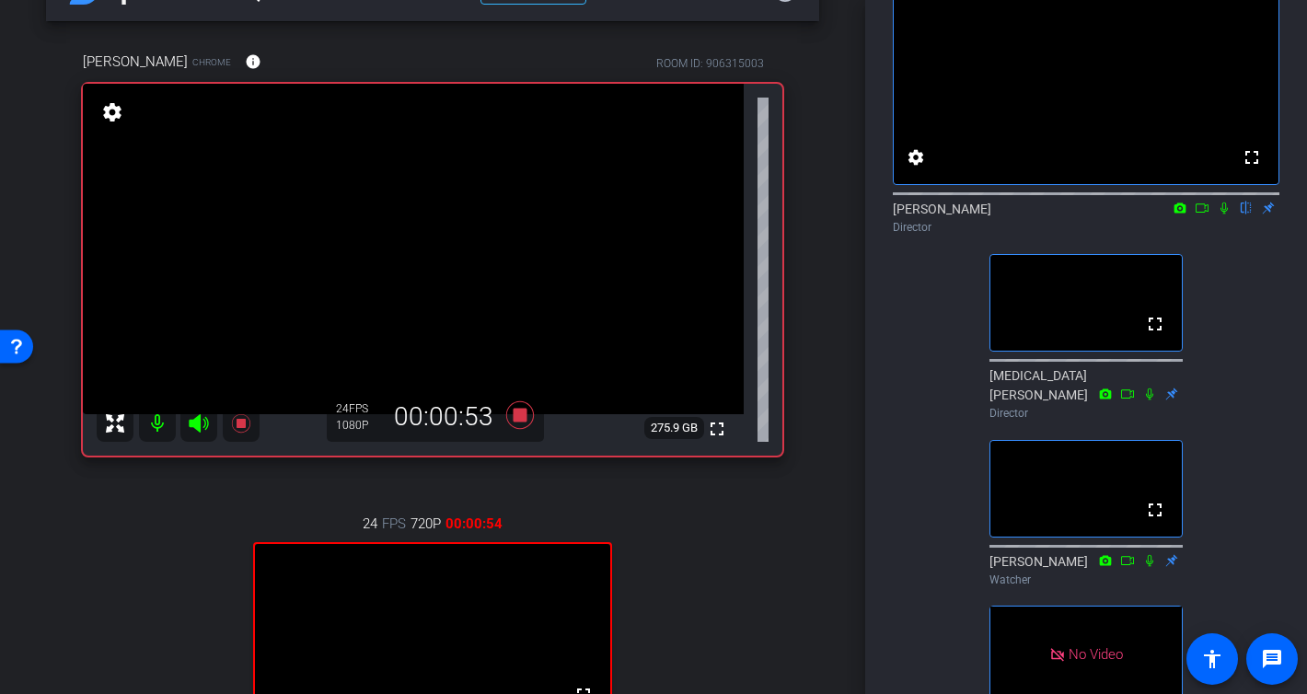
scroll to position [0, 0]
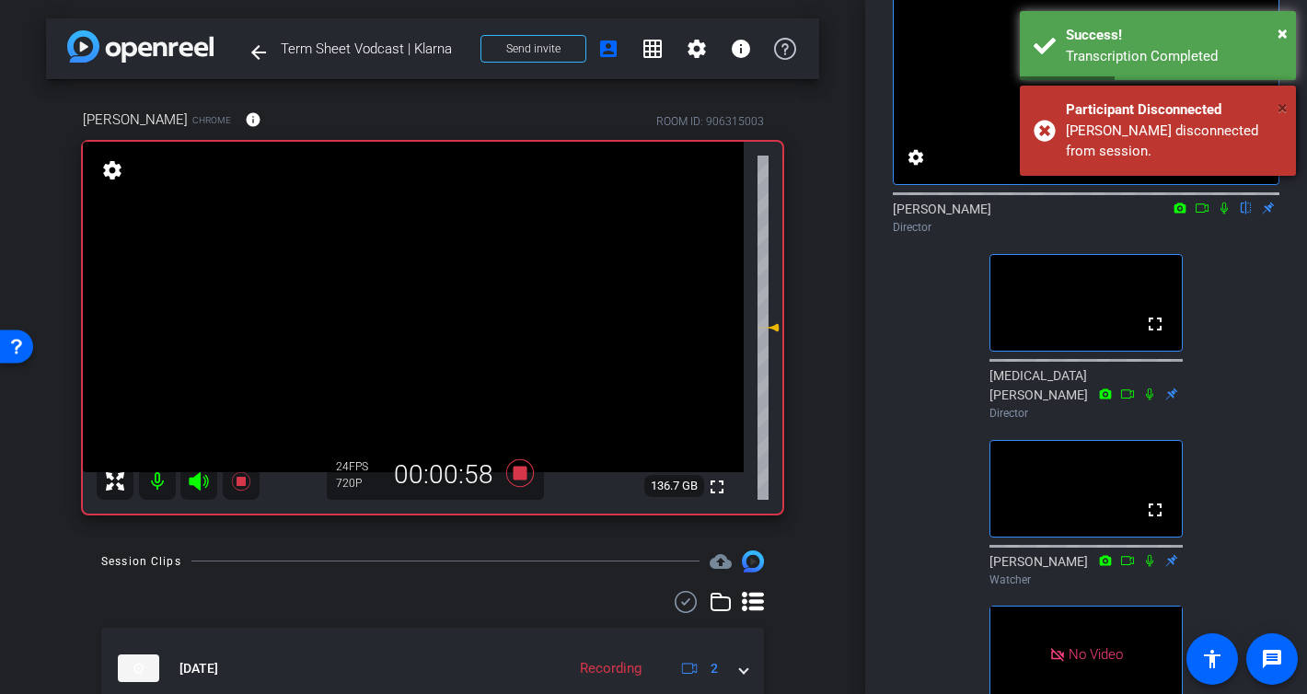
click at [1280, 104] on span "×" at bounding box center [1282, 108] width 10 height 22
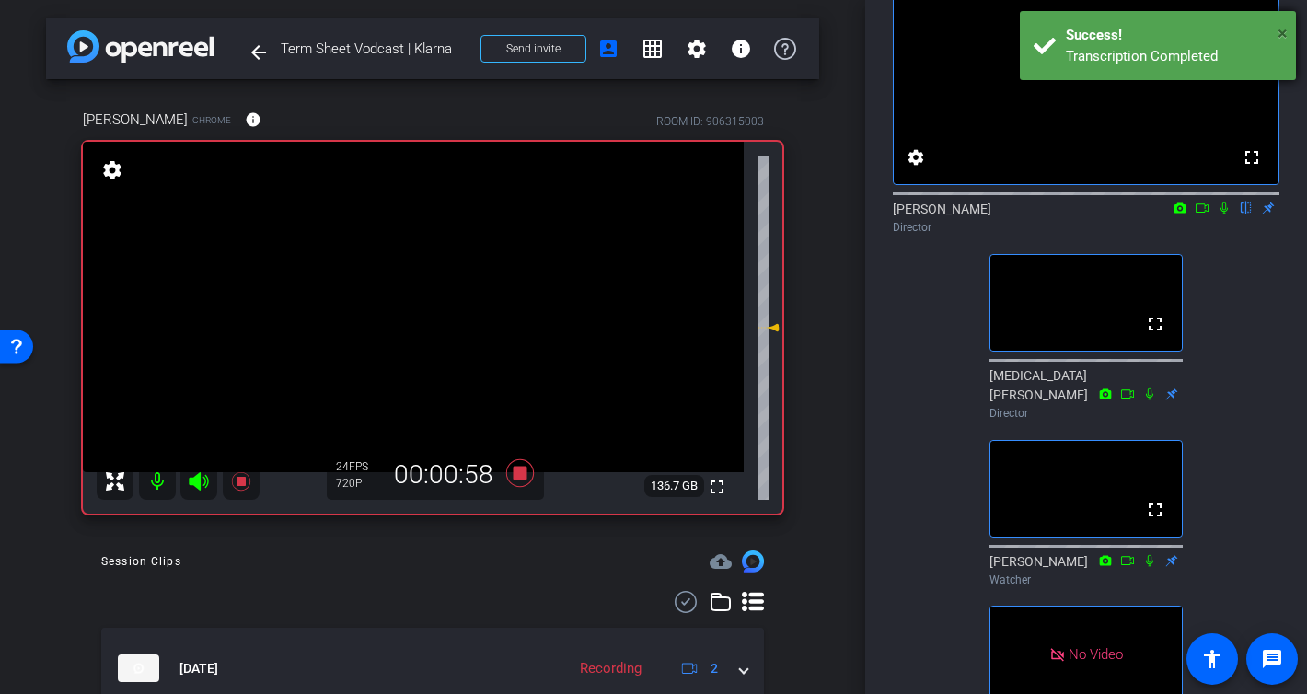
click at [1280, 28] on span "×" at bounding box center [1282, 33] width 10 height 22
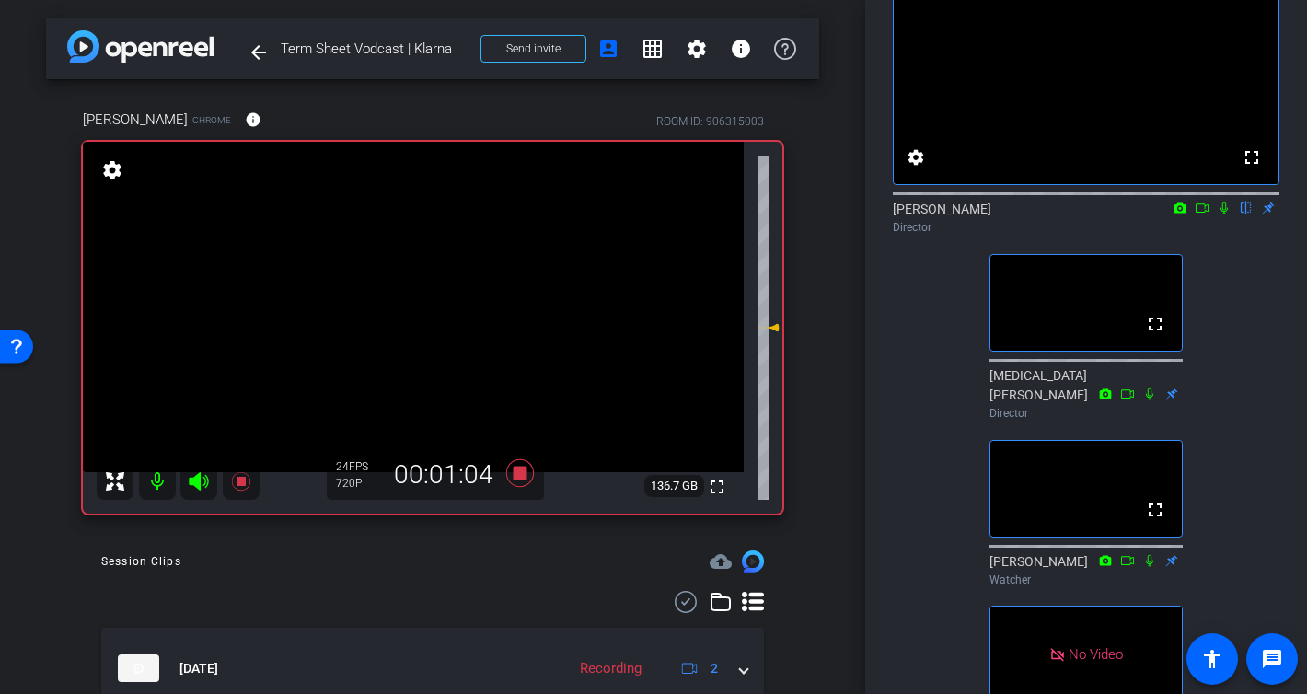
click at [1220, 214] on icon at bounding box center [1223, 208] width 7 height 12
click at [1201, 214] on icon at bounding box center [1202, 208] width 15 height 13
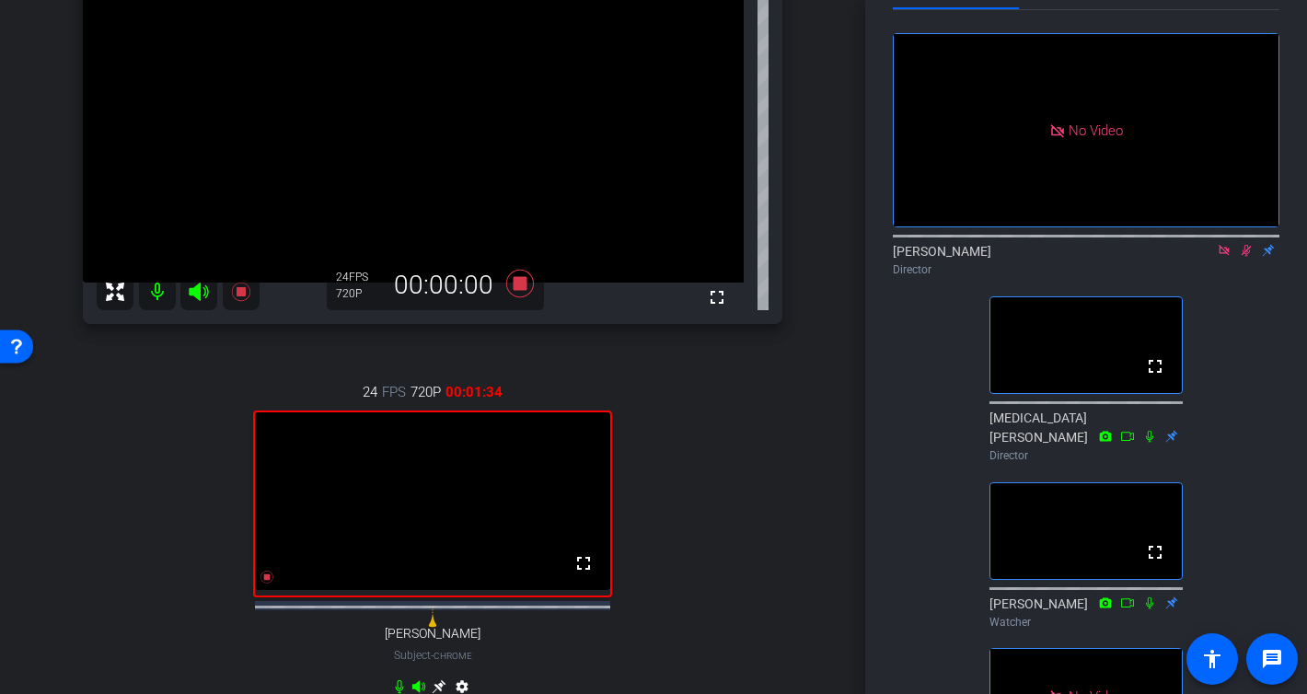
scroll to position [595, 0]
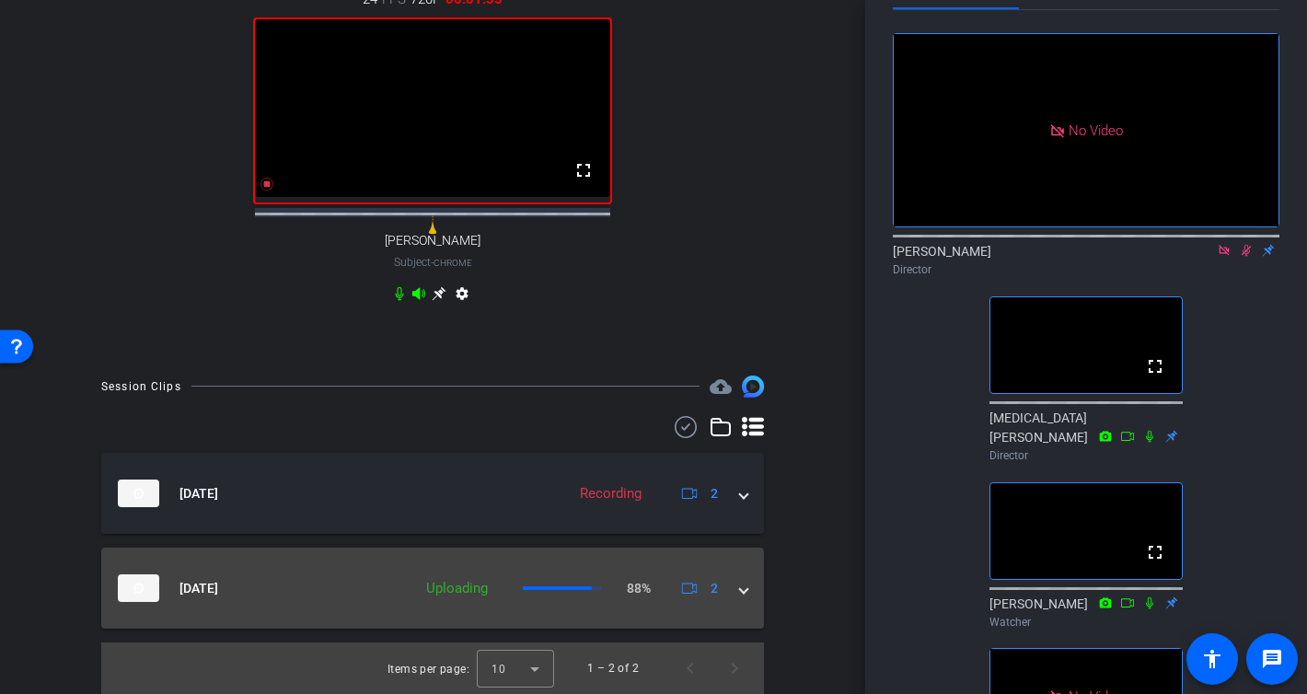
click at [741, 593] on span at bounding box center [743, 588] width 7 height 19
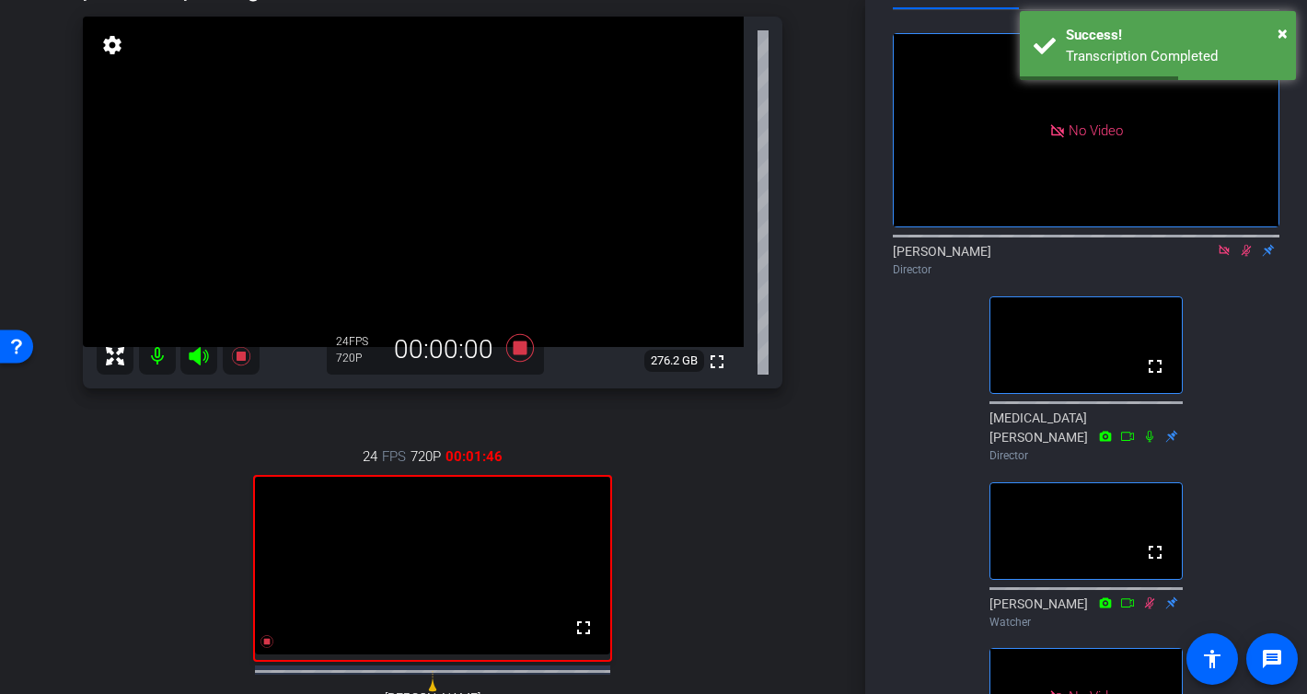
scroll to position [0, 0]
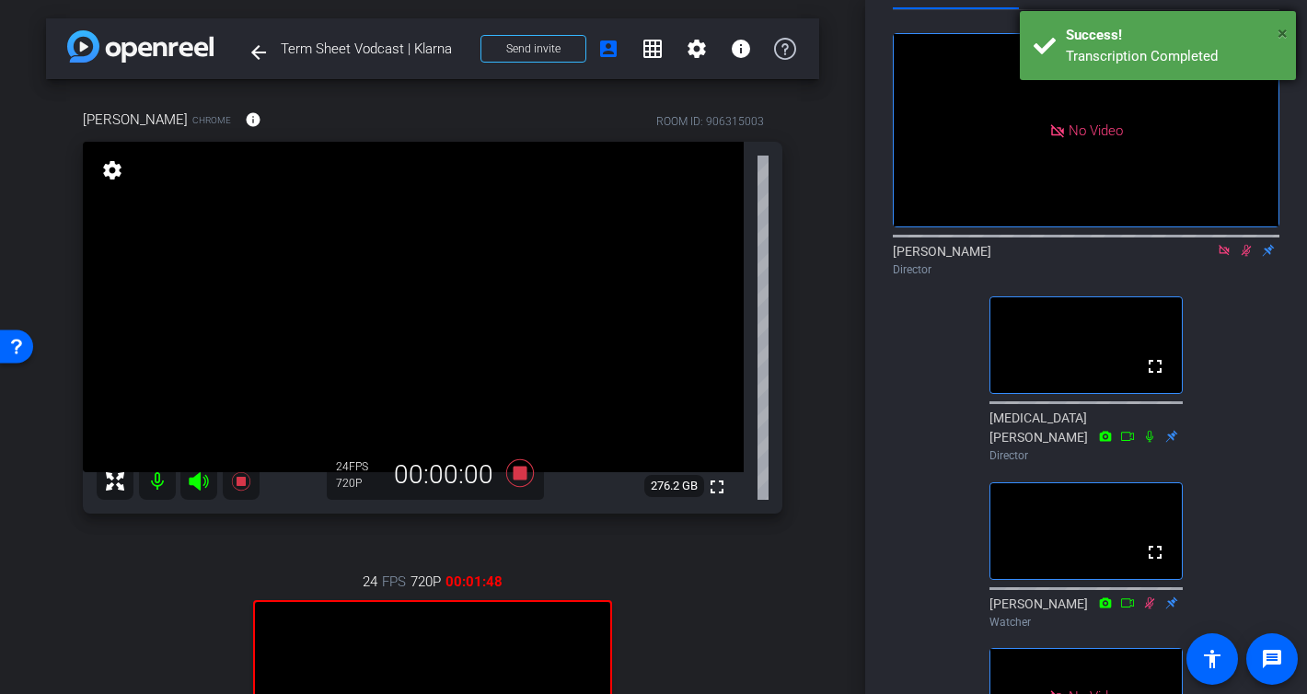
click at [1278, 37] on span "×" at bounding box center [1282, 33] width 10 height 22
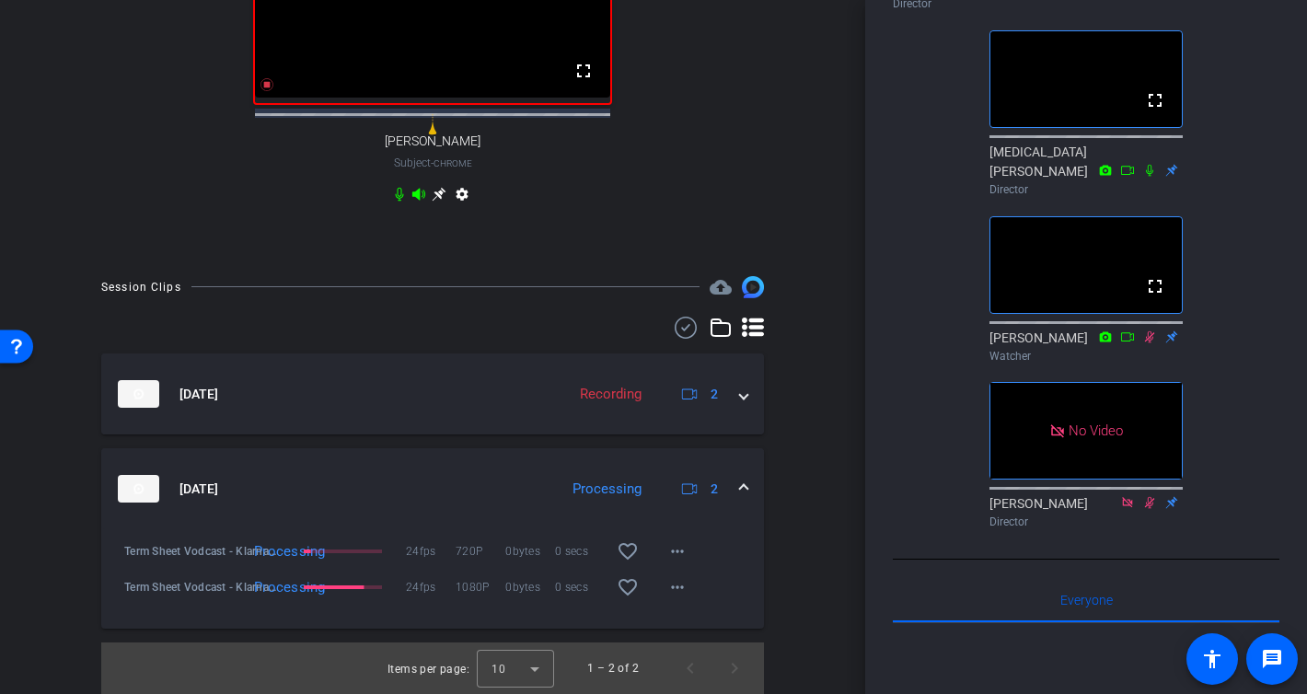
scroll to position [334, 0]
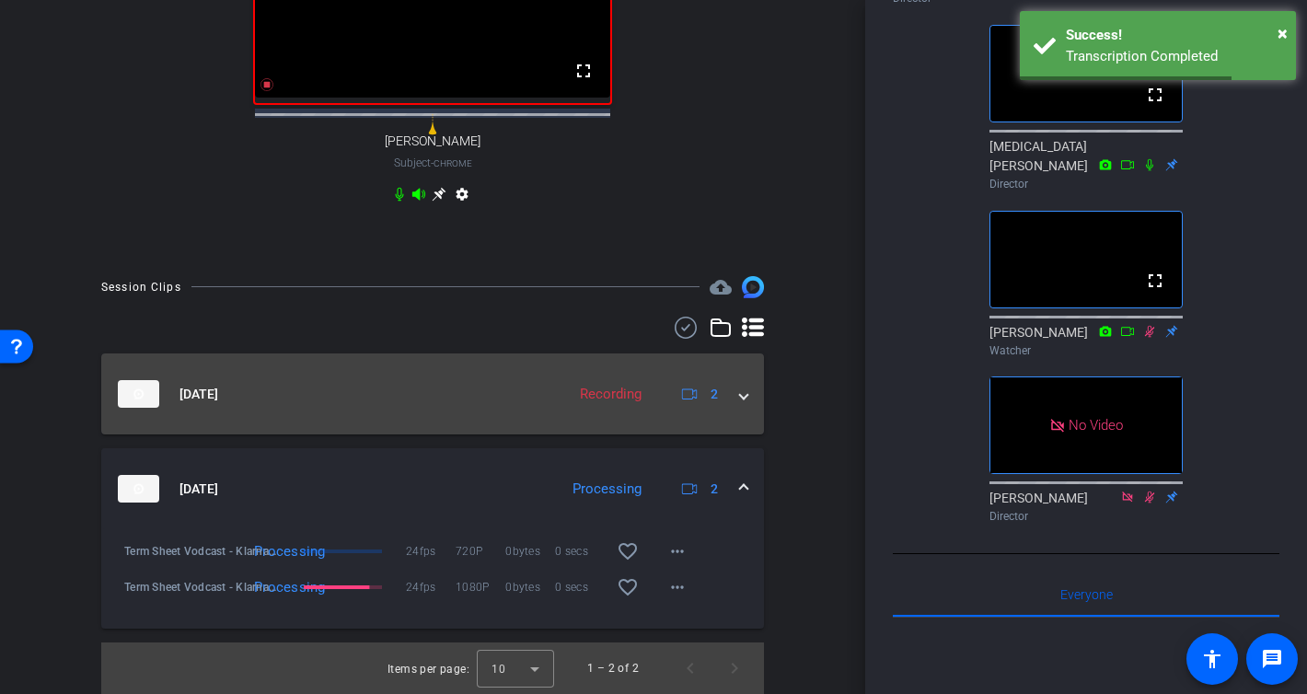
click at [305, 415] on mat-expansion-panel-header "Sep 5, 2025 Recording 2" at bounding box center [432, 393] width 663 height 81
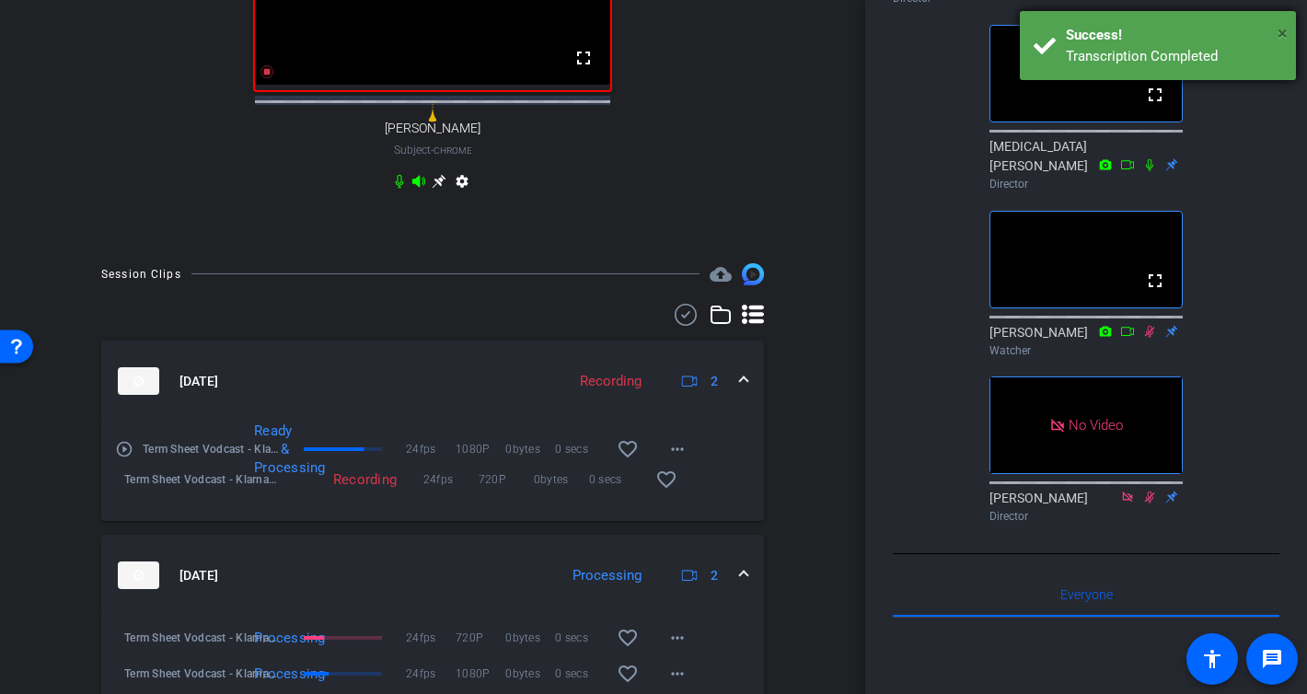
click at [1283, 31] on span "×" at bounding box center [1282, 33] width 10 height 22
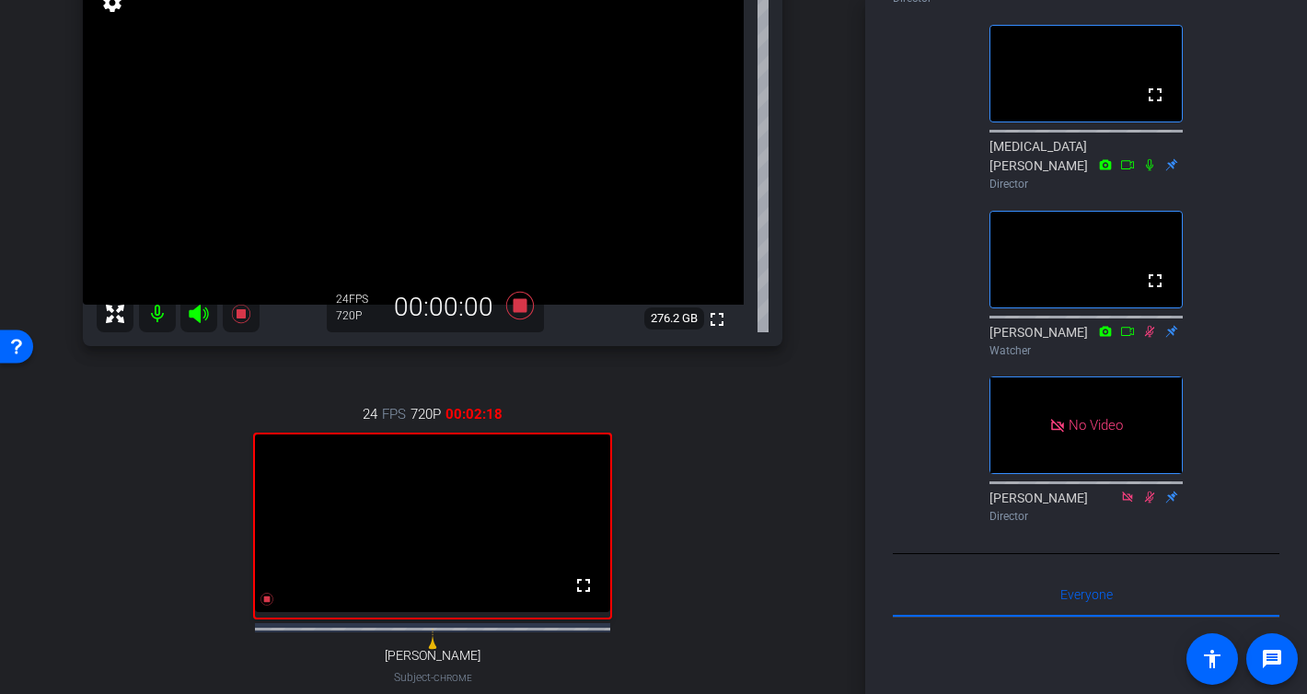
scroll to position [120, 0]
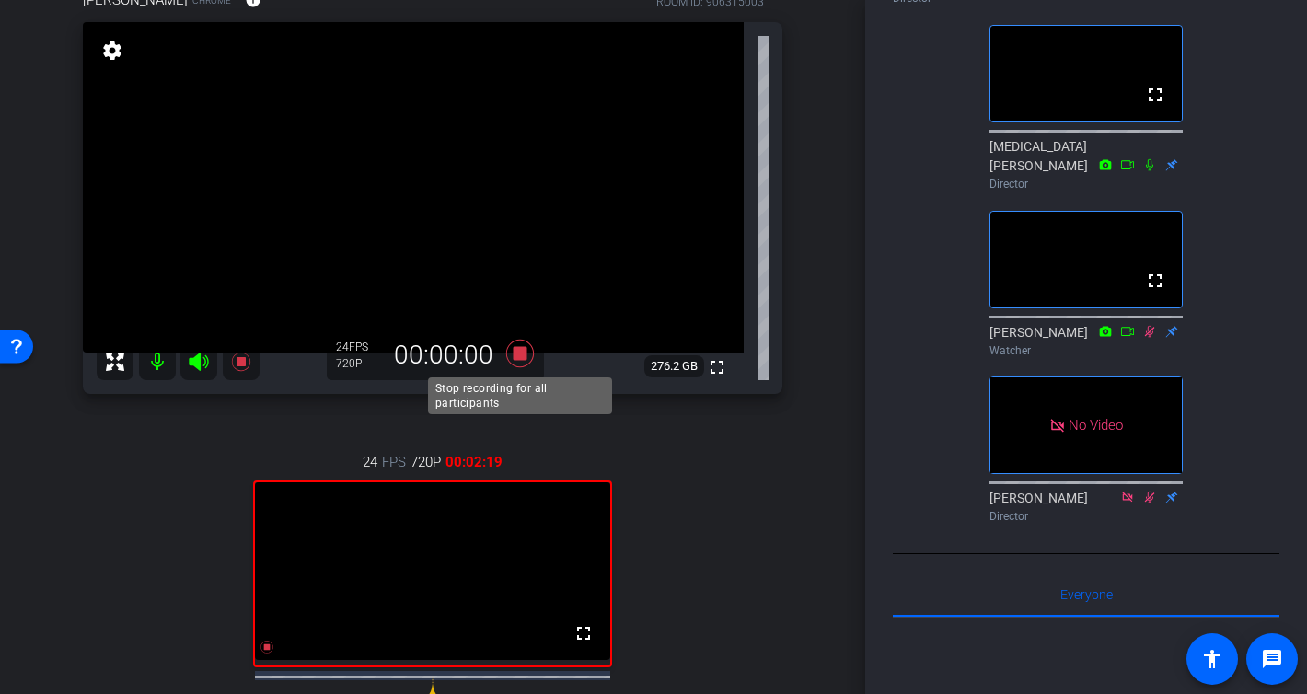
click at [517, 357] on icon at bounding box center [520, 354] width 28 height 28
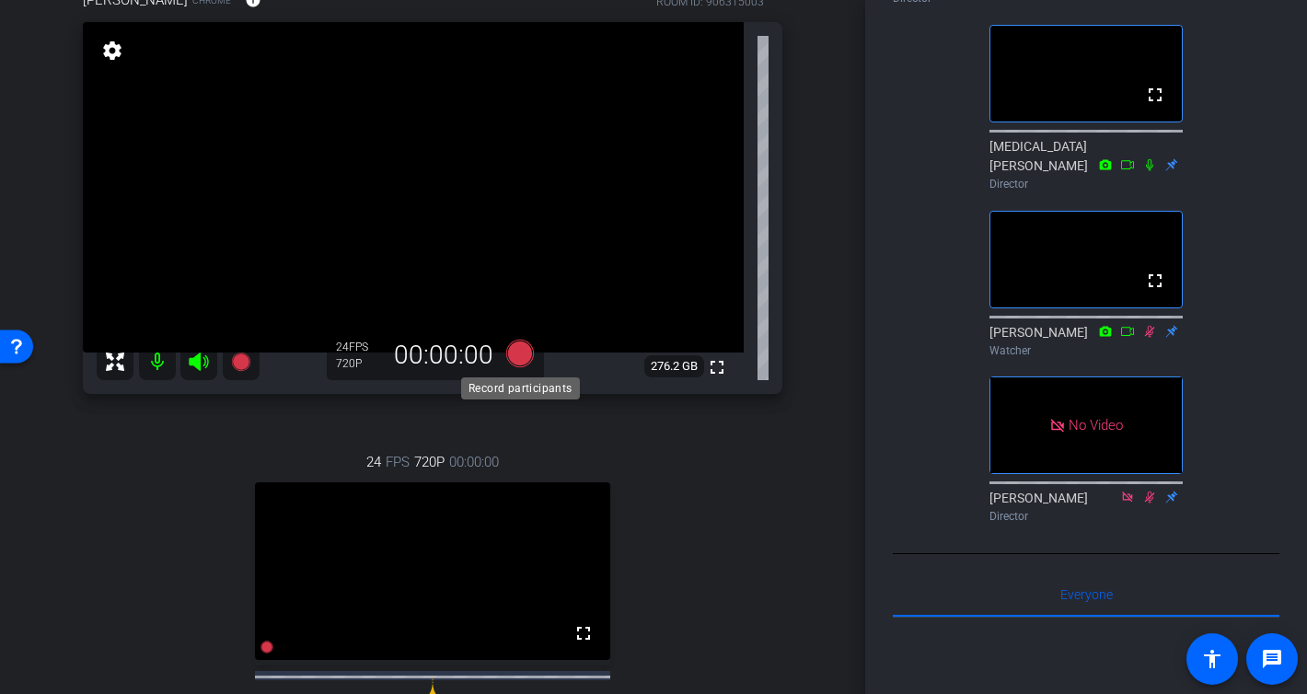
click at [522, 353] on icon at bounding box center [520, 354] width 28 height 28
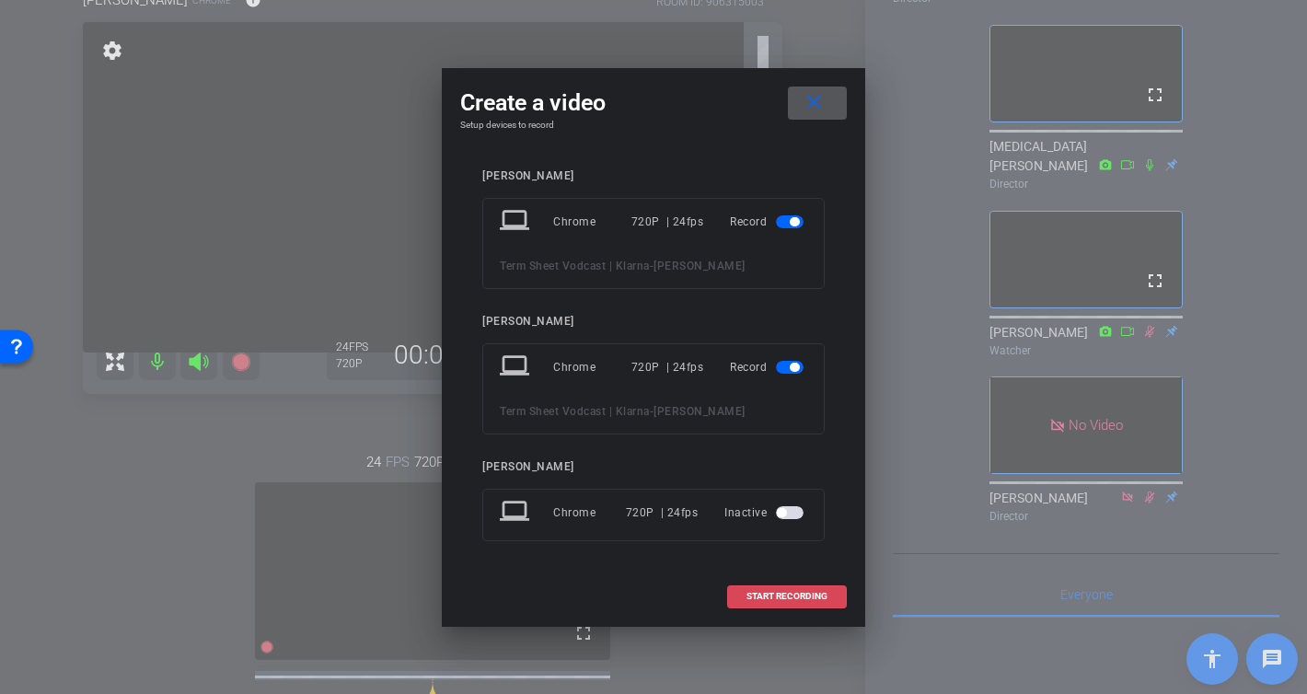
click at [764, 599] on span "START RECORDING" at bounding box center [786, 596] width 81 height 9
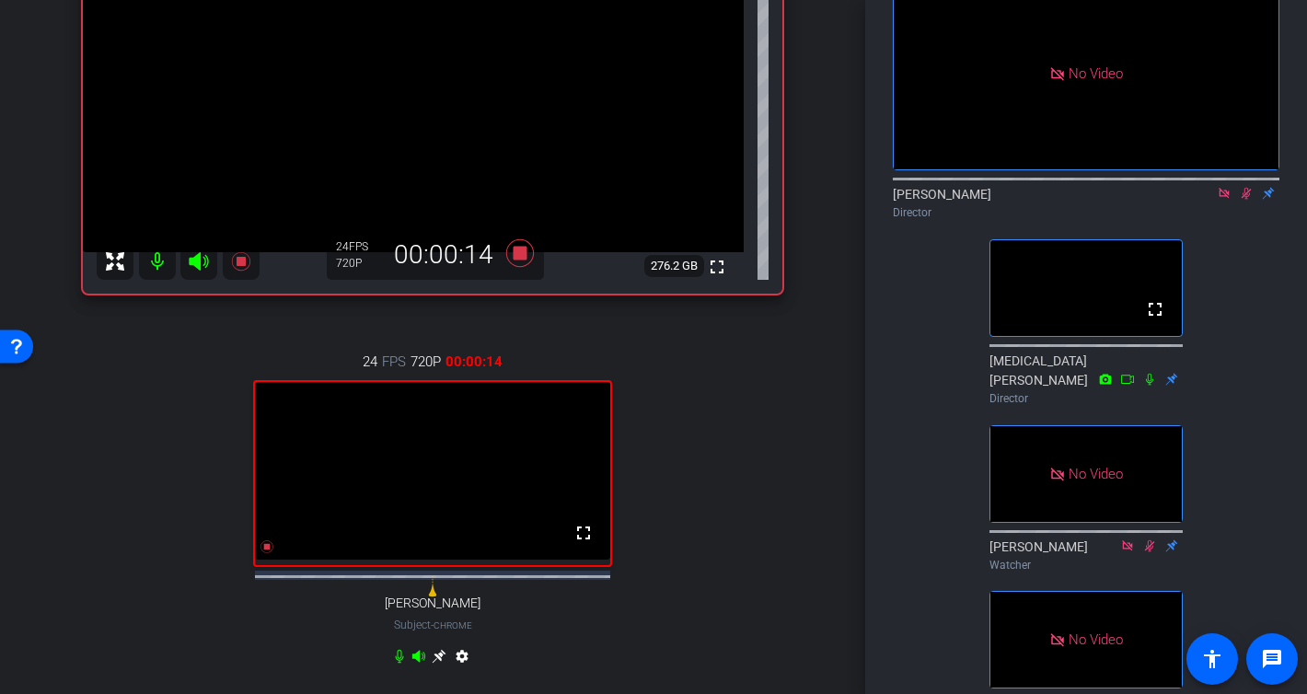
click at [1248, 200] on icon at bounding box center [1246, 193] width 15 height 13
click at [1225, 202] on mat-icon at bounding box center [1224, 193] width 22 height 17
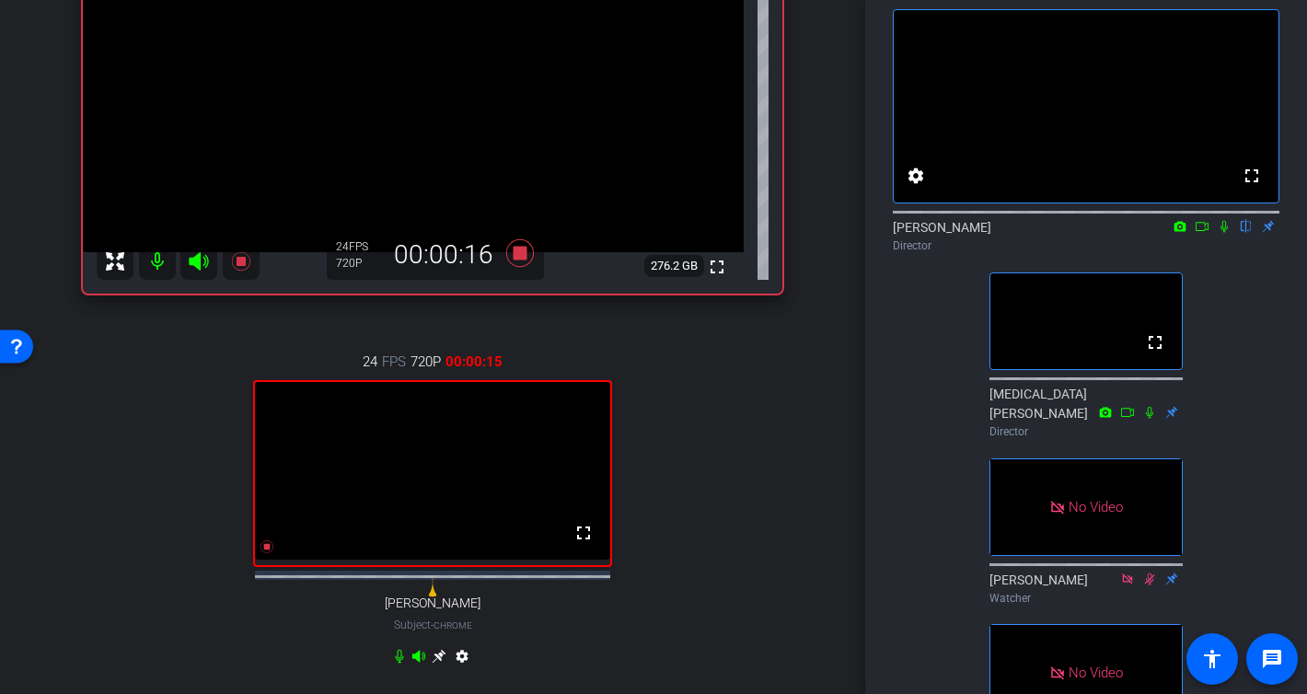
scroll to position [76, 0]
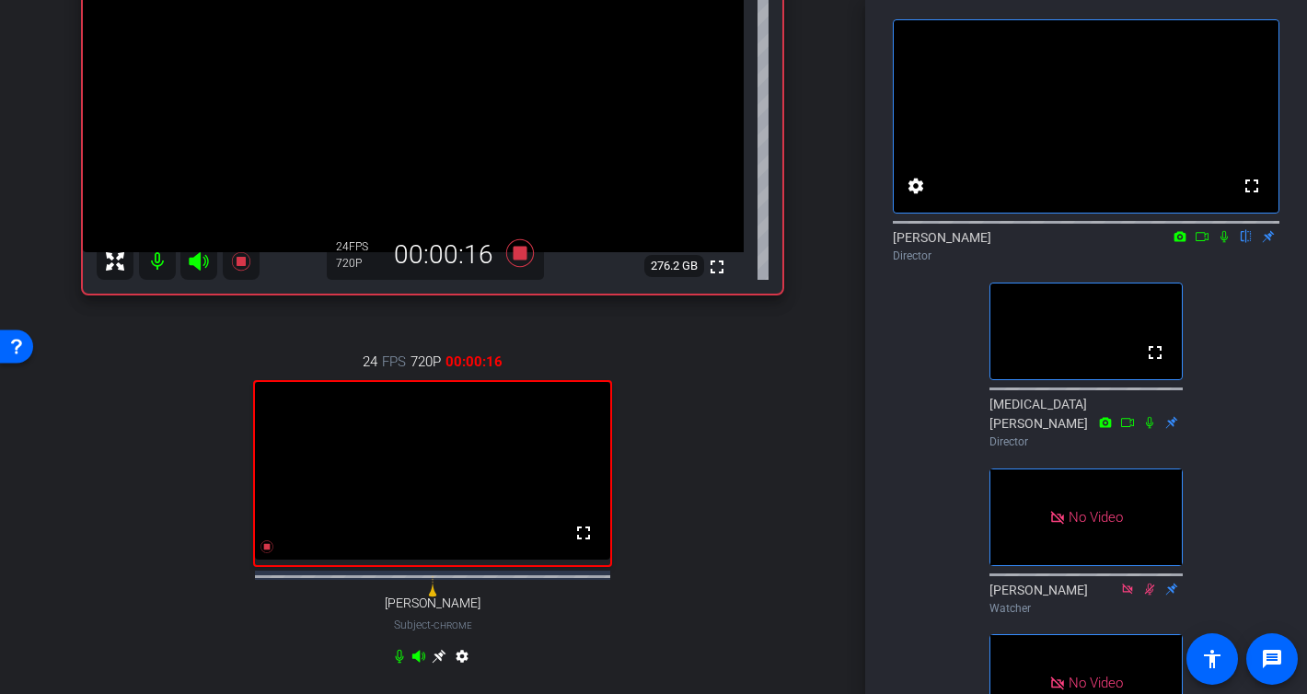
click at [1228, 264] on div "Hélène Estèves flip Director" at bounding box center [1086, 246] width 387 height 36
click at [1224, 243] on icon at bounding box center [1224, 236] width 15 height 13
click at [1194, 245] on mat-icon at bounding box center [1202, 236] width 22 height 17
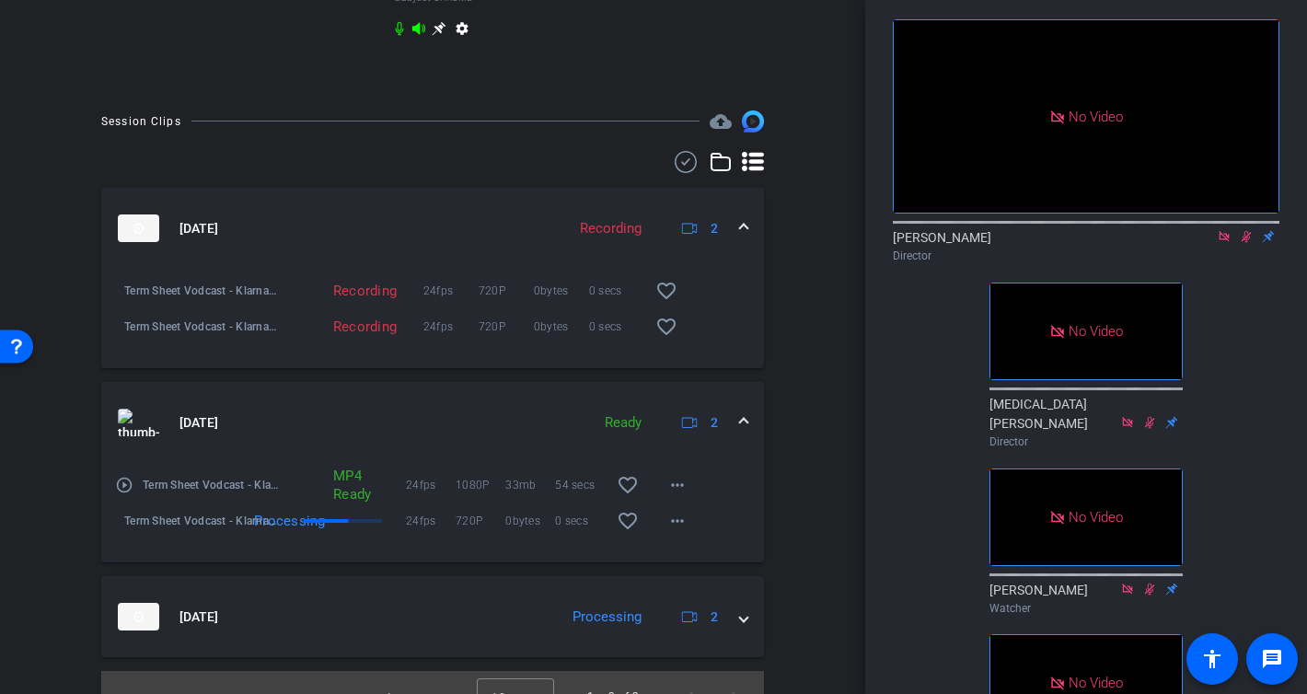
scroll to position [889, 0]
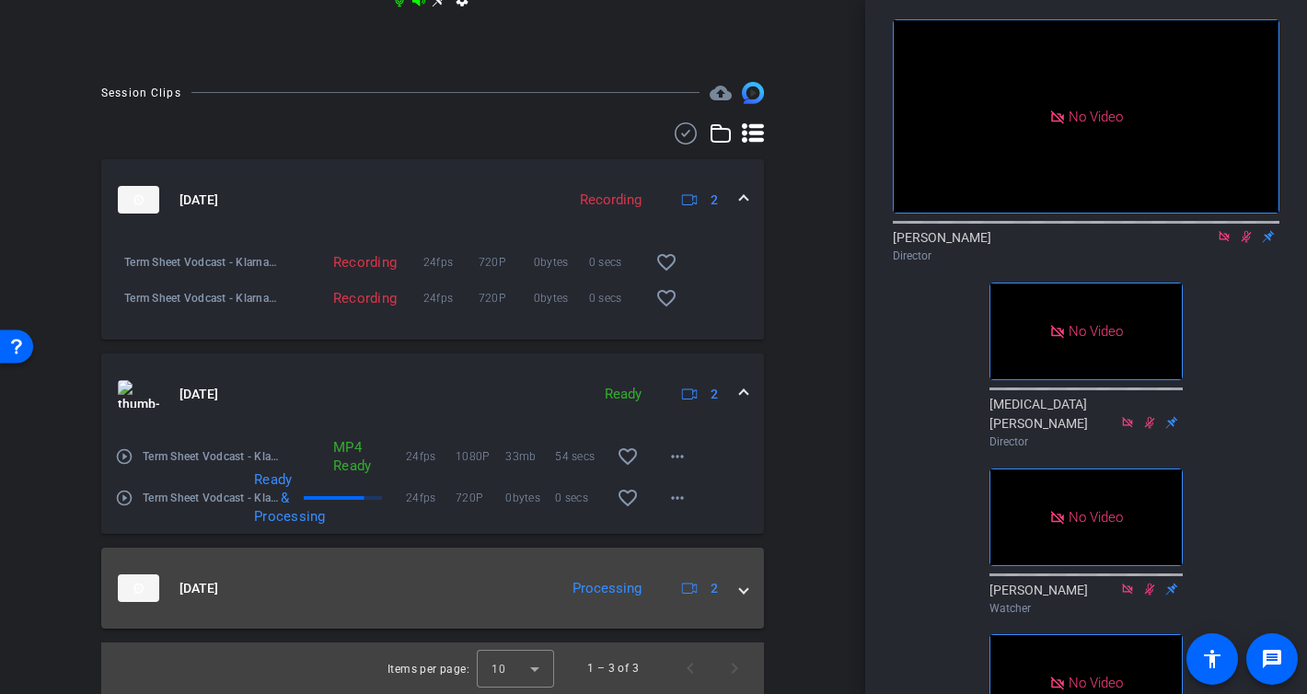
click at [748, 585] on mat-expansion-panel-header "Sep 5, 2025 Processing 2" at bounding box center [432, 588] width 663 height 81
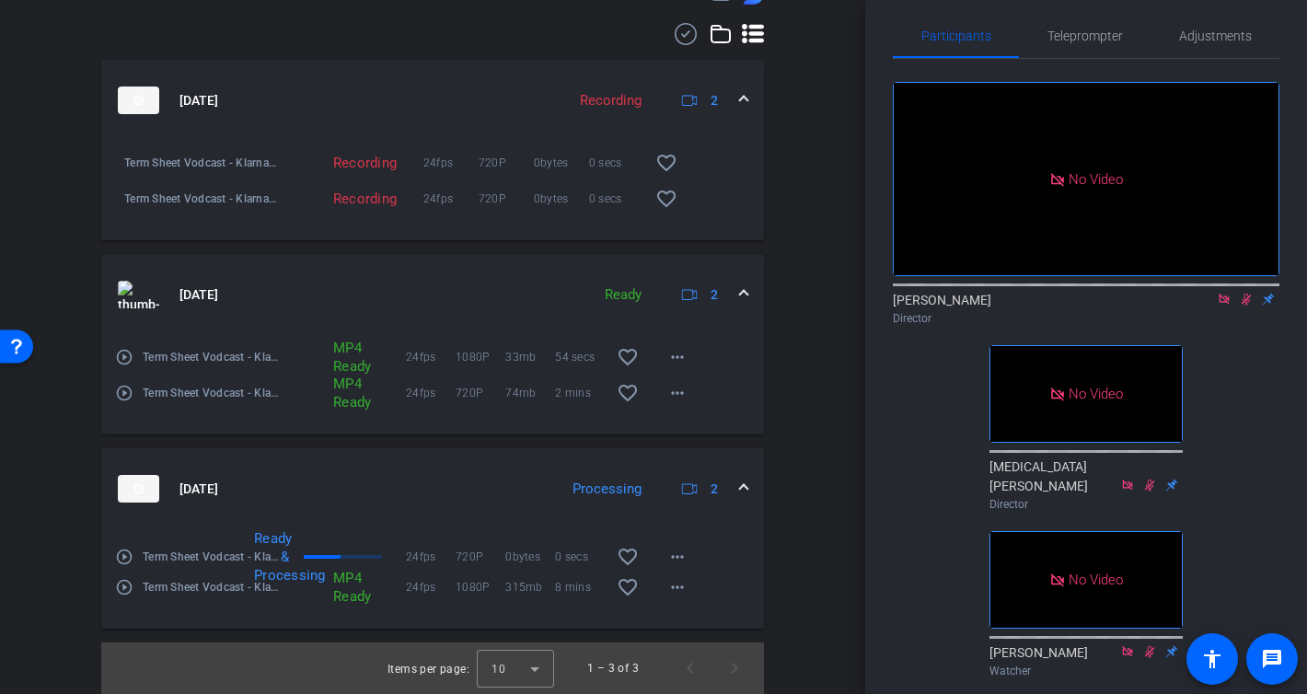
scroll to position [988, 0]
click at [682, 588] on mat-icon "more_horiz" at bounding box center [677, 587] width 22 height 22
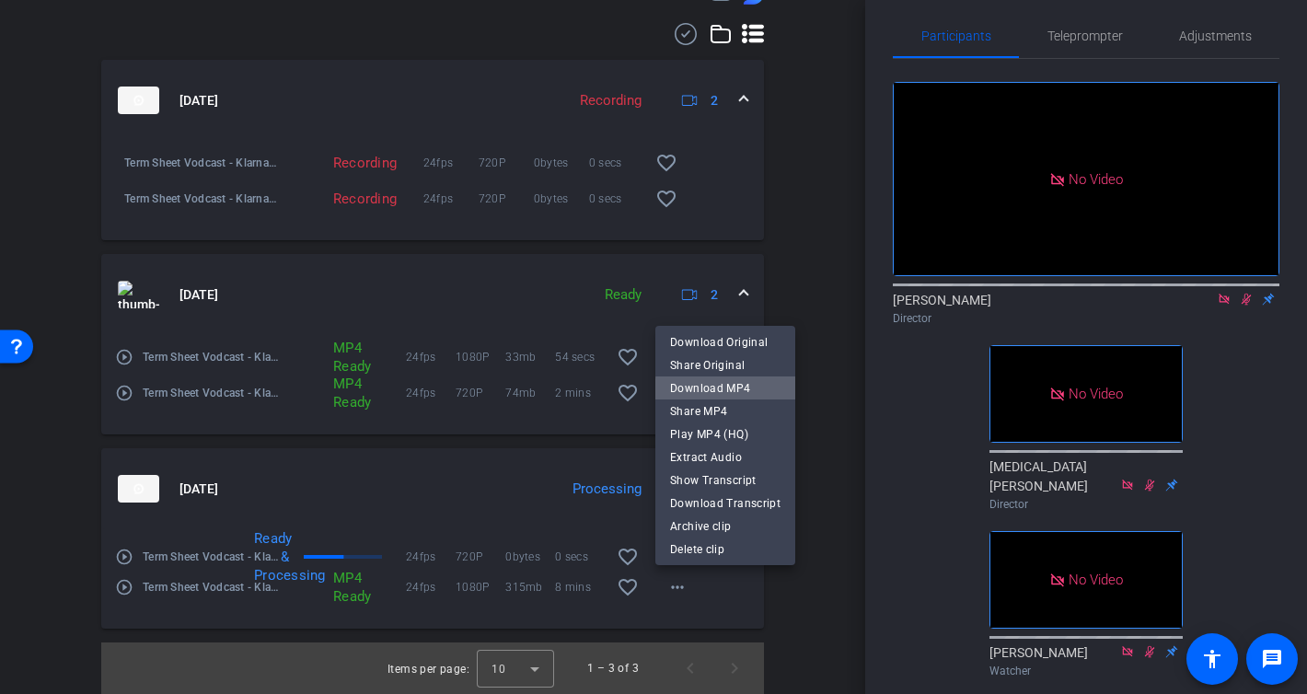
click at [745, 392] on span "Download MP4" at bounding box center [725, 387] width 110 height 22
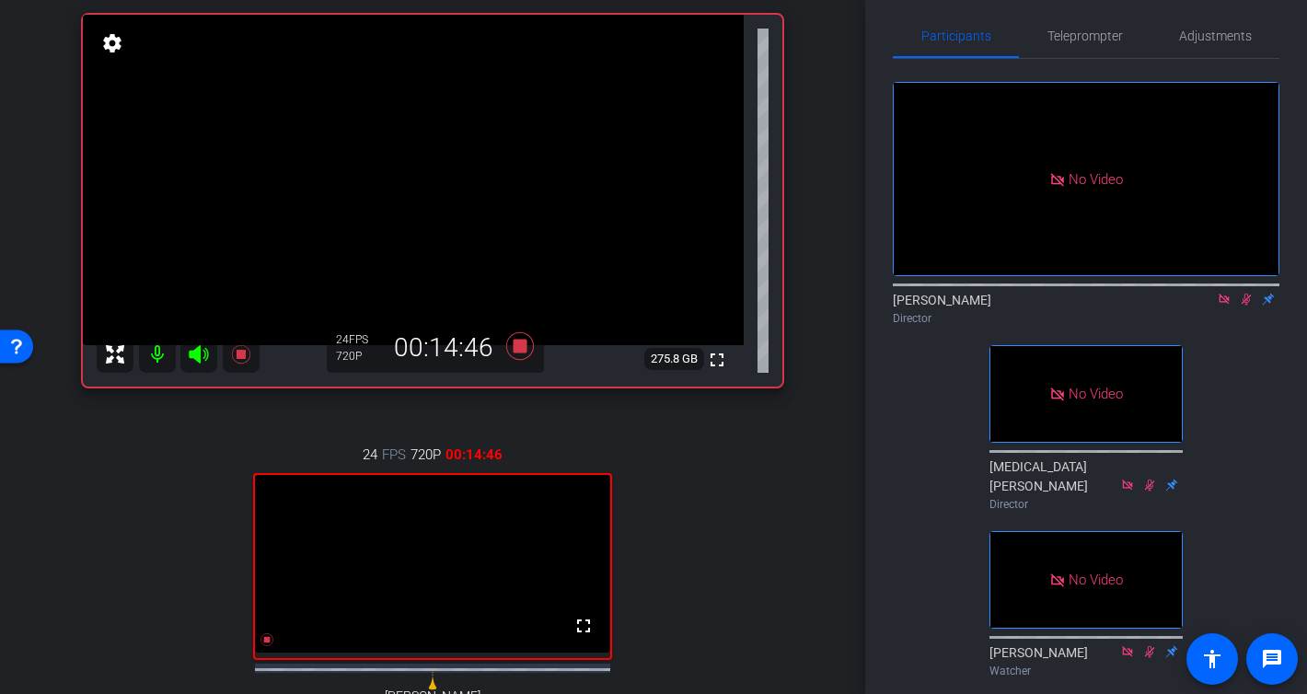
scroll to position [148, 0]
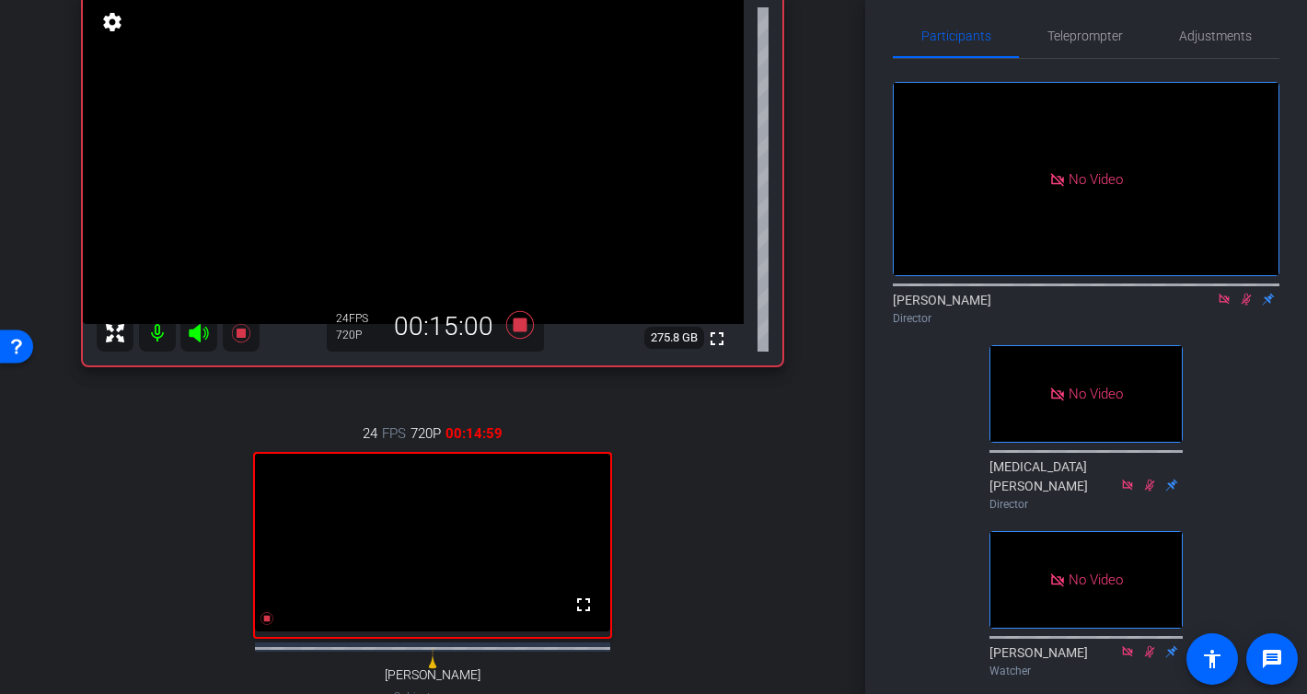
click at [1220, 304] on icon at bounding box center [1224, 299] width 10 height 10
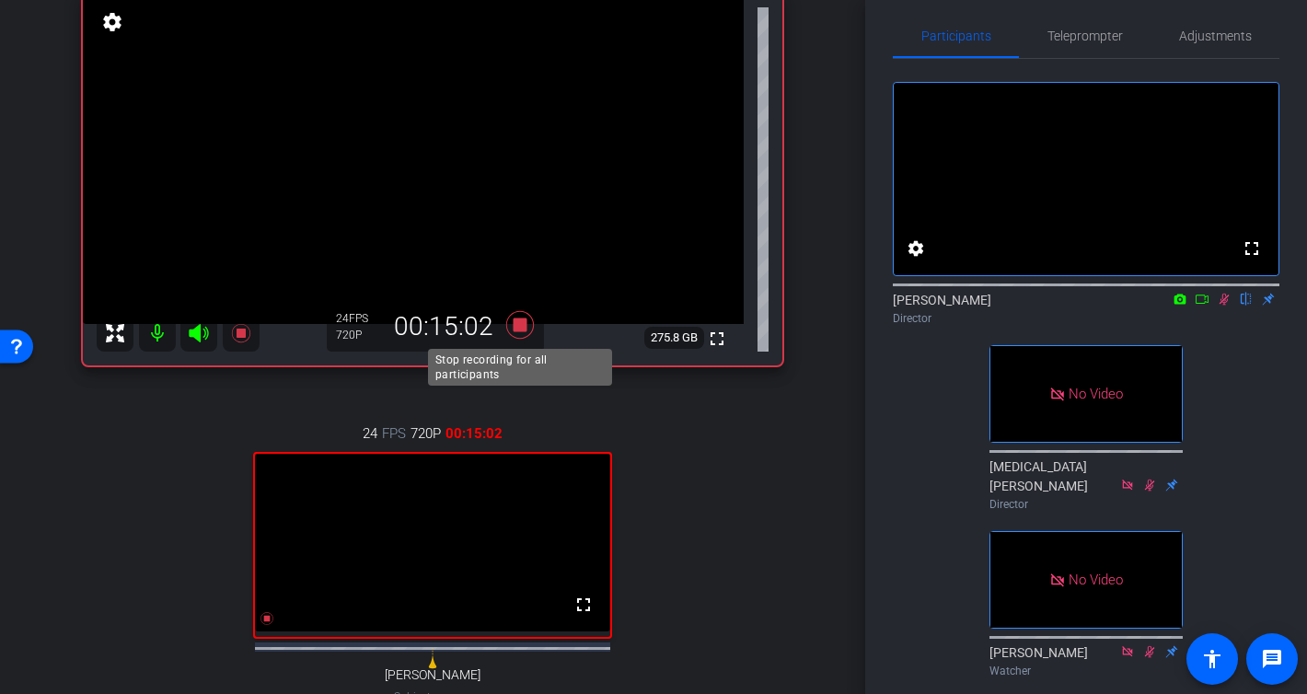
click at [518, 325] on icon at bounding box center [520, 325] width 28 height 28
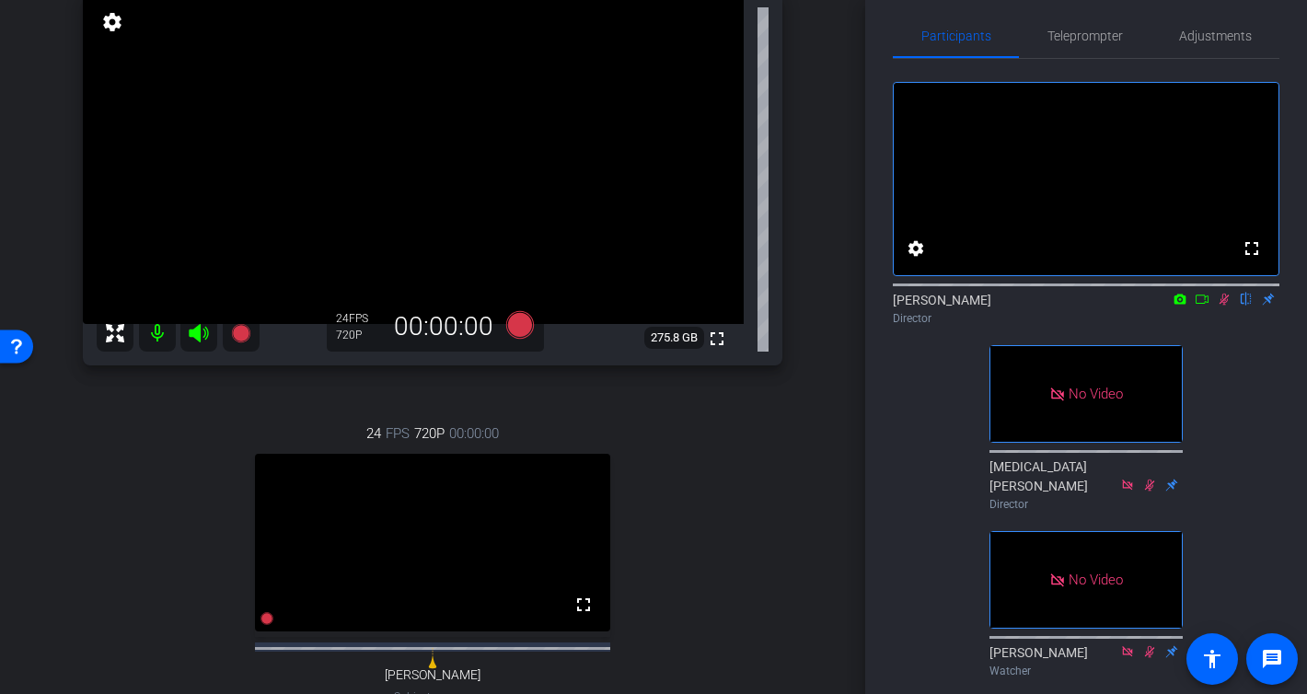
scroll to position [151, 0]
click at [1202, 306] on icon at bounding box center [1202, 299] width 15 height 13
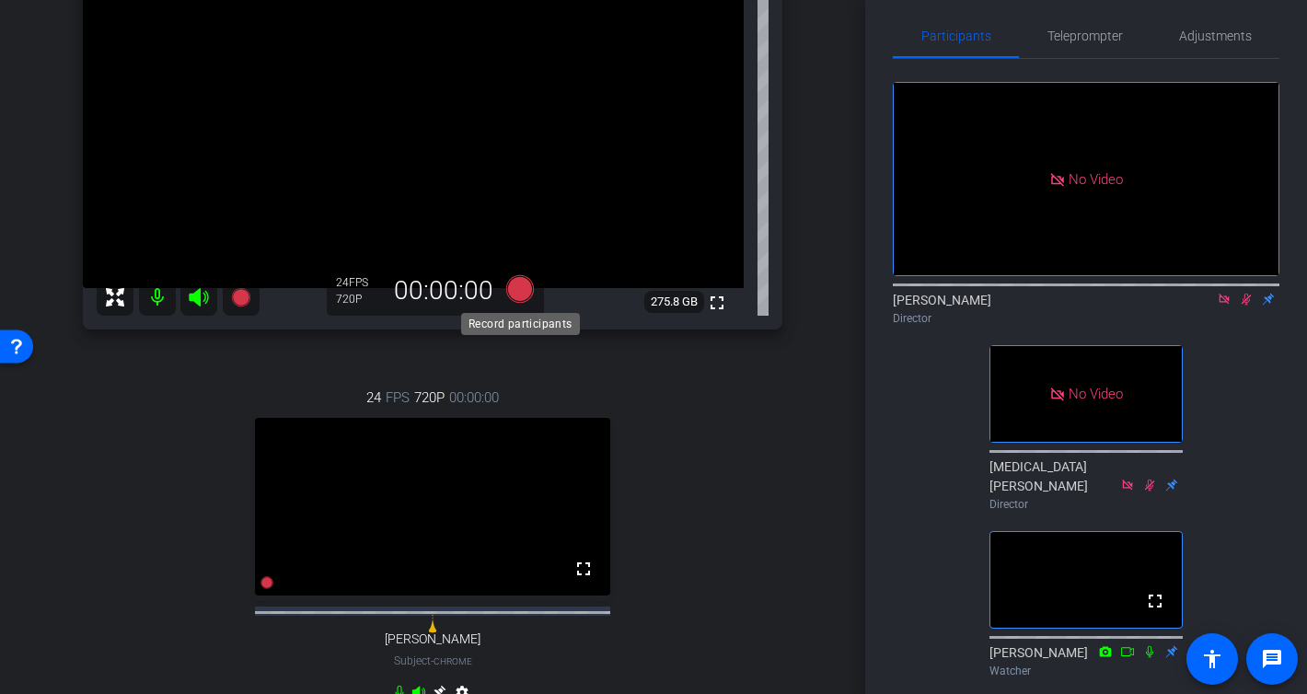
click at [516, 288] on icon at bounding box center [520, 289] width 28 height 28
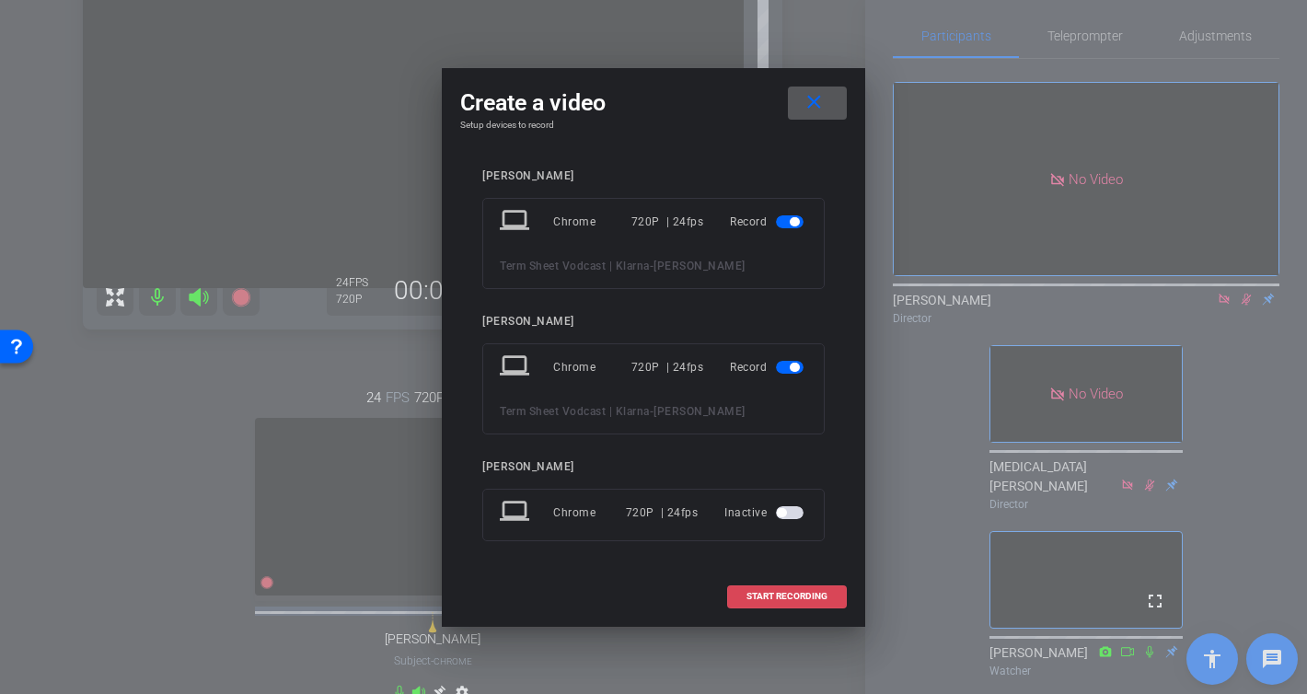
click at [769, 596] on span "START RECORDING" at bounding box center [786, 596] width 81 height 9
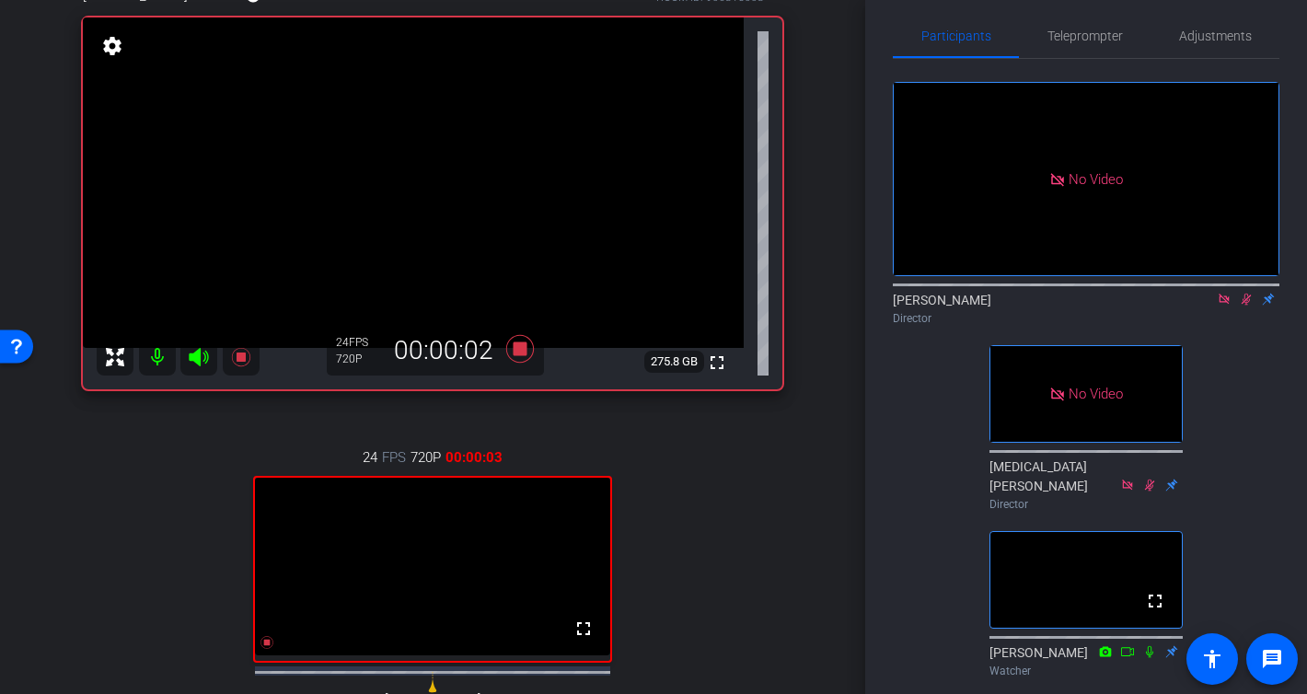
scroll to position [125, 0]
click at [1247, 307] on mat-icon at bounding box center [1246, 299] width 22 height 17
click at [1245, 306] on icon at bounding box center [1246, 299] width 15 height 13
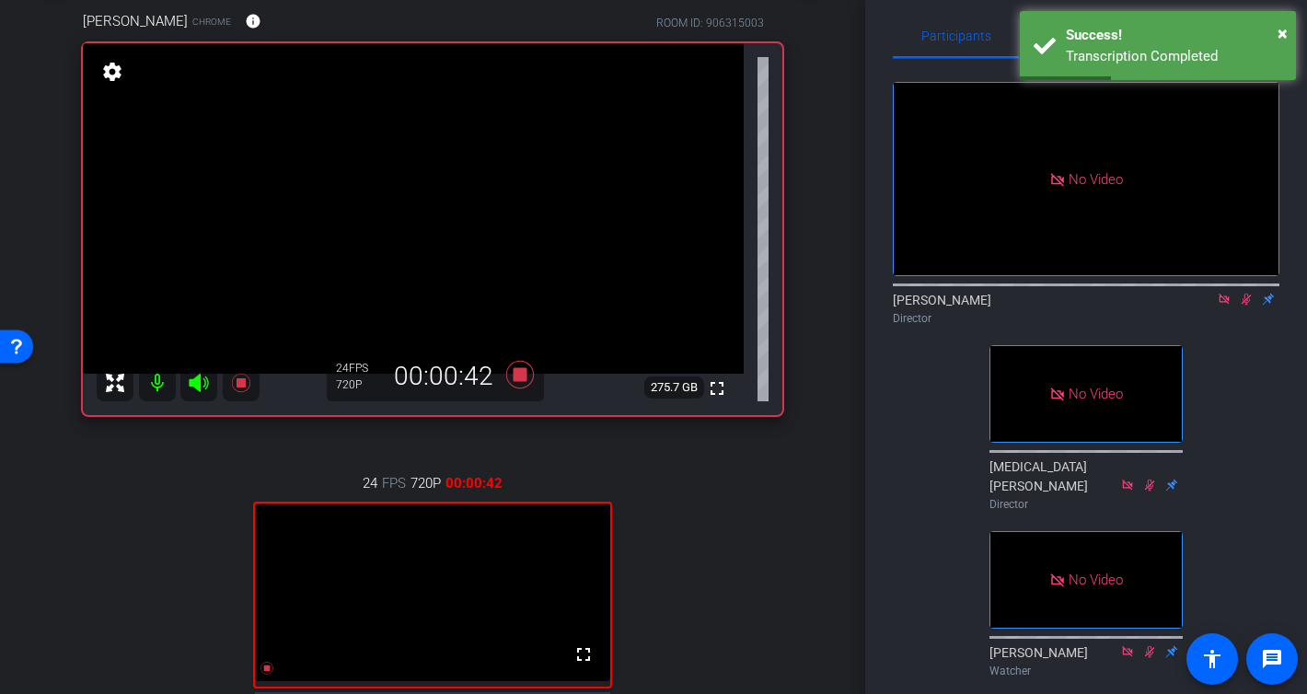
scroll to position [87, 0]
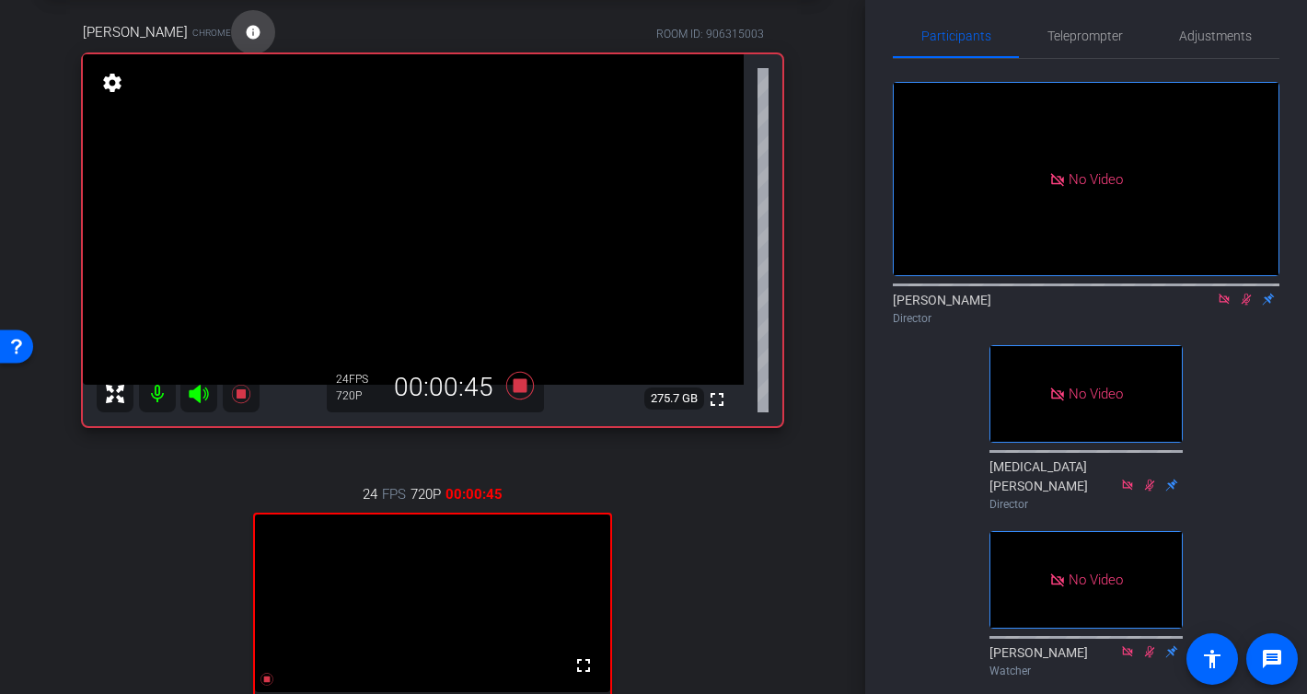
click at [261, 29] on mat-icon "info" at bounding box center [253, 32] width 17 height 17
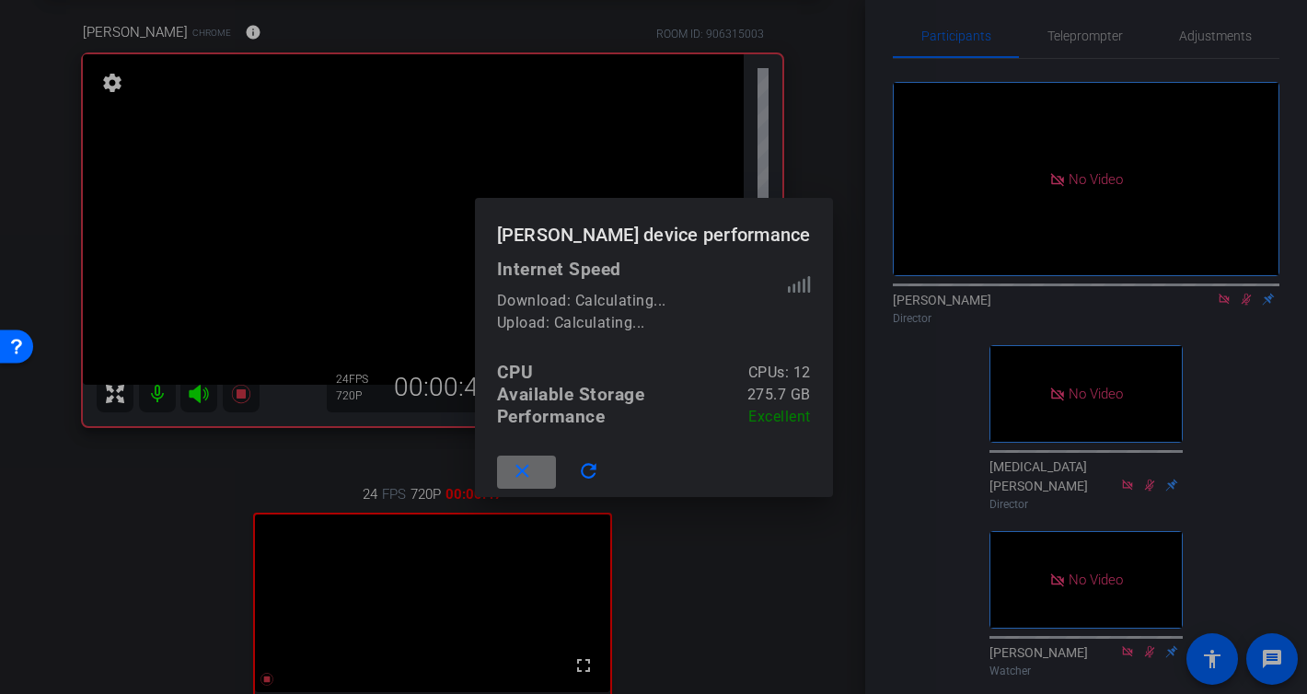
click at [511, 466] on mat-icon "close" at bounding box center [522, 471] width 23 height 23
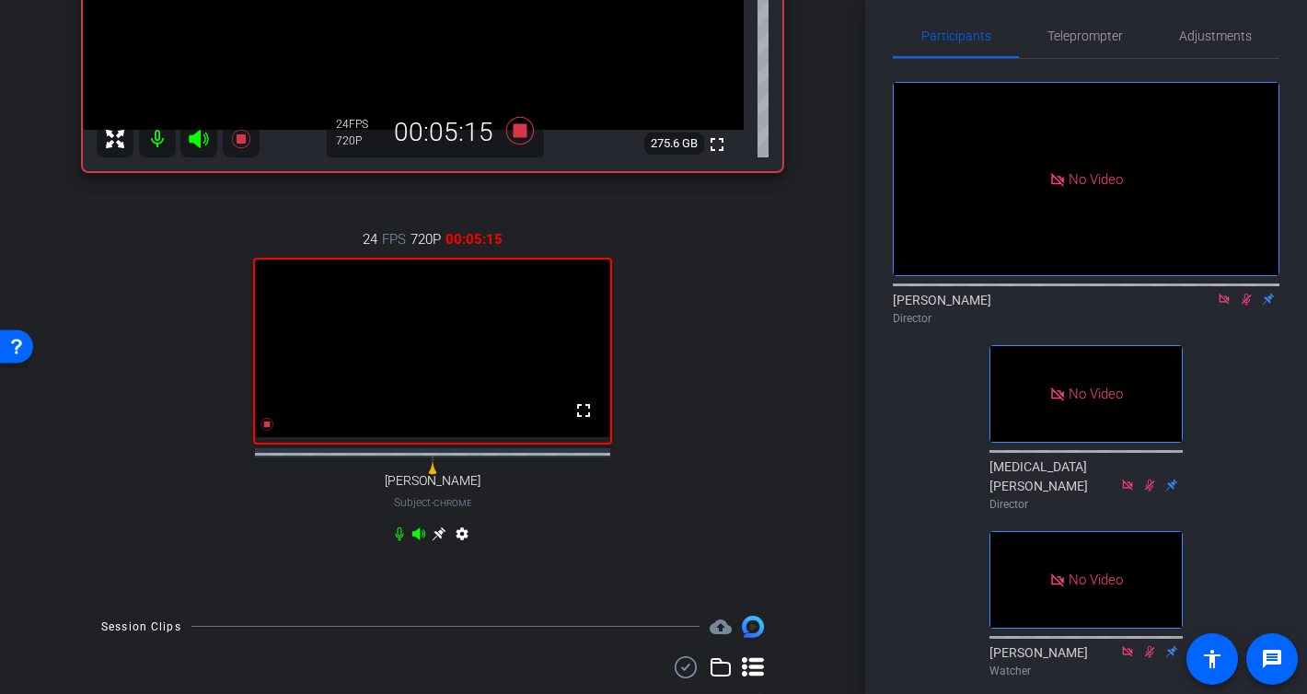
scroll to position [1083, 0]
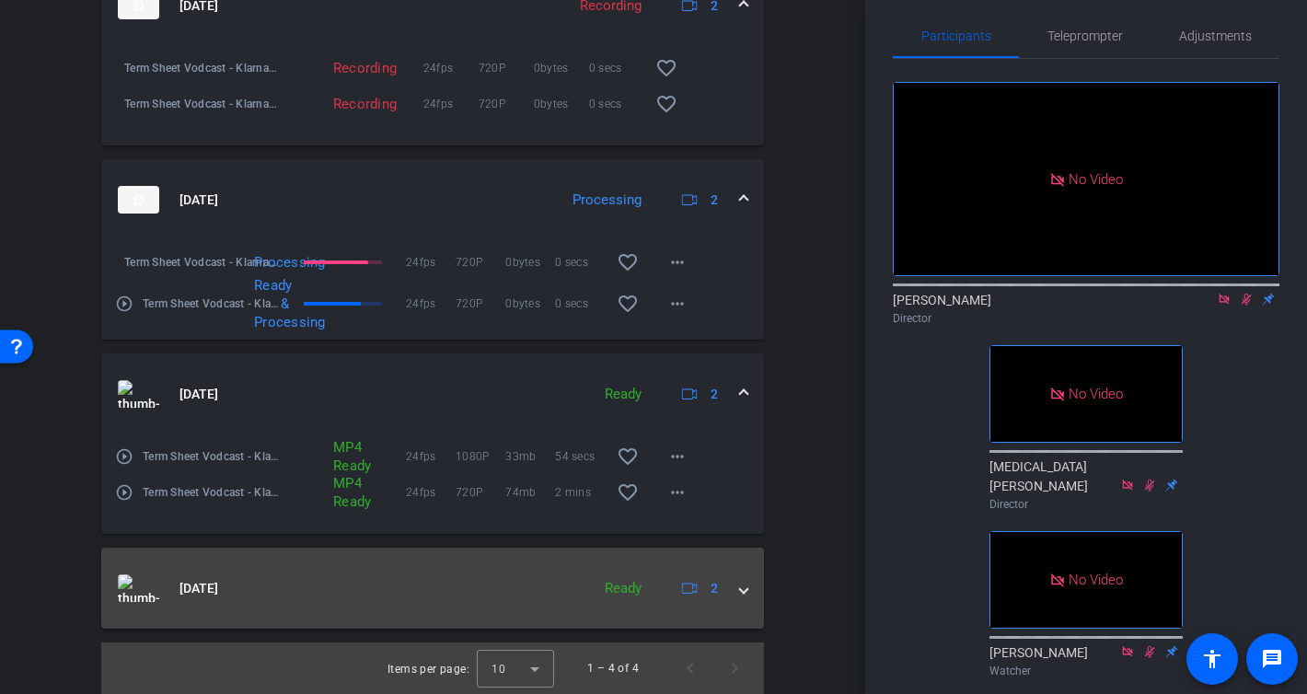
click at [745, 595] on span at bounding box center [743, 588] width 7 height 19
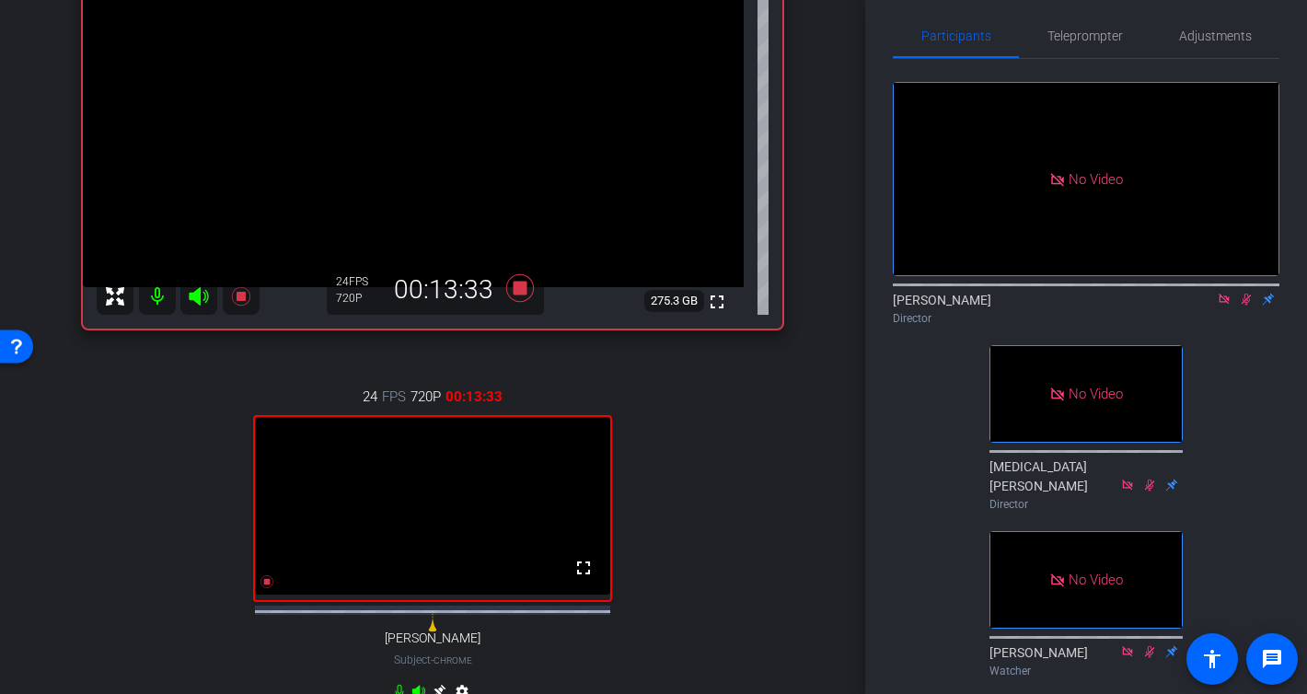
scroll to position [172, 0]
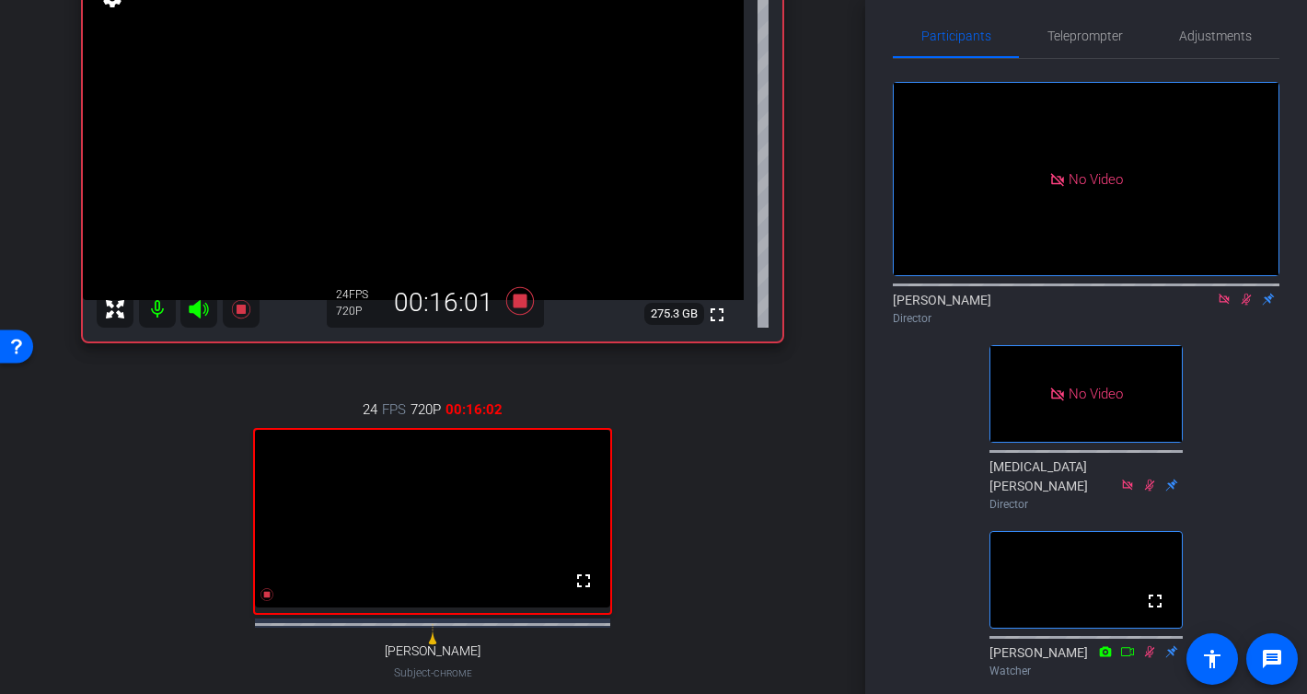
click at [1230, 306] on icon at bounding box center [1224, 299] width 15 height 13
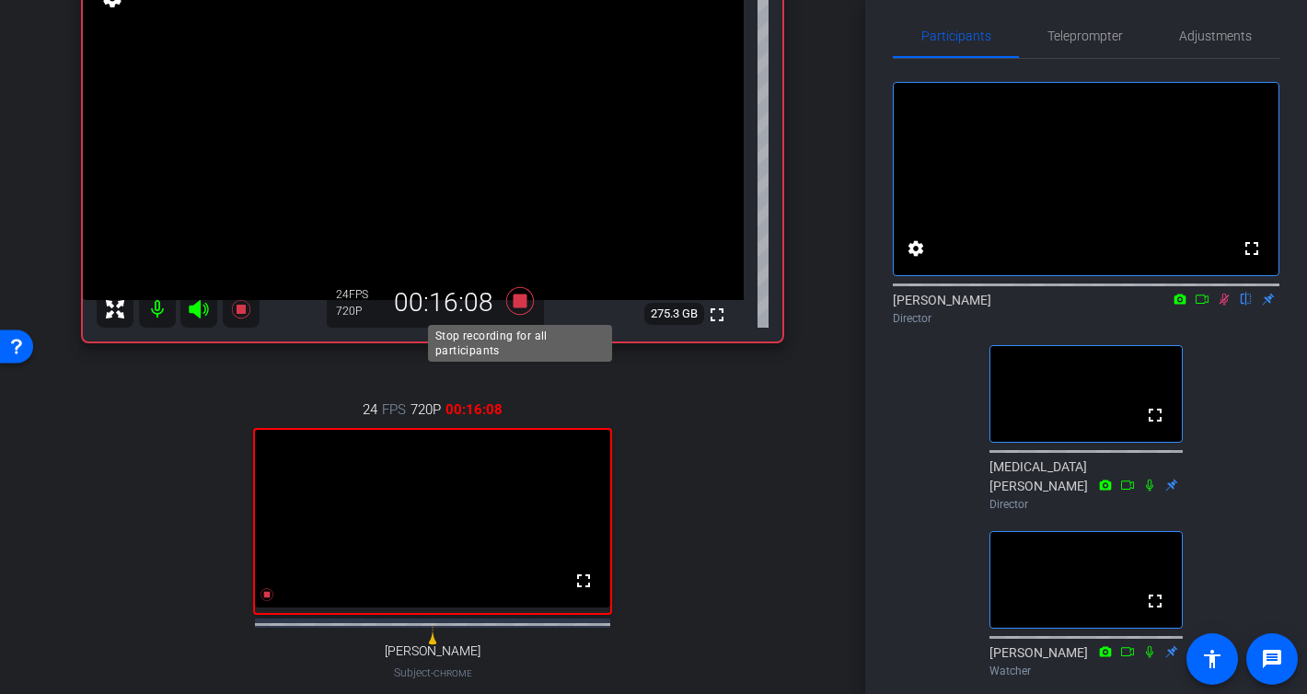
click at [520, 303] on icon at bounding box center [520, 301] width 28 height 28
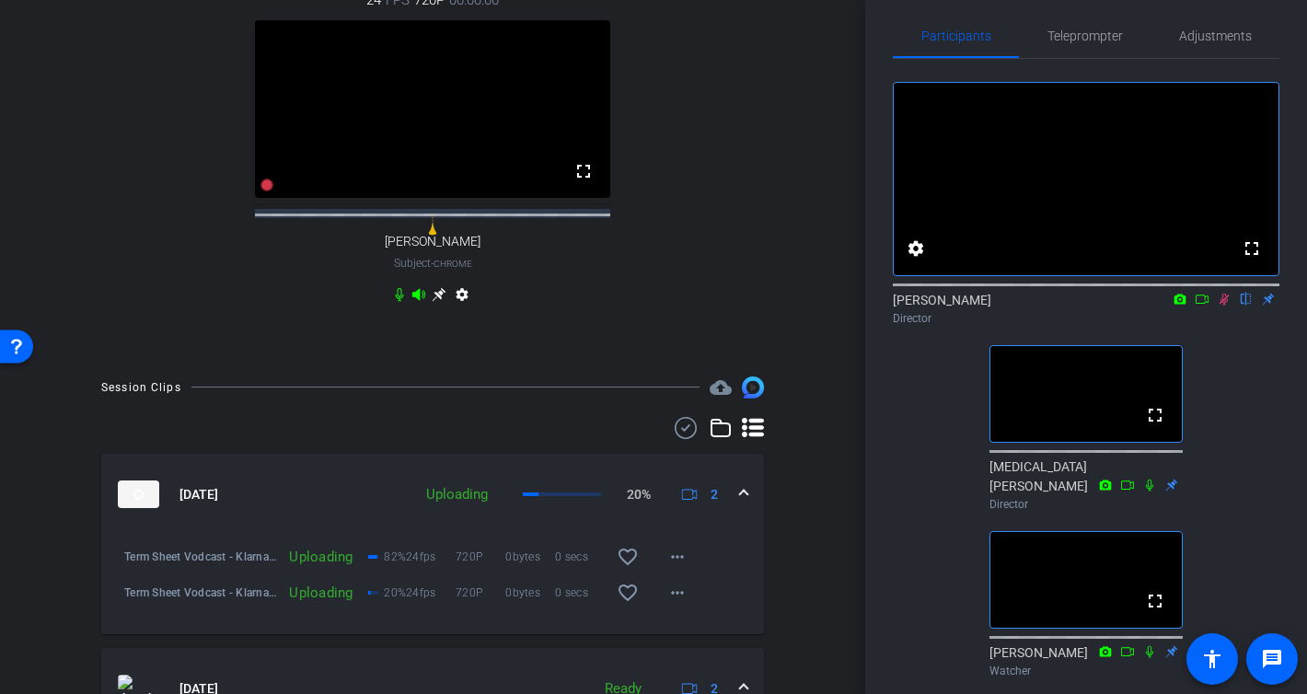
scroll to position [585, 0]
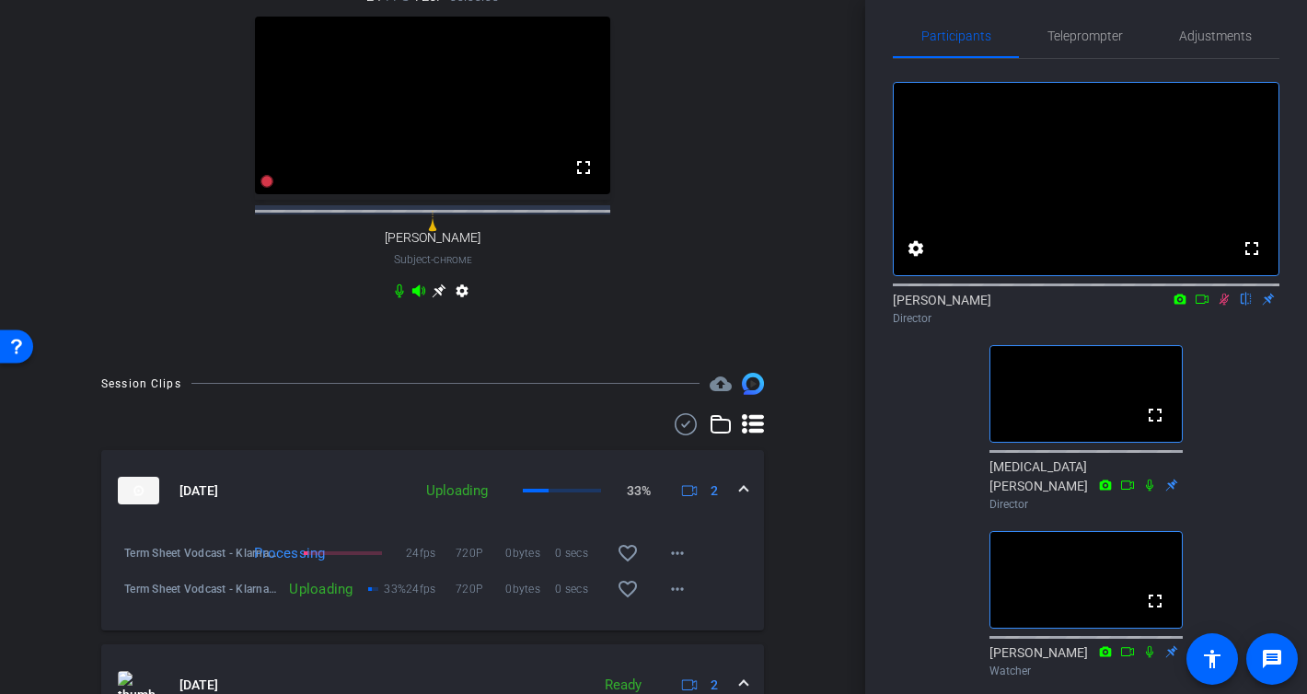
click at [1228, 306] on icon at bounding box center [1224, 299] width 15 height 13
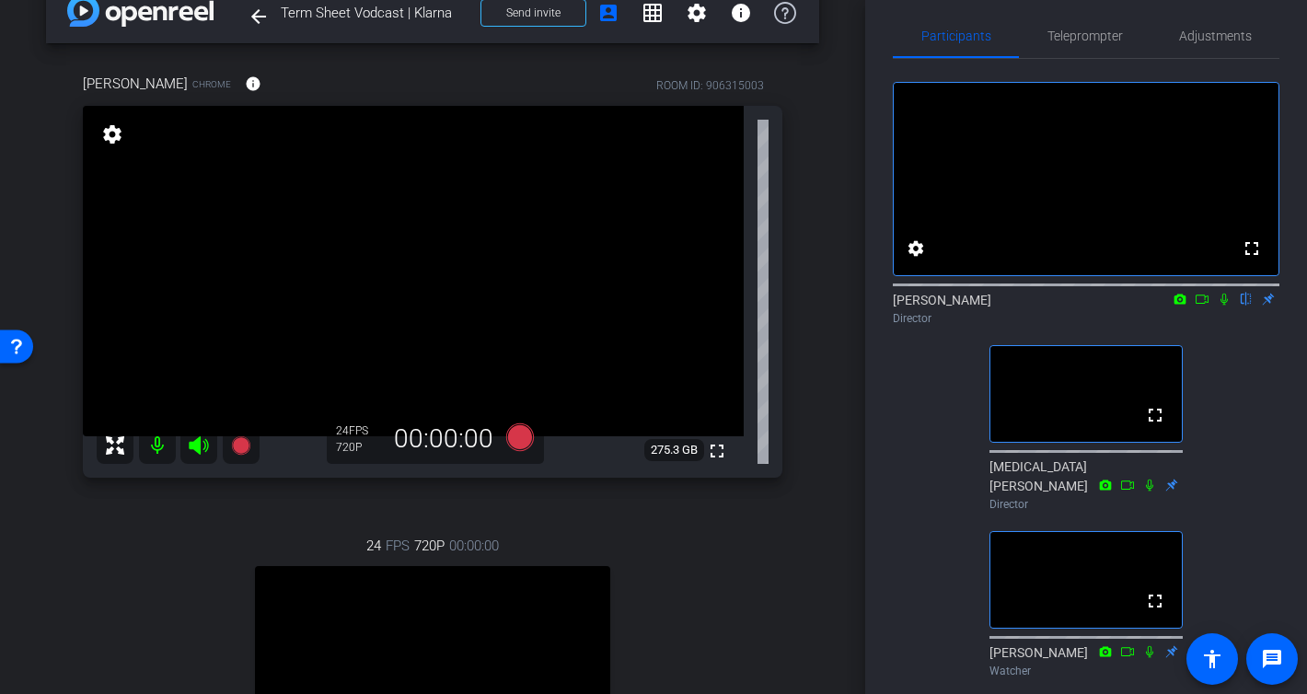
scroll to position [251, 0]
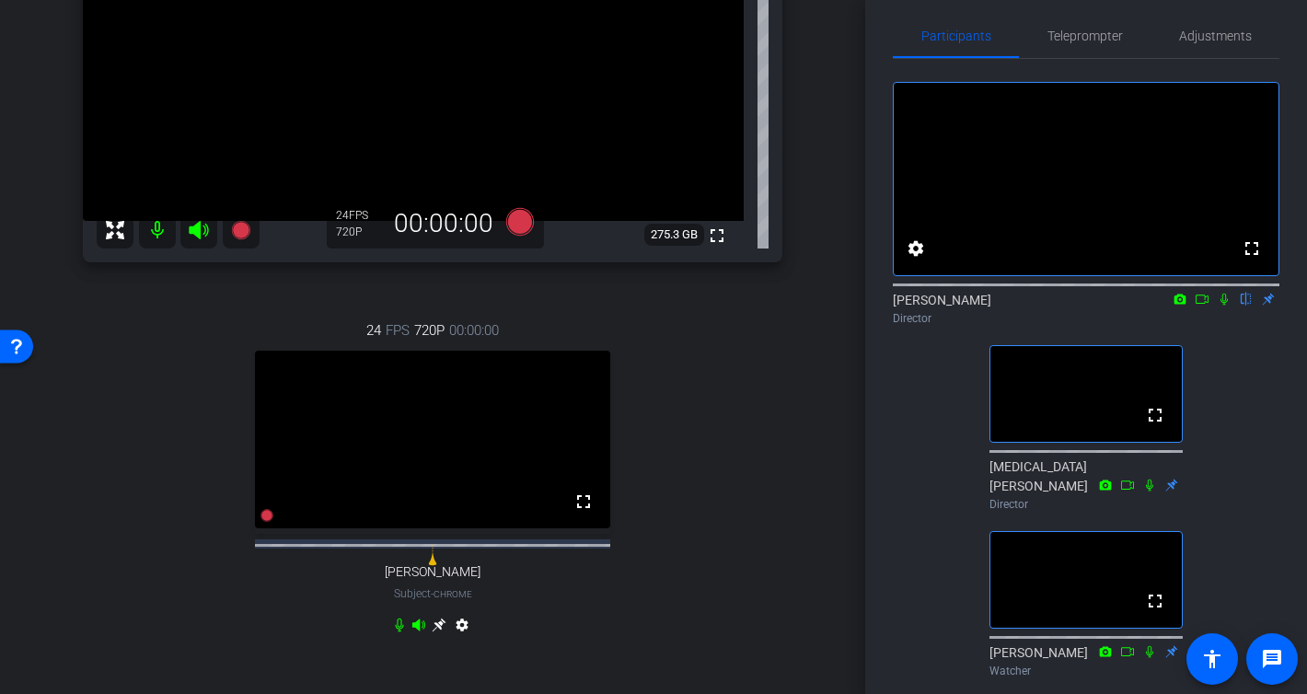
click at [1222, 306] on icon at bounding box center [1223, 300] width 7 height 12
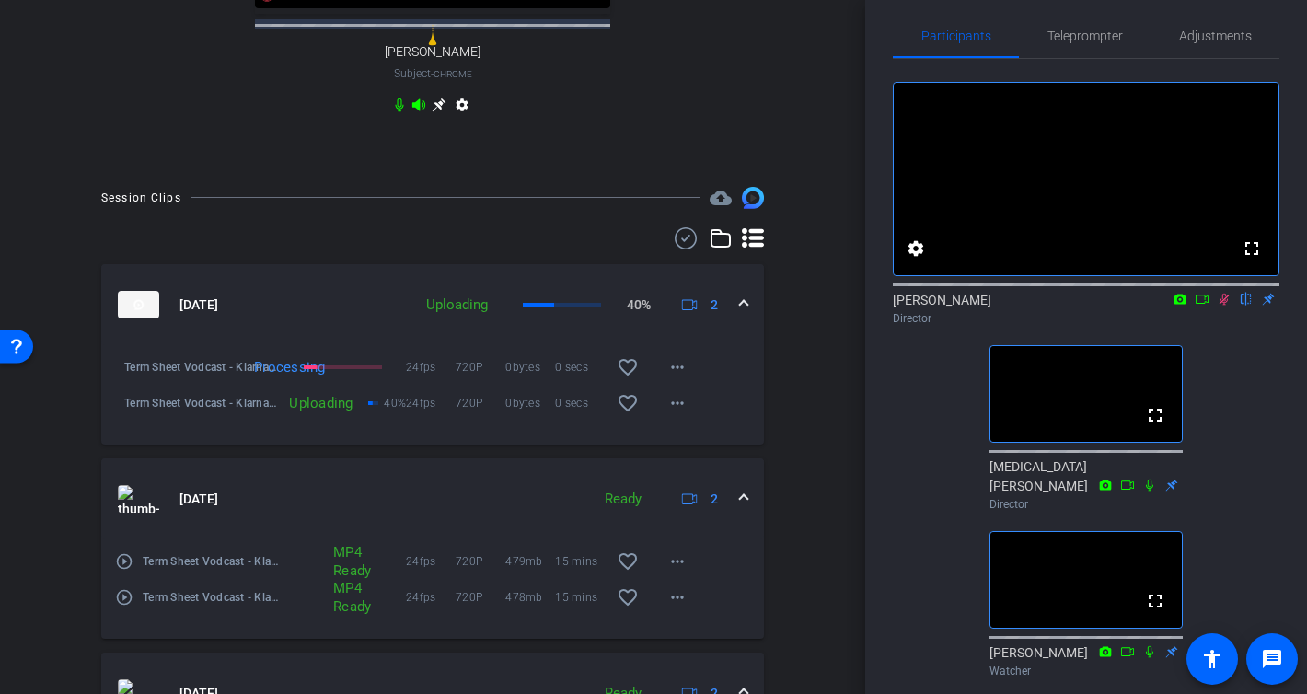
scroll to position [774, 0]
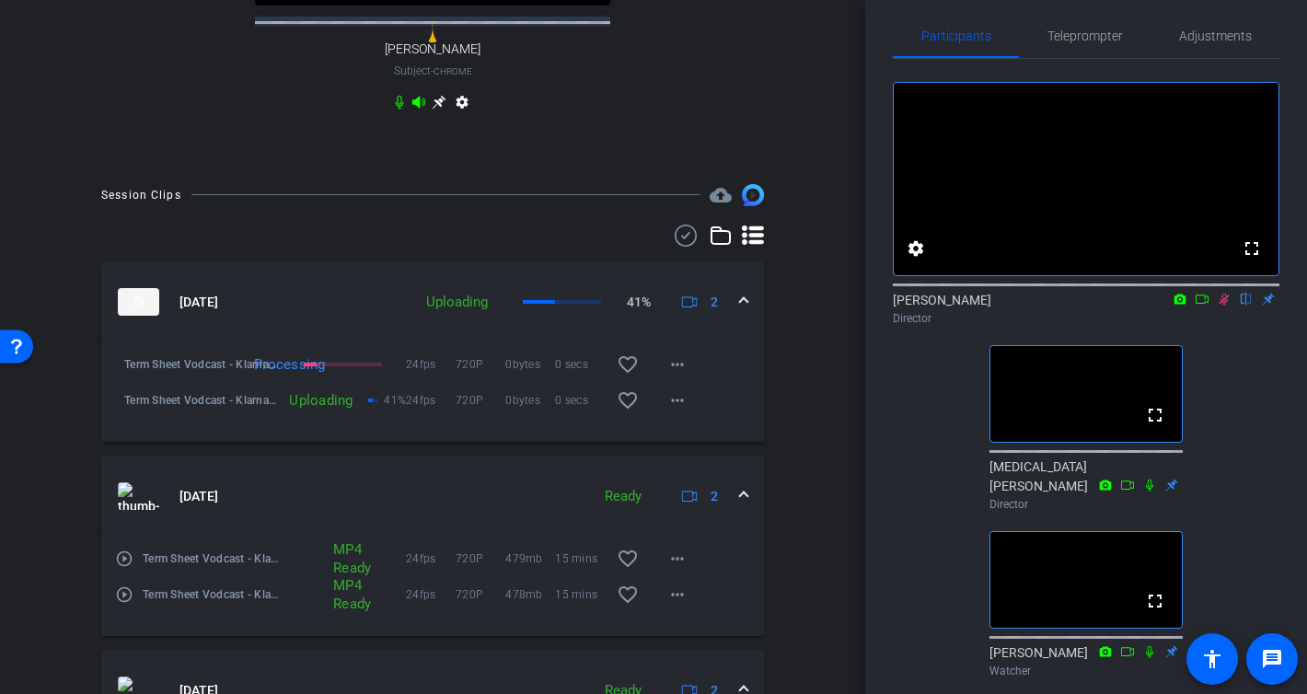
click at [284, 374] on div "Processing" at bounding box center [271, 364] width 53 height 18
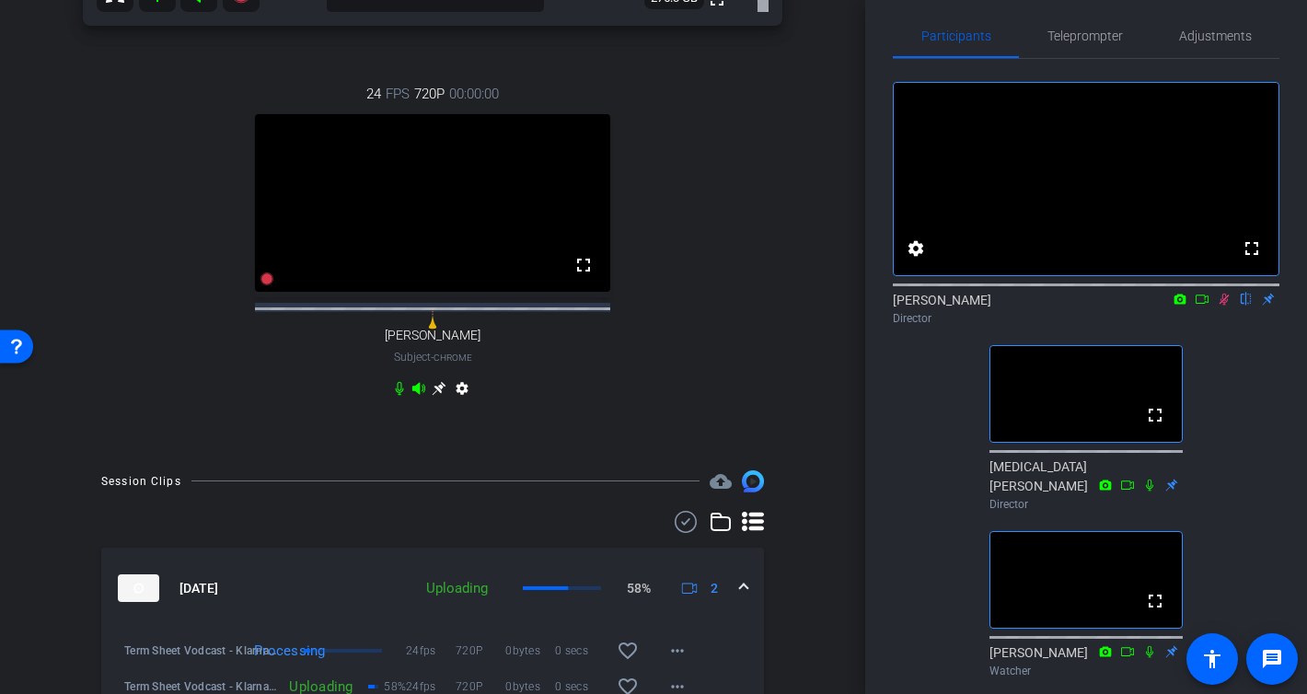
scroll to position [520, 0]
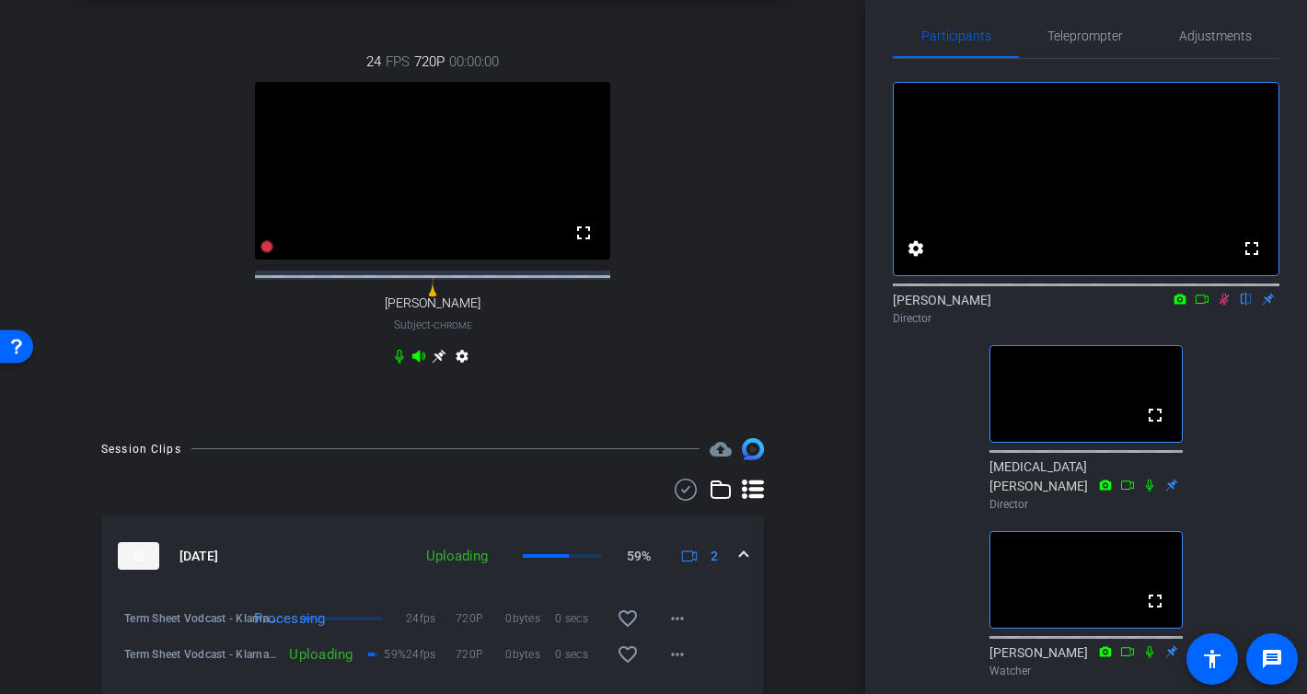
click at [1207, 306] on icon at bounding box center [1202, 299] width 15 height 13
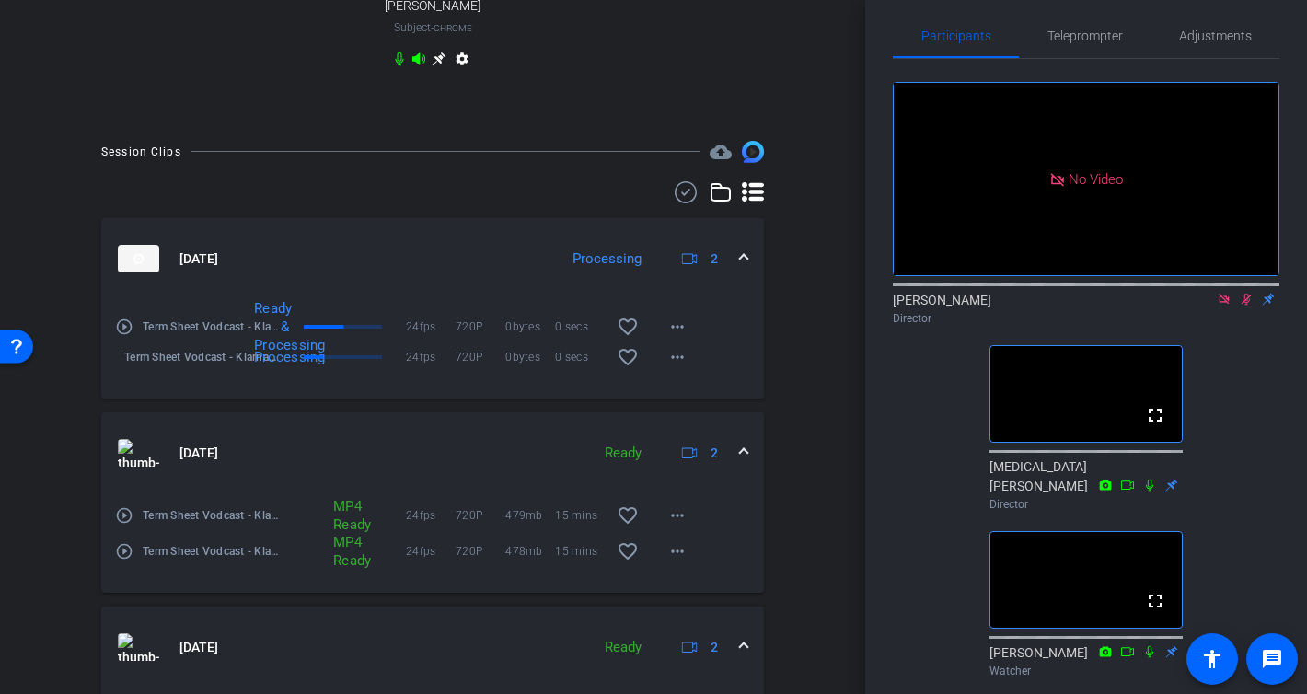
scroll to position [815, 0]
click at [668, 340] on mat-icon "more_horiz" at bounding box center [677, 329] width 22 height 22
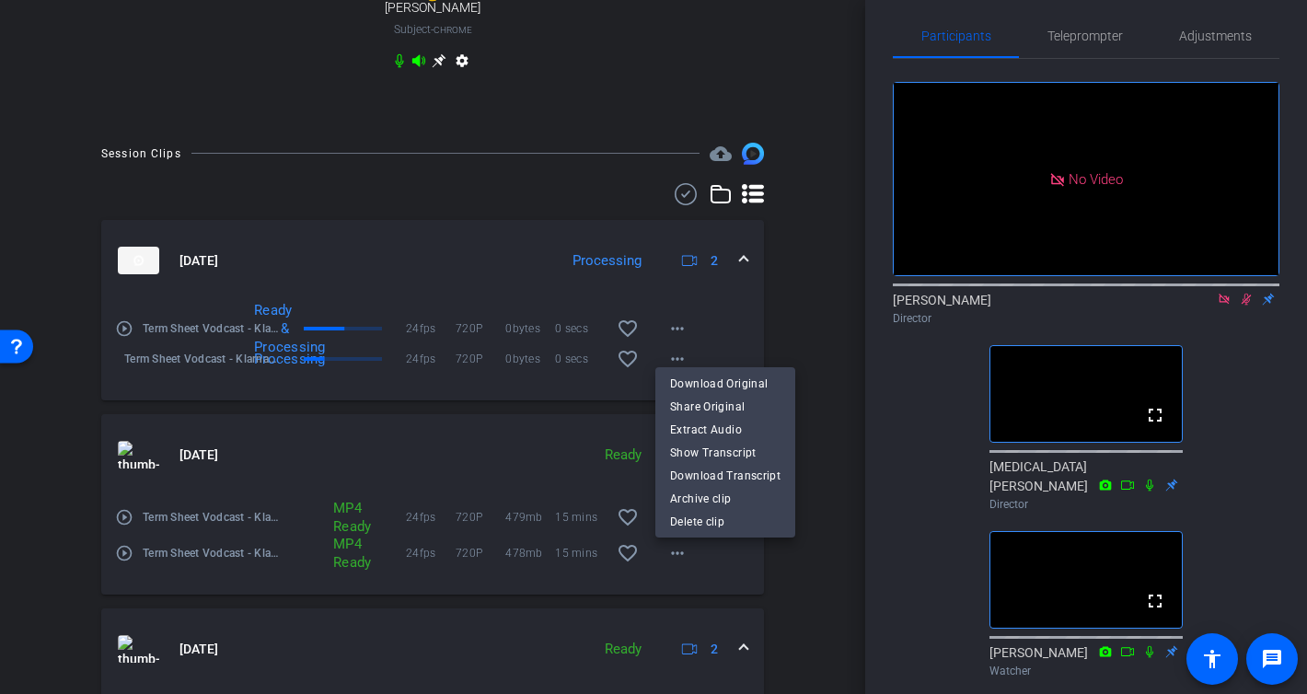
click at [866, 335] on div at bounding box center [653, 347] width 1307 height 694
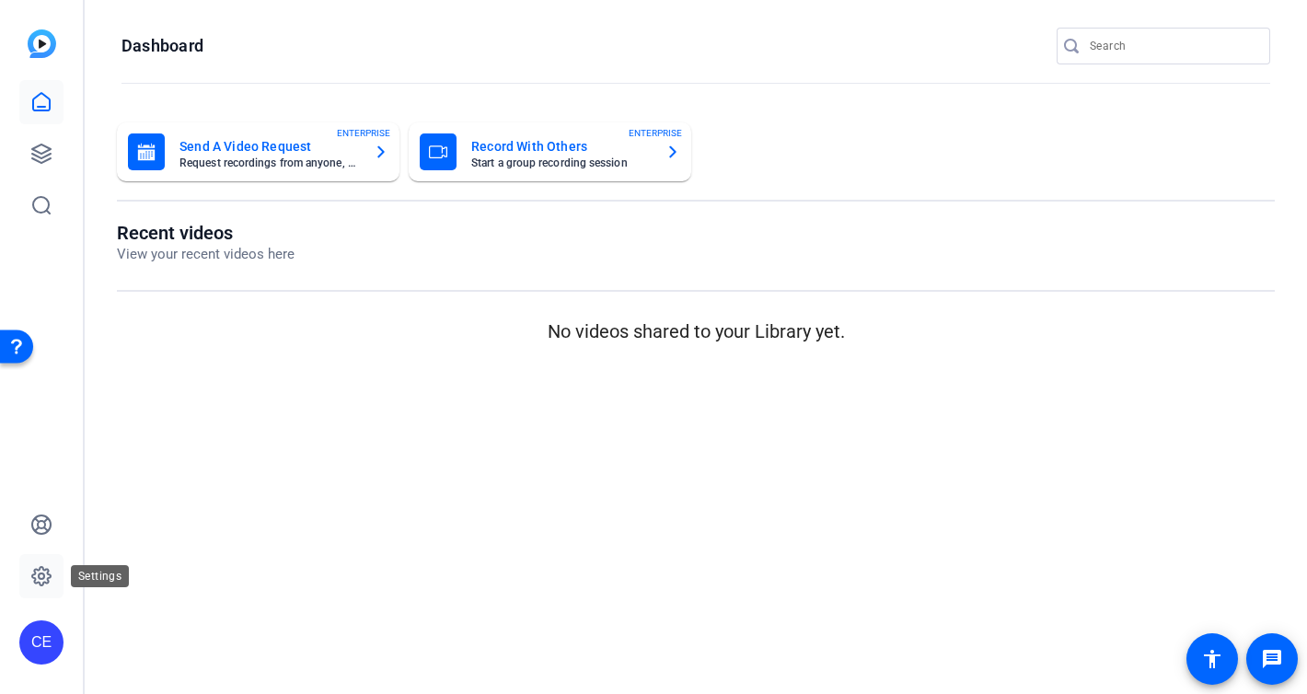
click at [46, 572] on icon at bounding box center [41, 576] width 22 height 22
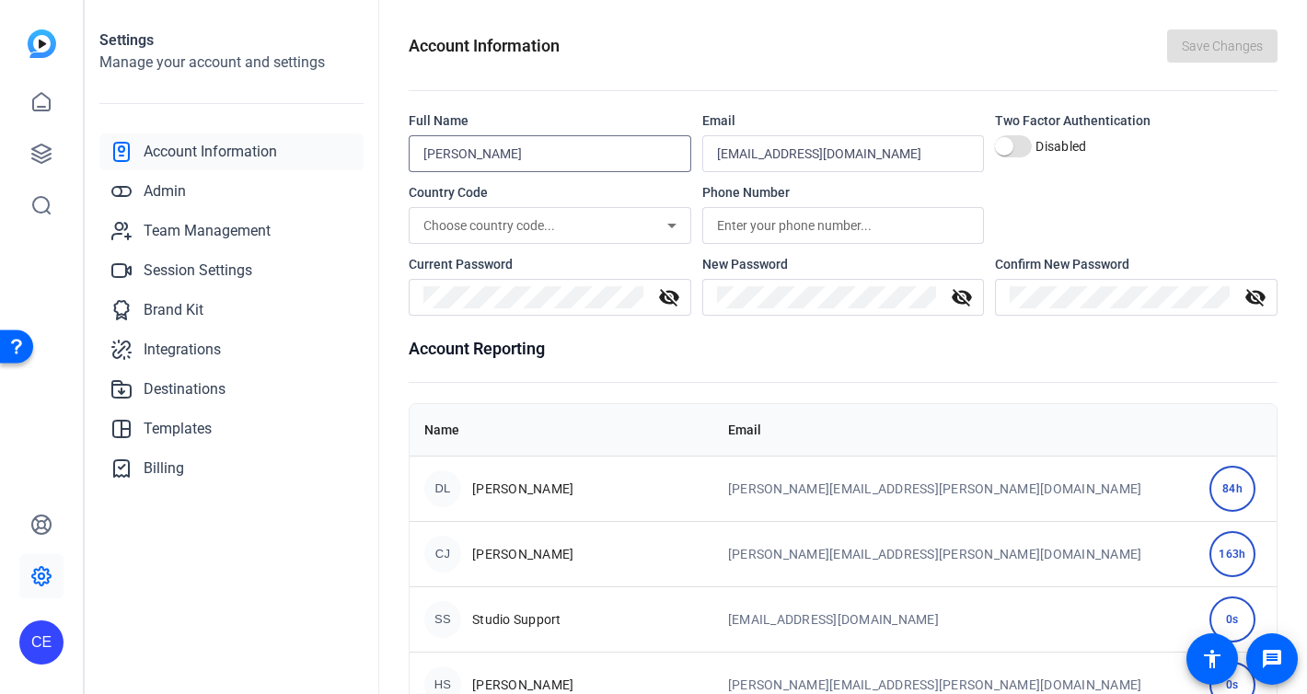
click at [572, 160] on input "Ceylan Ersoy" at bounding box center [549, 154] width 253 height 22
type input "[PERSON_NAME]"
click at [889, 40] on div "Account Information Save Changes" at bounding box center [843, 45] width 869 height 33
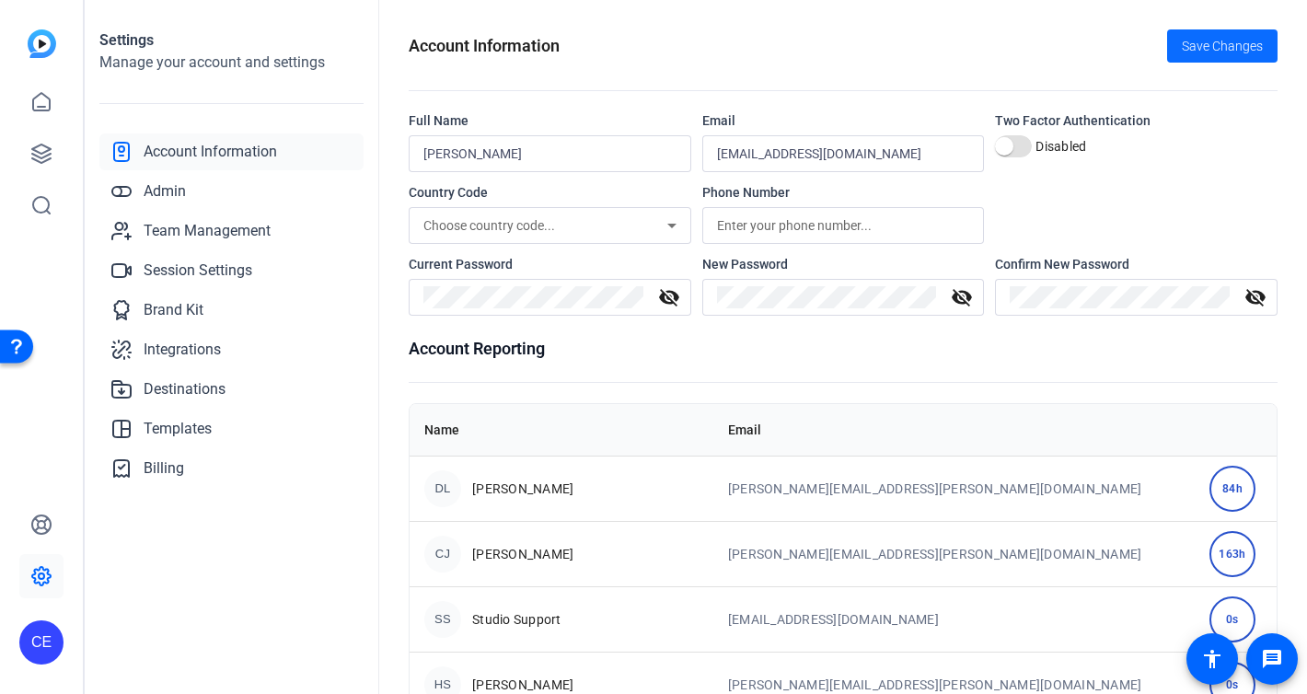
click at [1191, 45] on span "Save Changes" at bounding box center [1222, 46] width 81 height 19
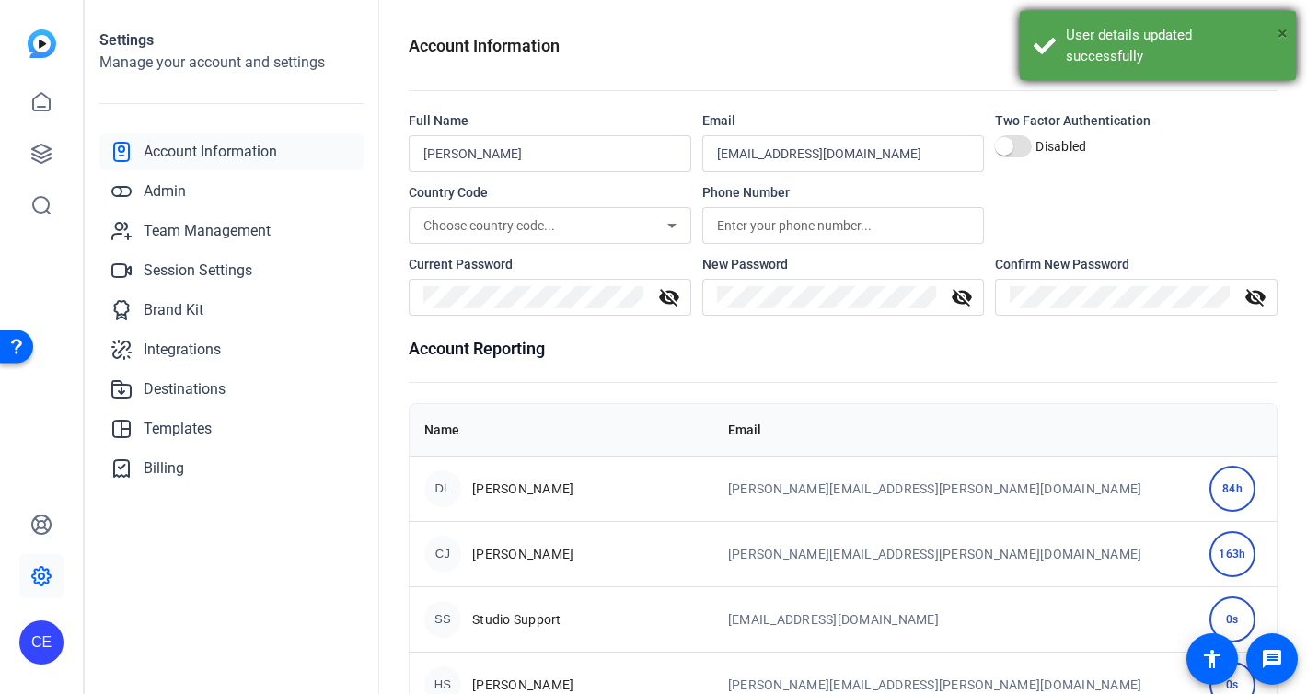
click at [1280, 34] on span "×" at bounding box center [1282, 33] width 10 height 22
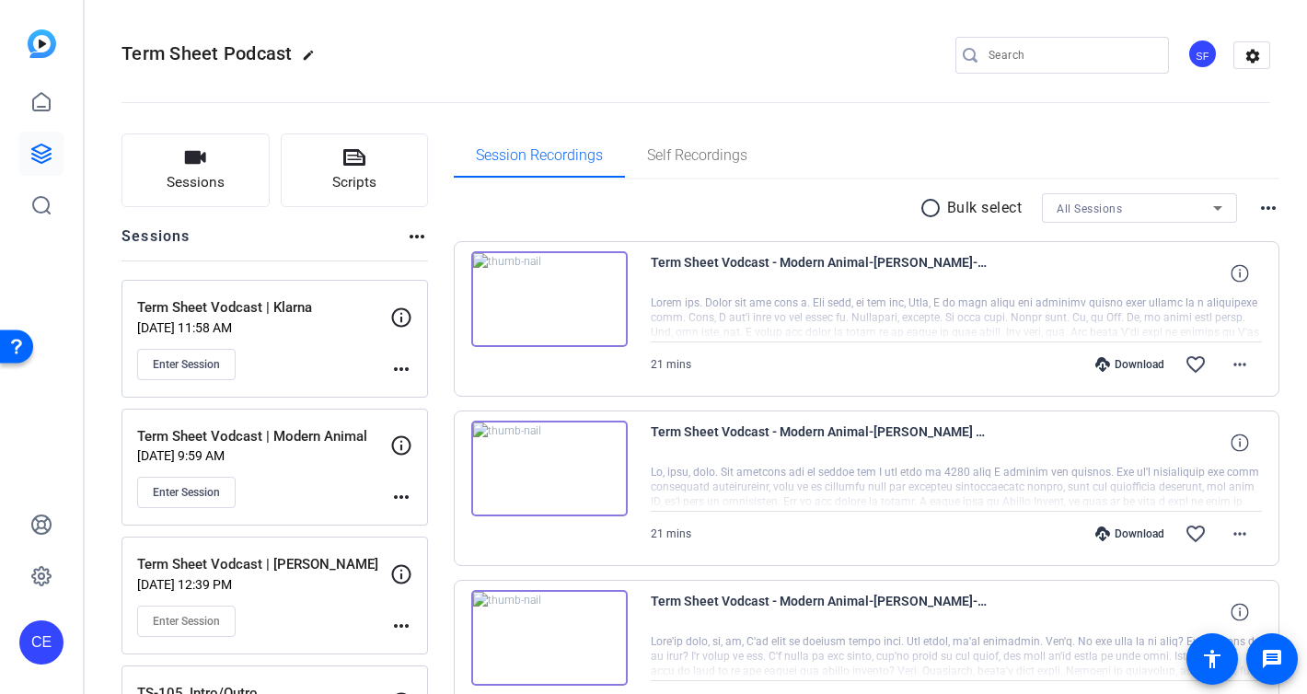
scroll to position [62, 0]
click at [1243, 355] on mat-icon "more_horiz" at bounding box center [1240, 364] width 22 height 22
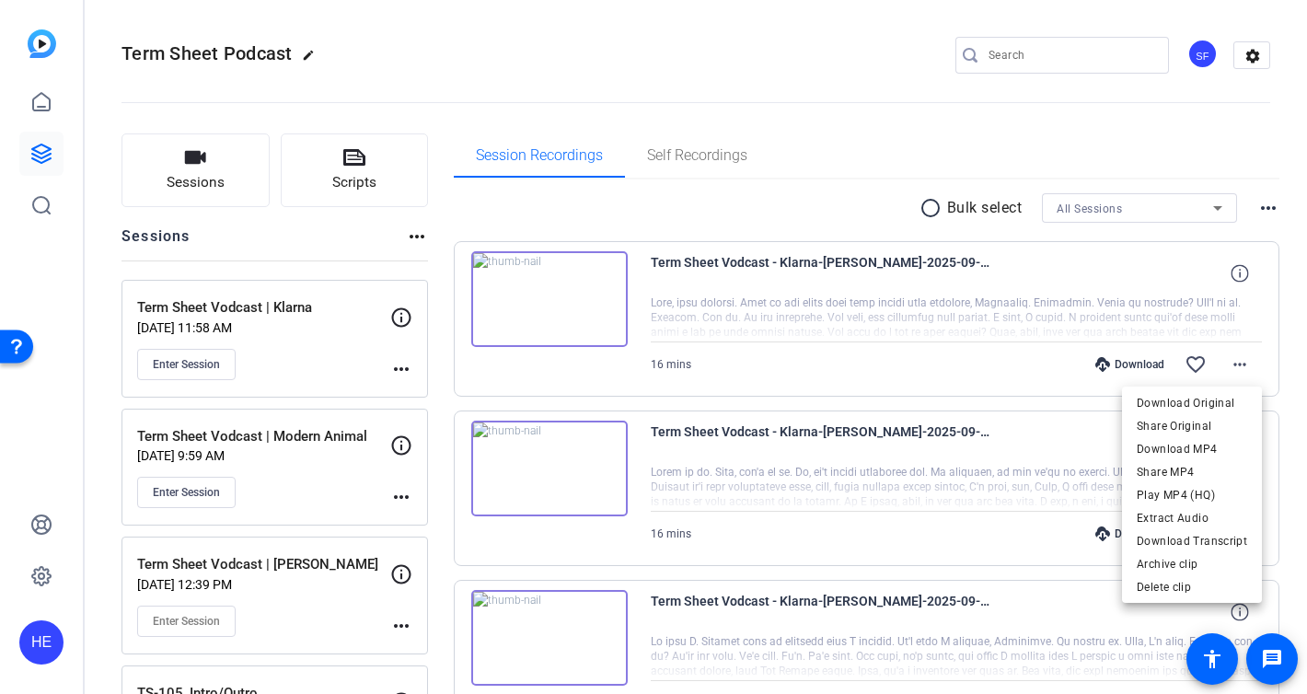
click at [829, 138] on div at bounding box center [653, 347] width 1307 height 694
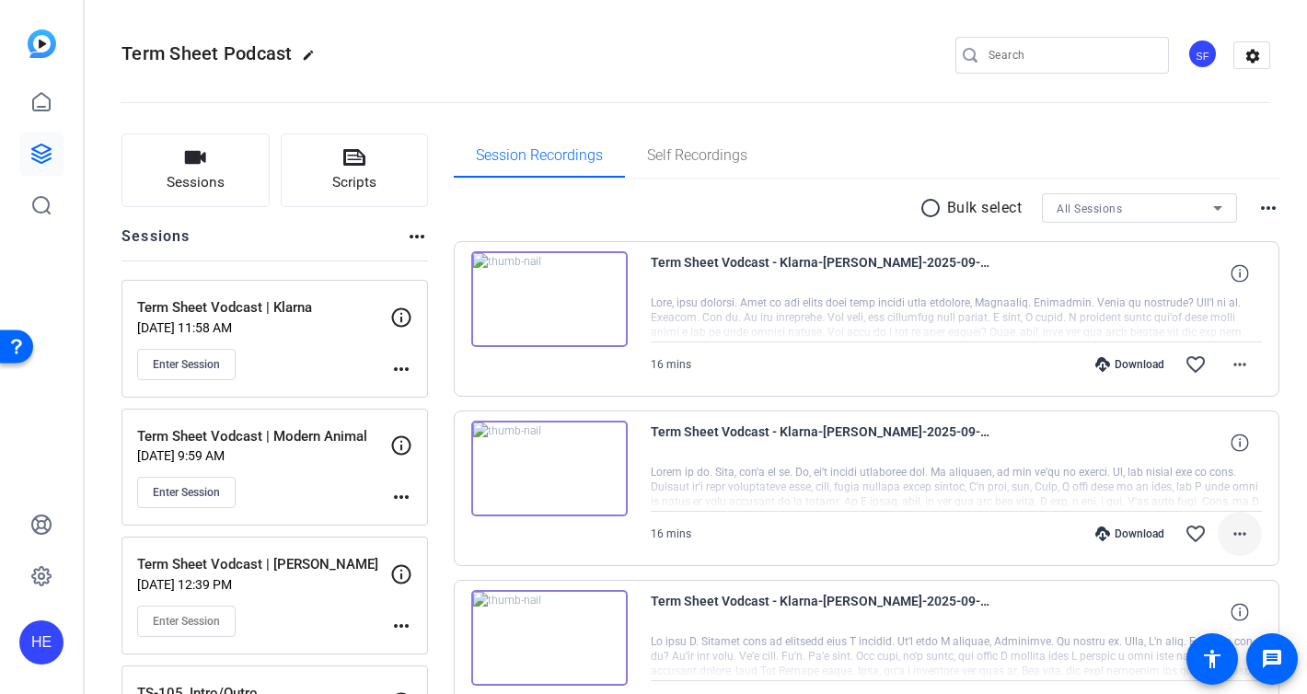
click at [1246, 531] on mat-icon "more_horiz" at bounding box center [1240, 534] width 22 height 22
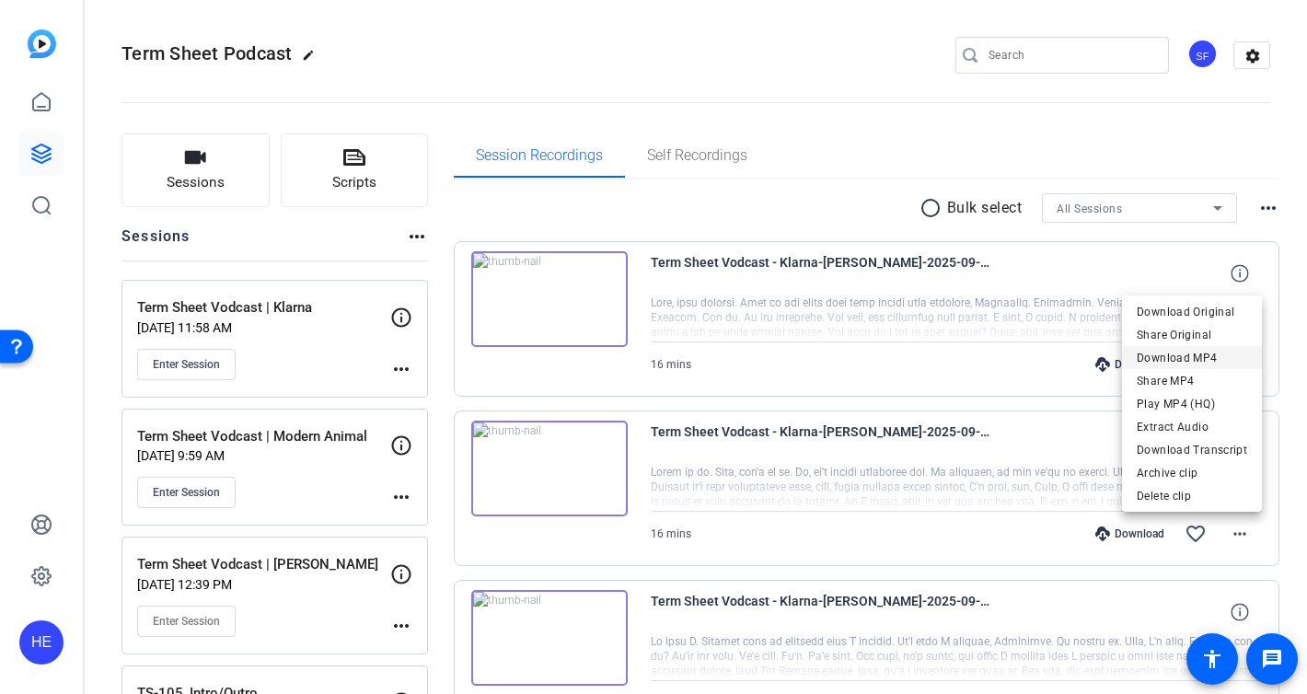
click at [1220, 358] on span "Download MP4" at bounding box center [1192, 358] width 110 height 22
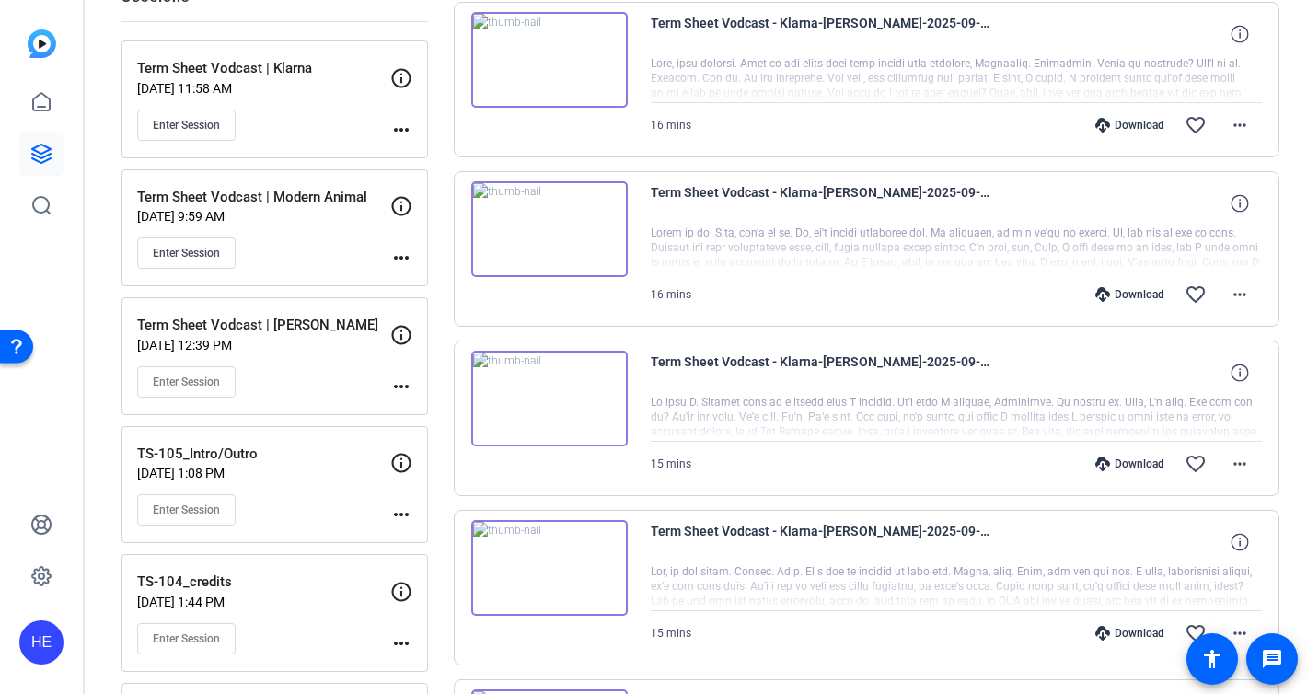
scroll to position [179, 0]
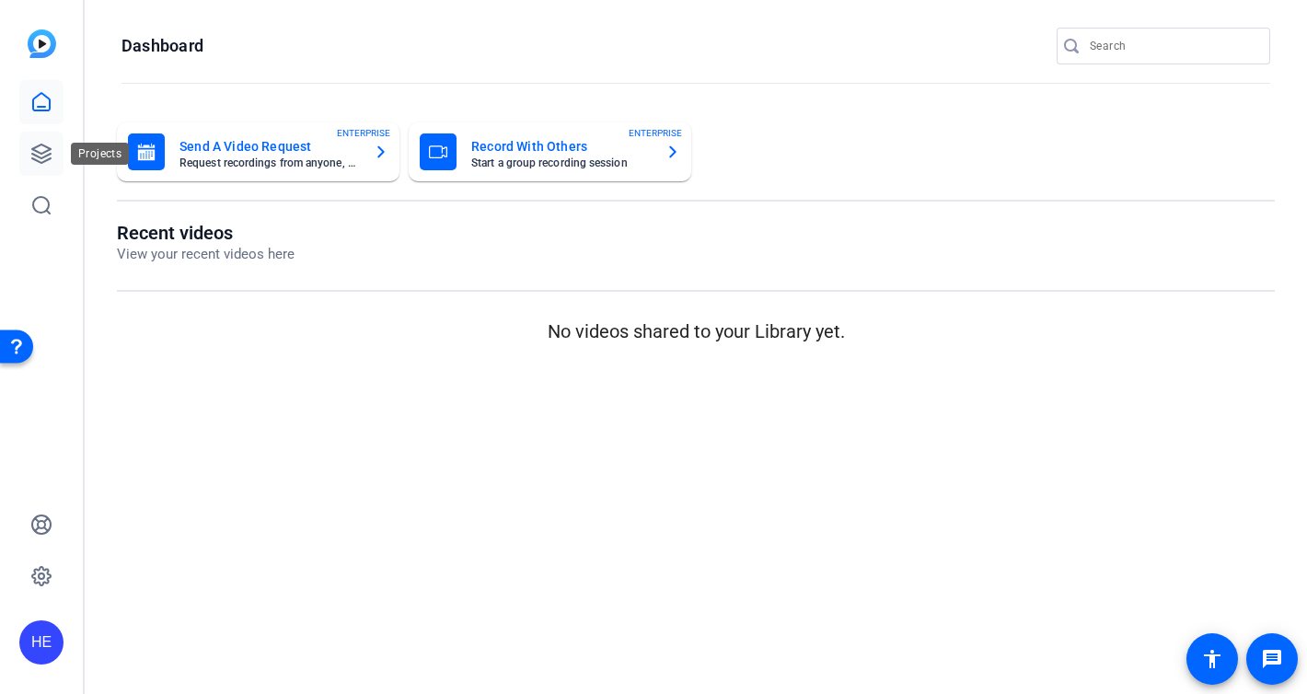
click at [32, 149] on icon at bounding box center [41, 153] width 18 height 18
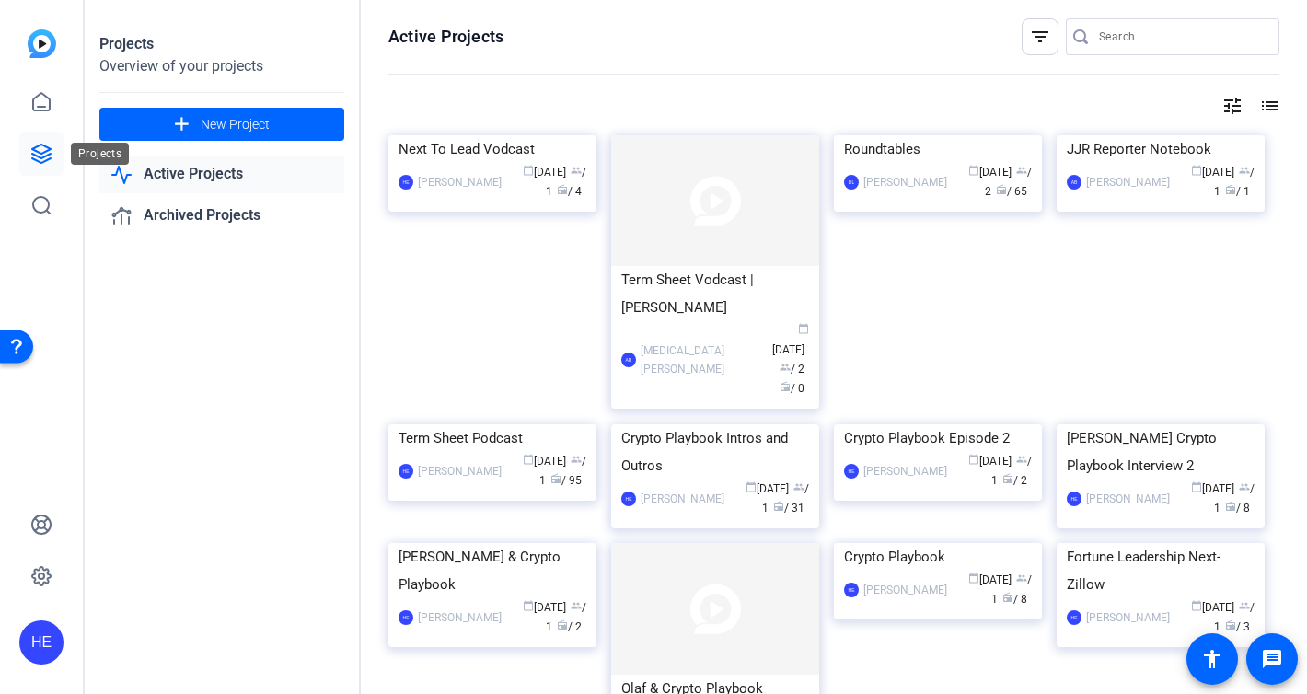
click at [52, 144] on icon at bounding box center [41, 154] width 22 height 22
click at [41, 104] on icon at bounding box center [41, 102] width 22 height 22
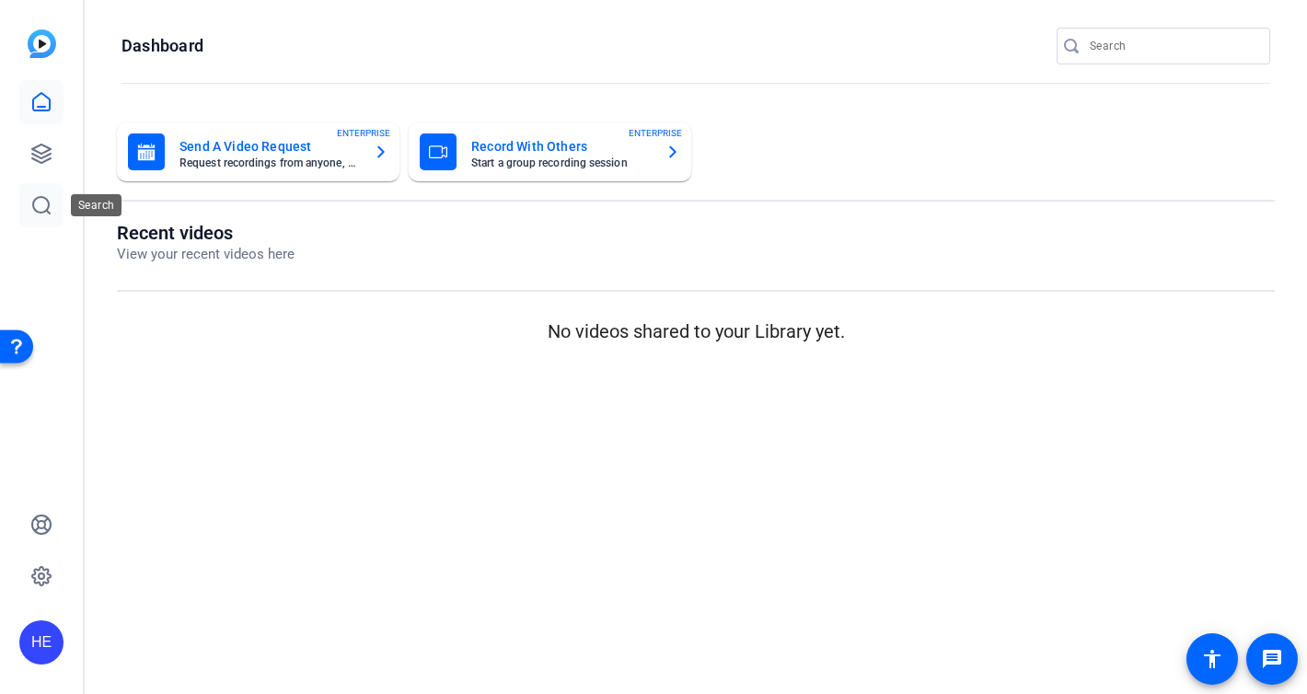
click at [40, 189] on link at bounding box center [41, 205] width 44 height 44
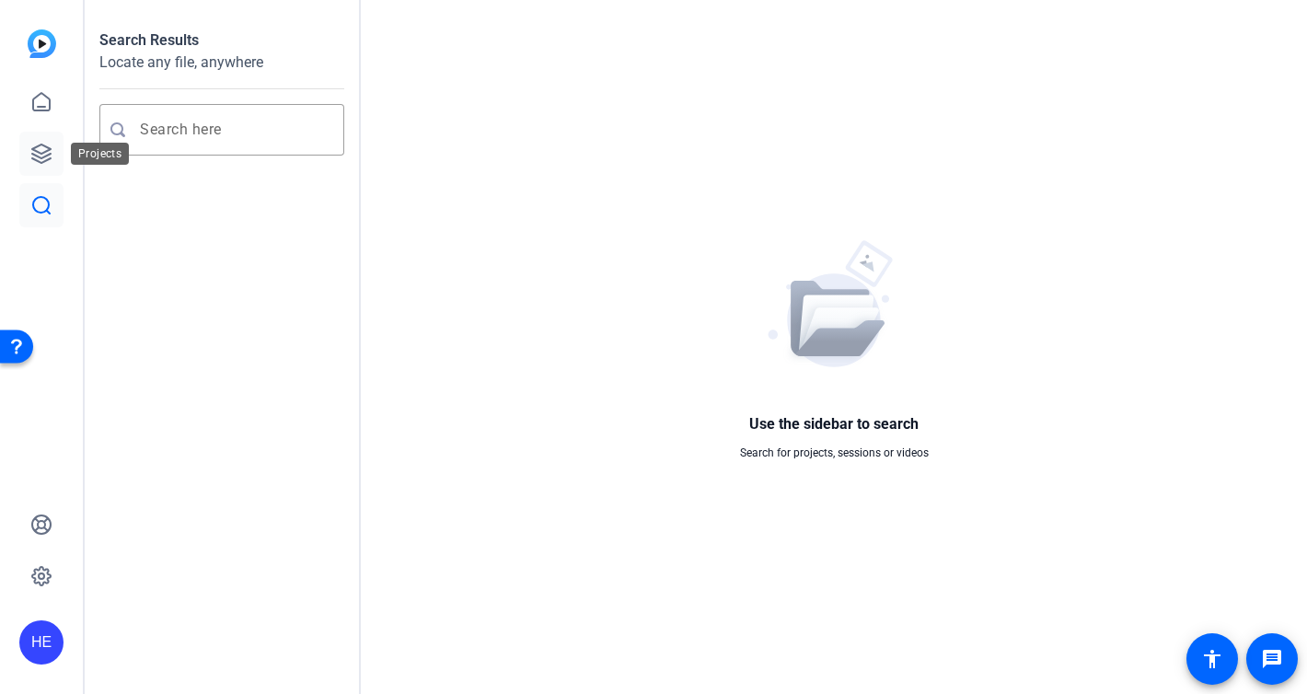
click at [40, 161] on icon at bounding box center [41, 154] width 22 height 22
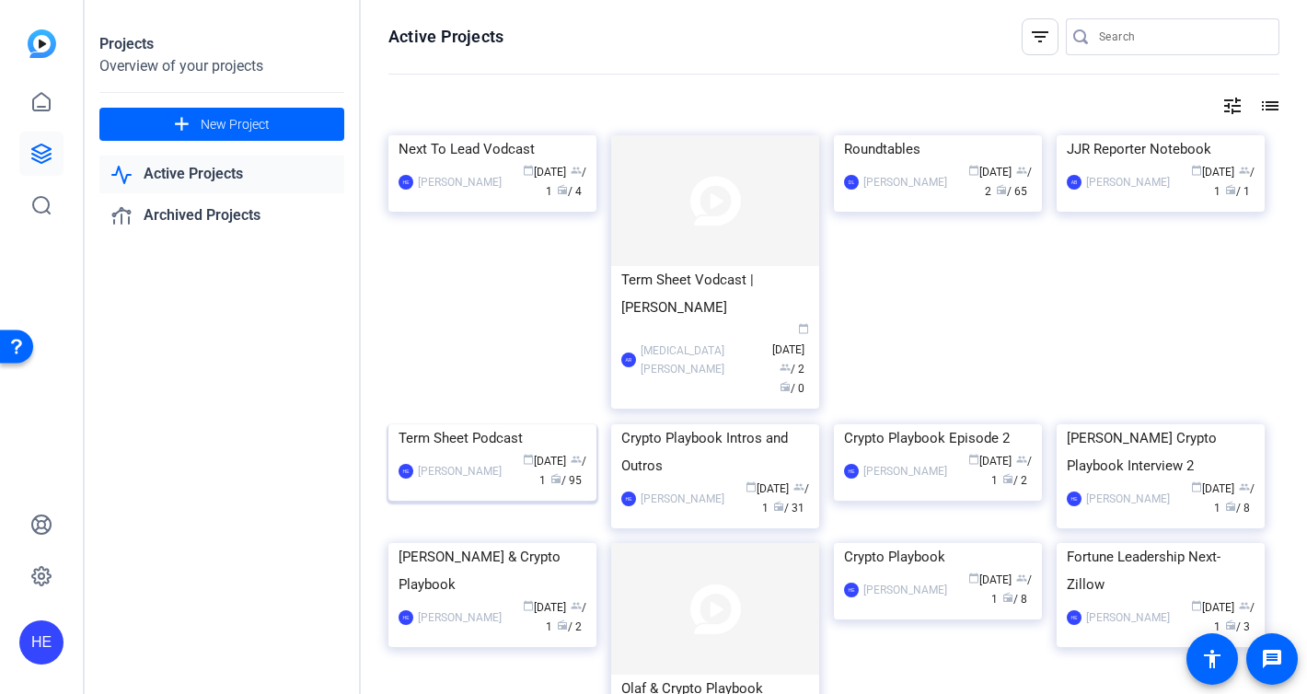
click at [498, 452] on div "Term Sheet Podcast" at bounding box center [493, 438] width 188 height 28
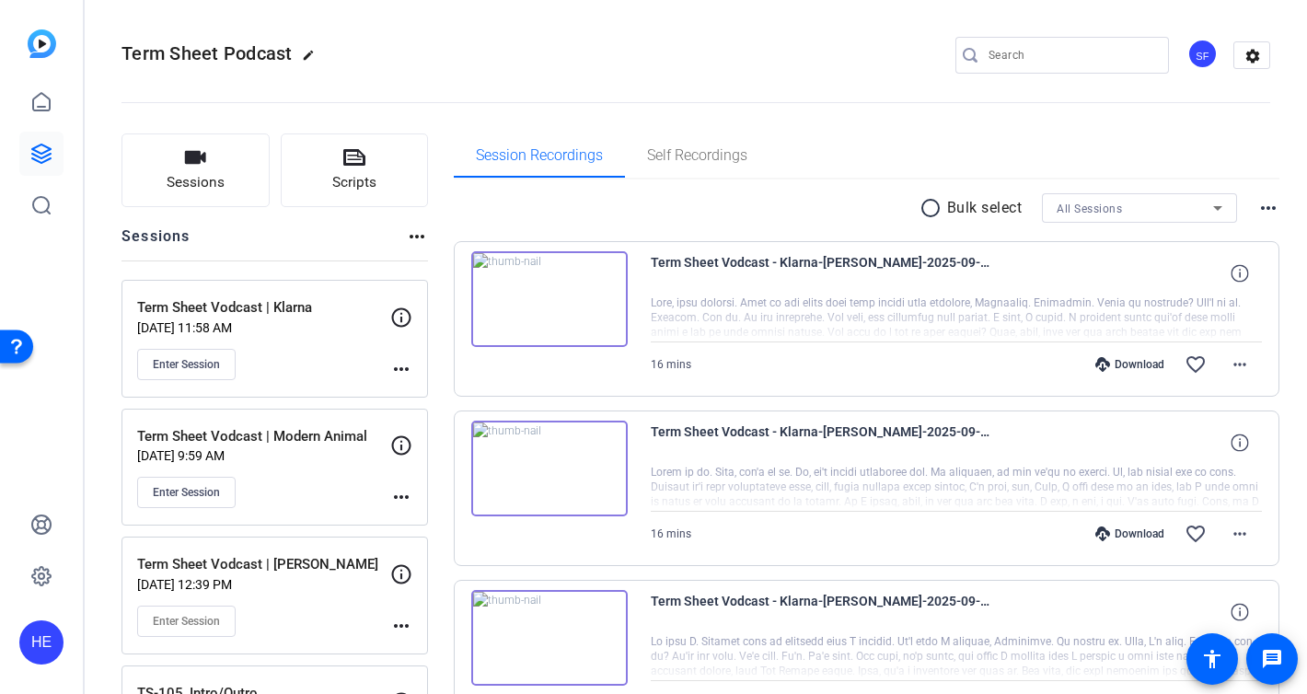
click at [1129, 537] on div "Download" at bounding box center [1129, 533] width 87 height 15
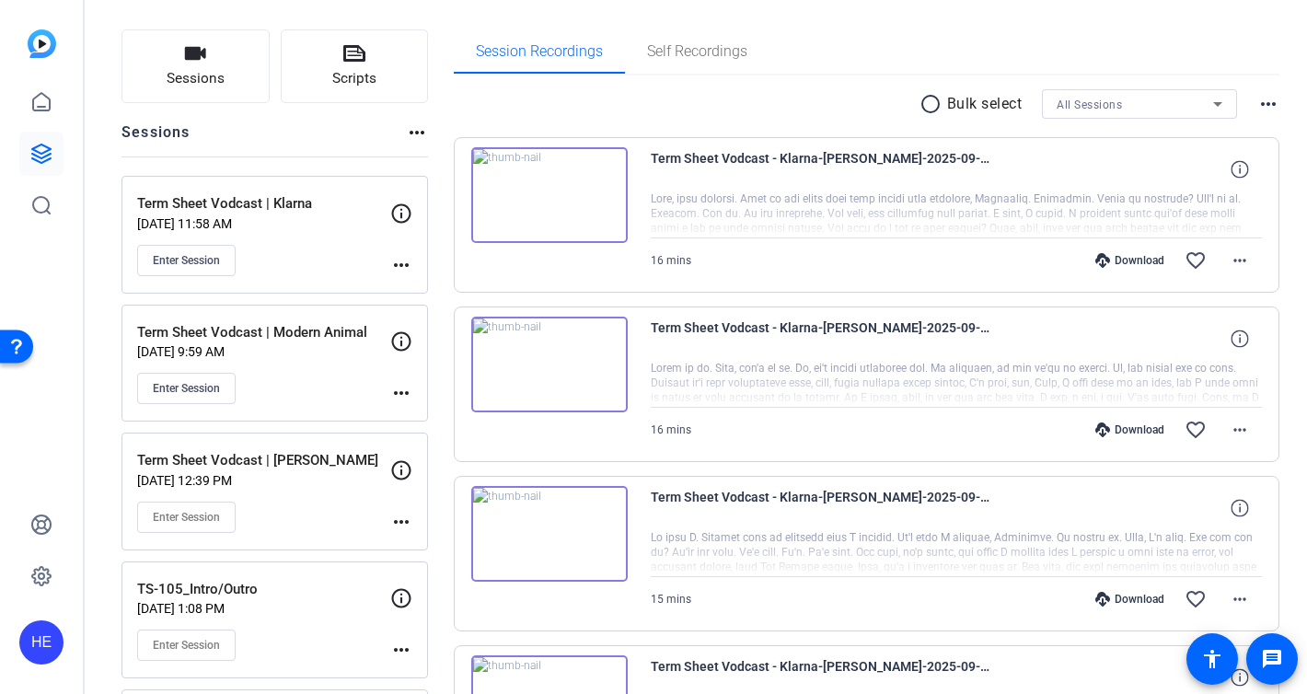
scroll to position [292, 0]
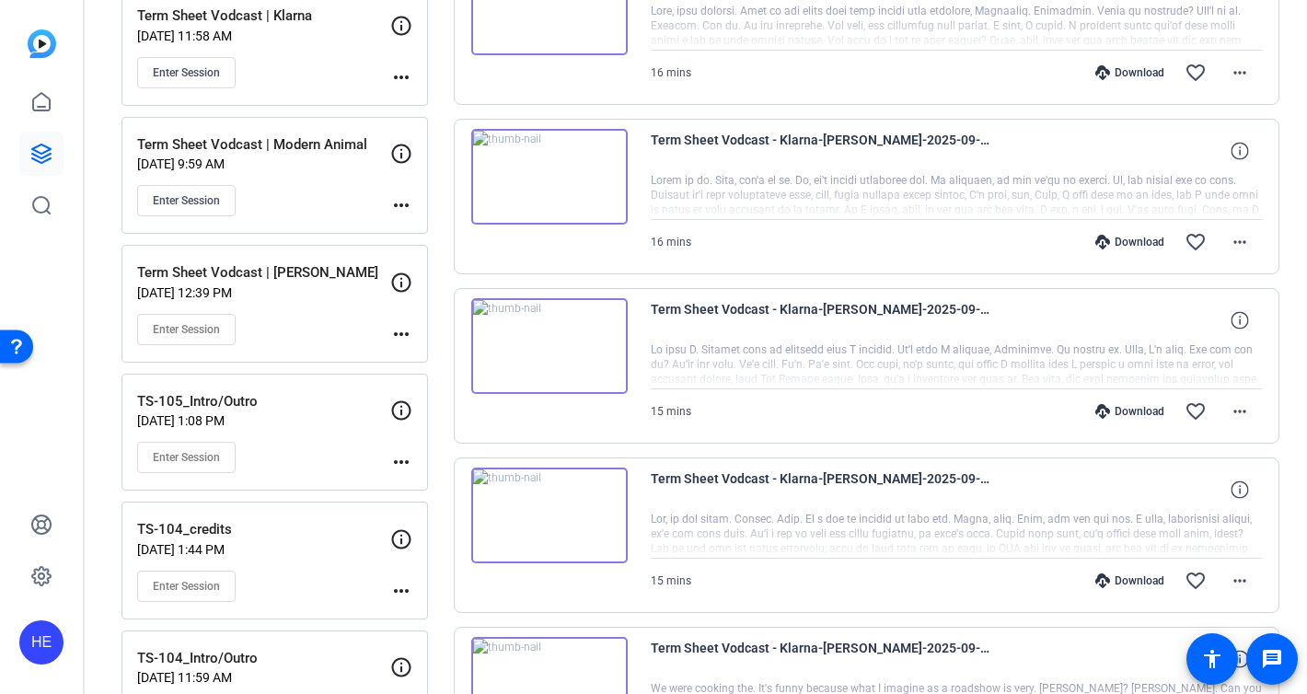
click at [549, 171] on img at bounding box center [549, 177] width 156 height 96
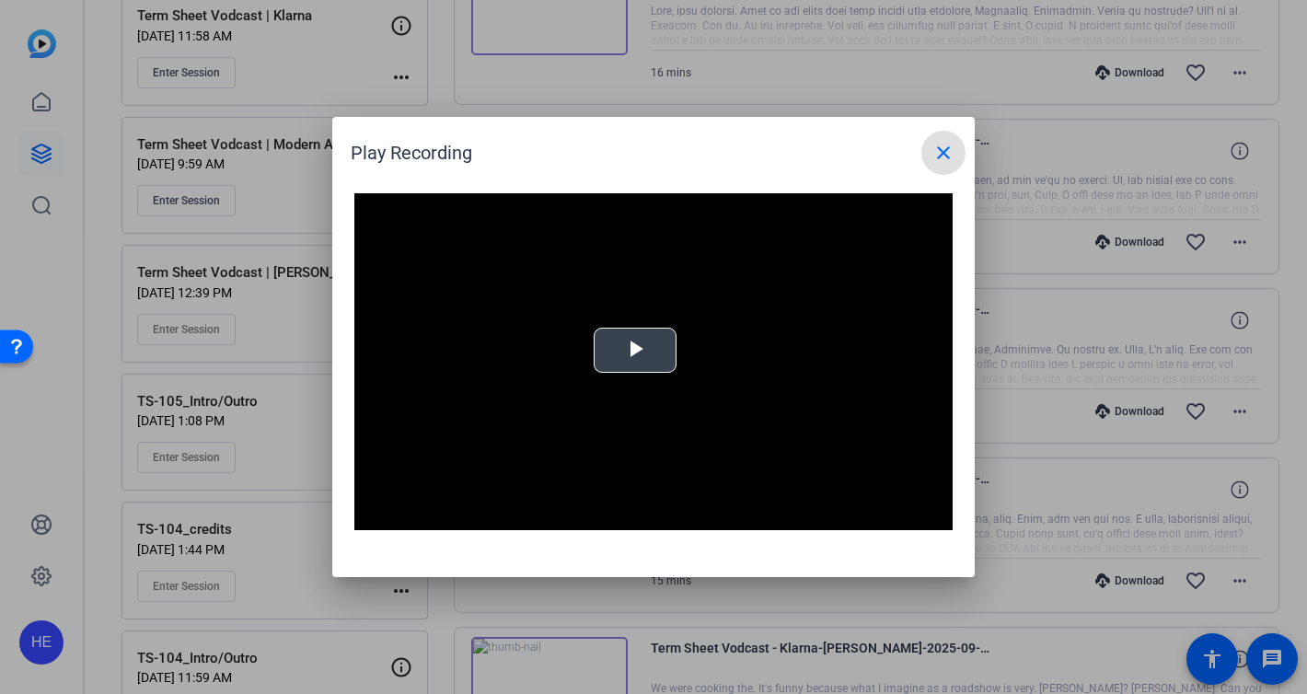
click at [636, 299] on video "Video Player" at bounding box center [653, 361] width 598 height 337
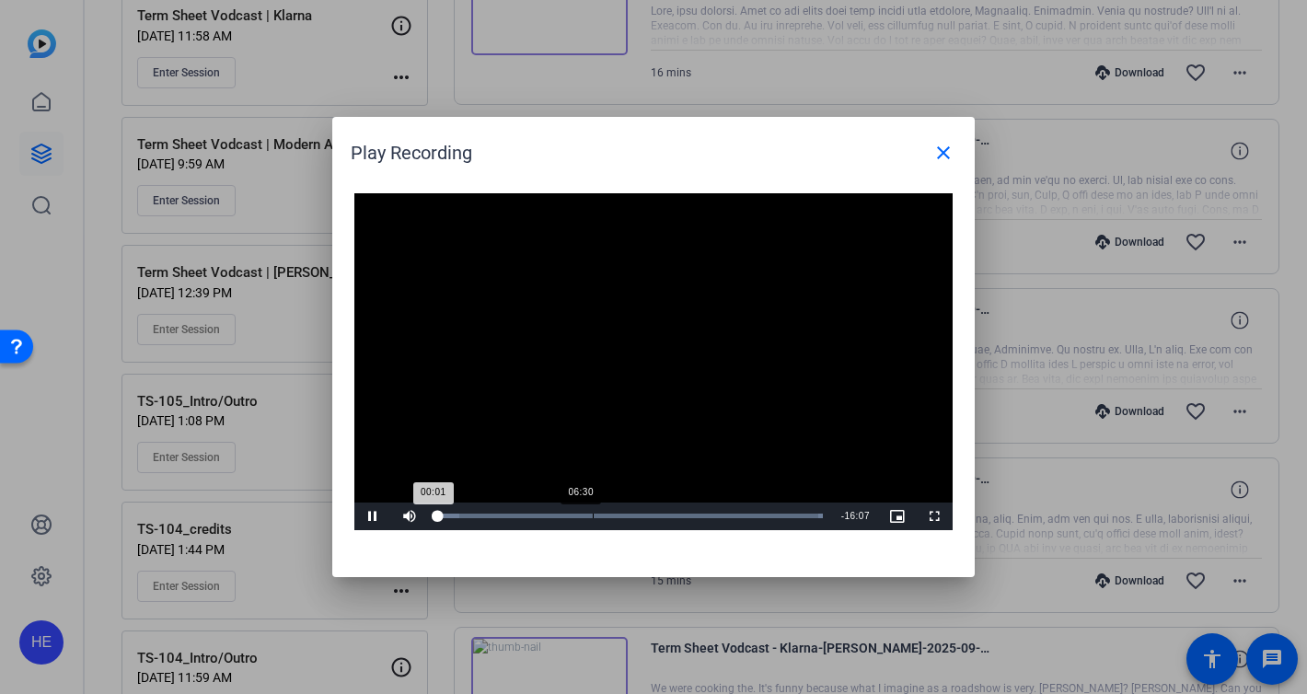
click at [601, 515] on div "Loaded : 100.00% 06:30 00:01" at bounding box center [630, 516] width 386 height 5
click at [683, 507] on div "Loaded : 100.00% 10:08 06:51" at bounding box center [633, 517] width 410 height 28
click at [781, 517] on div "14:12" at bounding box center [781, 516] width 1 height 5
click at [949, 156] on mat-icon "close" at bounding box center [943, 153] width 22 height 22
